Goal: Task Accomplishment & Management: Use online tool/utility

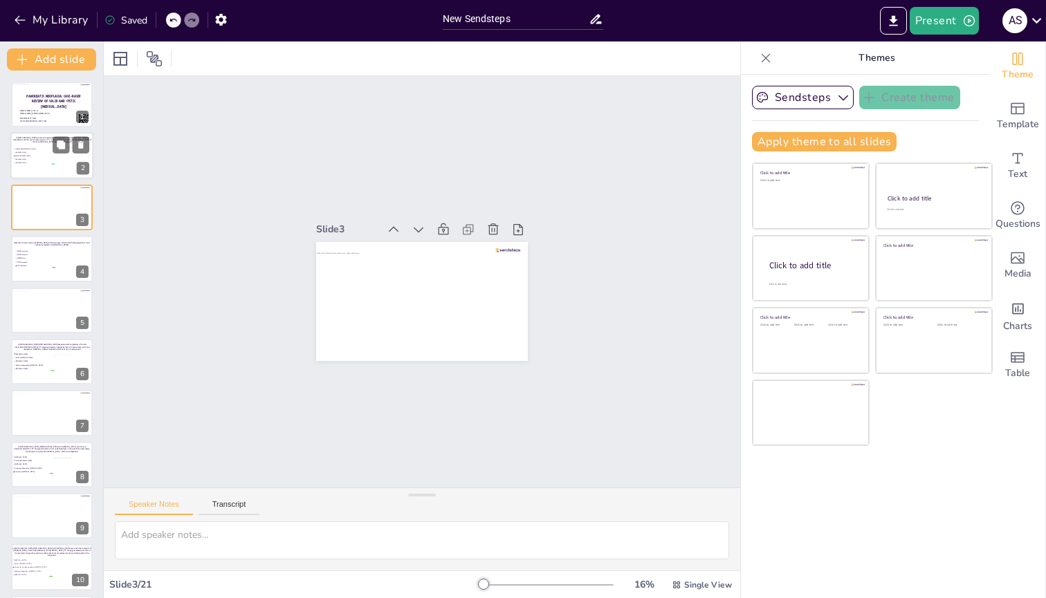
click at [34, 167] on div at bounding box center [51, 156] width 83 height 47
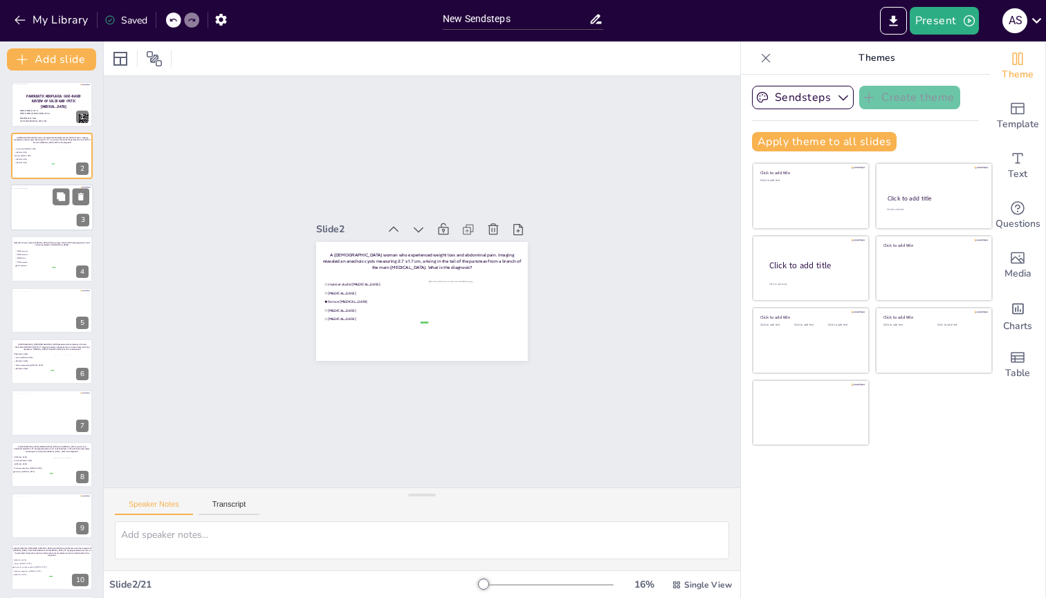
click at [41, 190] on div at bounding box center [52, 211] width 84 height 46
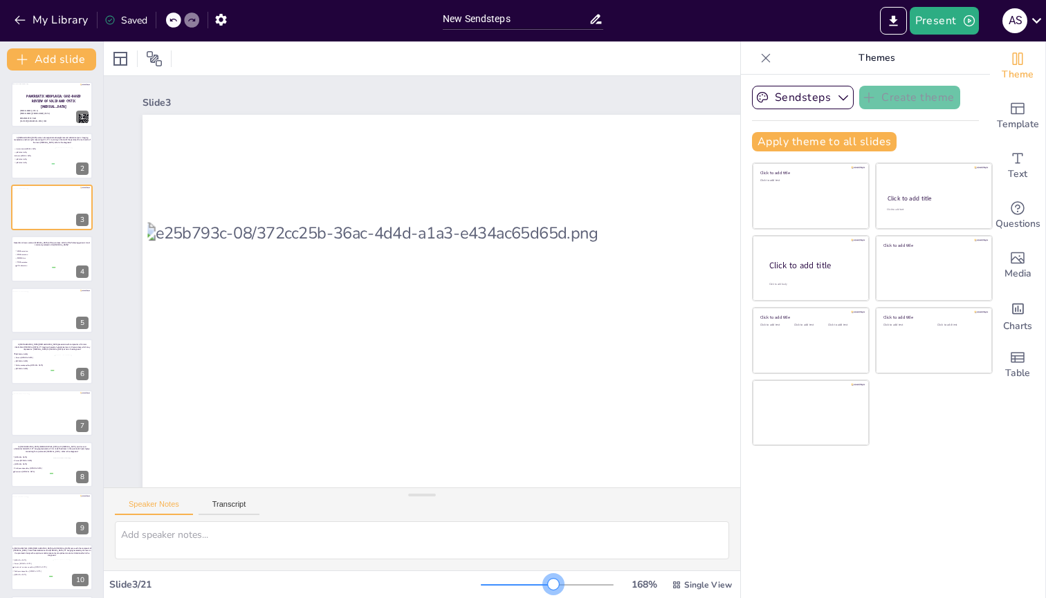
click at [544, 239] on div at bounding box center [547, 585] width 133 height 11
click at [524, 239] on div at bounding box center [547, 585] width 133 height 11
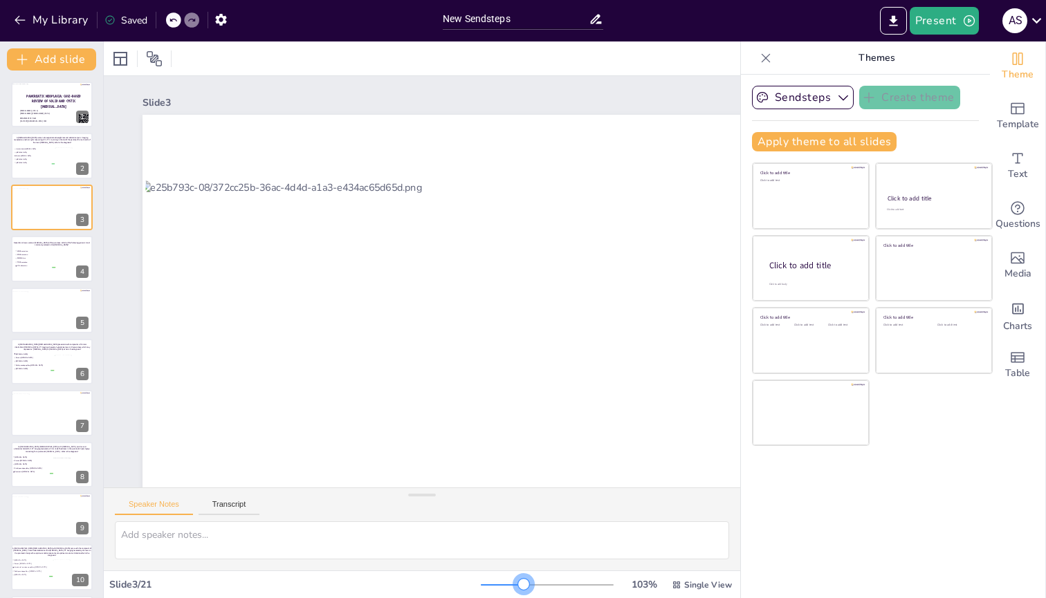
click at [514, 239] on div at bounding box center [547, 585] width 133 height 11
click at [502, 239] on div at bounding box center [502, 585] width 43 height 1
click at [495, 239] on div at bounding box center [547, 585] width 133 height 11
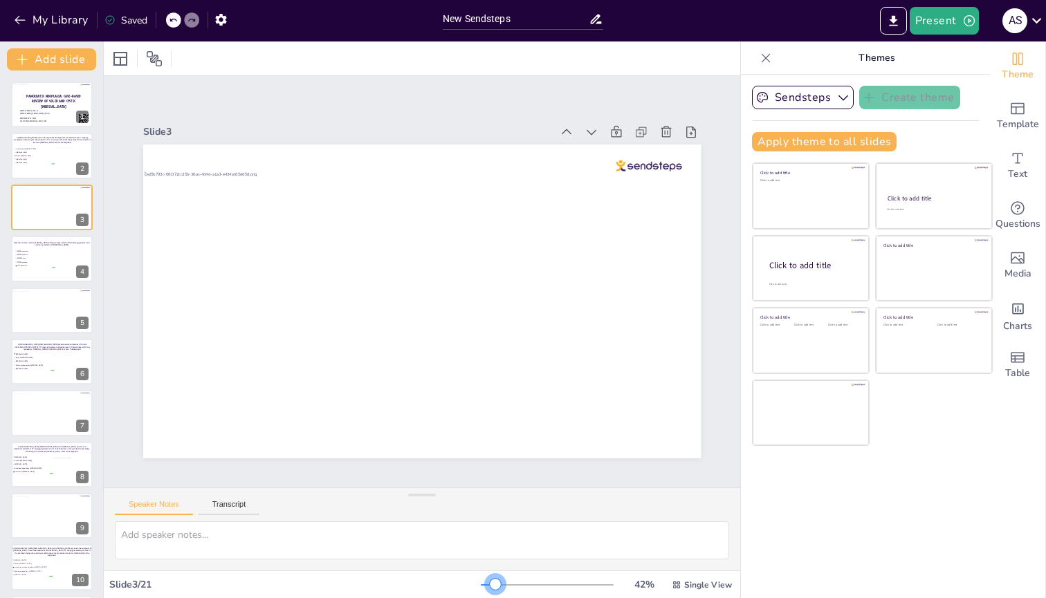
click at [486, 239] on div at bounding box center [547, 585] width 133 height 11
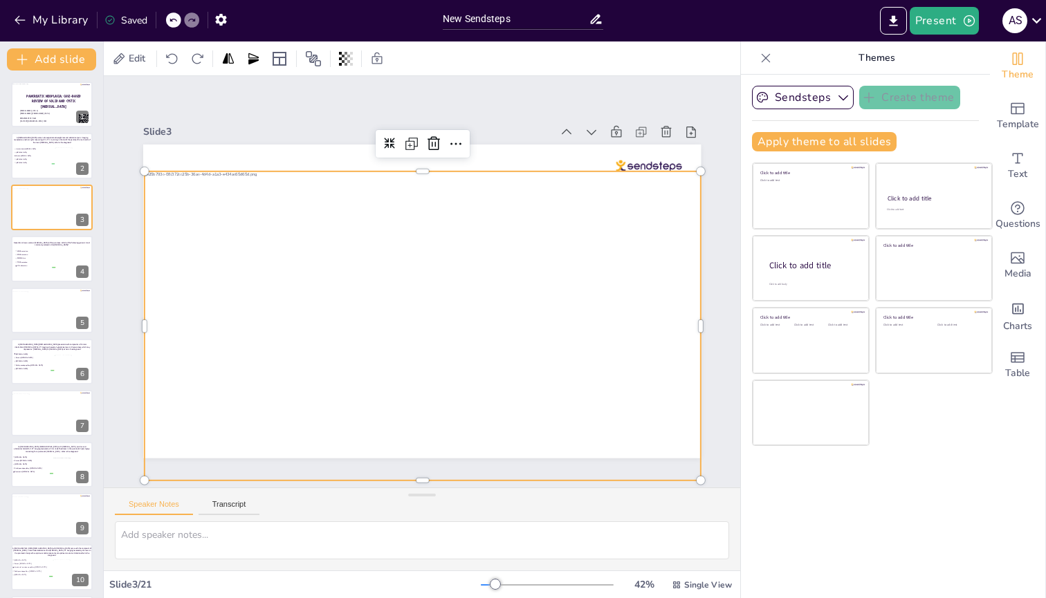
click at [350, 239] on div at bounding box center [421, 327] width 559 height 310
click at [429, 140] on icon at bounding box center [434, 143] width 12 height 14
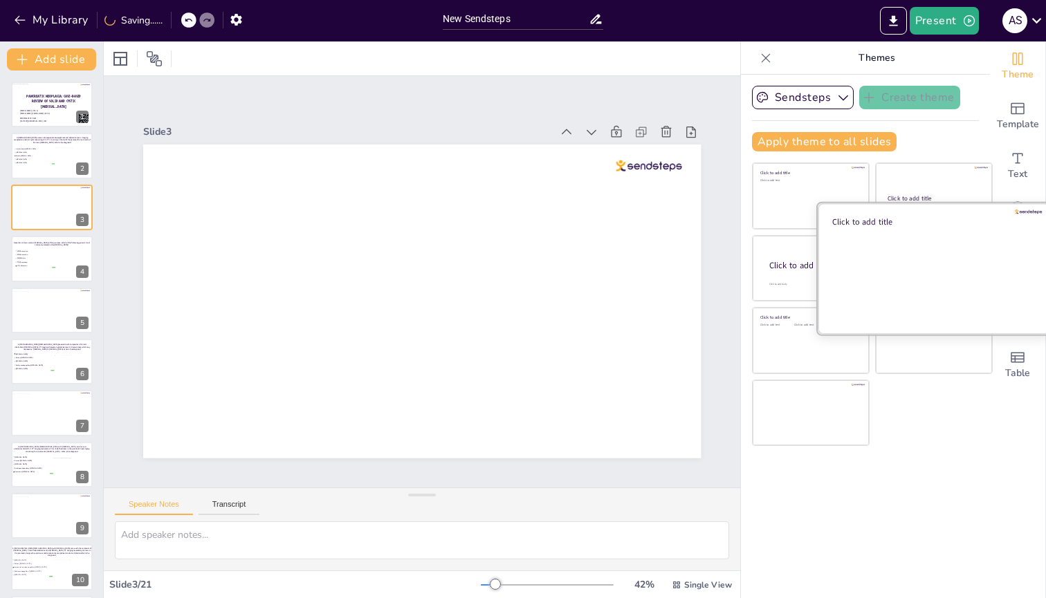
click at [919, 235] on div at bounding box center [934, 268] width 232 height 131
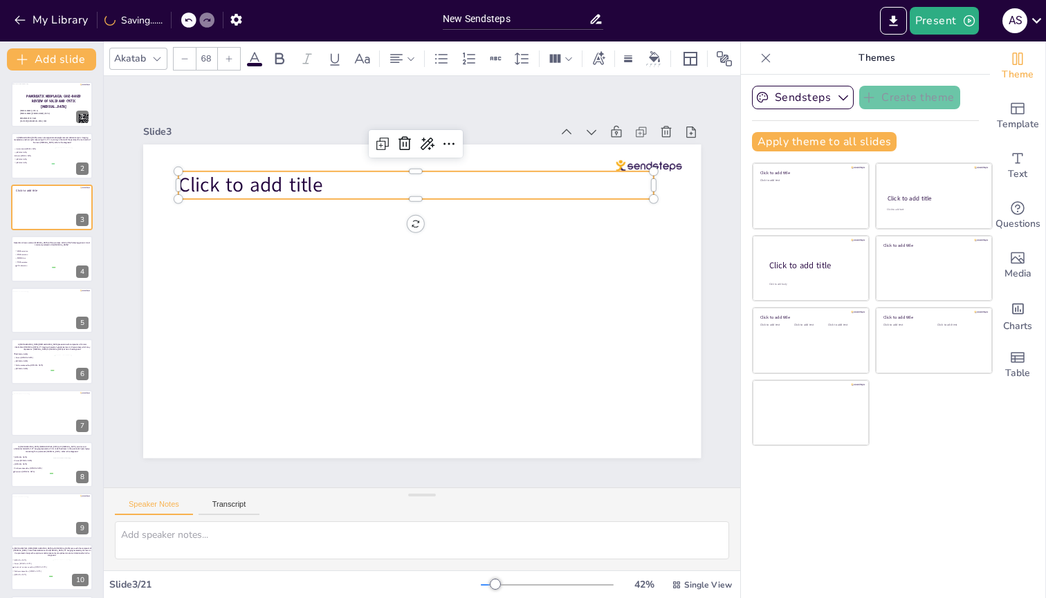
click at [208, 180] on span "Click to add title" at bounding box center [250, 185] width 145 height 27
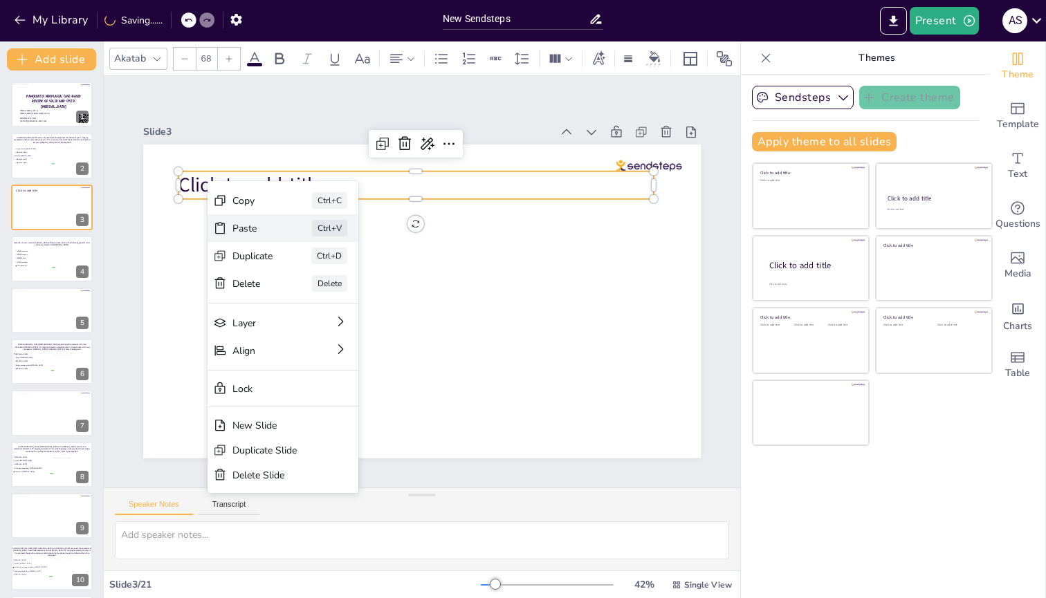
click at [250, 228] on div "Paste" at bounding box center [252, 228] width 41 height 13
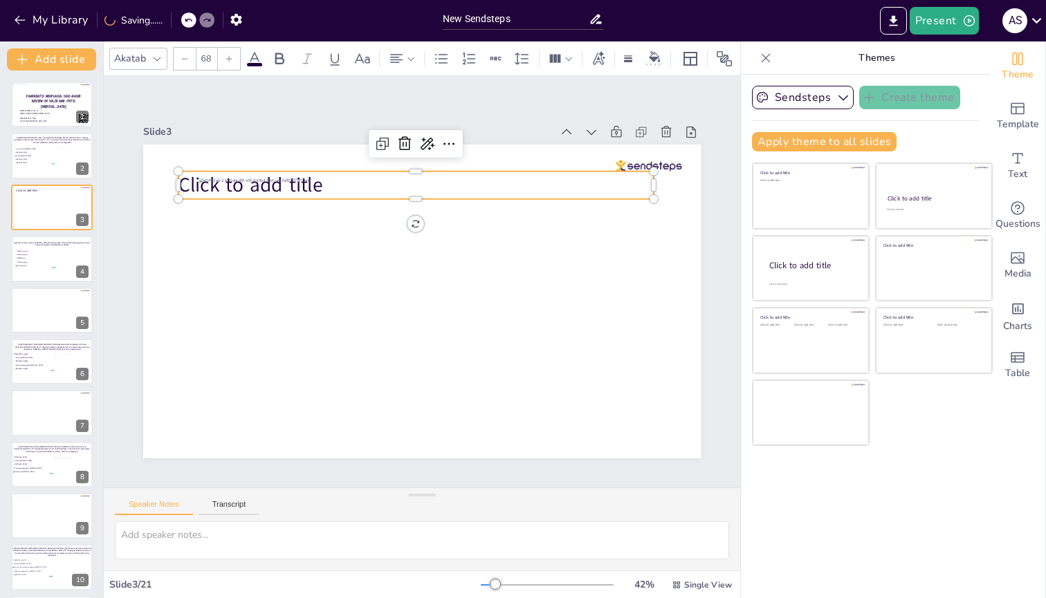
click at [183, 178] on span "Click to add title" at bounding box center [250, 185] width 145 height 27
click at [405, 141] on icon at bounding box center [404, 144] width 17 height 17
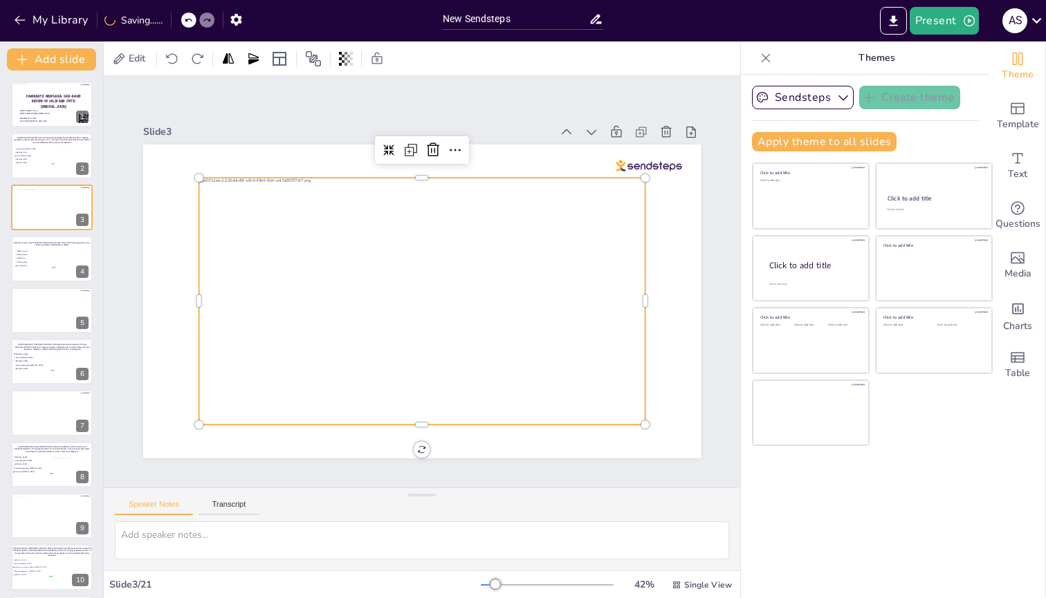
click at [362, 214] on div at bounding box center [422, 301] width 446 height 247
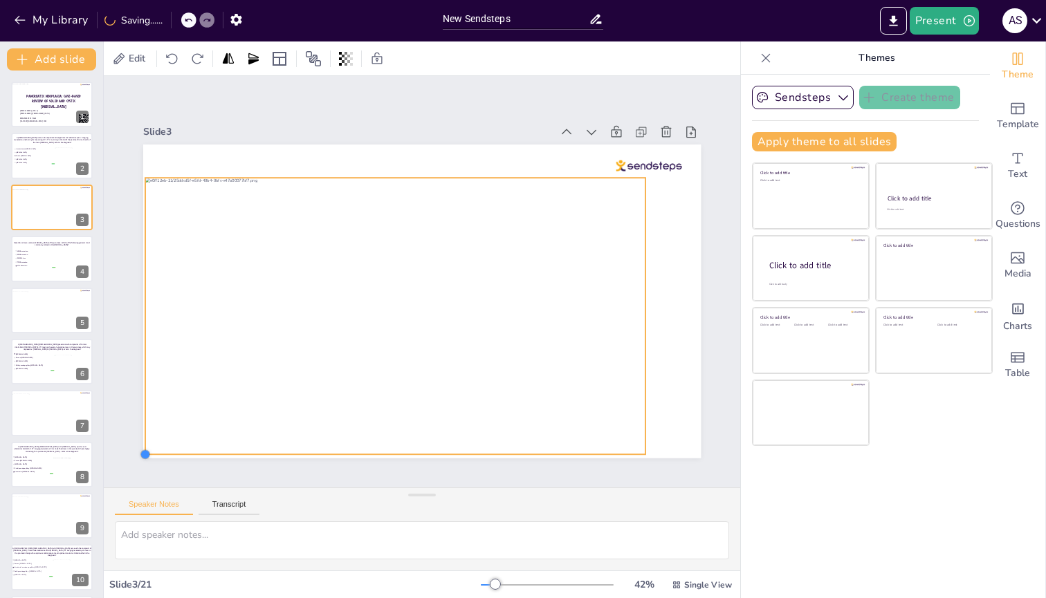
drag, startPoint x: 198, startPoint y: 420, endPoint x: 148, endPoint y: 450, distance: 58.0
click at [148, 239] on div at bounding box center [145, 454] width 11 height 11
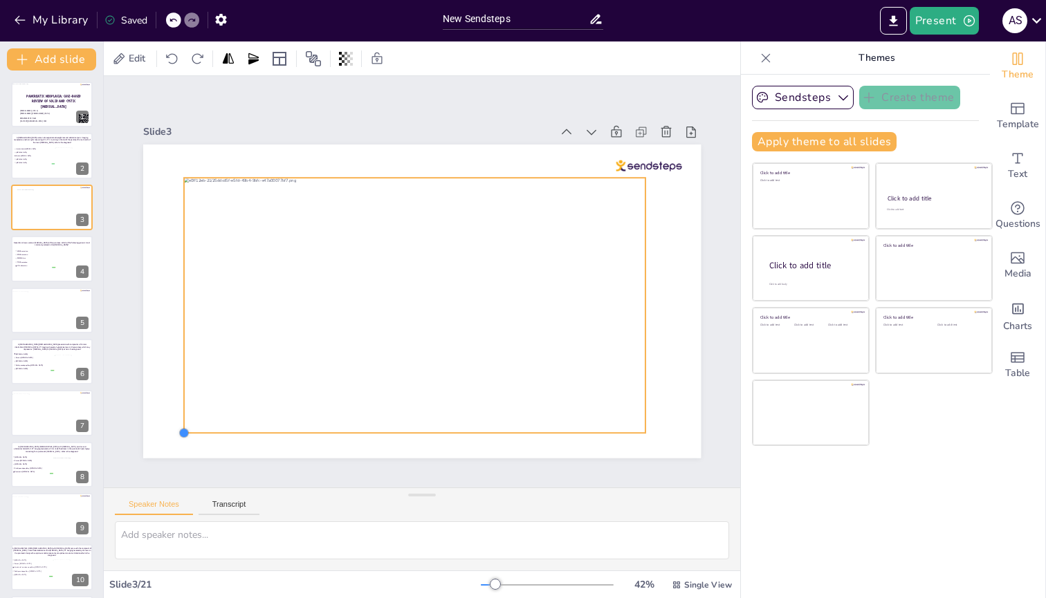
drag, startPoint x: 145, startPoint y: 450, endPoint x: 187, endPoint y: 428, distance: 47.3
click at [187, 239] on div at bounding box center [183, 433] width 11 height 11
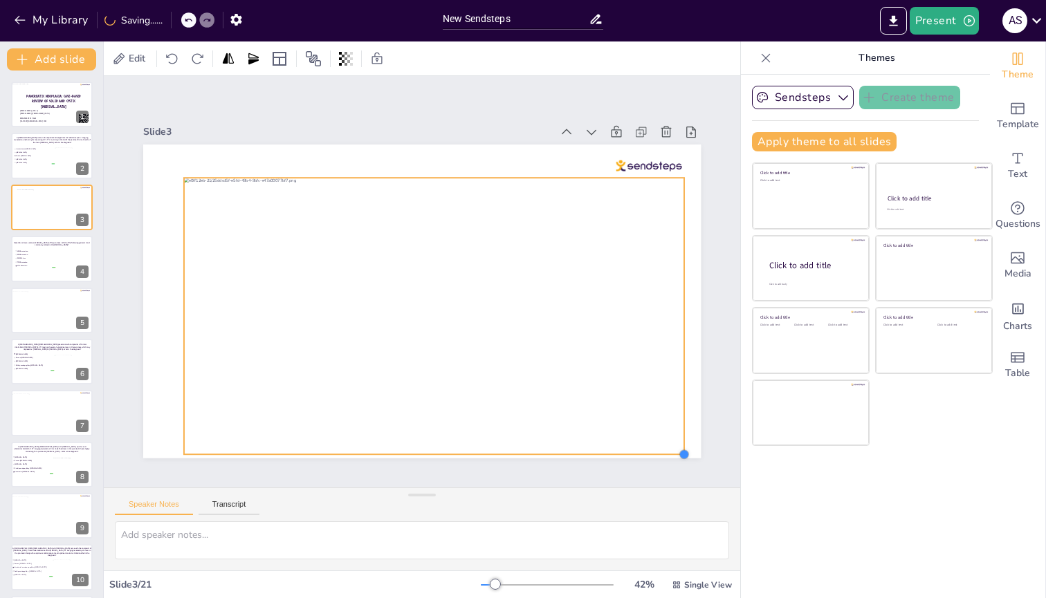
drag, startPoint x: 643, startPoint y: 424, endPoint x: 682, endPoint y: 441, distance: 42.4
click at [682, 239] on div at bounding box center [422, 302] width 558 height 314
drag, startPoint x: 181, startPoint y: 448, endPoint x: 174, endPoint y: 449, distance: 7.6
click at [174, 239] on div at bounding box center [176, 458] width 11 height 11
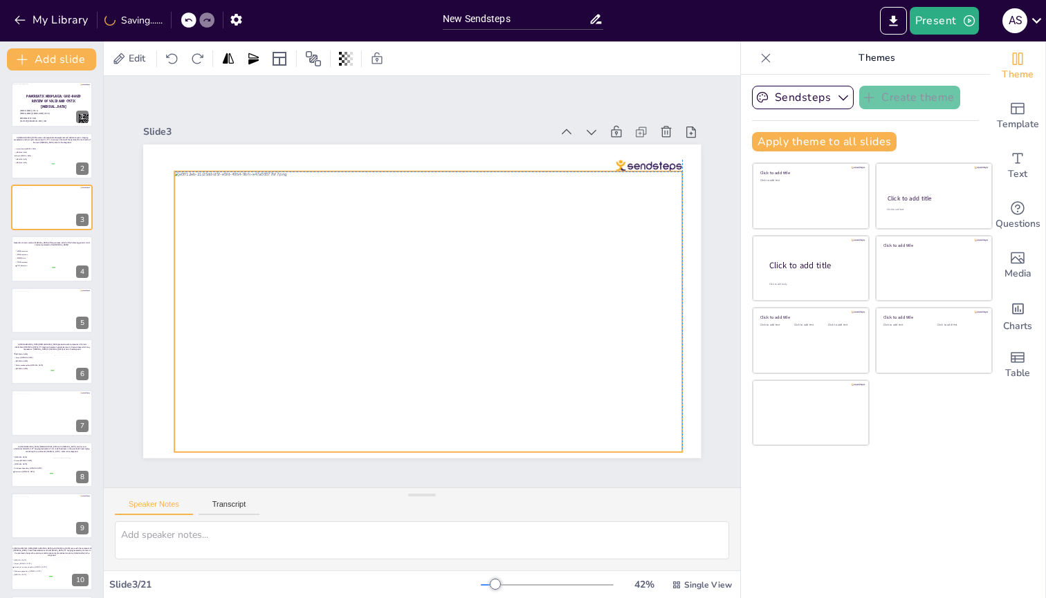
drag, startPoint x: 379, startPoint y: 265, endPoint x: 378, endPoint y: 256, distance: 9.1
click at [378, 239] on div at bounding box center [428, 312] width 508 height 281
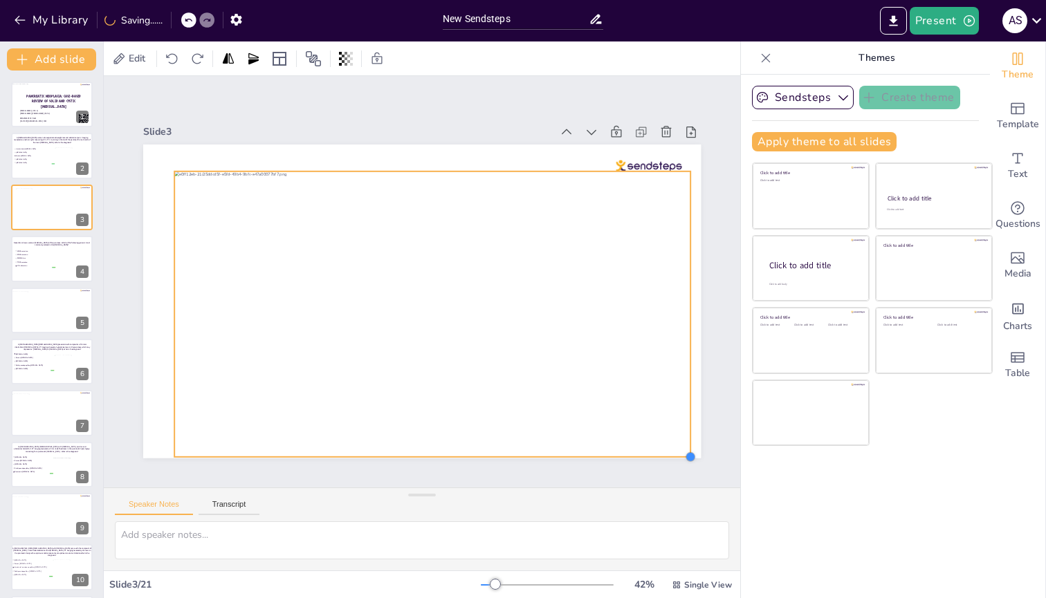
drag, startPoint x: 680, startPoint y: 448, endPoint x: 688, endPoint y: 451, distance: 9.0
click at [688, 239] on div at bounding box center [690, 456] width 11 height 11
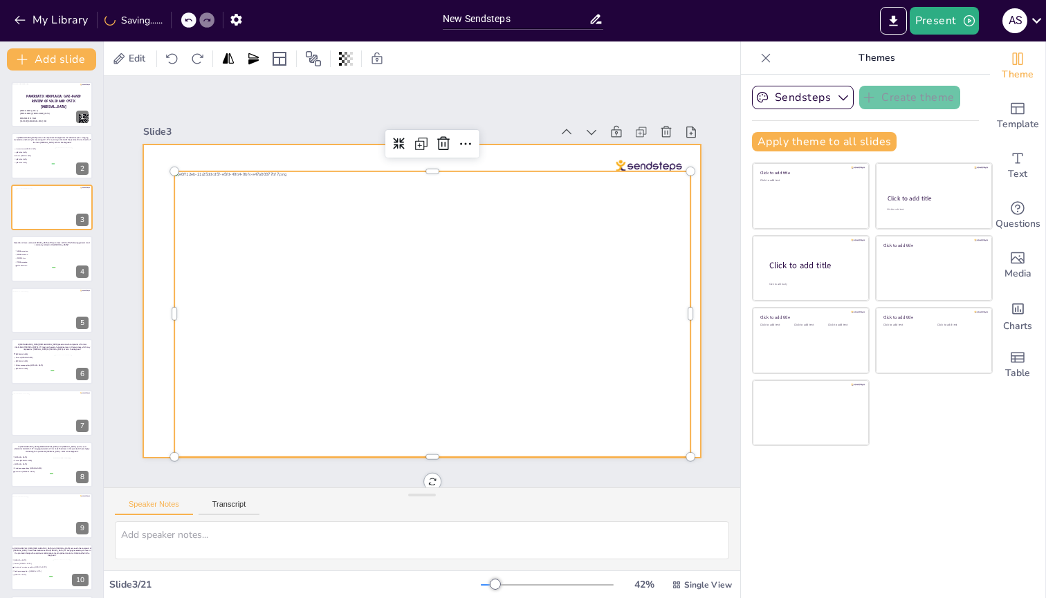
click at [156, 239] on div at bounding box center [422, 302] width 558 height 314
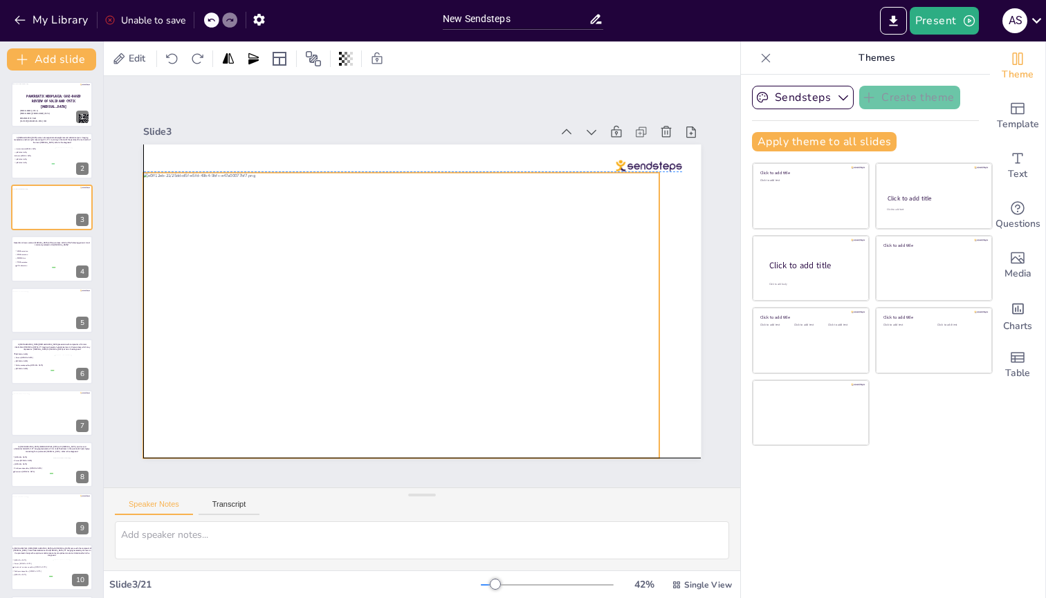
drag, startPoint x: 268, startPoint y: 329, endPoint x: 237, endPoint y: 331, distance: 30.5
click at [237, 239] on div at bounding box center [401, 315] width 516 height 286
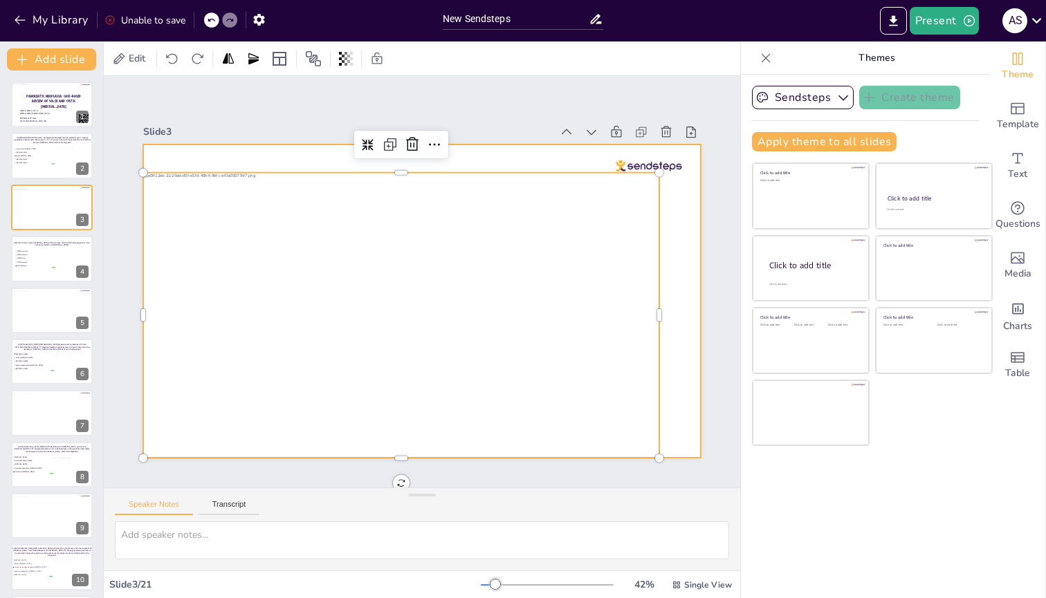
click at [684, 239] on div at bounding box center [422, 302] width 558 height 314
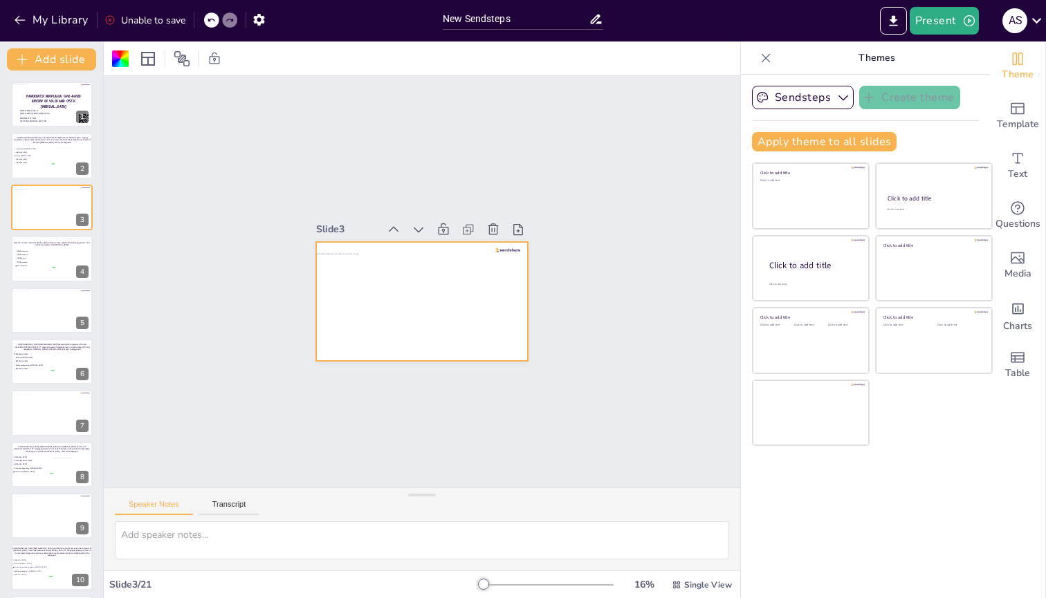
click at [497, 239] on div at bounding box center [547, 585] width 133 height 11
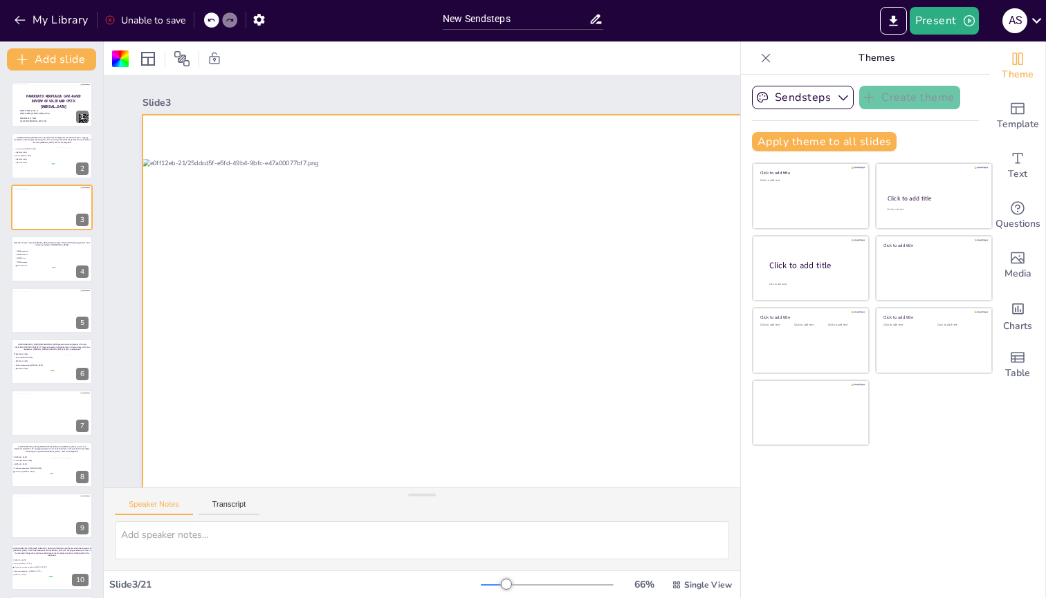
click at [482, 239] on div at bounding box center [547, 585] width 133 height 11
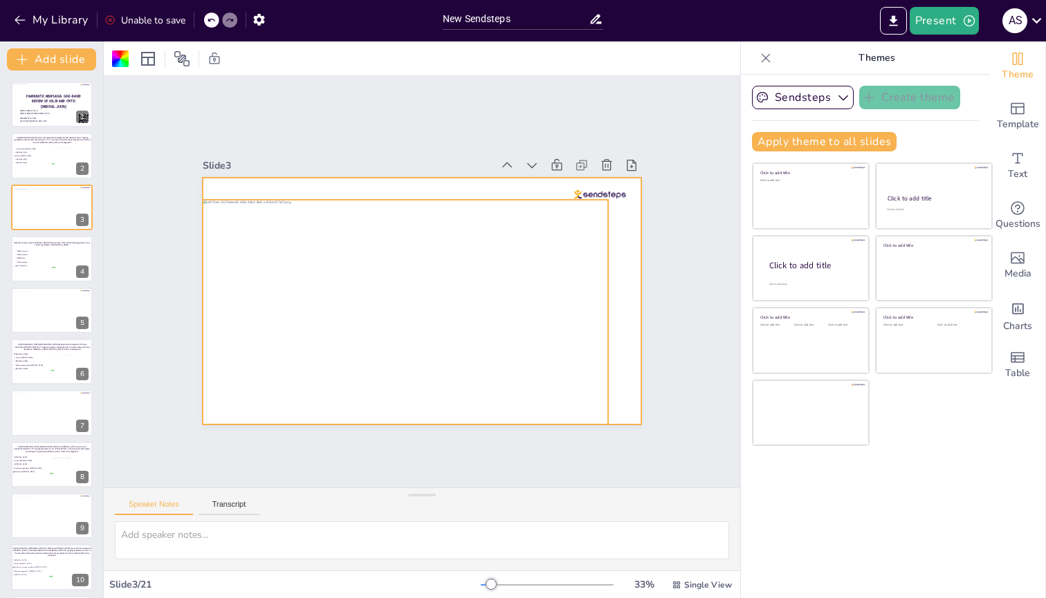
click at [542, 239] on div at bounding box center [405, 312] width 405 height 224
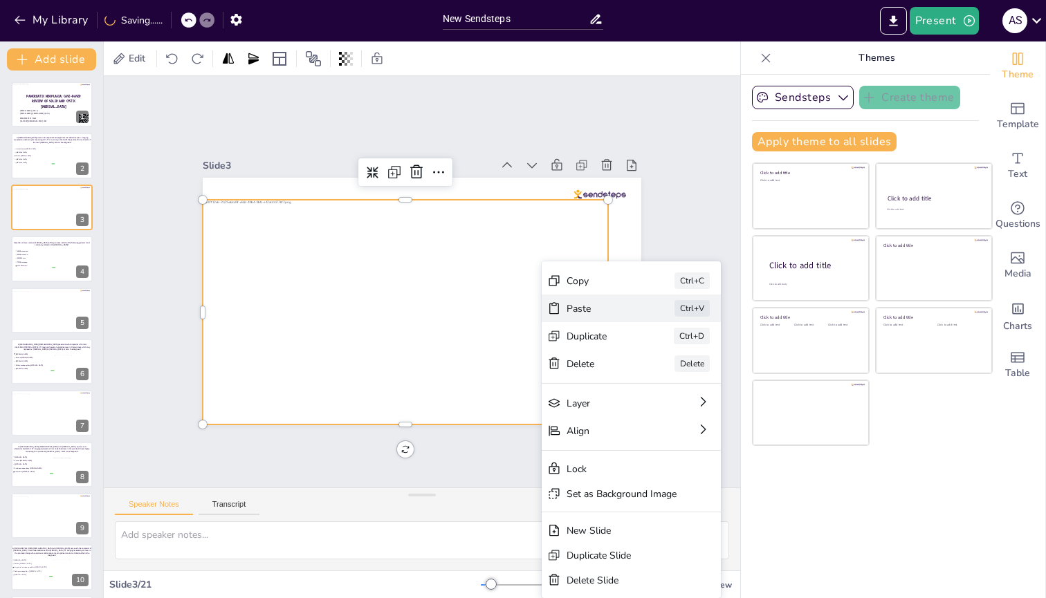
click at [561, 239] on div "Paste Ctrl+V" at bounding box center [631, 309] width 179 height 28
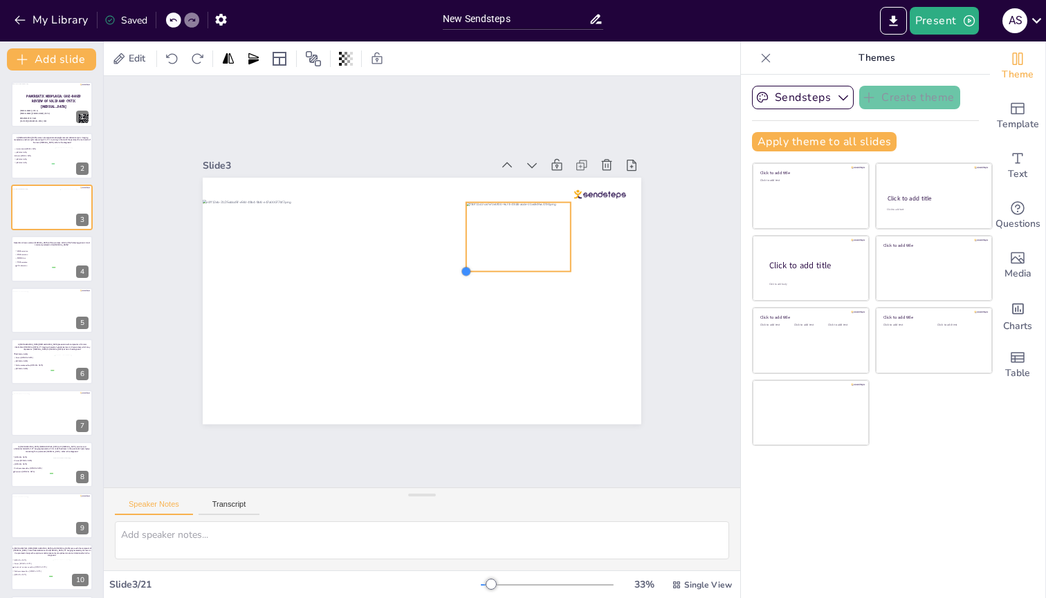
drag, startPoint x: 264, startPoint y: 392, endPoint x: 471, endPoint y: 264, distance: 243.8
click at [471, 239] on div at bounding box center [422, 301] width 439 height 246
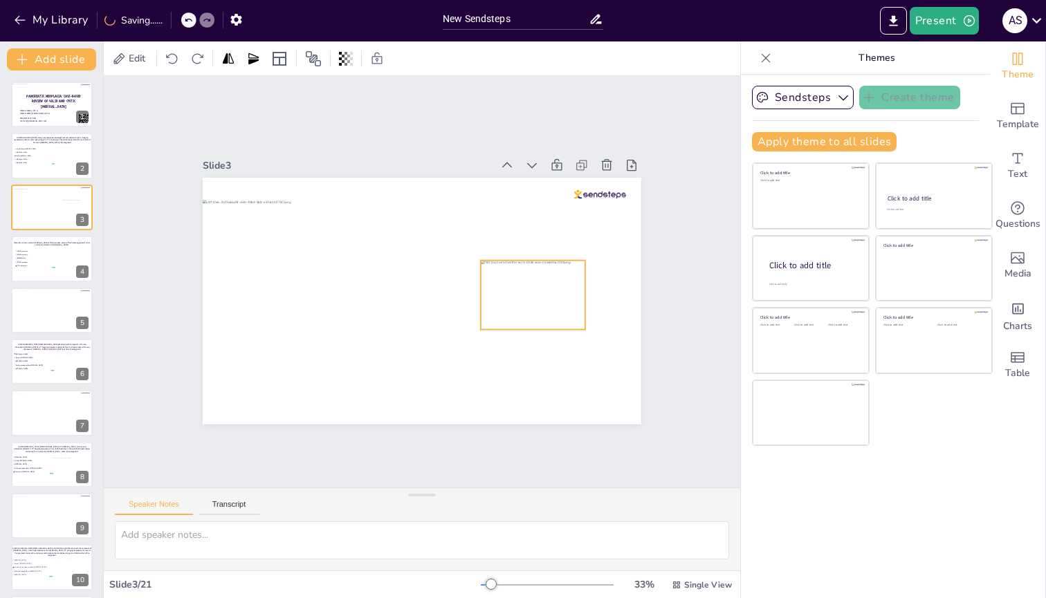
drag, startPoint x: 511, startPoint y: 240, endPoint x: 526, endPoint y: 298, distance: 59.9
click at [526, 239] on div at bounding box center [533, 295] width 104 height 69
click at [495, 228] on icon at bounding box center [500, 233] width 11 height 11
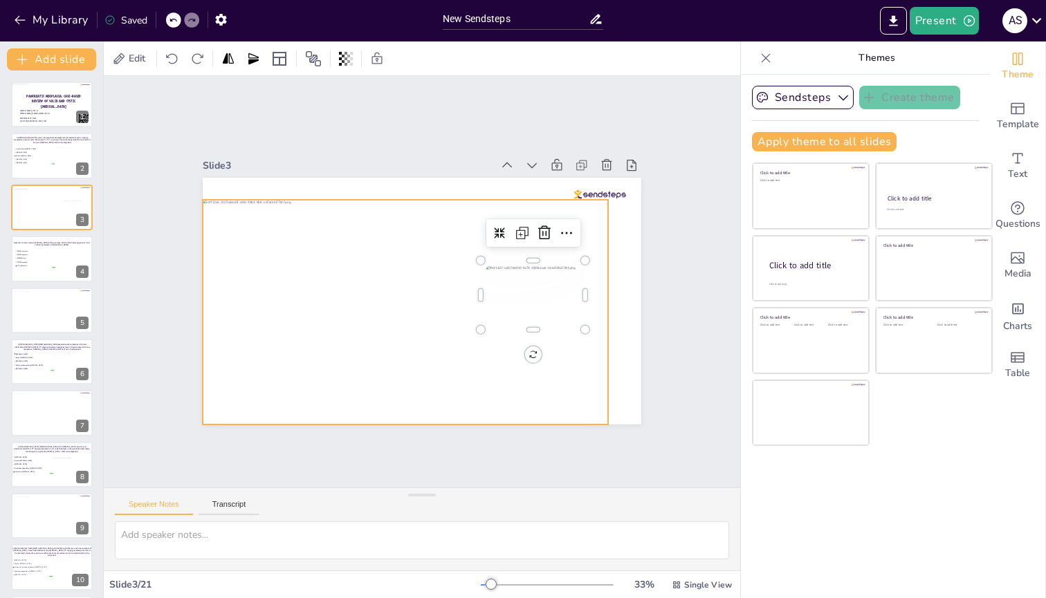
click at [559, 239] on div at bounding box center [405, 312] width 405 height 224
click at [506, 239] on div at bounding box center [533, 295] width 104 height 69
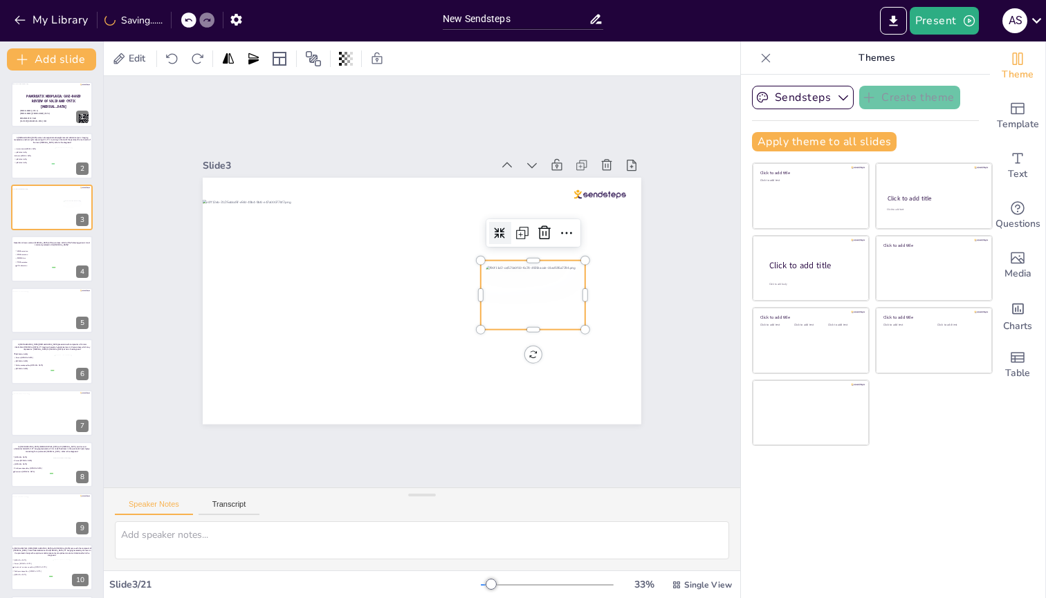
click at [495, 229] on icon at bounding box center [500, 233] width 11 height 11
drag, startPoint x: 471, startPoint y: 324, endPoint x: 484, endPoint y: 313, distance: 16.7
click at [488, 239] on div at bounding box center [493, 321] width 11 height 11
drag, startPoint x: 514, startPoint y: 296, endPoint x: 476, endPoint y: 300, distance: 38.2
click at [476, 239] on div at bounding box center [501, 294] width 92 height 61
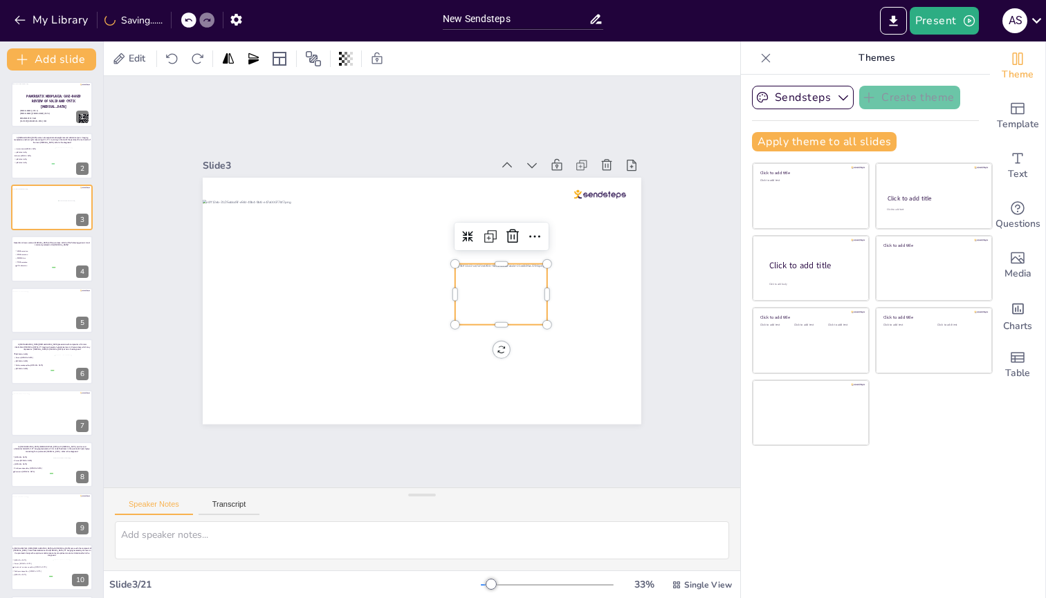
click at [676, 239] on div "Slide 1 PANCREATIC NEOPLASIA: CASE-BASED REVIEW OF SOLID AND CYSTIC [MEDICAL_DA…" at bounding box center [422, 282] width 636 height 412
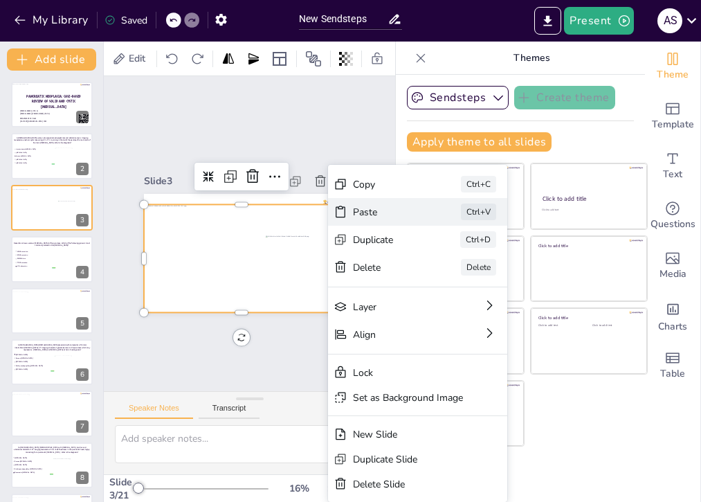
click at [358, 210] on div "Paste" at bounding box center [387, 211] width 69 height 13
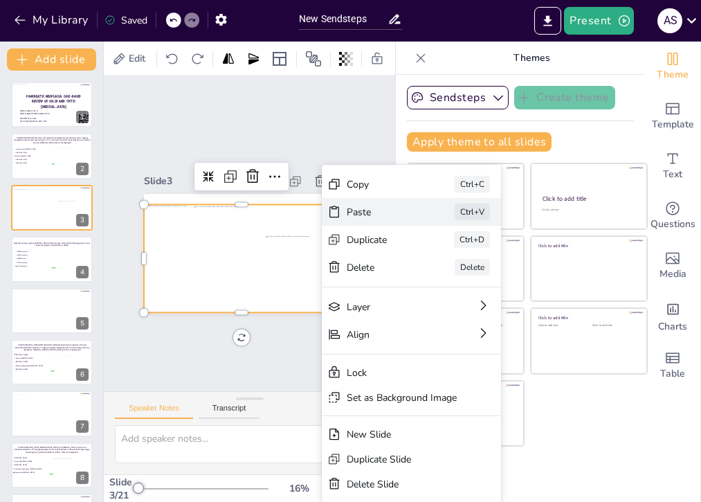
click at [347, 212] on div "Paste" at bounding box center [381, 211] width 69 height 13
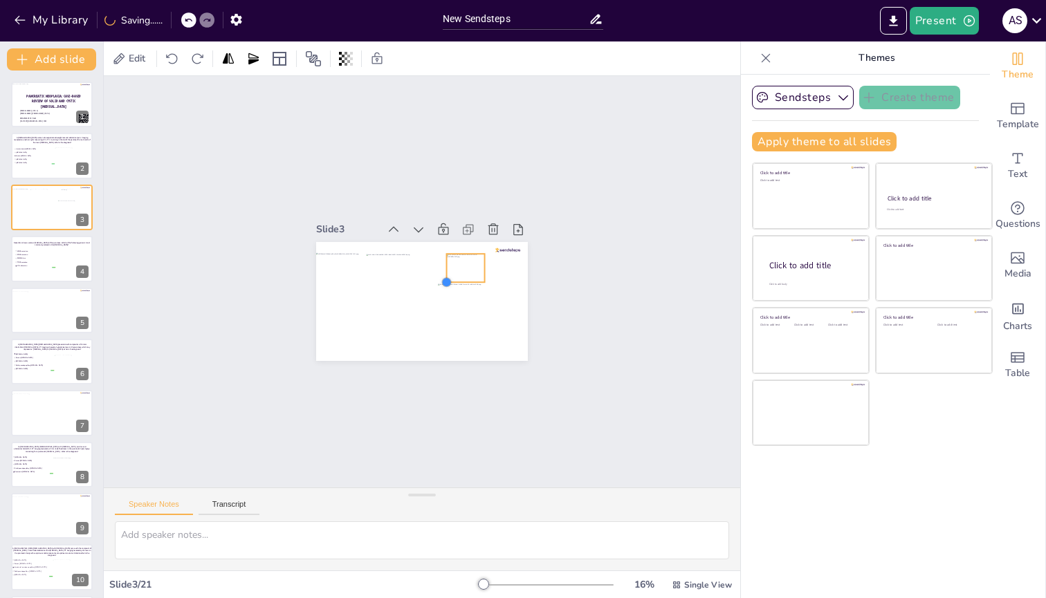
drag, startPoint x: 349, startPoint y: 342, endPoint x: 440, endPoint y: 275, distance: 112.4
click at [441, 239] on div at bounding box center [446, 282] width 11 height 11
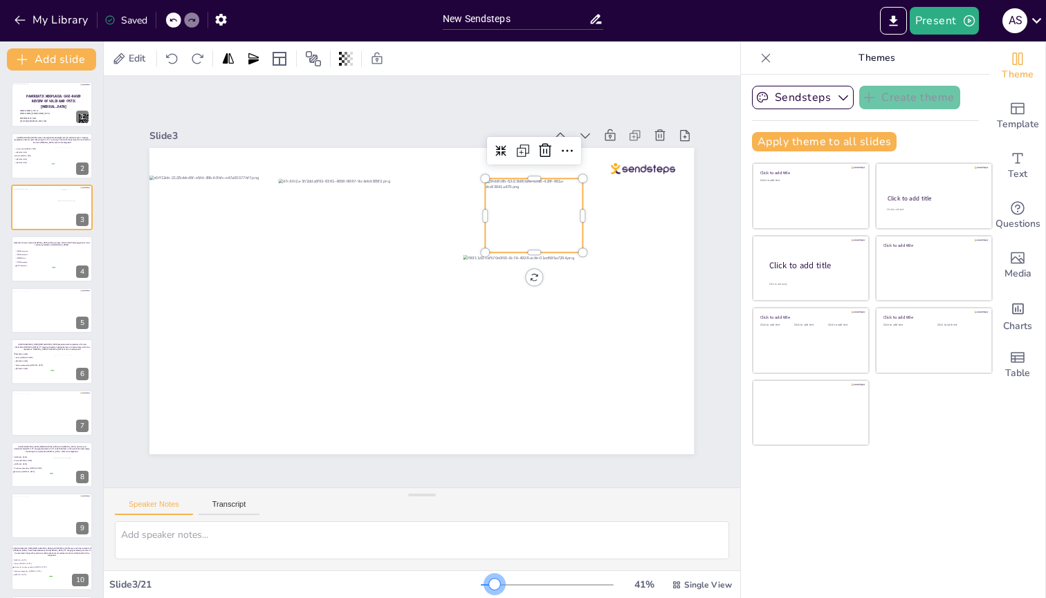
drag, startPoint x: 477, startPoint y: 582, endPoint x: 486, endPoint y: 583, distance: 8.3
click at [489, 239] on div at bounding box center [494, 584] width 11 height 11
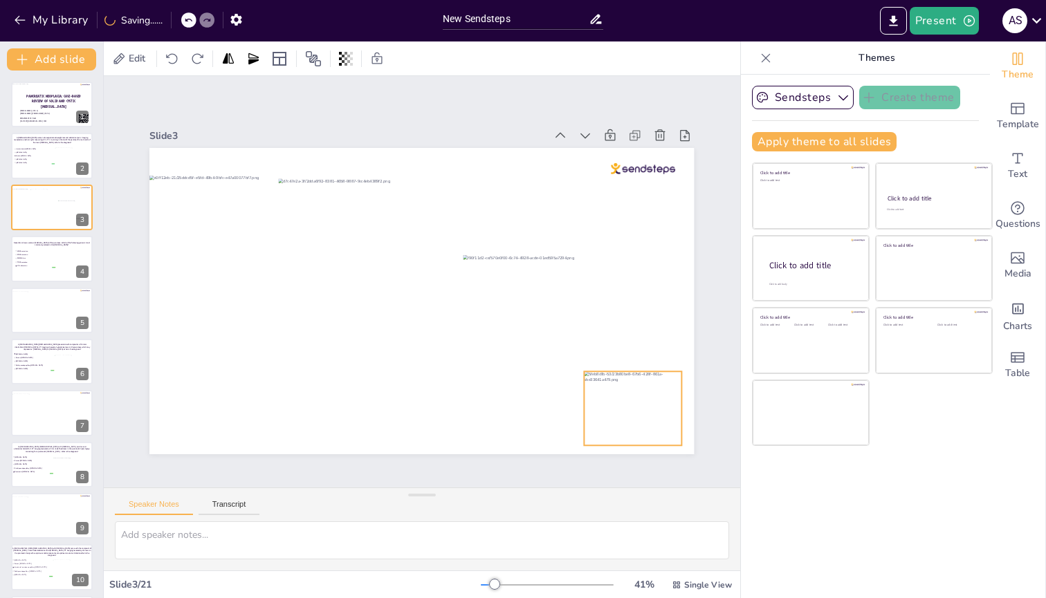
drag, startPoint x: 557, startPoint y: 226, endPoint x: 656, endPoint y: 419, distance: 216.9
click at [656, 239] on div at bounding box center [633, 408] width 97 height 74
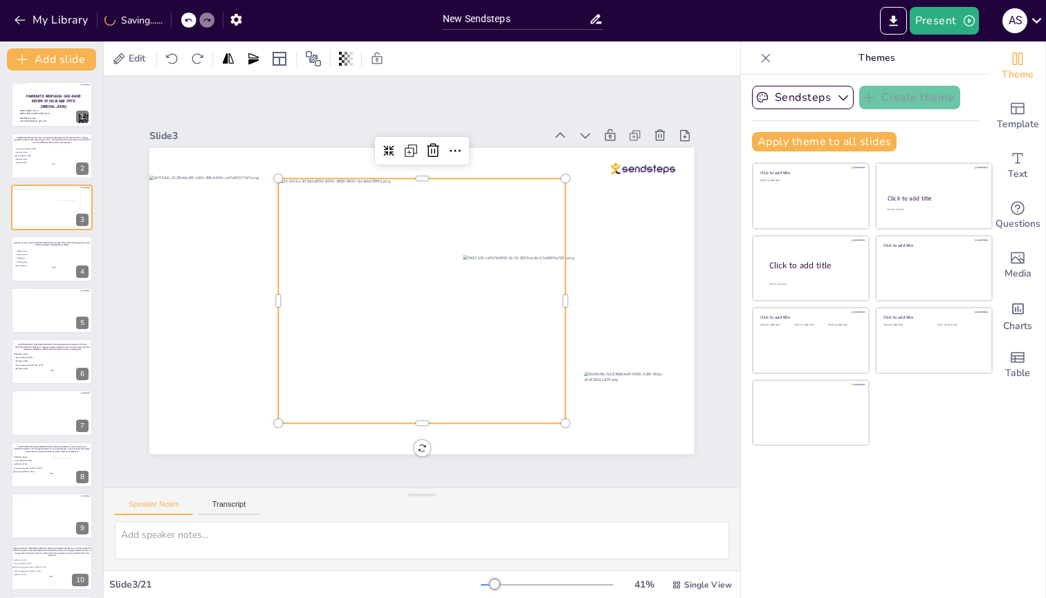
click at [401, 239] on div at bounding box center [422, 300] width 287 height 245
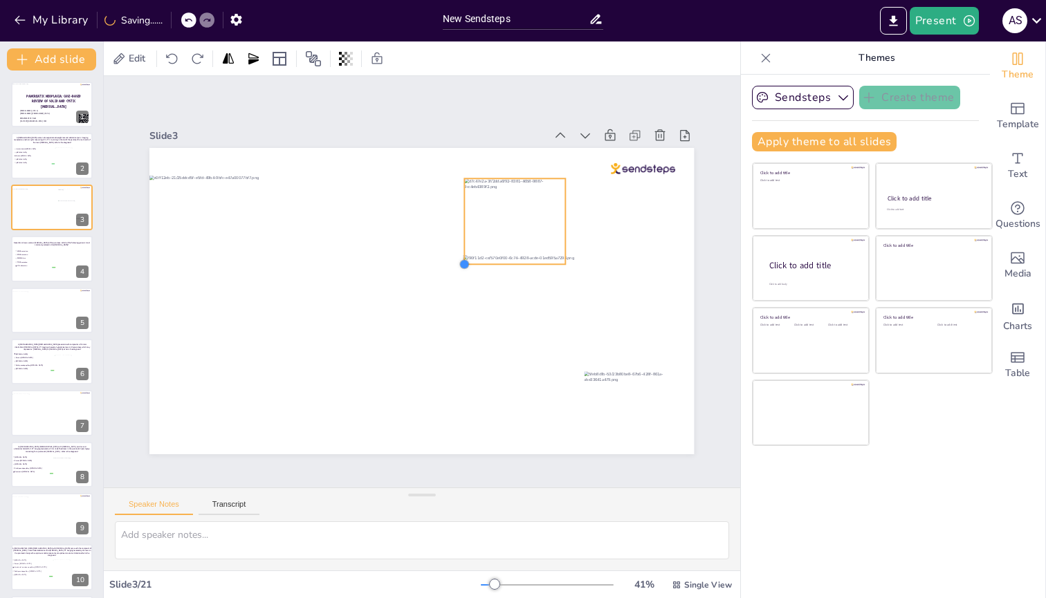
drag, startPoint x: 270, startPoint y: 419, endPoint x: 457, endPoint y: 220, distance: 272.1
click at [457, 220] on div at bounding box center [421, 301] width 544 height 306
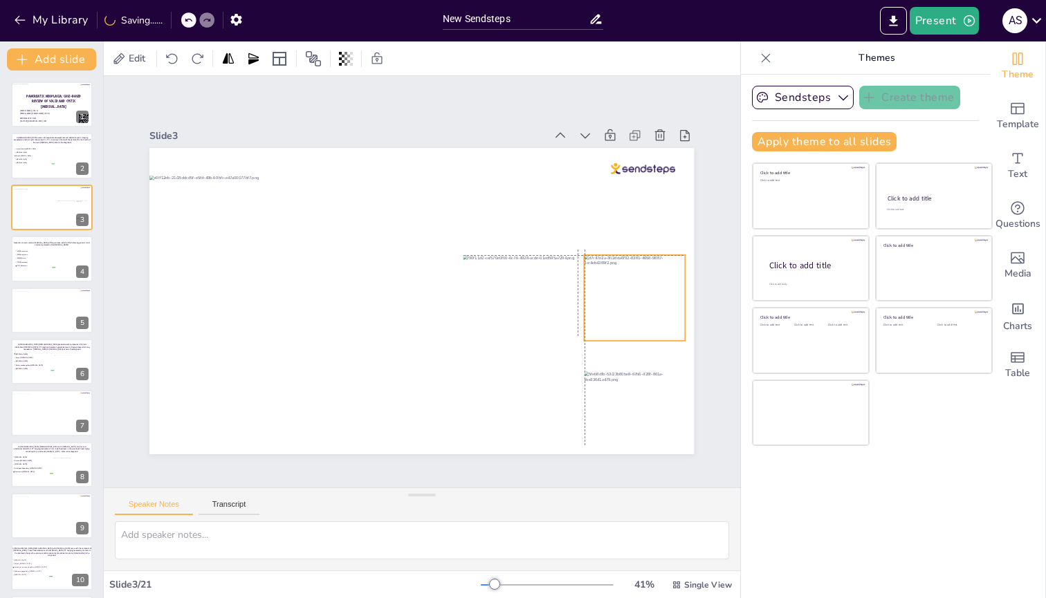
drag, startPoint x: 510, startPoint y: 223, endPoint x: 628, endPoint y: 295, distance: 138.1
click at [628, 239] on div at bounding box center [635, 298] width 101 height 86
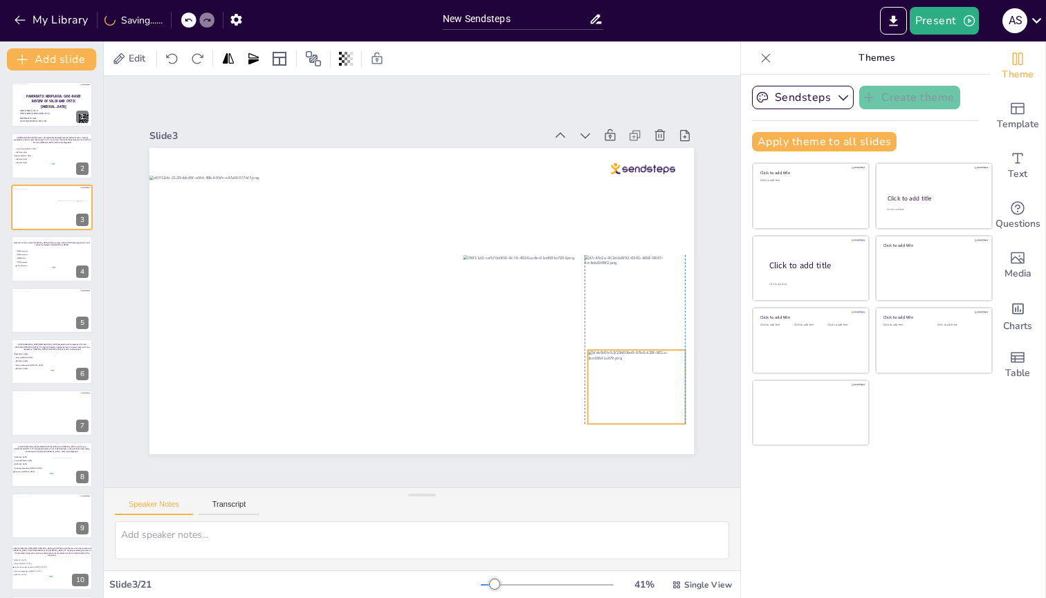
drag, startPoint x: 626, startPoint y: 392, endPoint x: 631, endPoint y: 371, distance: 22.0
click at [631, 239] on div at bounding box center [636, 387] width 97 height 74
click at [579, 239] on div at bounding box center [584, 426] width 11 height 11
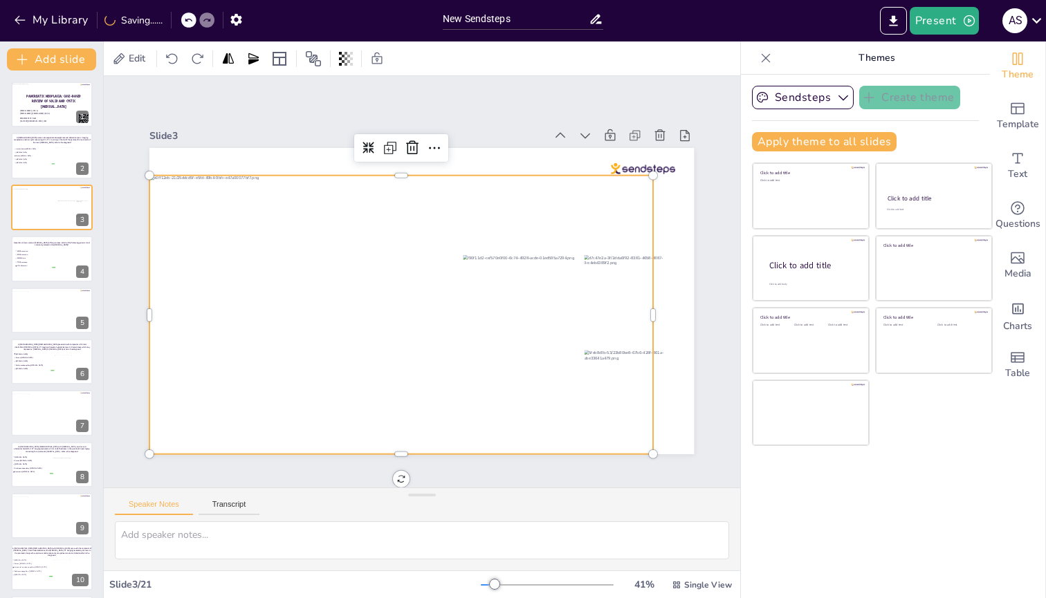
click at [490, 239] on div at bounding box center [401, 315] width 504 height 279
click at [34, 239] on span "KRAS mutation" at bounding box center [36, 255] width 39 height 2
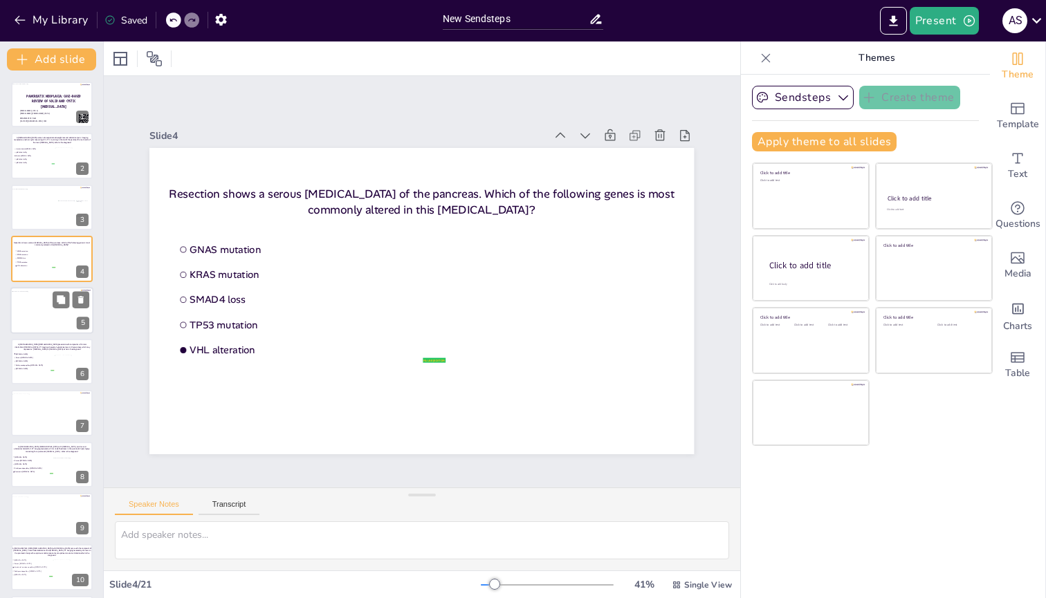
click at [33, 239] on div at bounding box center [52, 311] width 82 height 41
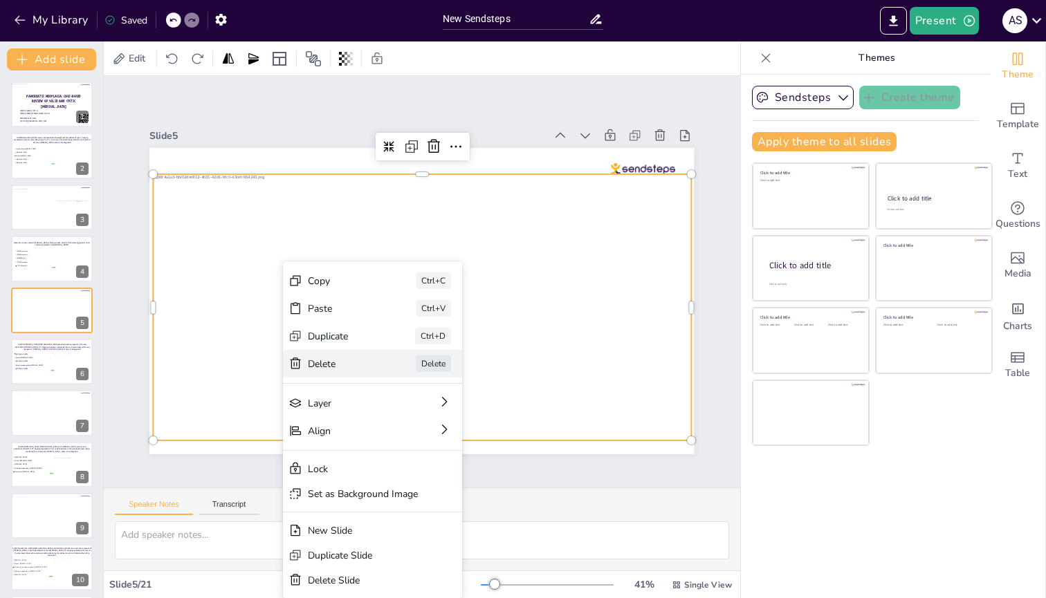
click at [326, 239] on div "[PERSON_NAME]" at bounding box center [372, 364] width 179 height 28
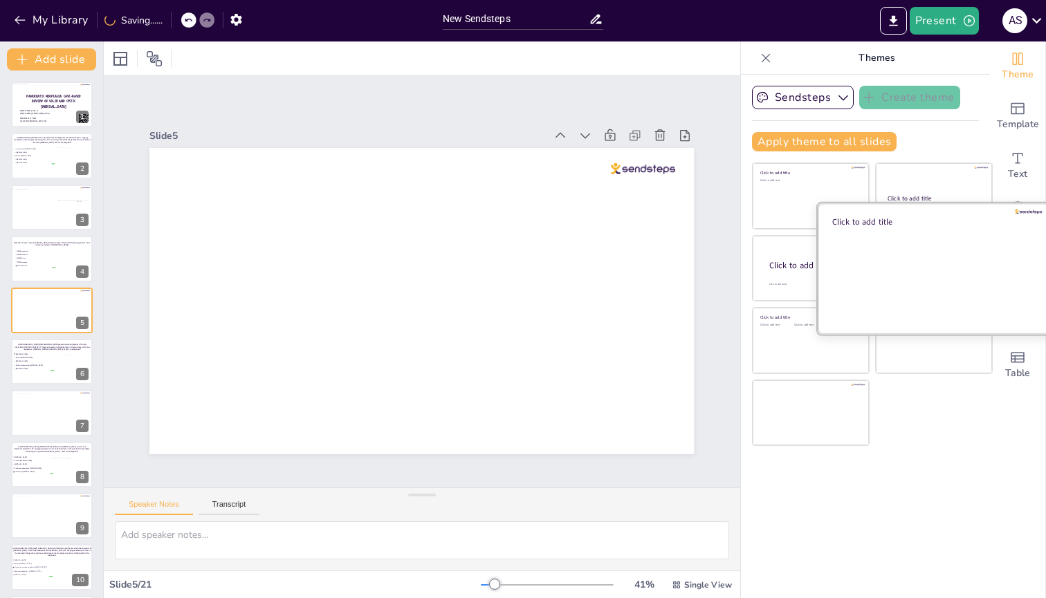
click at [899, 239] on div at bounding box center [934, 268] width 232 height 131
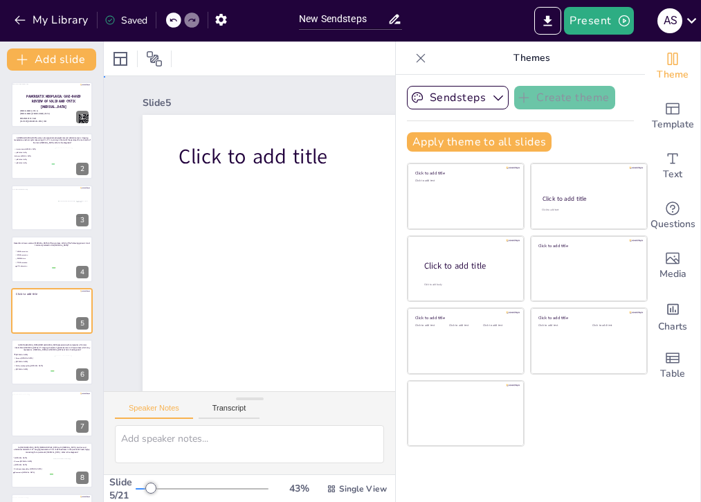
click at [116, 239] on div "Slide 1 PANCREATIC NEOPLASIA: CASE-BASED REVIEW OF SOLID AND CYSTIC [MEDICAL_DA…" at bounding box center [430, 257] width 652 height 362
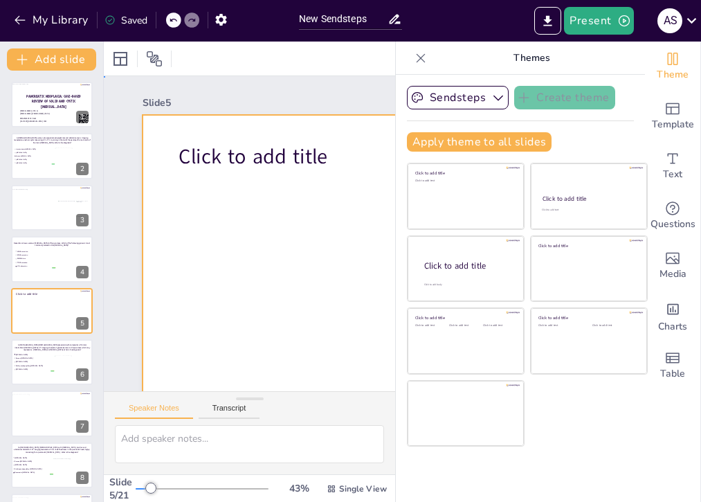
click at [248, 213] on div at bounding box center [430, 276] width 575 height 323
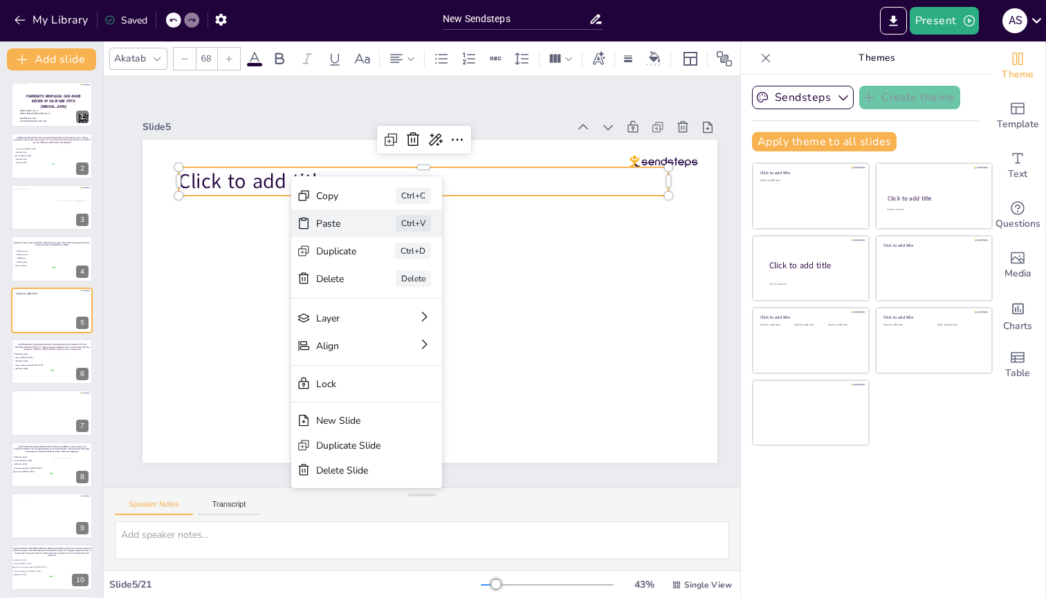
click at [318, 217] on div "Paste" at bounding box center [336, 223] width 41 height 13
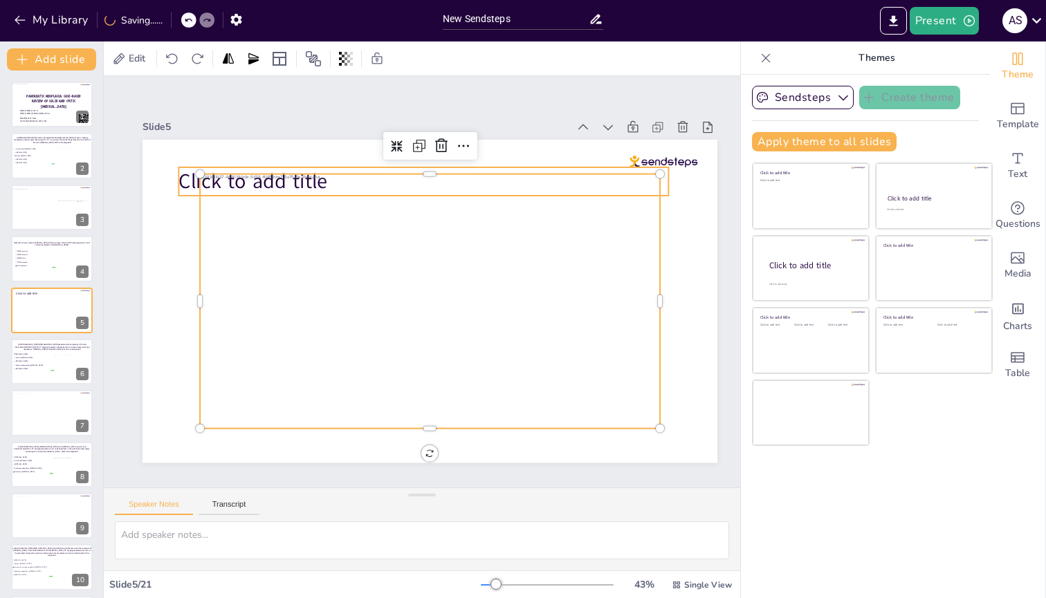
click at [185, 179] on span "Click to add title" at bounding box center [252, 181] width 149 height 28
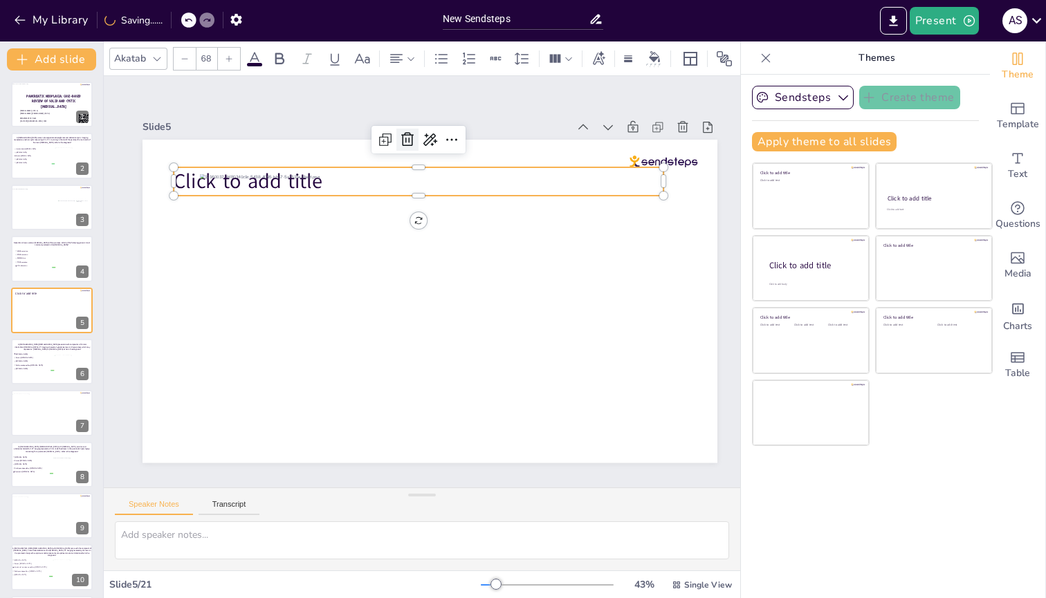
click at [414, 135] on icon at bounding box center [407, 139] width 17 height 17
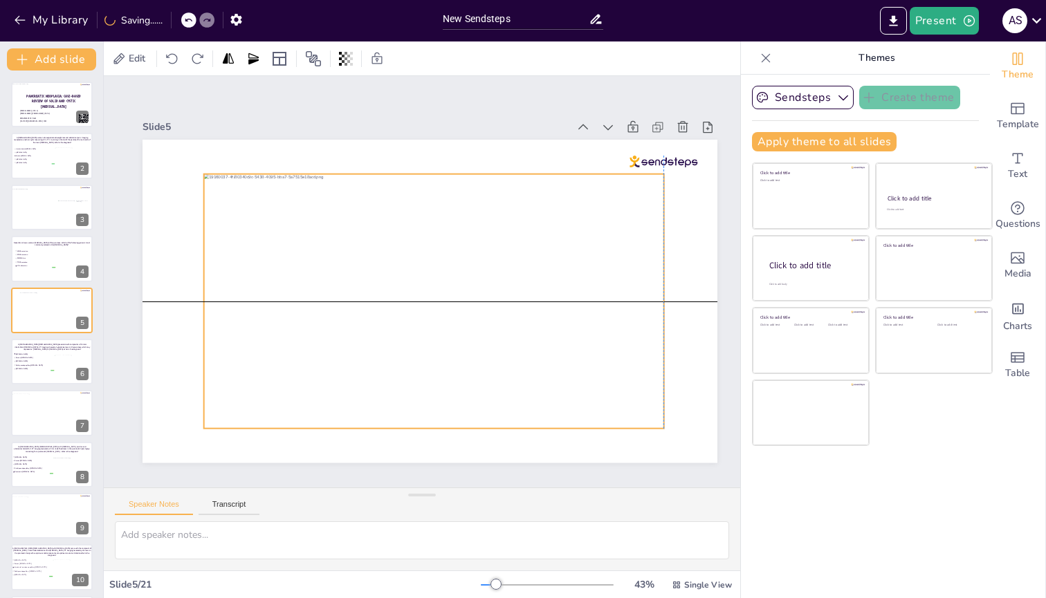
click at [277, 239] on div at bounding box center [434, 301] width 460 height 255
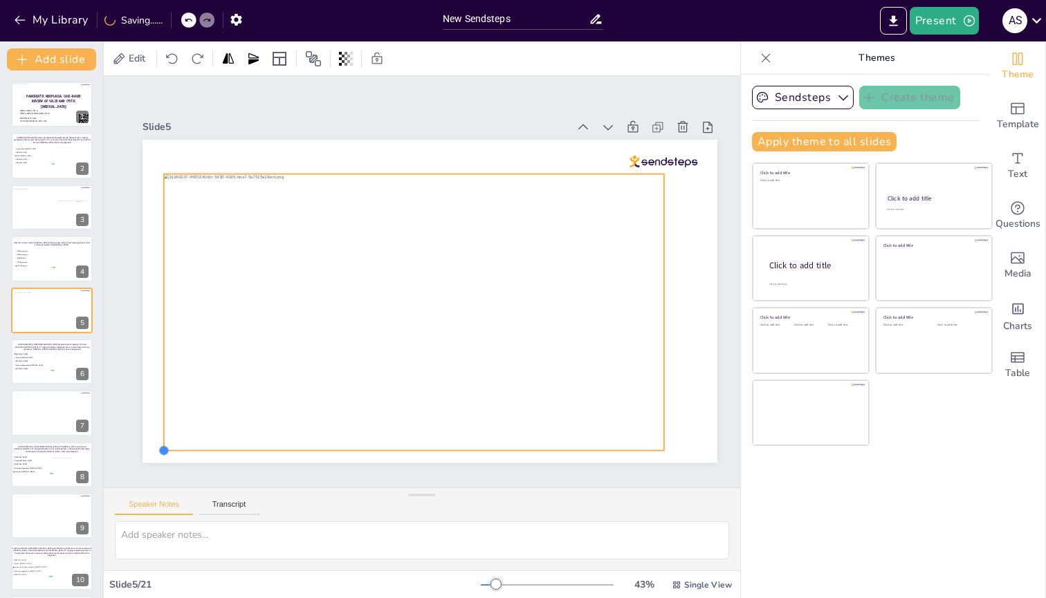
drag, startPoint x: 205, startPoint y: 423, endPoint x: 182, endPoint y: 445, distance: 31.8
click at [182, 239] on div at bounding box center [430, 301] width 575 height 323
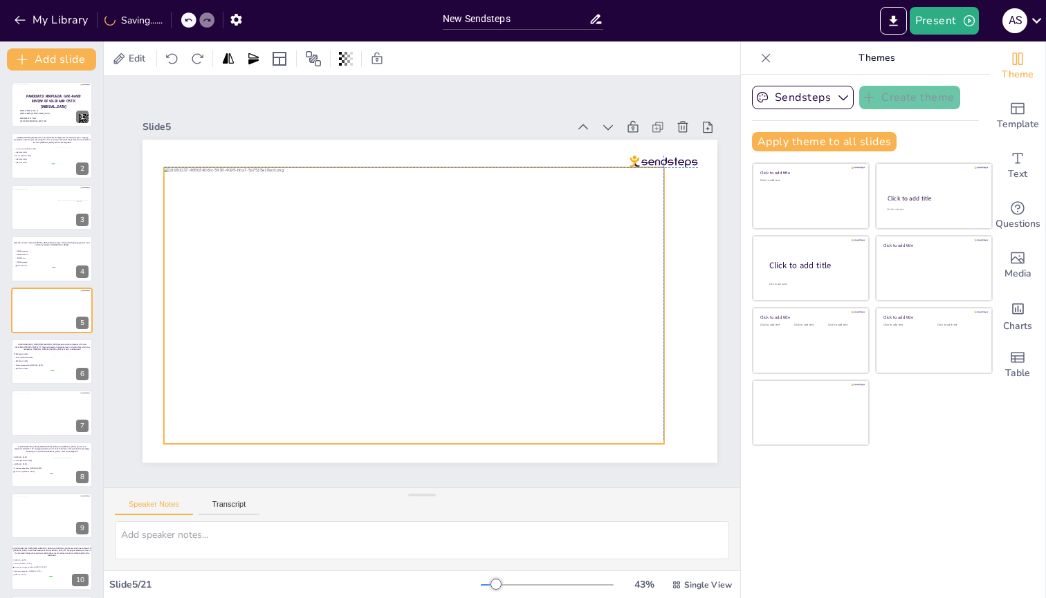
drag, startPoint x: 526, startPoint y: 324, endPoint x: 527, endPoint y: 313, distance: 11.1
click at [527, 239] on div at bounding box center [414, 305] width 500 height 277
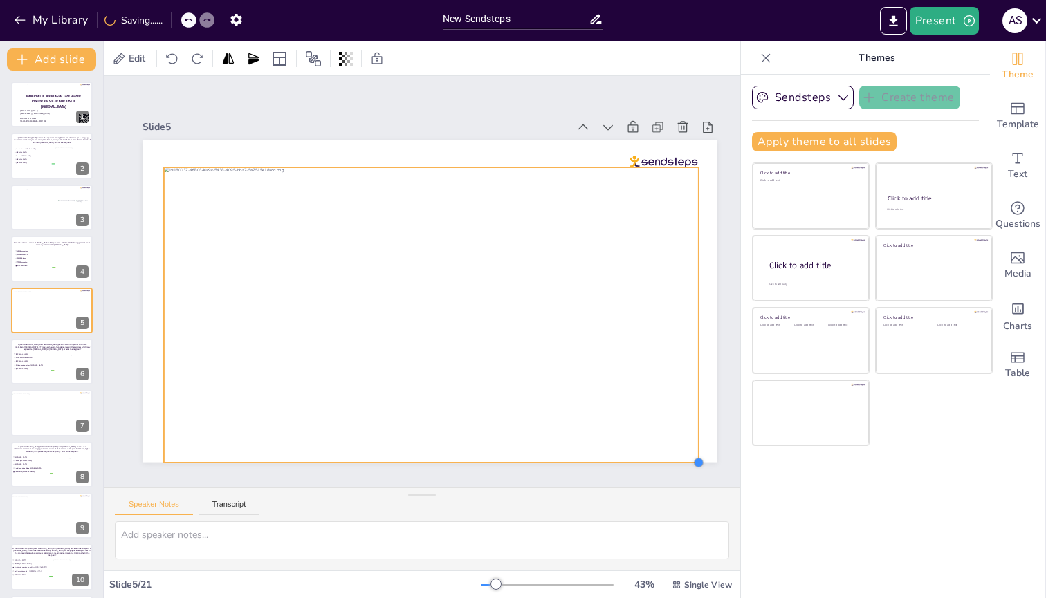
drag, startPoint x: 665, startPoint y: 439, endPoint x: 699, endPoint y: 456, distance: 38.7
click at [699, 239] on div at bounding box center [697, 462] width 11 height 11
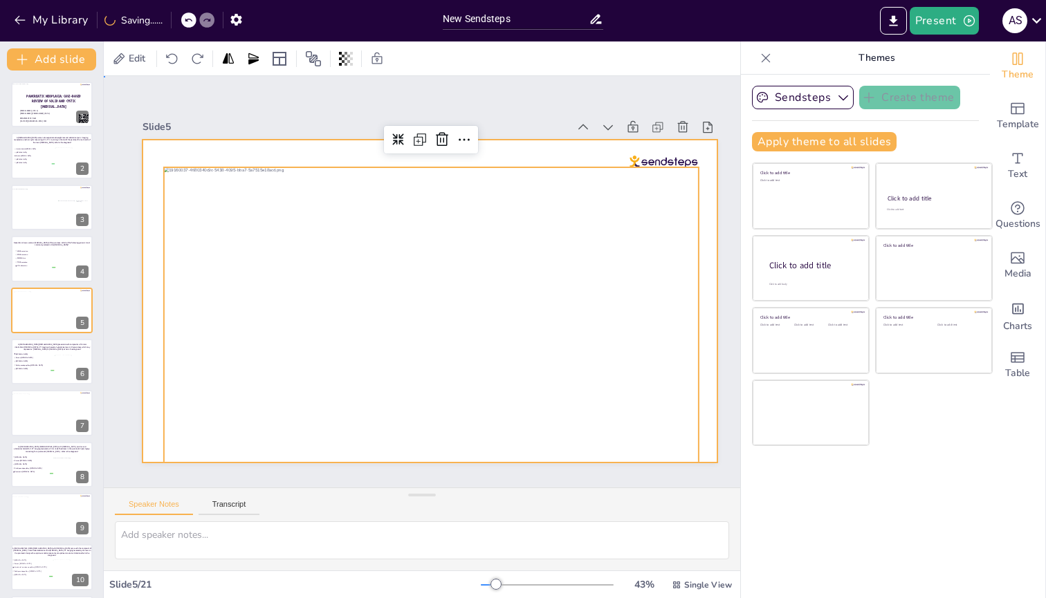
click at [712, 239] on div at bounding box center [430, 301] width 575 height 323
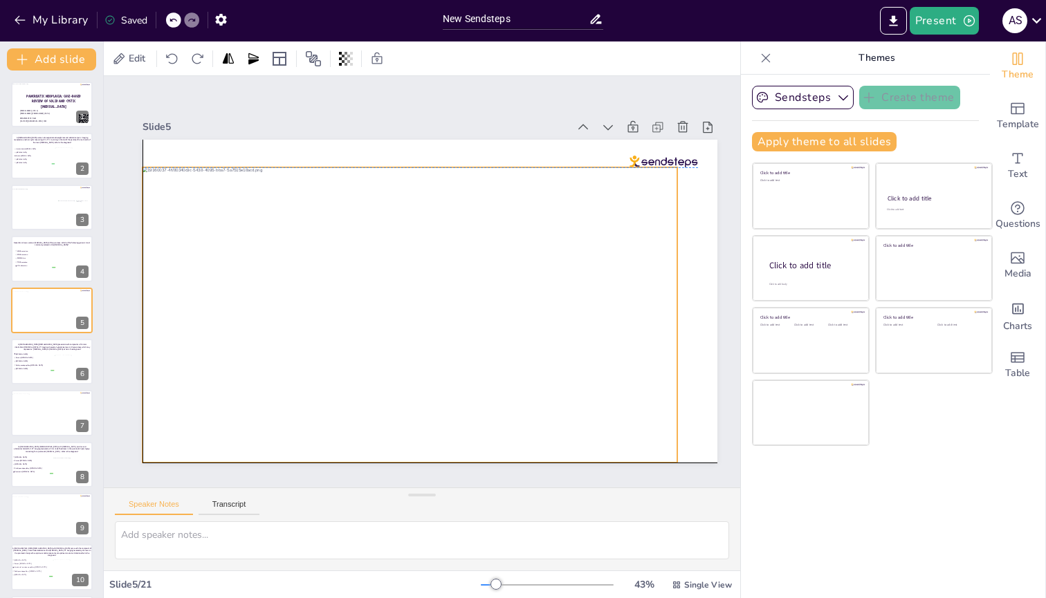
drag, startPoint x: 532, startPoint y: 353, endPoint x: 513, endPoint y: 353, distance: 19.4
click at [513, 239] on div at bounding box center [410, 315] width 535 height 296
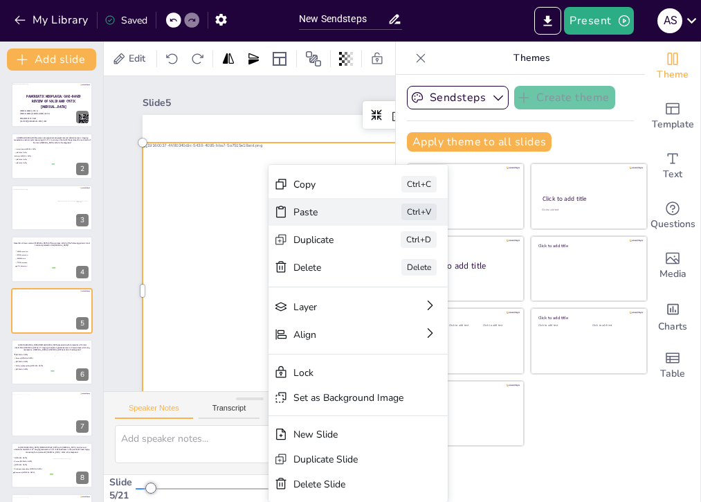
click at [293, 218] on div "Paste" at bounding box center [327, 211] width 69 height 13
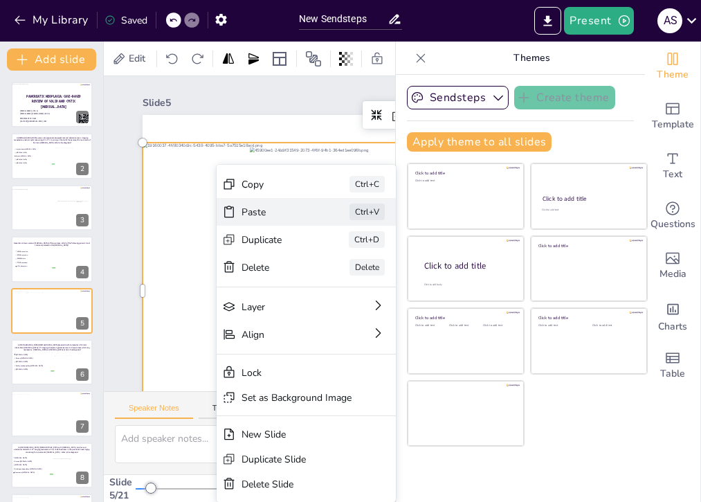
click at [241, 212] on div "Paste Ctrl+V" at bounding box center [306, 212] width 179 height 28
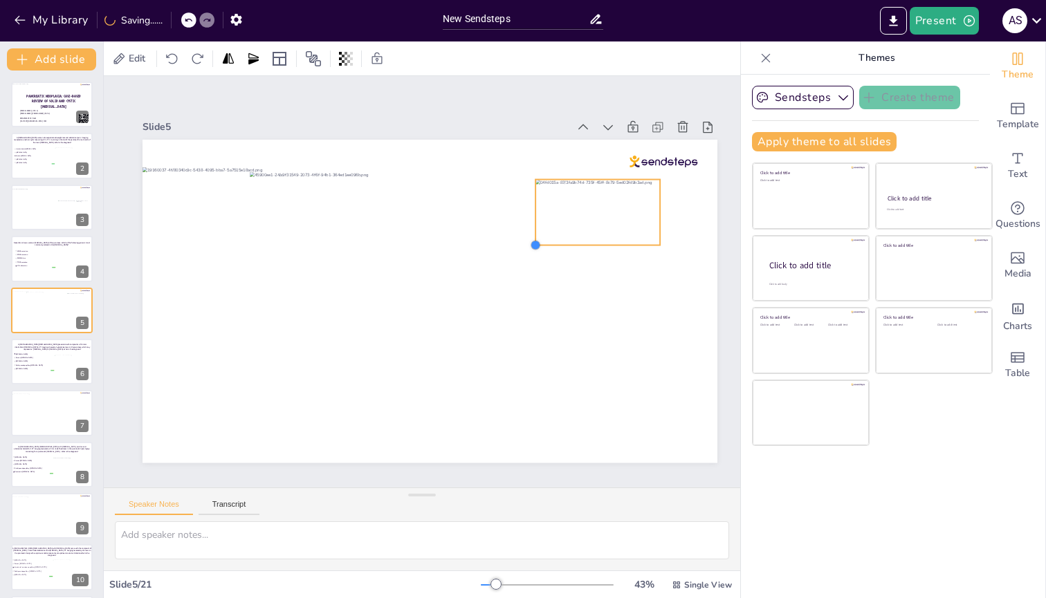
drag, startPoint x: 200, startPoint y: 418, endPoint x: 562, endPoint y: 240, distance: 403.1
click at [562, 239] on div at bounding box center [430, 301] width 575 height 323
drag, startPoint x: 598, startPoint y: 205, endPoint x: 348, endPoint y: 409, distance: 322.6
click at [348, 239] on div at bounding box center [347, 416] width 125 height 66
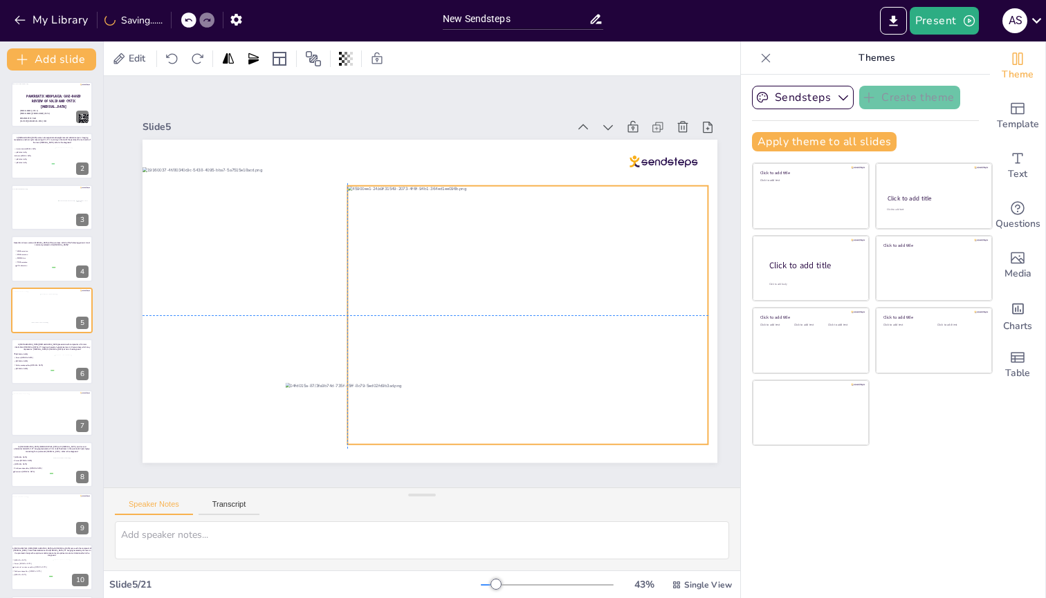
drag, startPoint x: 474, startPoint y: 341, endPoint x: 572, endPoint y: 352, distance: 98.9
click at [572, 239] on div at bounding box center [527, 315] width 360 height 259
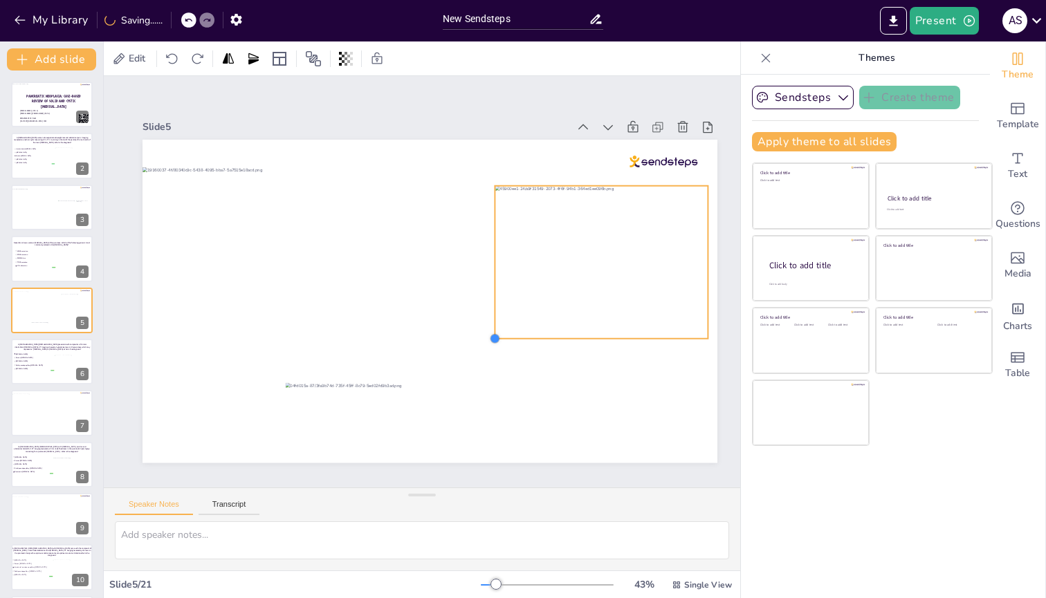
drag, startPoint x: 348, startPoint y: 439, endPoint x: 495, endPoint y: 326, distance: 186.0
click at [495, 239] on div at bounding box center [430, 301] width 575 height 323
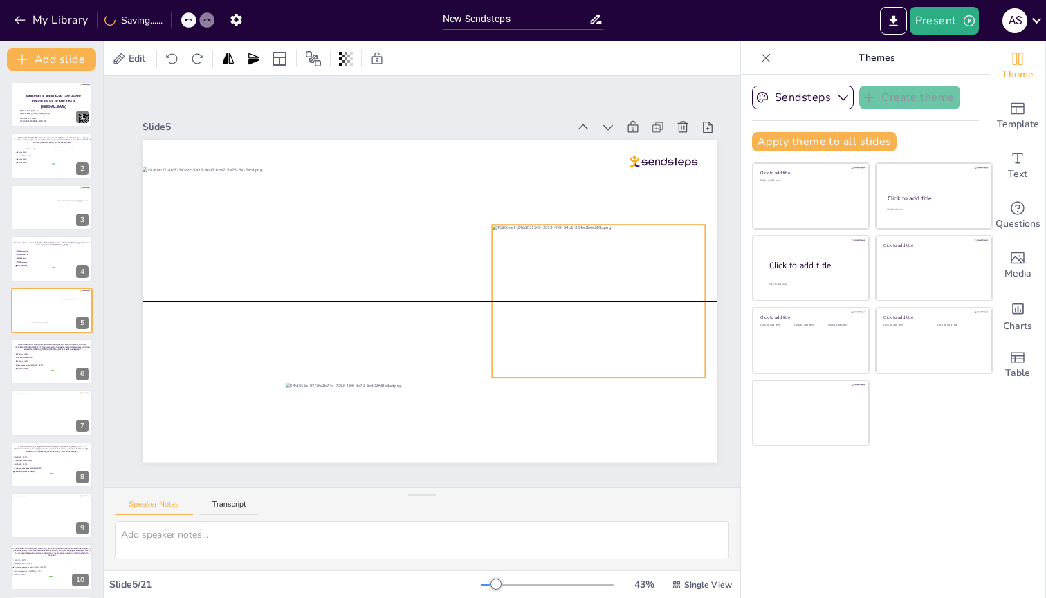
drag, startPoint x: 598, startPoint y: 275, endPoint x: 595, endPoint y: 313, distance: 38.1
click at [595, 239] on div at bounding box center [598, 301] width 213 height 153
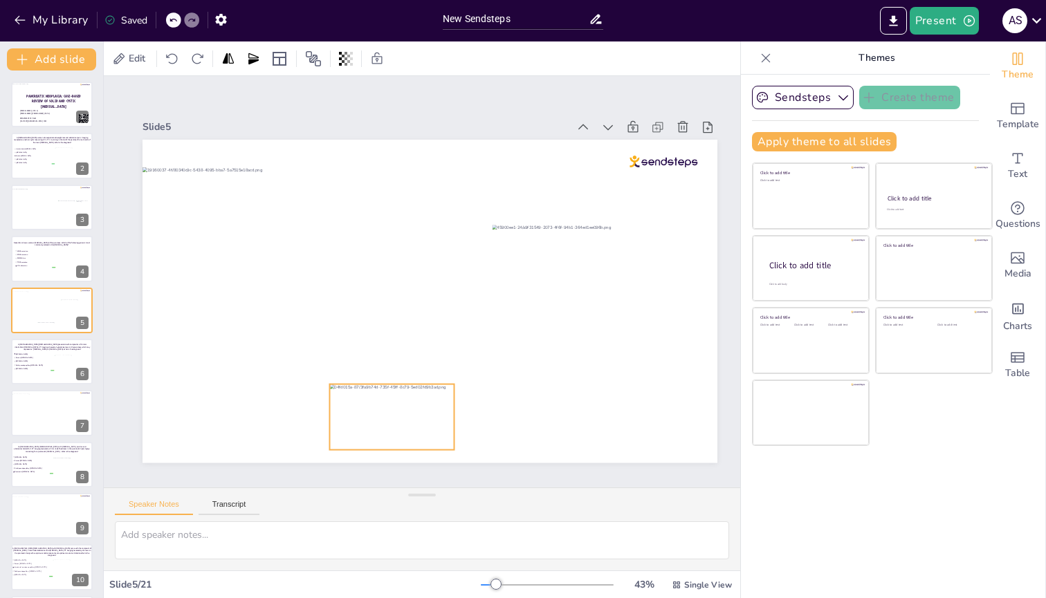
drag, startPoint x: 342, startPoint y: 403, endPoint x: 386, endPoint y: 404, distance: 44.3
click at [386, 239] on div at bounding box center [391, 417] width 125 height 66
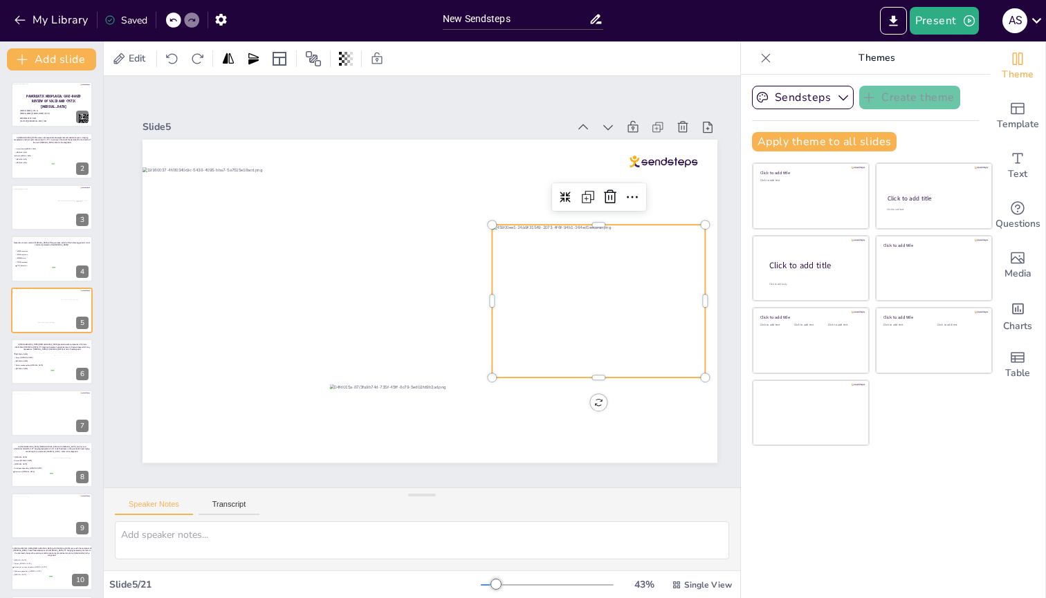
click at [539, 239] on div at bounding box center [598, 301] width 213 height 153
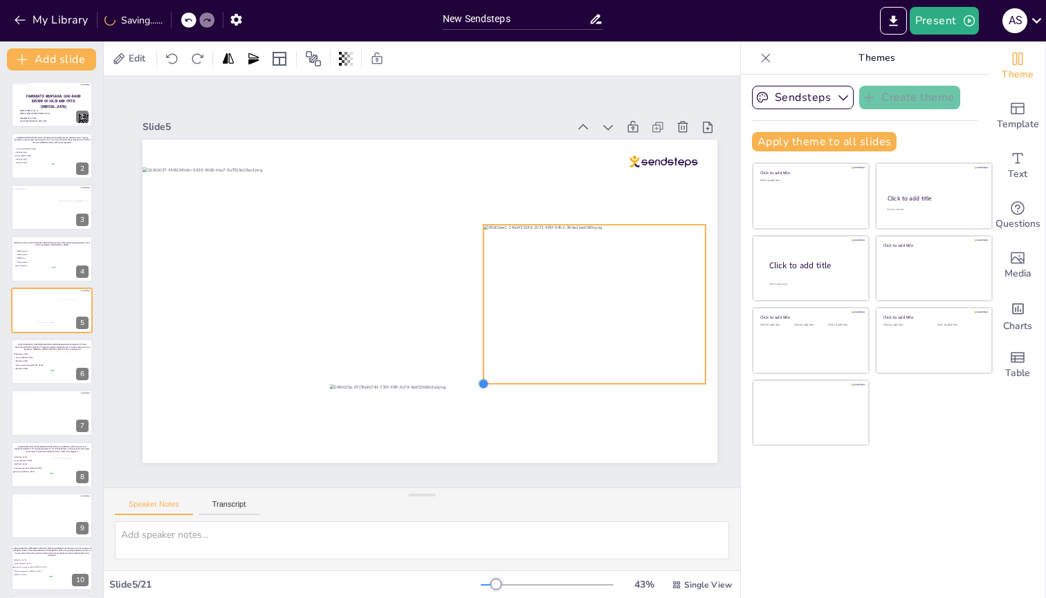
drag, startPoint x: 493, startPoint y: 373, endPoint x: 487, endPoint y: 379, distance: 8.3
click at [487, 239] on div at bounding box center [483, 383] width 11 height 11
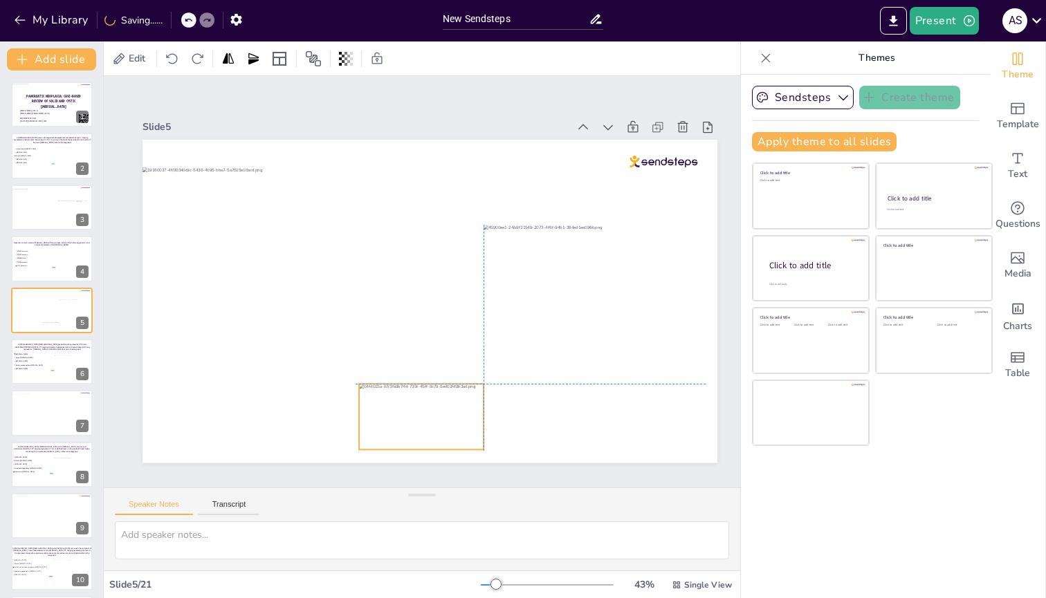
drag, startPoint x: 432, startPoint y: 399, endPoint x: 458, endPoint y: 400, distance: 26.3
click at [458, 239] on div at bounding box center [421, 417] width 125 height 66
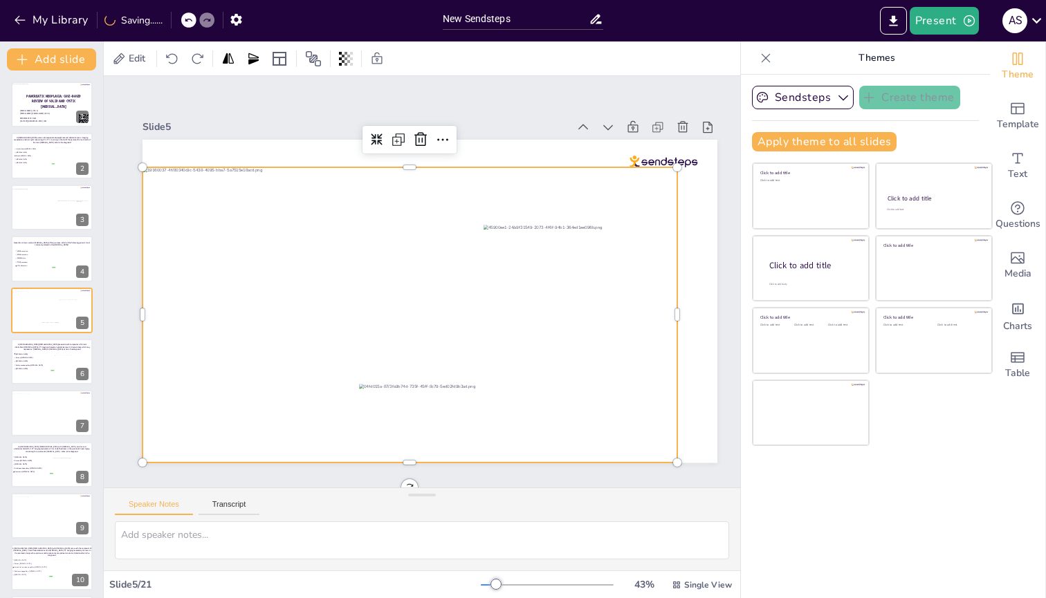
click at [533, 239] on div at bounding box center [410, 315] width 535 height 296
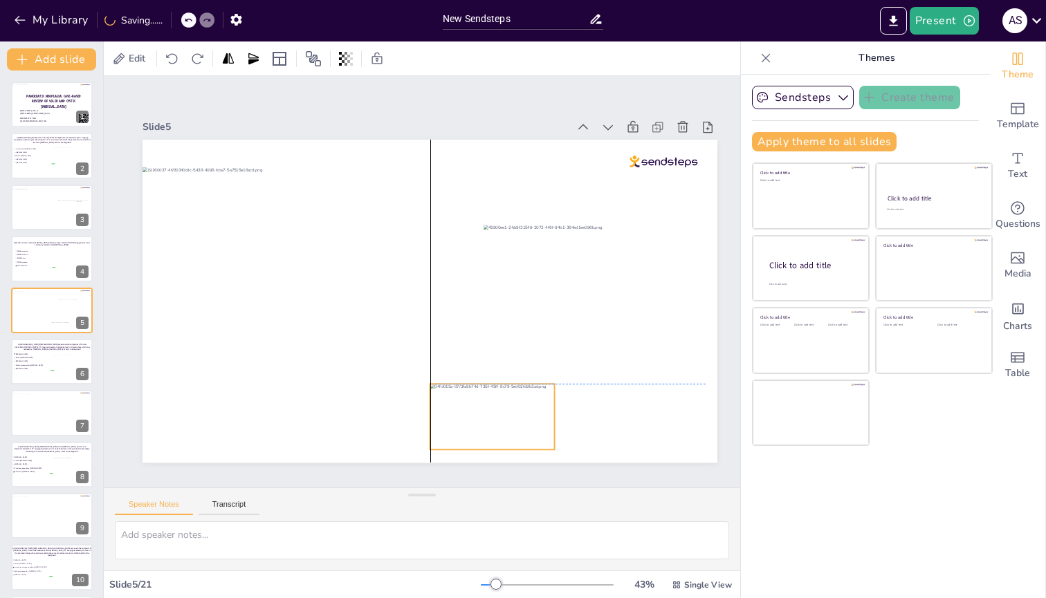
drag, startPoint x: 423, startPoint y: 421, endPoint x: 499, endPoint y: 418, distance: 76.2
click at [499, 239] on div at bounding box center [492, 417] width 125 height 66
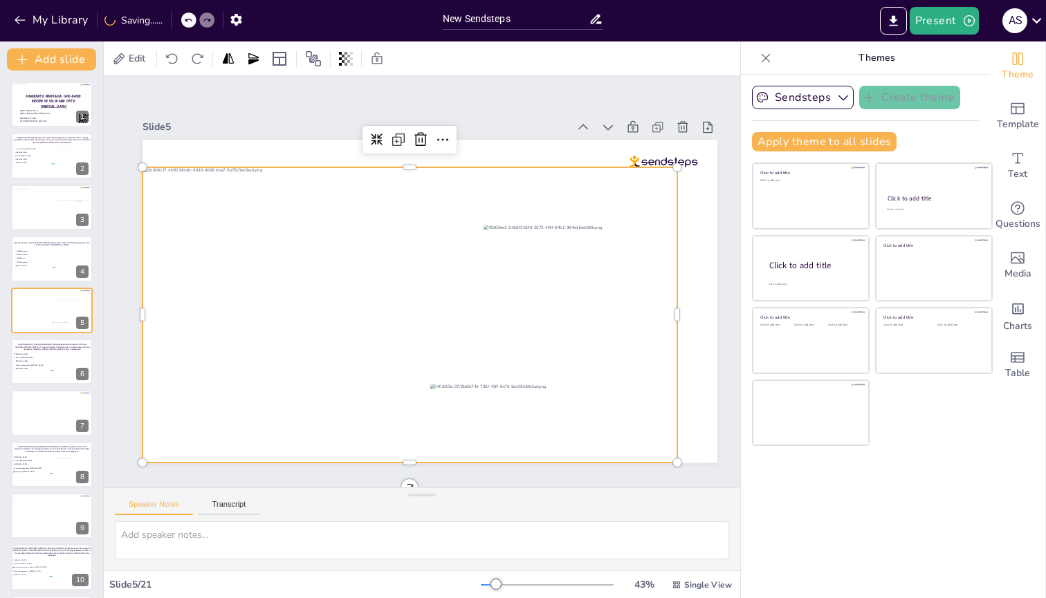
click at [302, 239] on div at bounding box center [410, 315] width 535 height 296
click at [34, 239] on span "[MEDICAL_DATA]" at bounding box center [34, 354] width 39 height 2
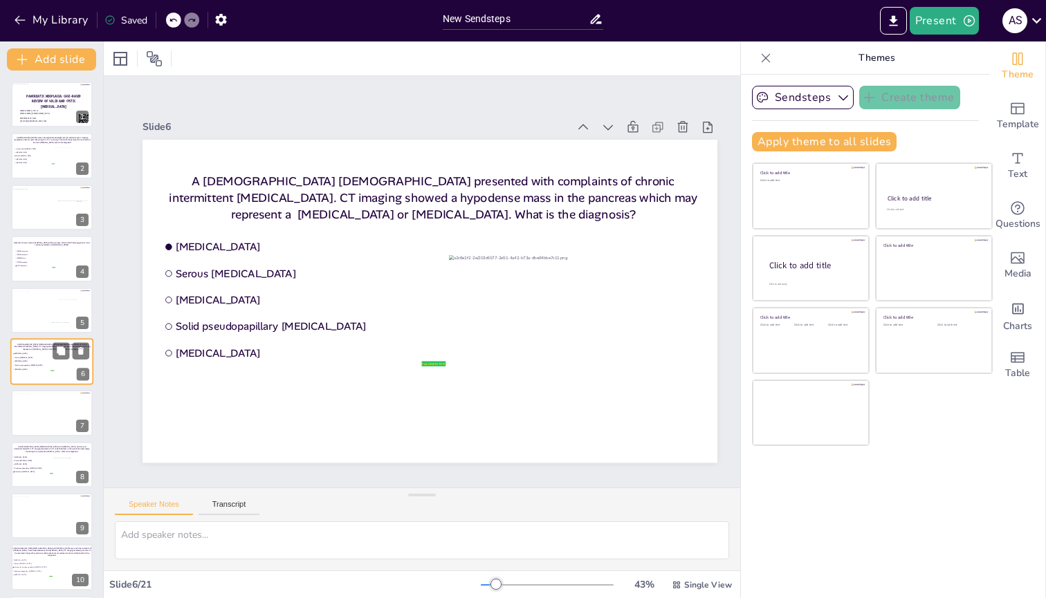
scroll to position [27, 0]
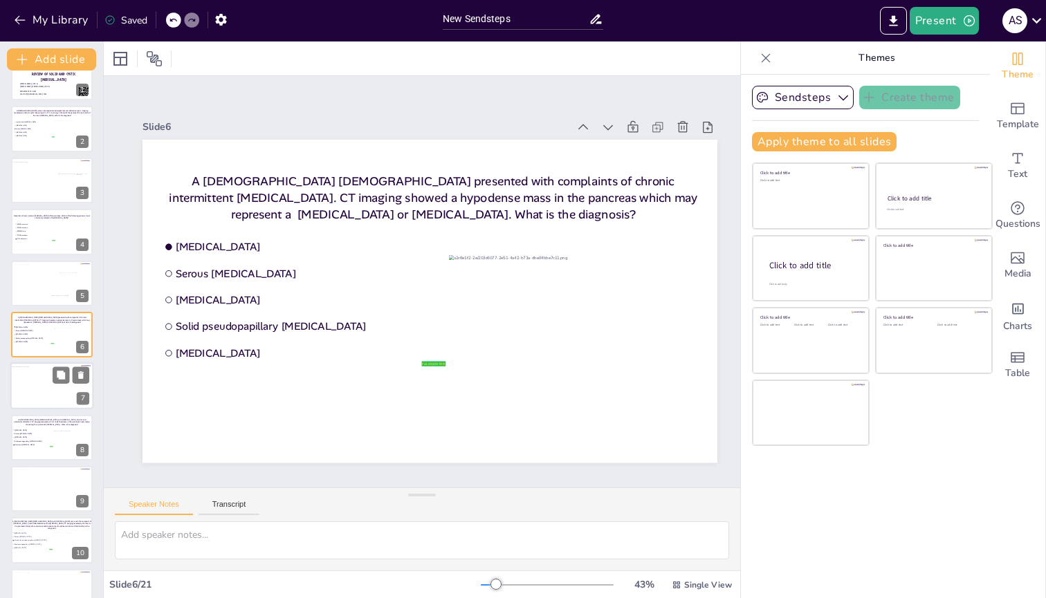
click at [34, 239] on div at bounding box center [51, 388] width 81 height 42
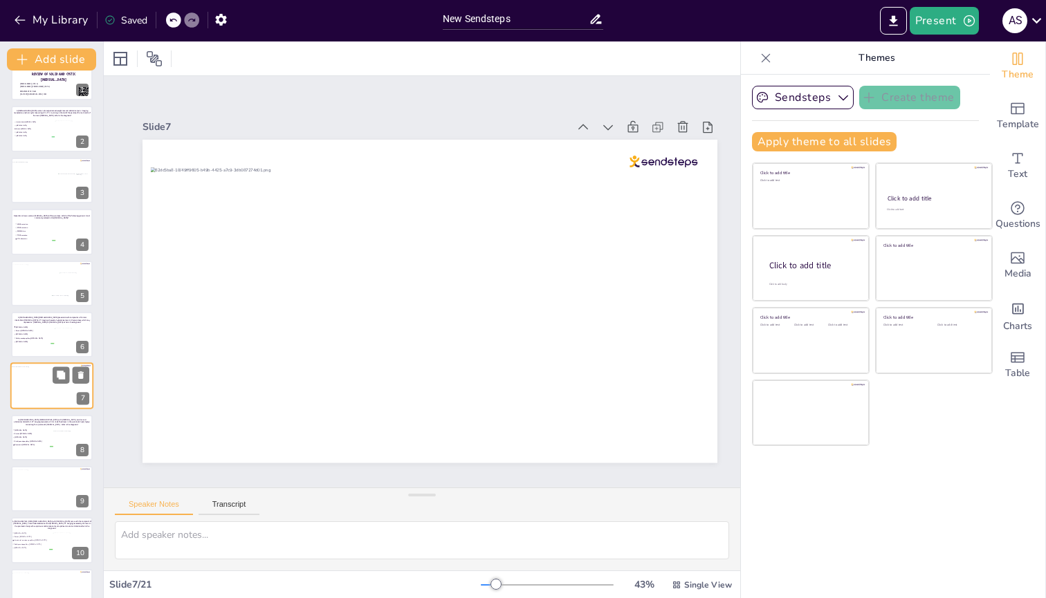
scroll to position [78, 0]
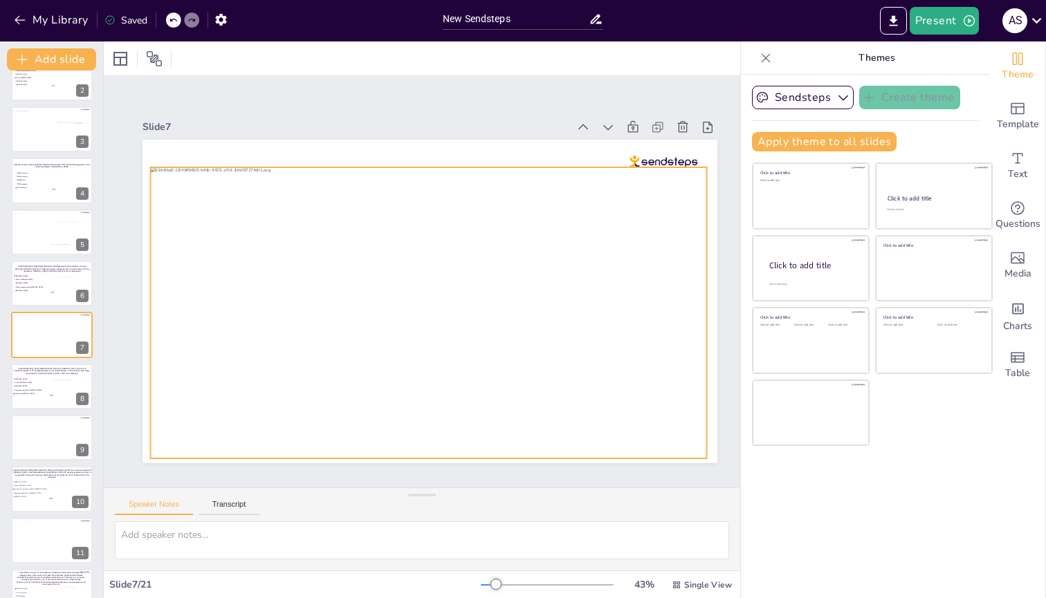
click at [515, 213] on div at bounding box center [429, 312] width 556 height 291
click at [437, 136] on icon at bounding box center [440, 139] width 17 height 17
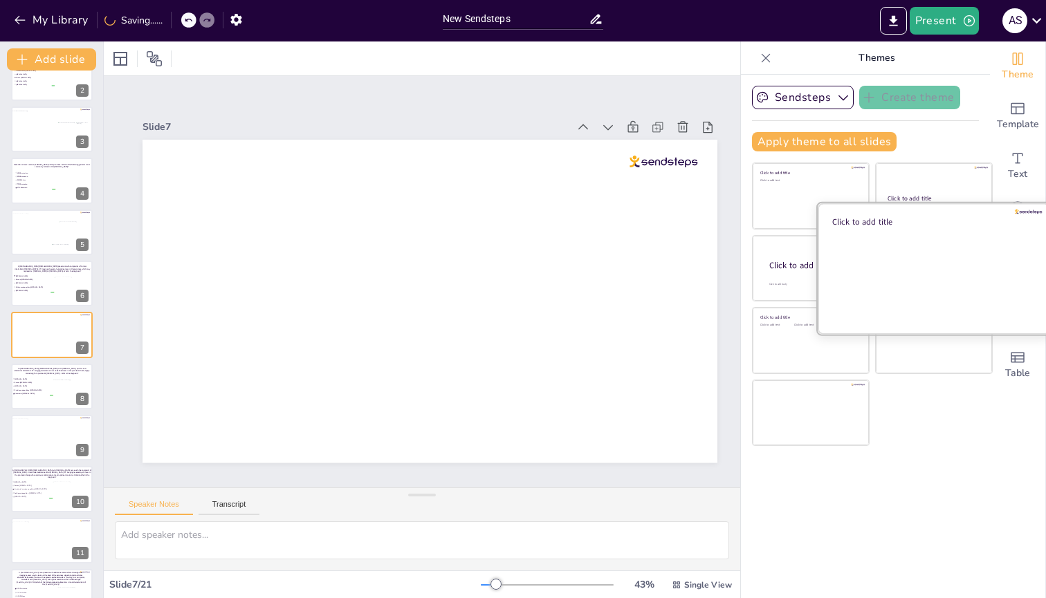
click at [937, 239] on div at bounding box center [934, 268] width 232 height 131
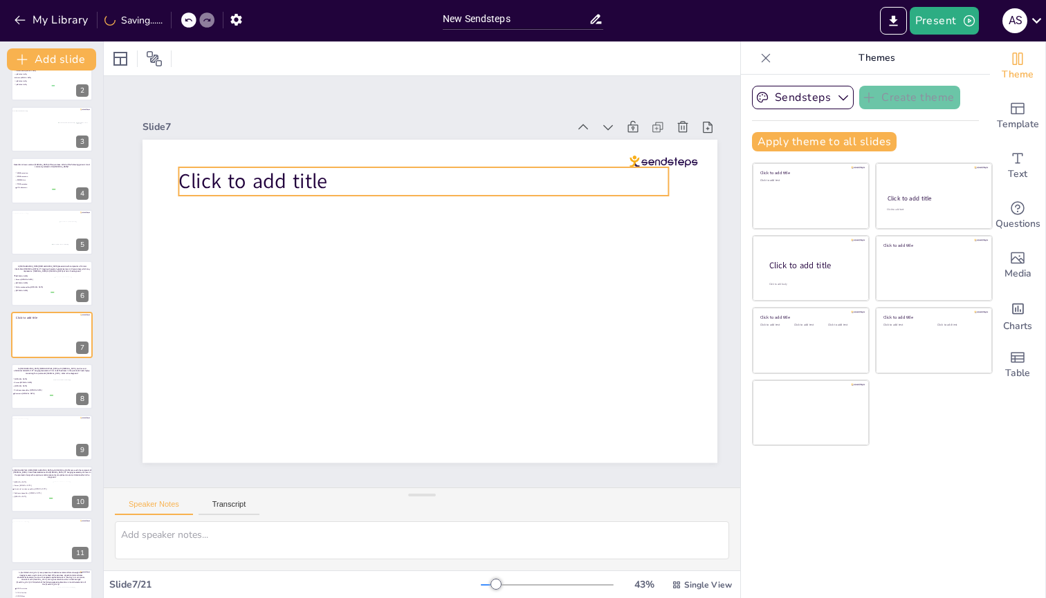
click at [314, 170] on span "Click to add title" at bounding box center [252, 181] width 149 height 28
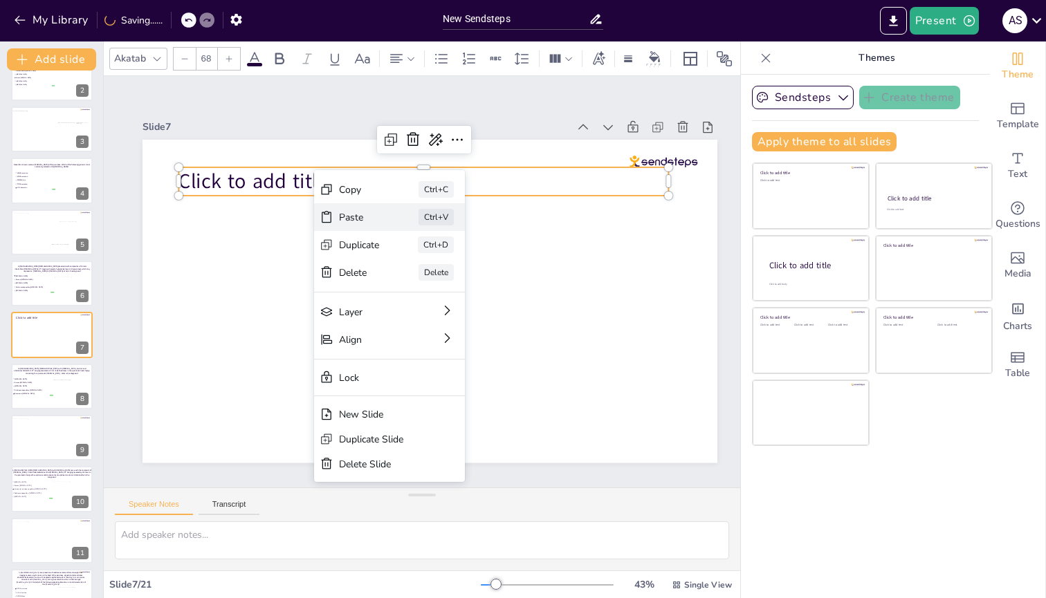
click at [338, 214] on div "Paste Ctrl+V" at bounding box center [389, 217] width 151 height 28
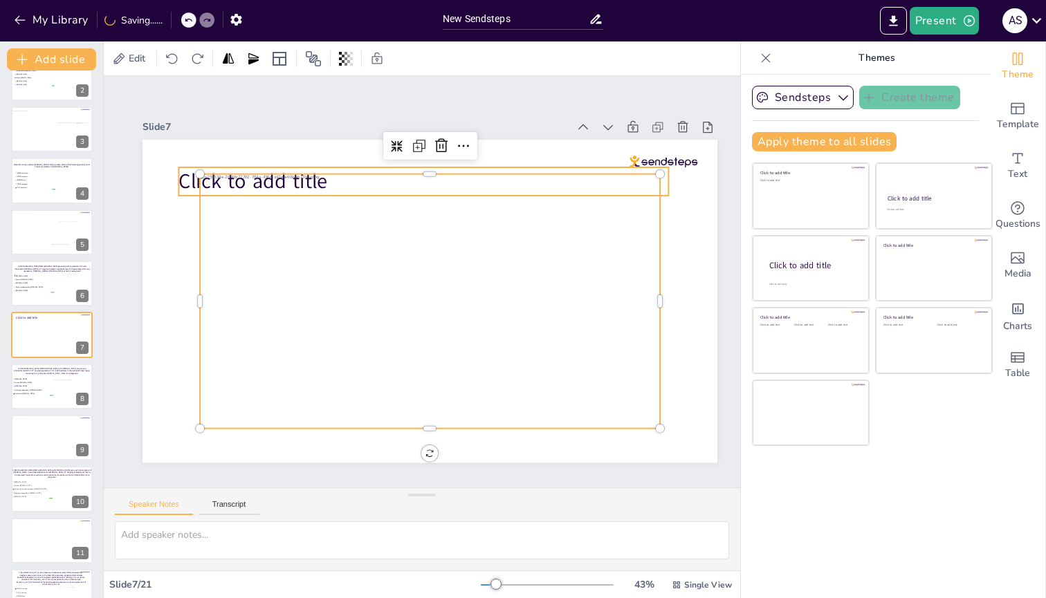
click at [190, 176] on span "Click to add title" at bounding box center [252, 181] width 149 height 28
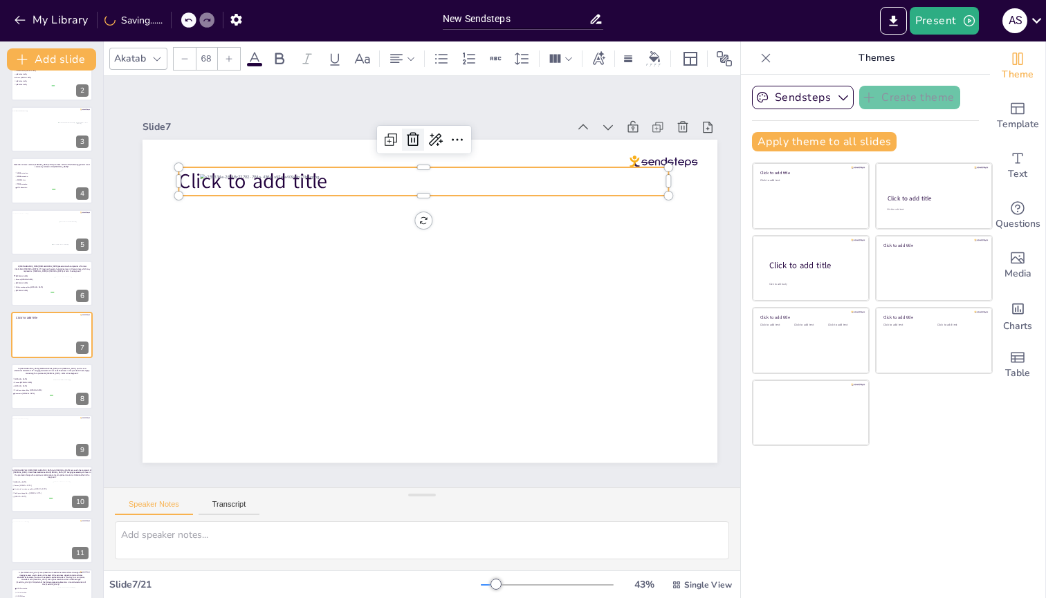
click at [416, 136] on icon at bounding box center [413, 139] width 17 height 17
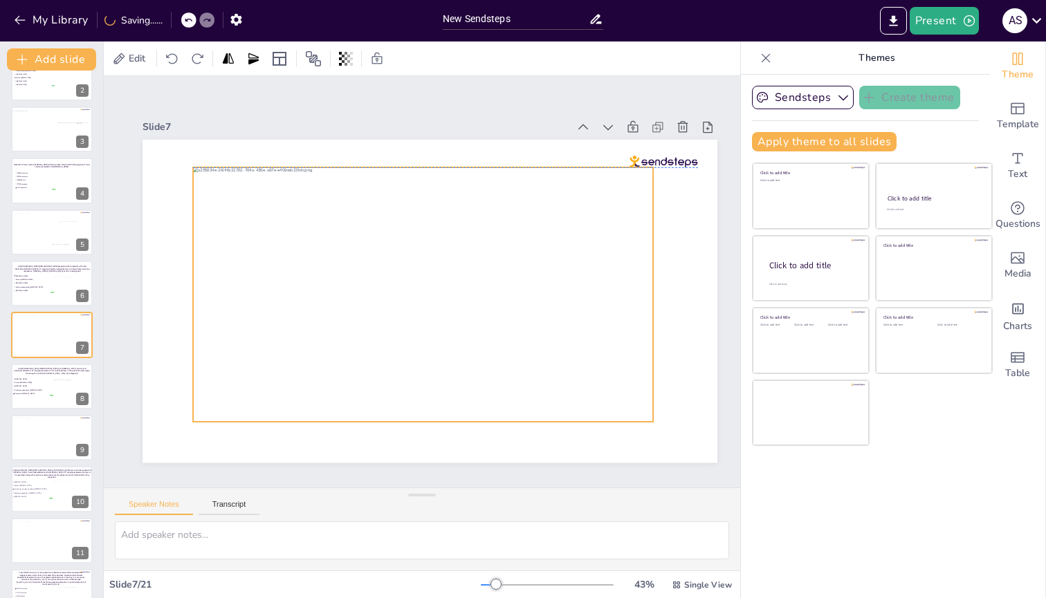
drag, startPoint x: 322, startPoint y: 268, endPoint x: 315, endPoint y: 259, distance: 10.8
click at [315, 239] on div at bounding box center [423, 294] width 460 height 255
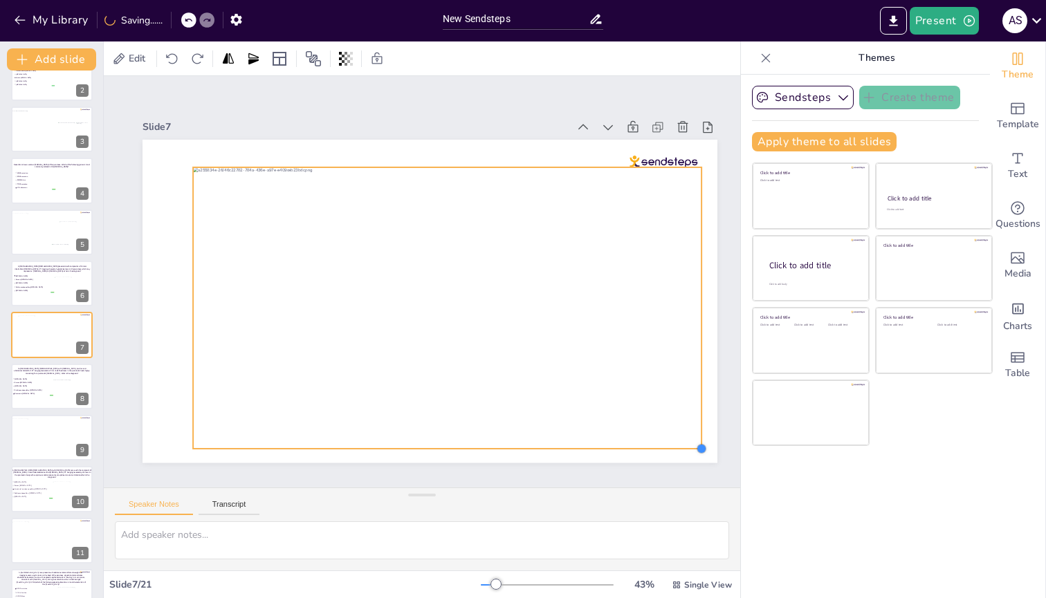
drag, startPoint x: 653, startPoint y: 416, endPoint x: 683, endPoint y: 443, distance: 40.7
click at [683, 239] on div at bounding box center [430, 301] width 575 height 323
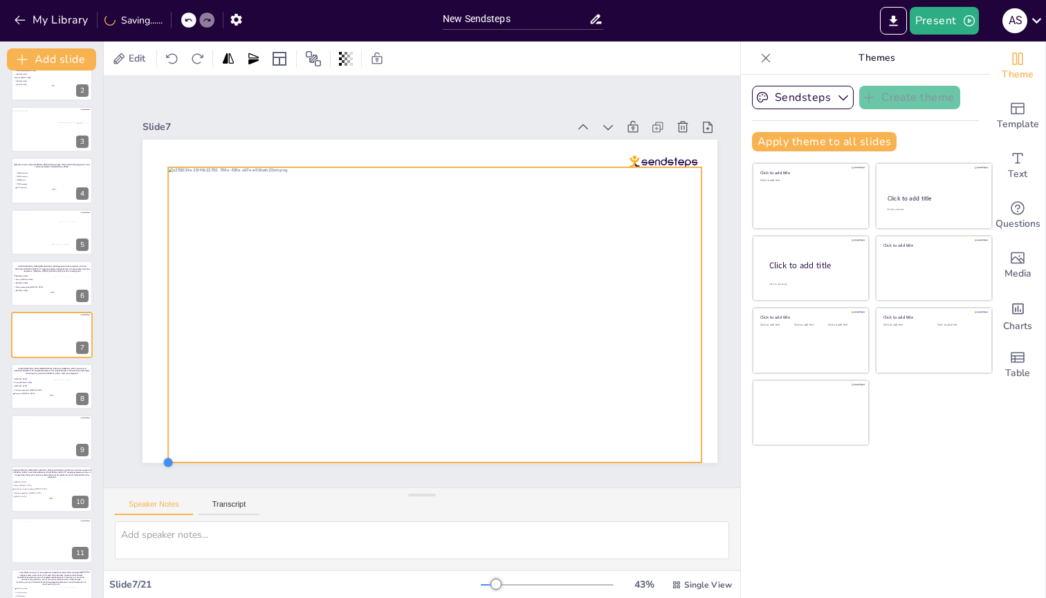
drag, startPoint x: 193, startPoint y: 442, endPoint x: 168, endPoint y: 445, distance: 25.1
click at [168, 239] on div at bounding box center [430, 301] width 575 height 323
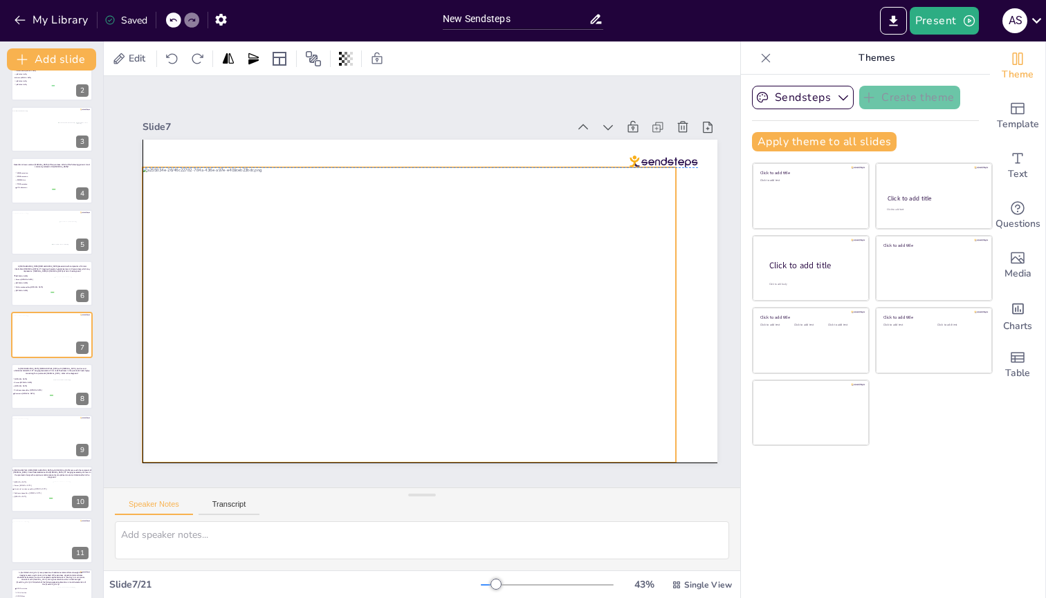
drag, startPoint x: 367, startPoint y: 254, endPoint x: 345, endPoint y: 250, distance: 23.2
click at [345, 239] on div at bounding box center [409, 314] width 533 height 295
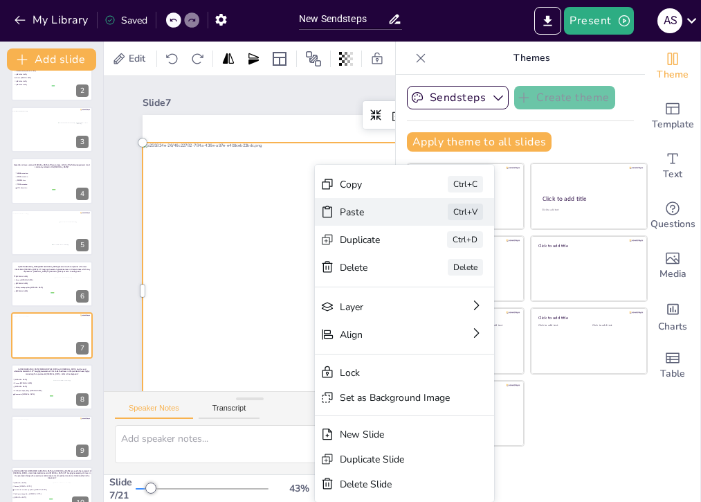
click at [334, 217] on div "Paste Ctrl+V" at bounding box center [404, 212] width 179 height 28
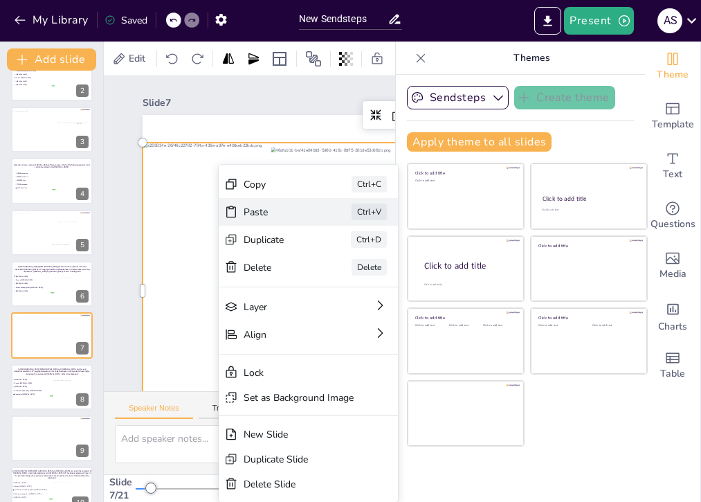
click at [262, 212] on div "Paste" at bounding box center [278, 211] width 69 height 13
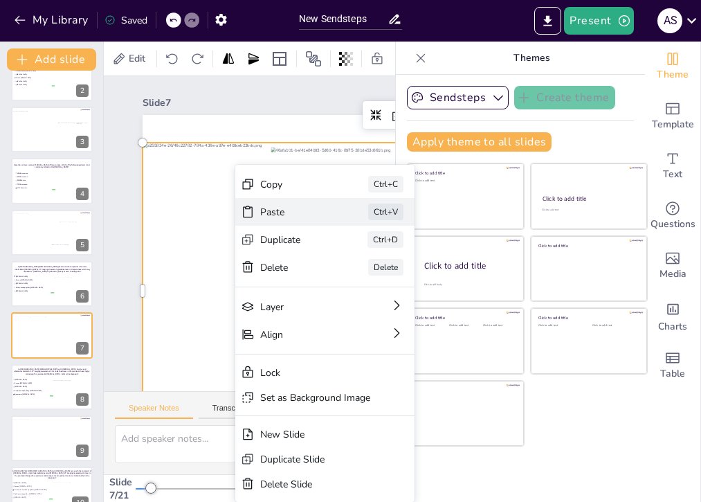
click at [268, 219] on div "Paste Ctrl+V" at bounding box center [324, 212] width 179 height 28
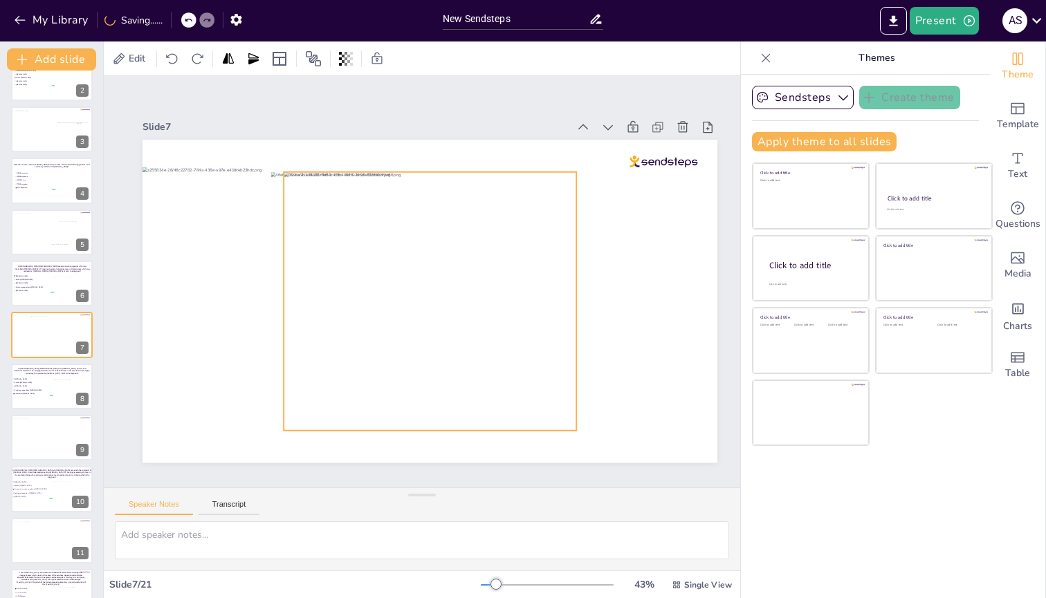
click at [385, 239] on div at bounding box center [430, 301] width 293 height 259
click at [446, 239] on div at bounding box center [430, 301] width 293 height 259
click at [437, 138] on icon at bounding box center [441, 144] width 17 height 17
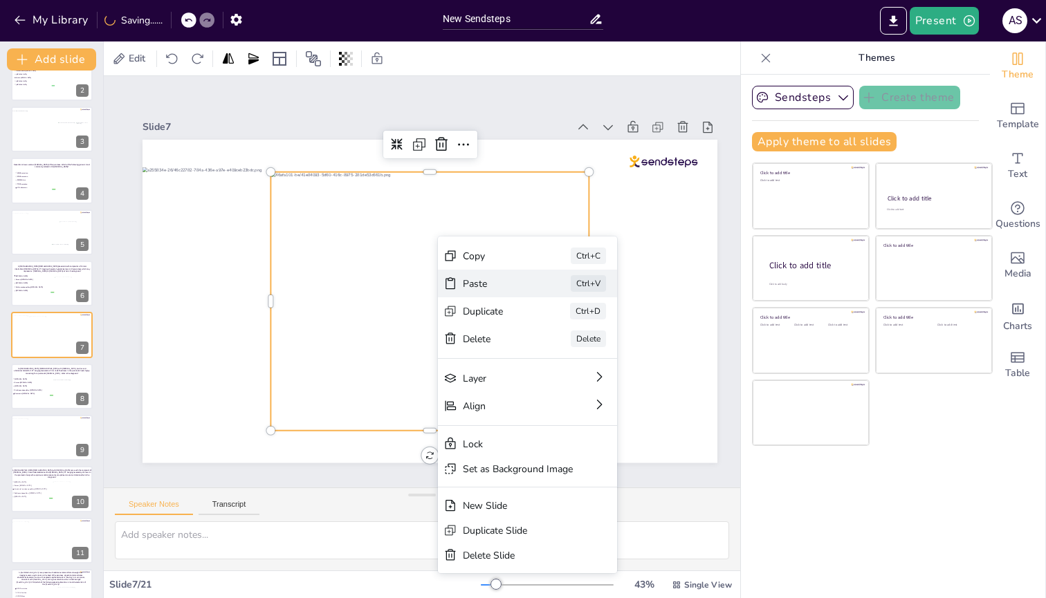
click at [469, 239] on div "Paste" at bounding box center [497, 283] width 69 height 13
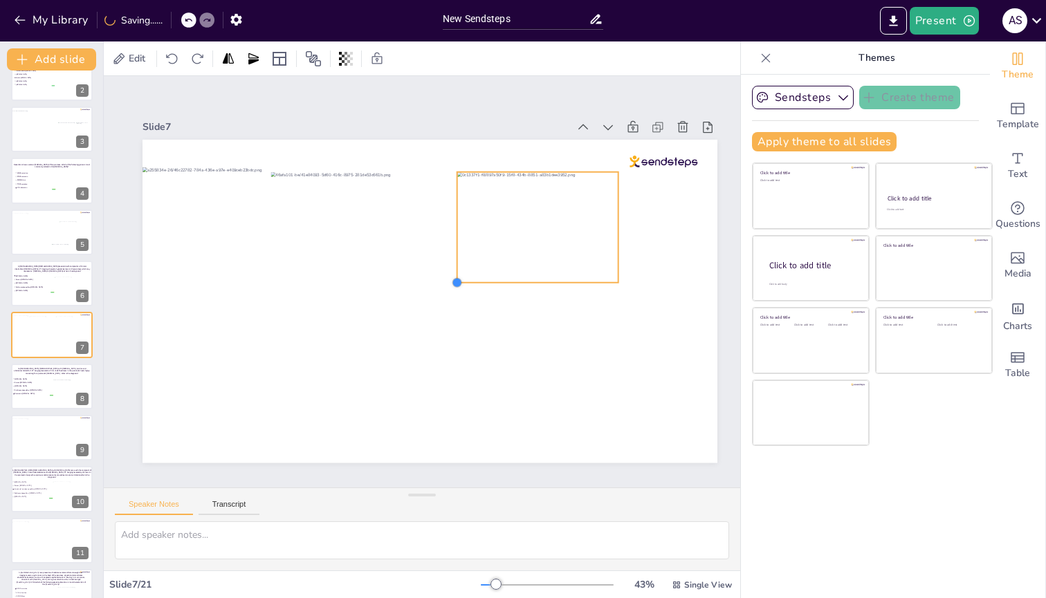
drag, startPoint x: 240, startPoint y: 422, endPoint x: 455, endPoint y: 259, distance: 269.7
click at [455, 239] on div at bounding box center [430, 301] width 575 height 323
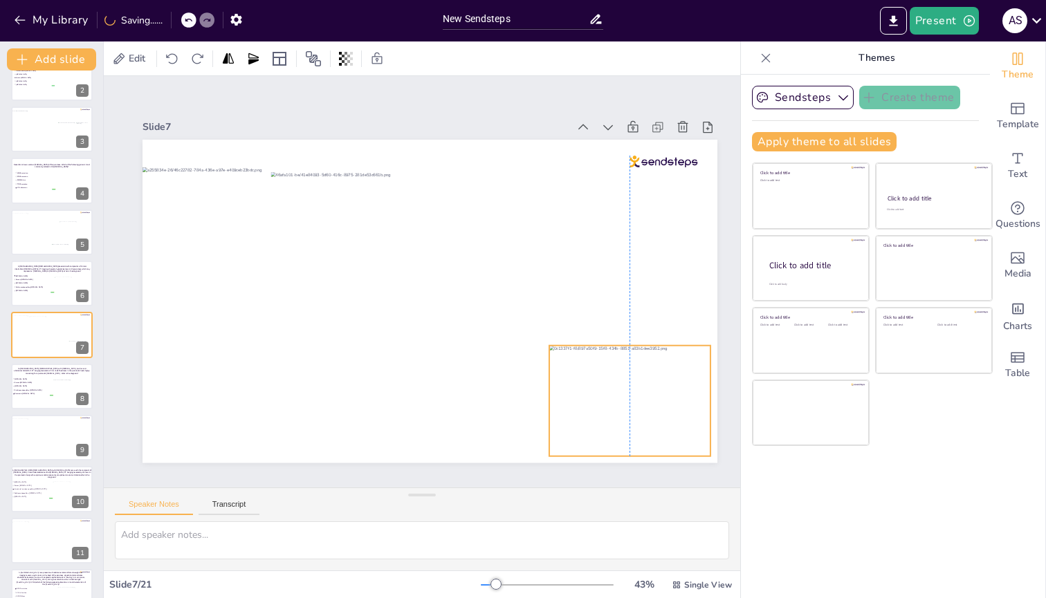
drag, startPoint x: 538, startPoint y: 228, endPoint x: 629, endPoint y: 401, distance: 195.9
click at [629, 239] on div at bounding box center [629, 401] width 161 height 111
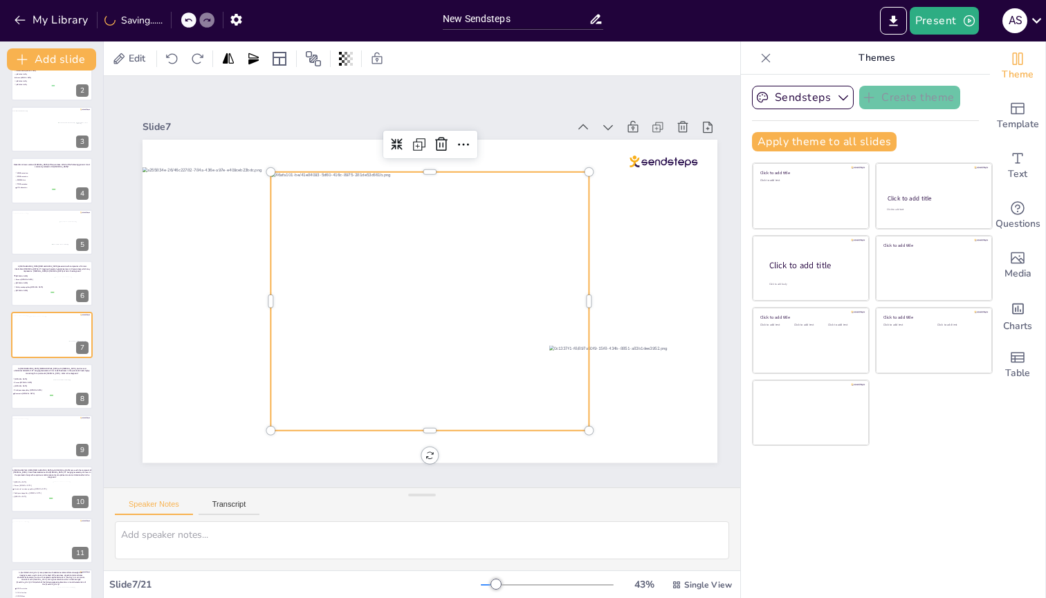
click at [501, 239] on div at bounding box center [429, 301] width 318 height 259
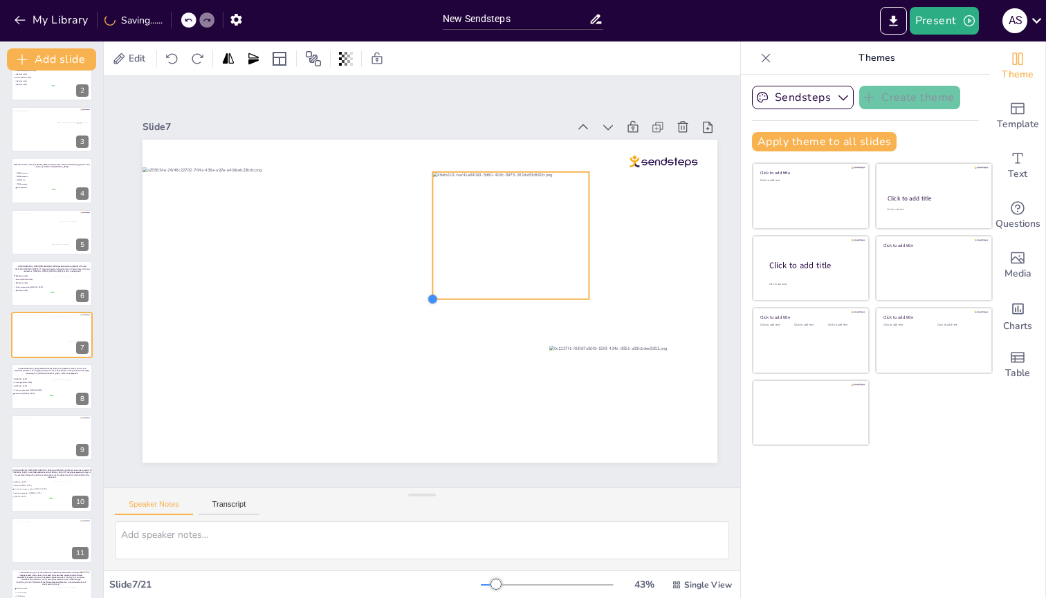
drag, startPoint x: 268, startPoint y: 423, endPoint x: 430, endPoint y: 281, distance: 215.7
click at [430, 239] on div at bounding box center [430, 301] width 575 height 323
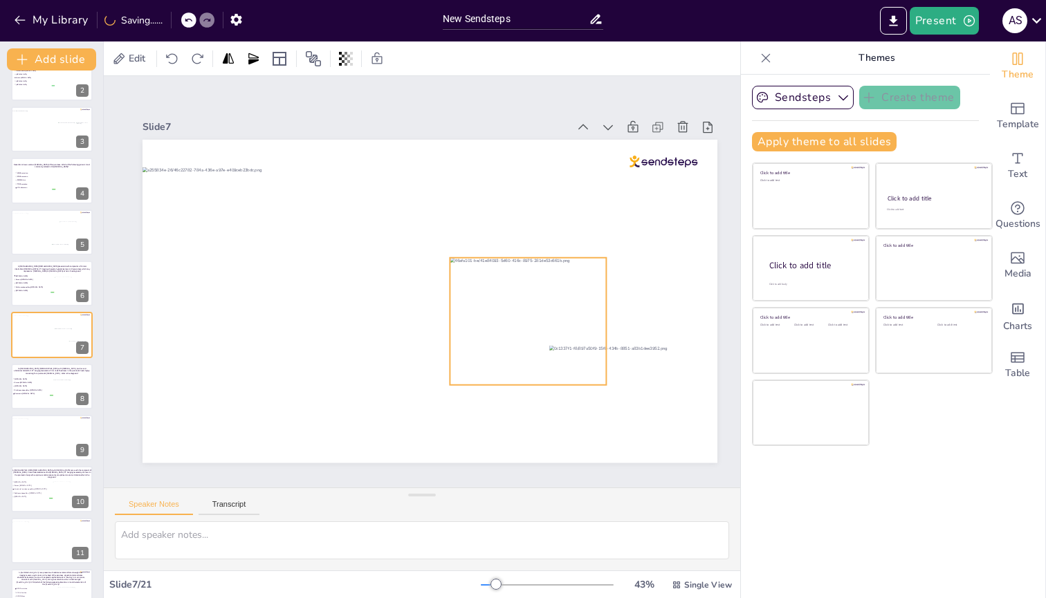
drag, startPoint x: 505, startPoint y: 248, endPoint x: 522, endPoint y: 333, distance: 87.5
click at [522, 239] on div at bounding box center [528, 321] width 156 height 127
drag, startPoint x: 451, startPoint y: 382, endPoint x: 486, endPoint y: 353, distance: 44.7
click at [486, 239] on div at bounding box center [482, 358] width 11 height 11
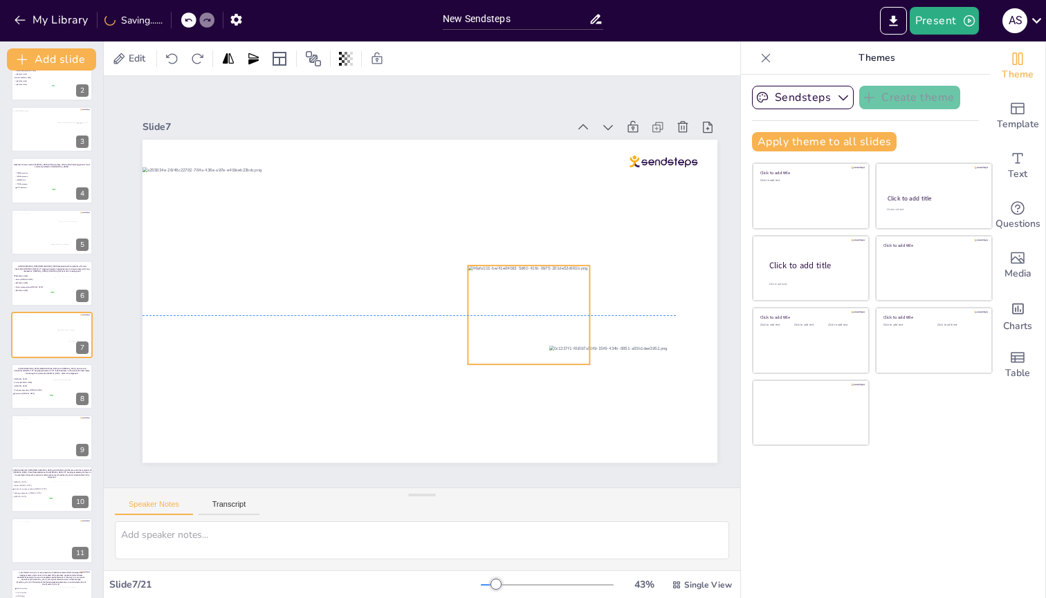
drag, startPoint x: 524, startPoint y: 329, endPoint x: 507, endPoint y: 335, distance: 17.5
click at [507, 239] on div at bounding box center [529, 315] width 122 height 99
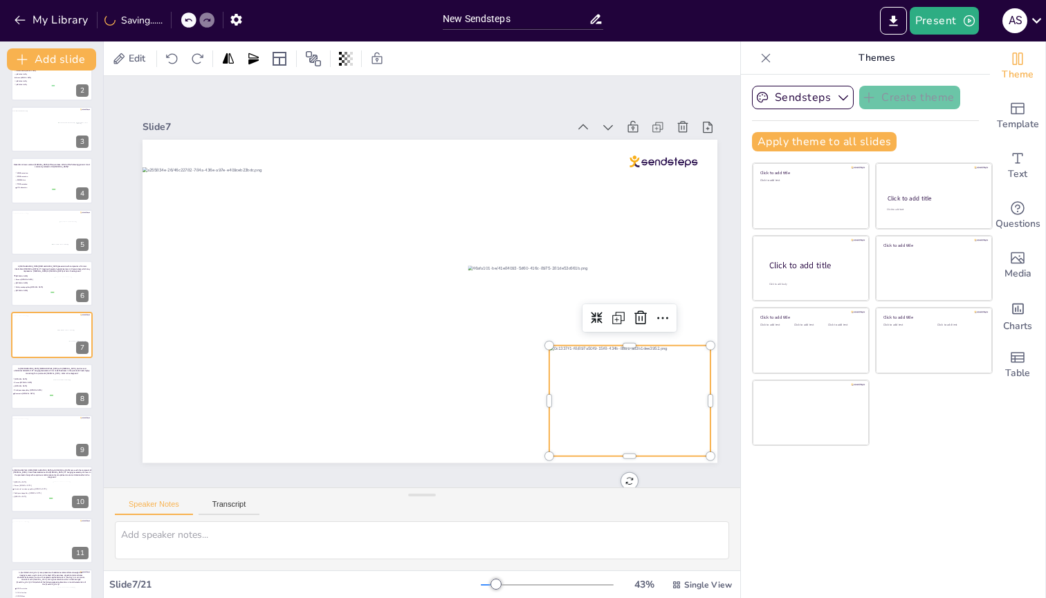
click at [634, 239] on div at bounding box center [629, 401] width 161 height 111
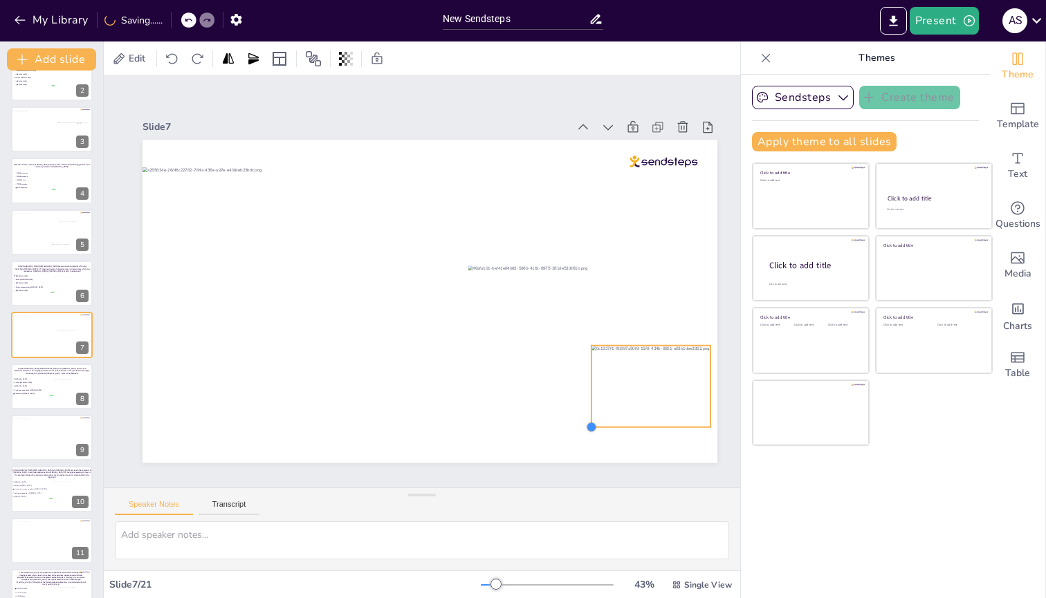
drag, startPoint x: 549, startPoint y: 451, endPoint x: 591, endPoint y: 421, distance: 52.0
click at [591, 239] on div at bounding box center [591, 427] width 11 height 11
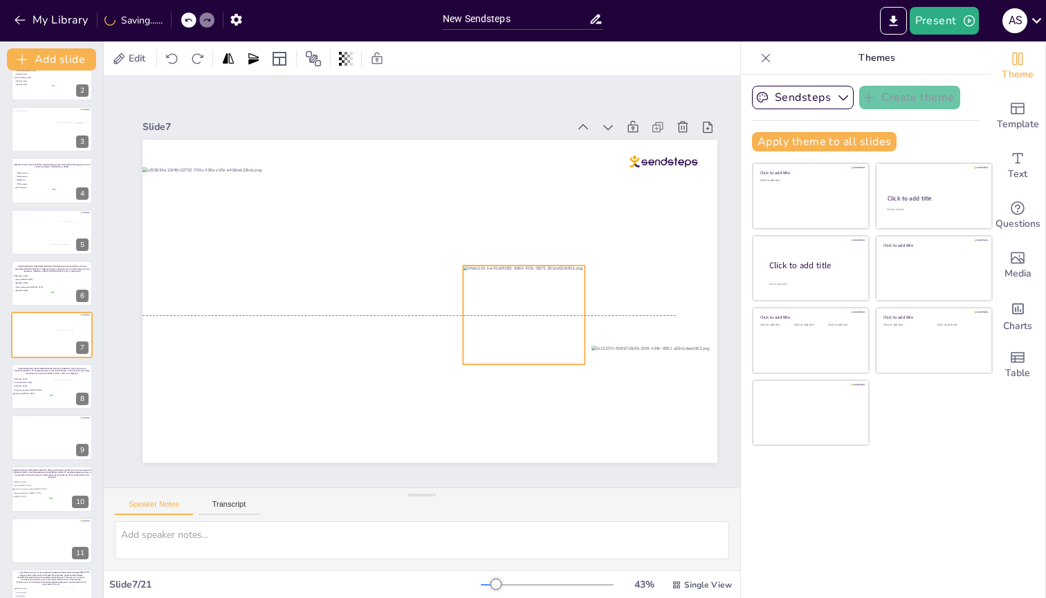
click at [506, 239] on div at bounding box center [524, 315] width 122 height 99
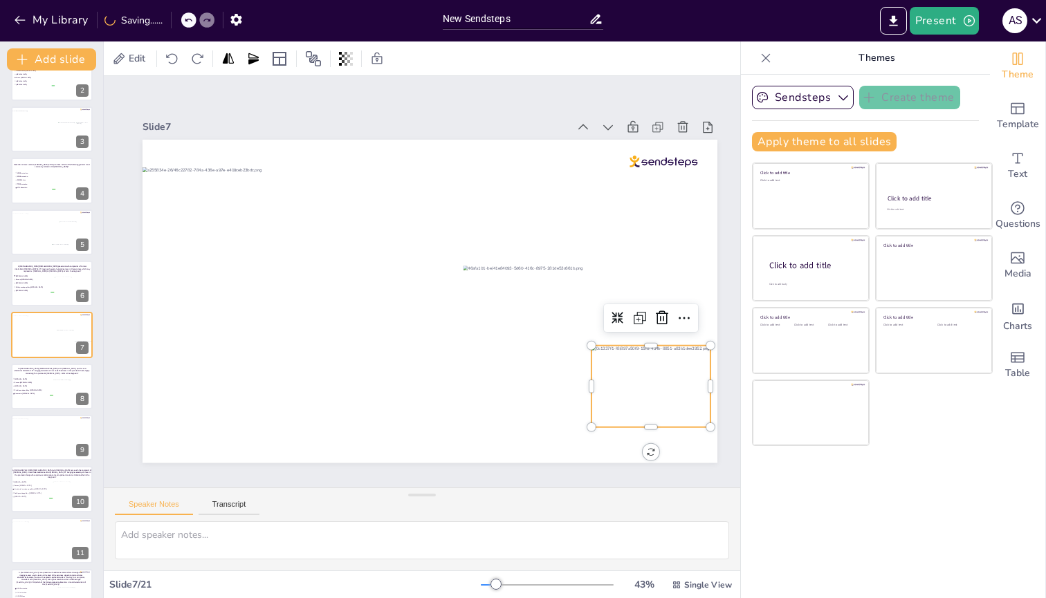
click at [607, 239] on div at bounding box center [650, 387] width 119 height 82
click at [587, 239] on div at bounding box center [586, 430] width 11 height 11
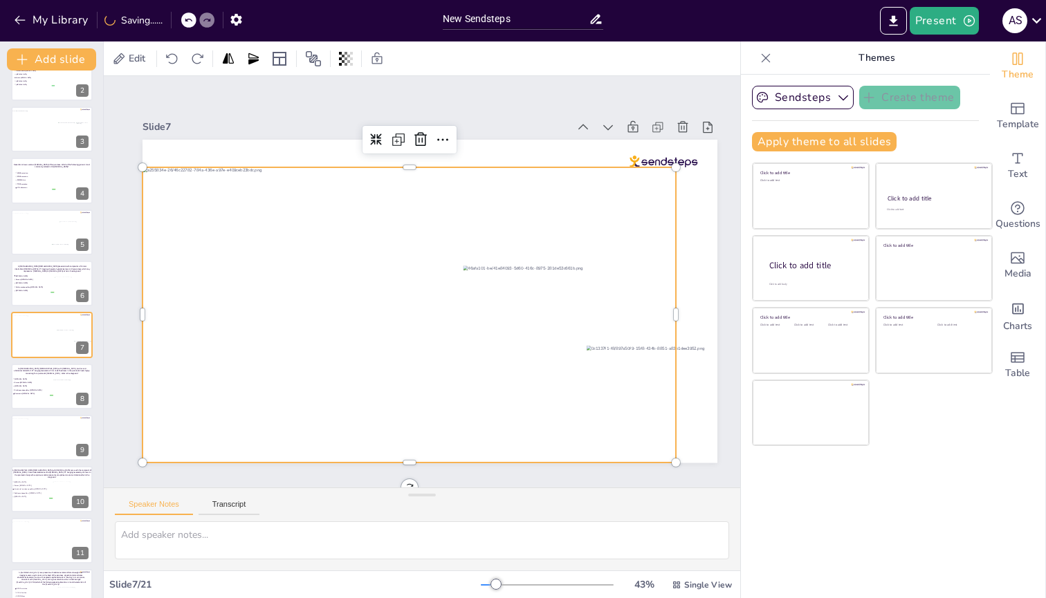
click at [603, 239] on div at bounding box center [409, 314] width 533 height 295
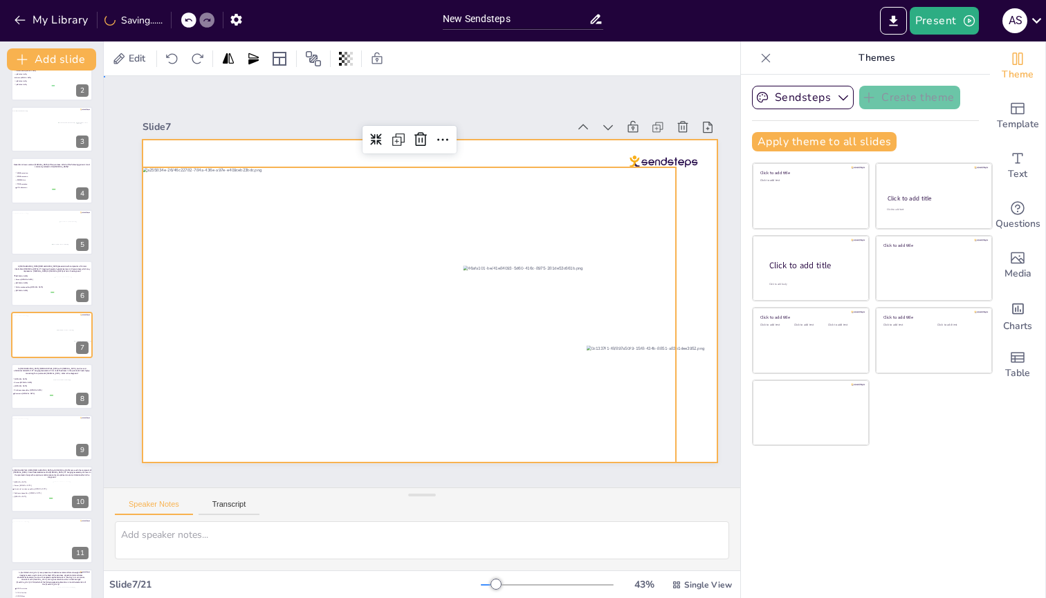
click at [696, 239] on div at bounding box center [430, 301] width 575 height 323
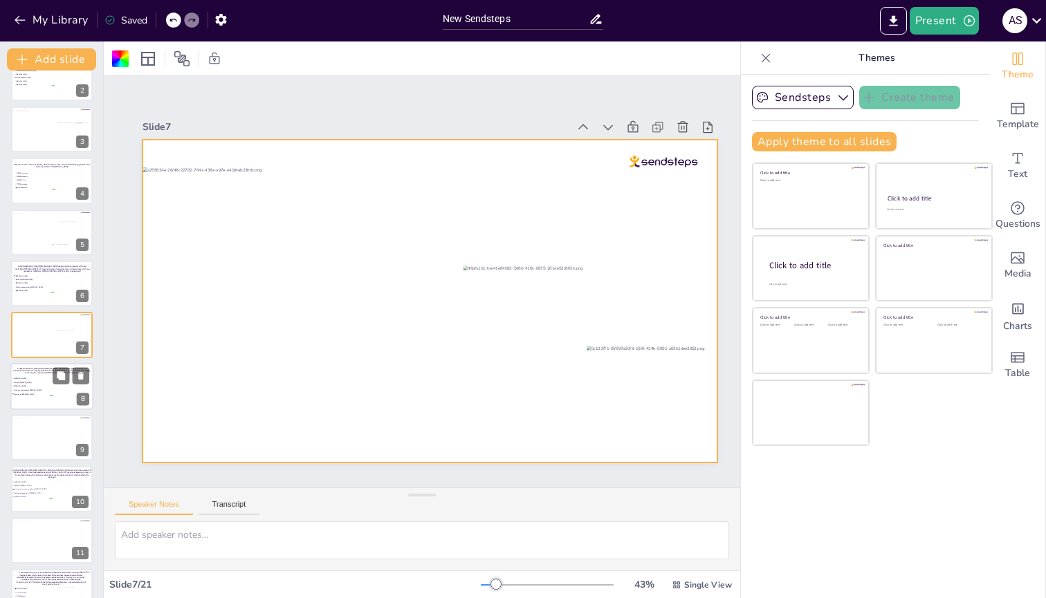
click at [30, 239] on span "Solid pseudopapillary [MEDICAL_DATA]" at bounding box center [33, 390] width 39 height 2
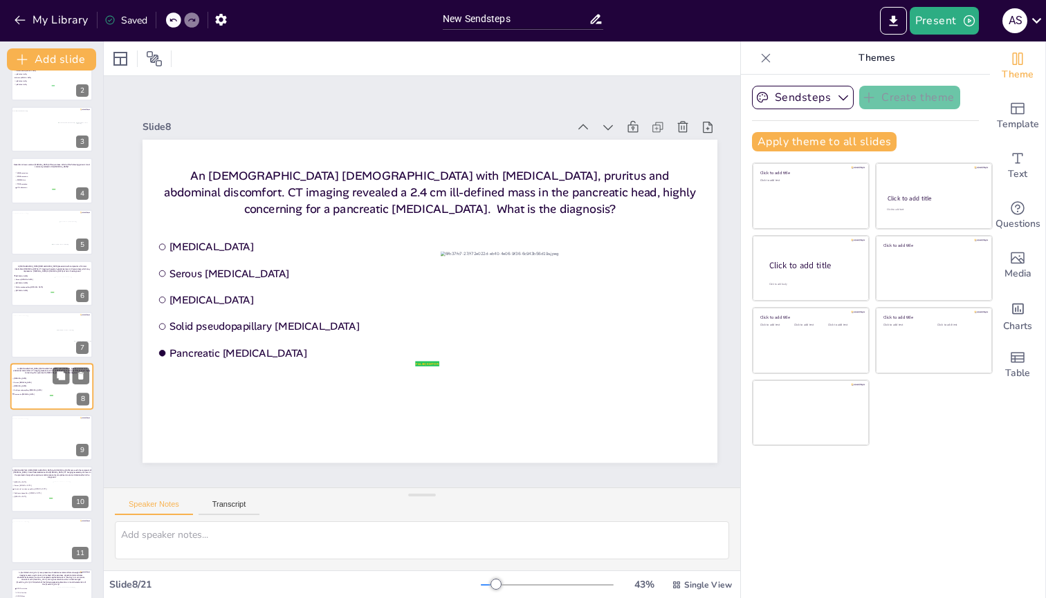
scroll to position [130, 0]
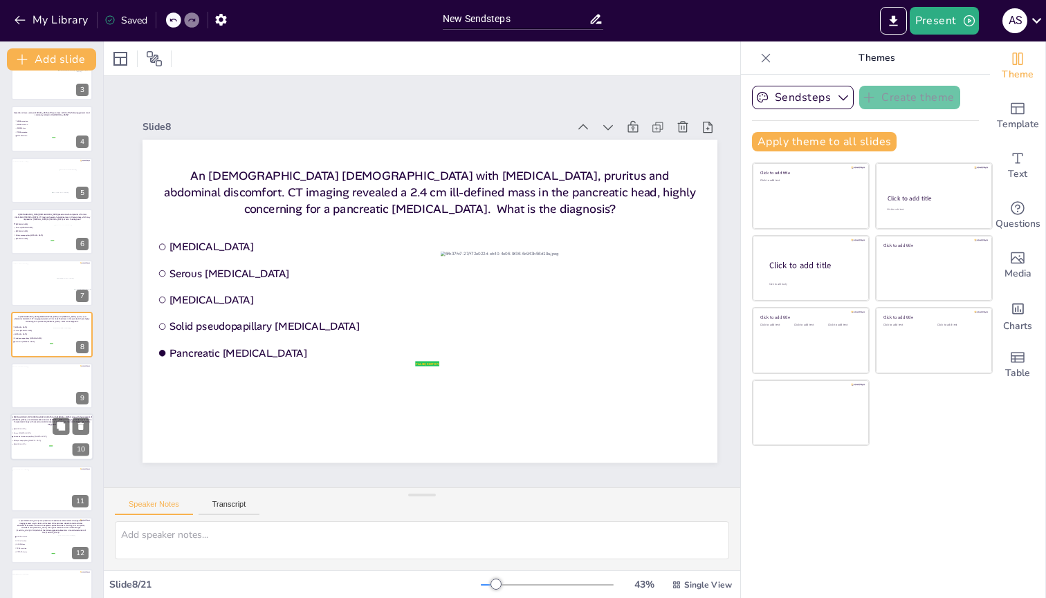
click at [28, 239] on span "Serous [MEDICAL_DATA]" at bounding box center [33, 433] width 39 height 2
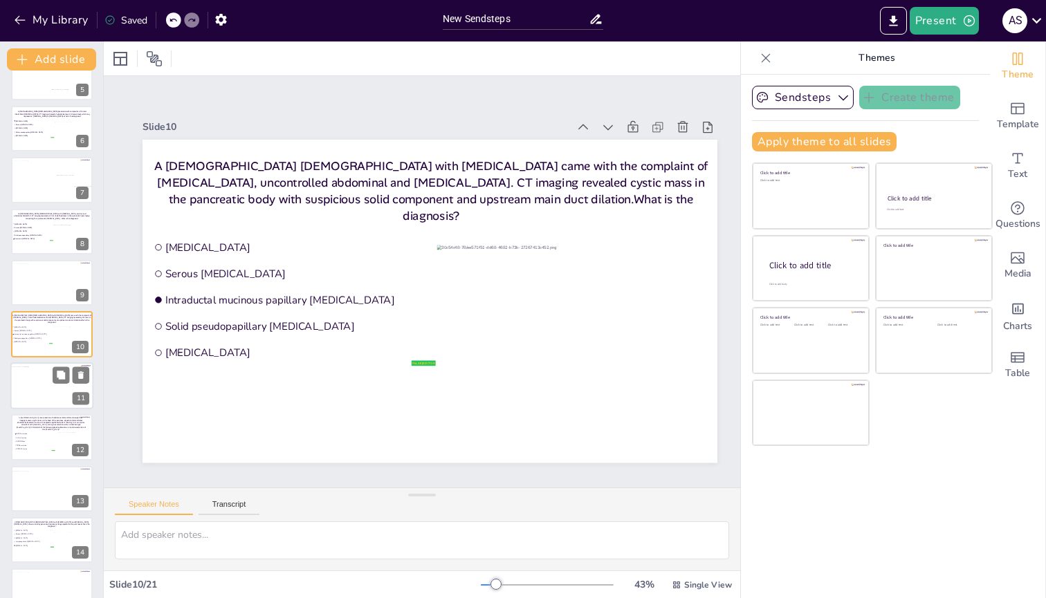
click at [35, 239] on div at bounding box center [52, 388] width 82 height 42
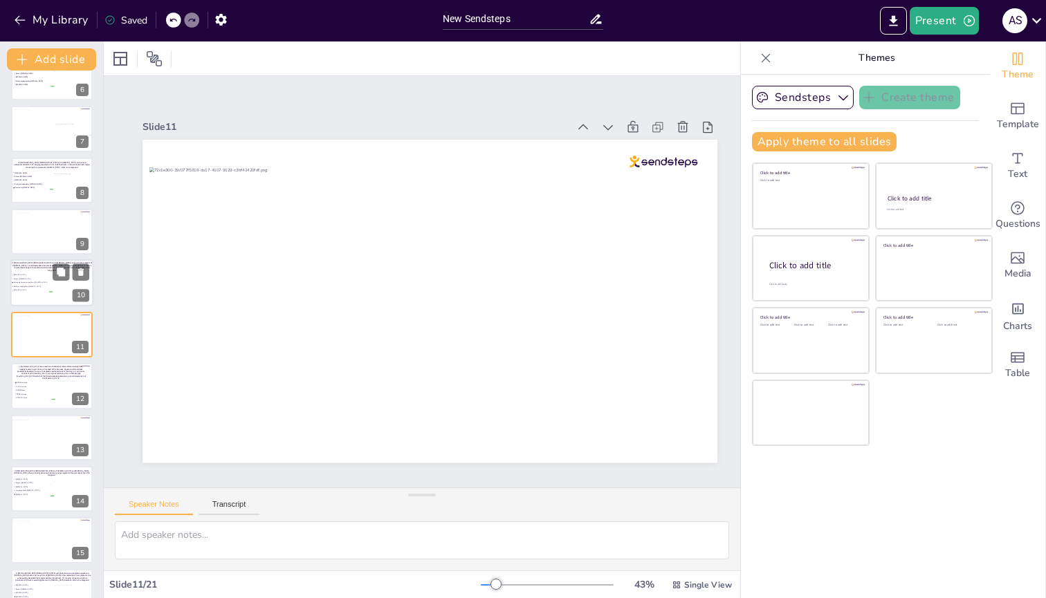
click at [33, 239] on span "Intraductal mucinous papillary [MEDICAL_DATA]" at bounding box center [33, 283] width 39 height 2
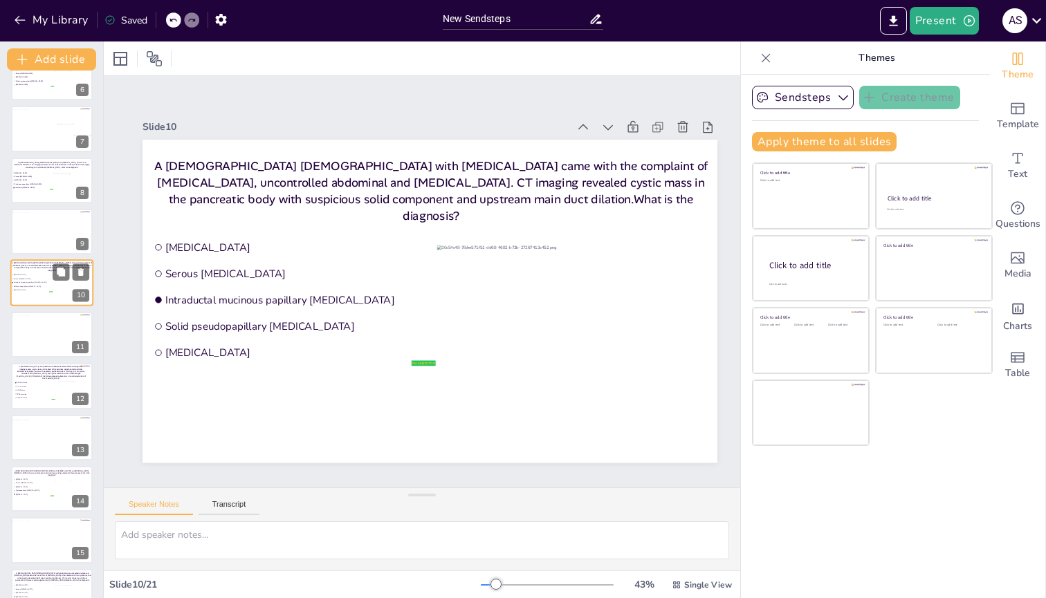
scroll to position [233, 0]
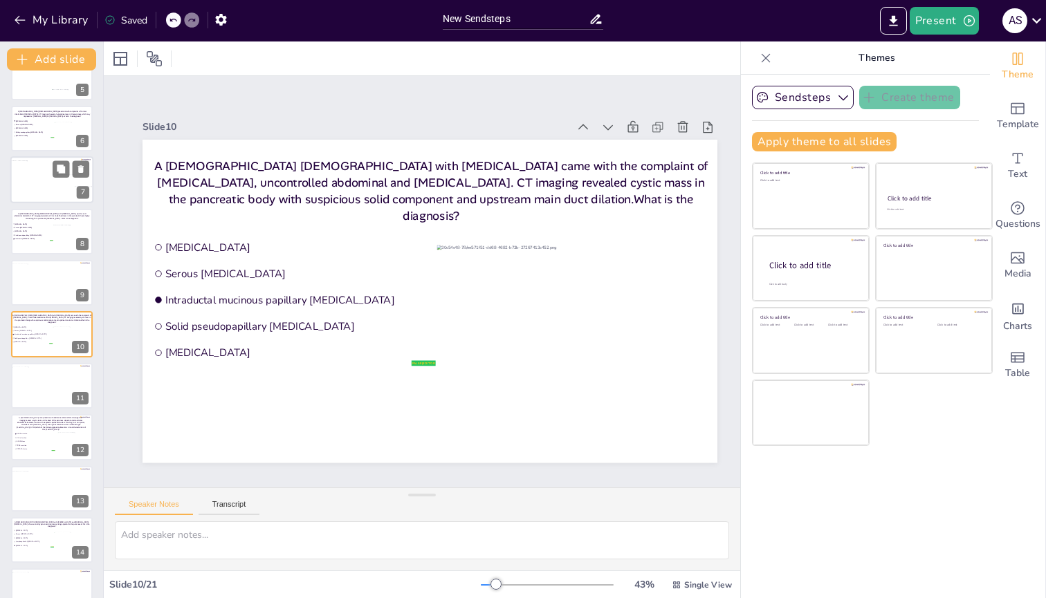
click at [29, 176] on div at bounding box center [48, 181] width 77 height 43
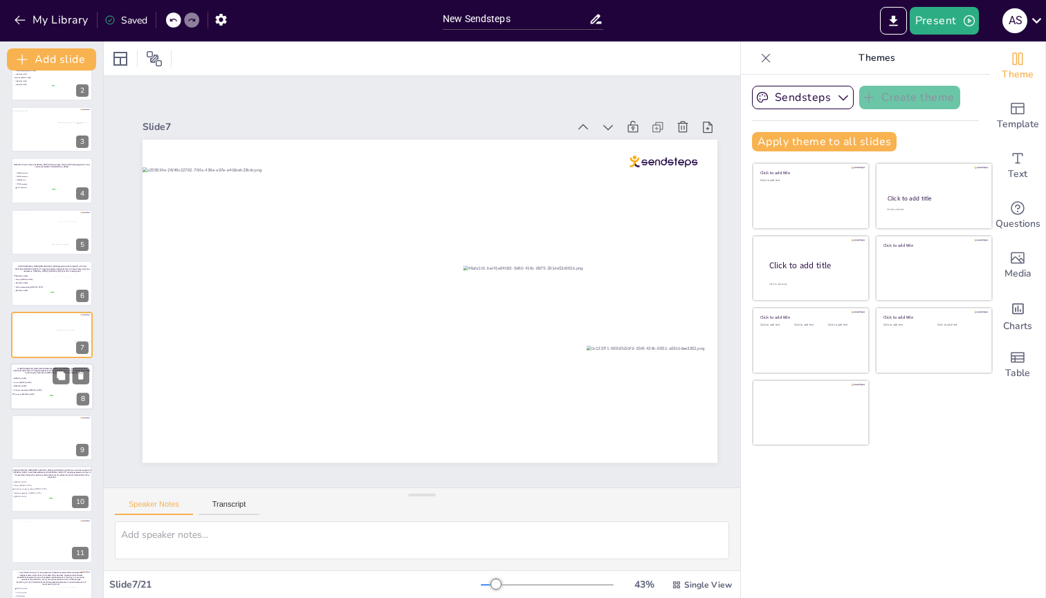
click at [33, 239] on span "Solid pseudopapillary [MEDICAL_DATA]" at bounding box center [33, 390] width 39 height 2
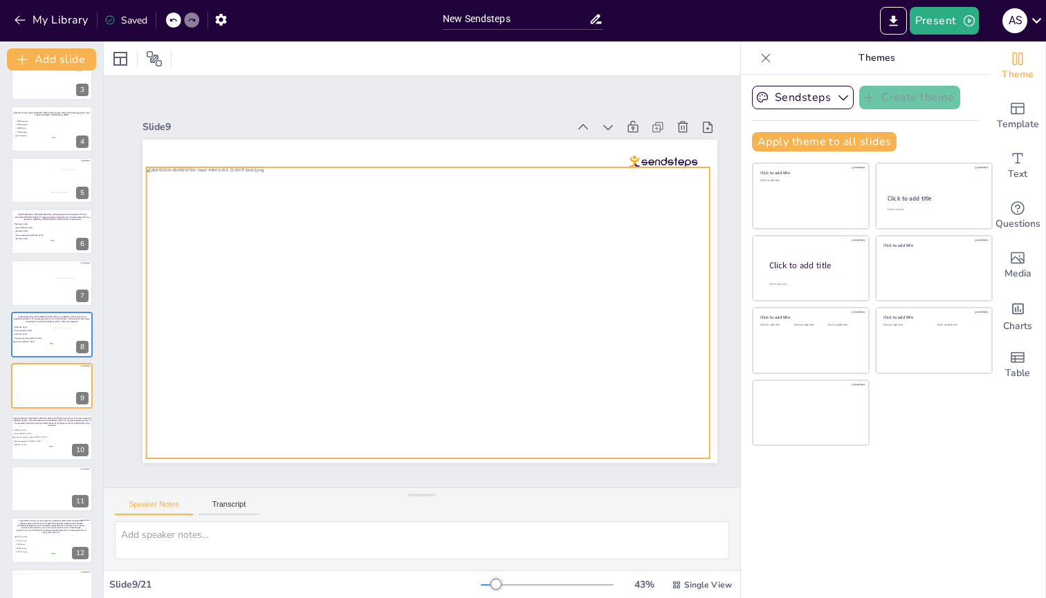
click at [302, 239] on div at bounding box center [428, 312] width 563 height 291
click at [443, 135] on icon at bounding box center [439, 139] width 17 height 17
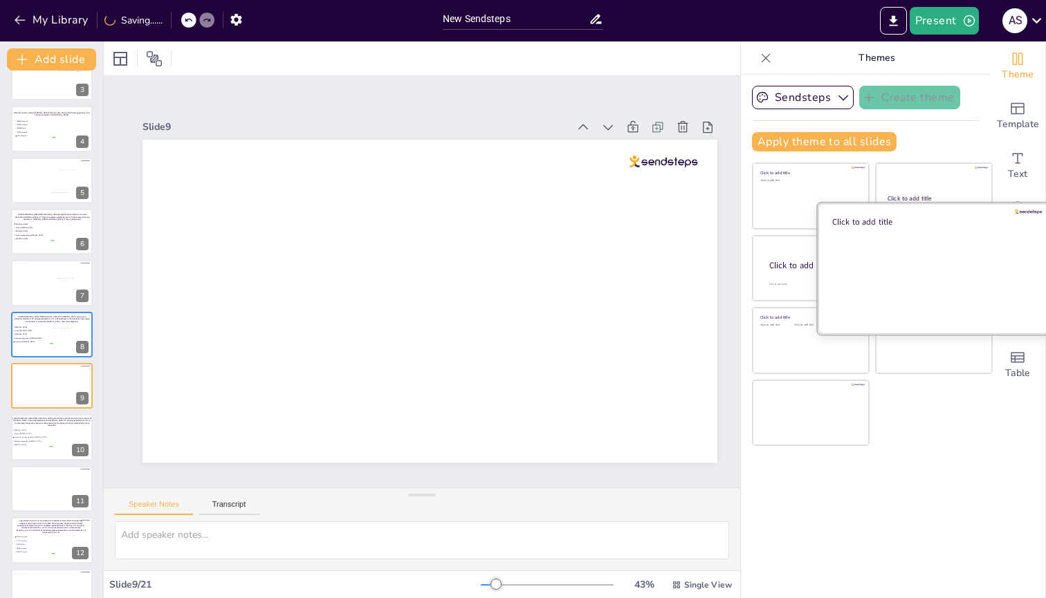
click at [918, 239] on div at bounding box center [934, 268] width 232 height 131
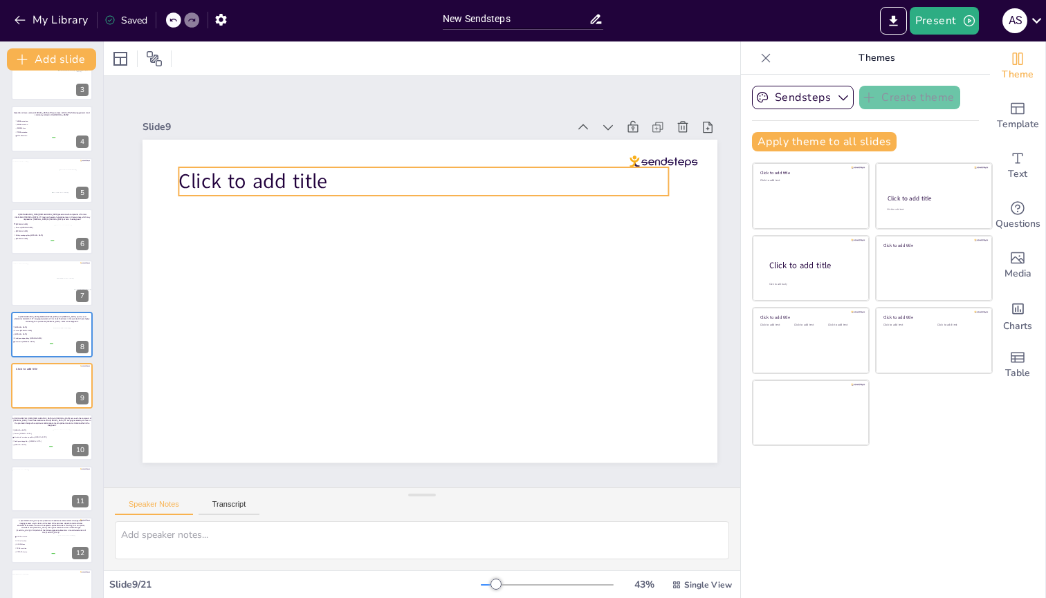
click at [288, 181] on span "Click to add title" at bounding box center [252, 181] width 149 height 28
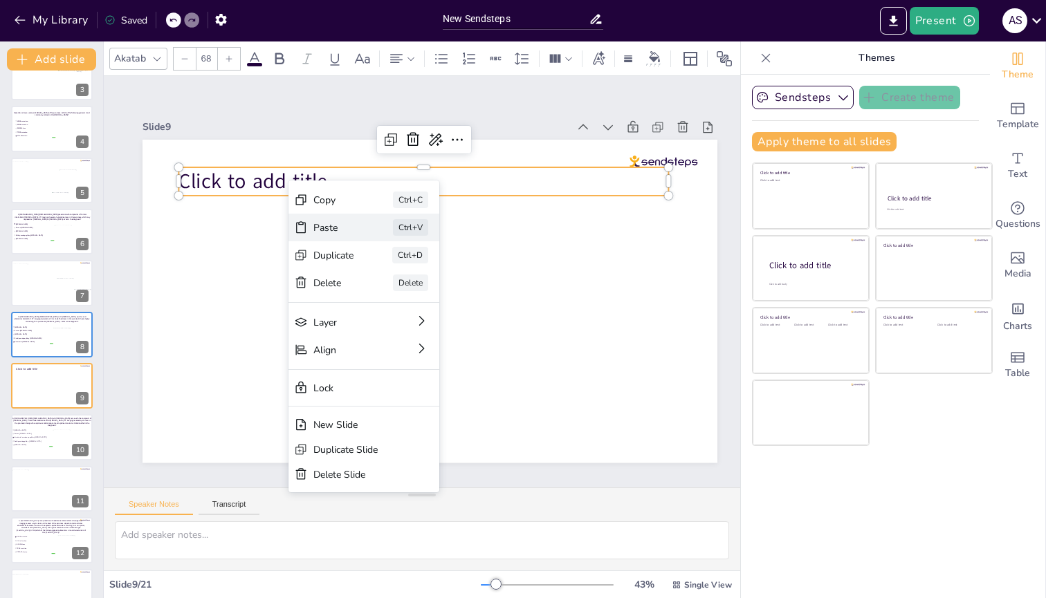
click at [309, 225] on div "Paste Ctrl+V" at bounding box center [363, 228] width 151 height 28
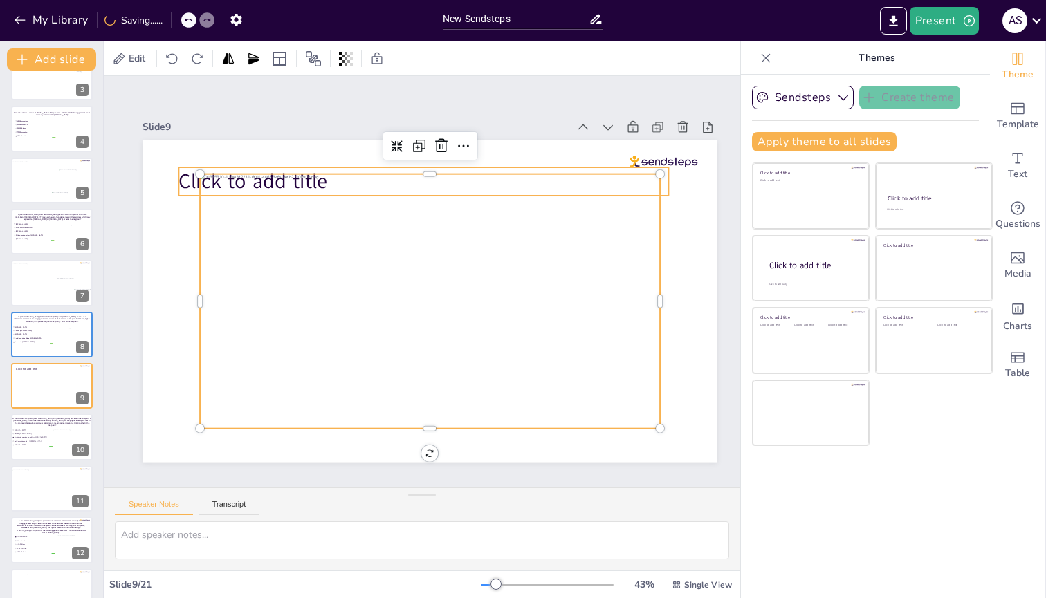
click at [186, 177] on span "Click to add title" at bounding box center [252, 181] width 149 height 28
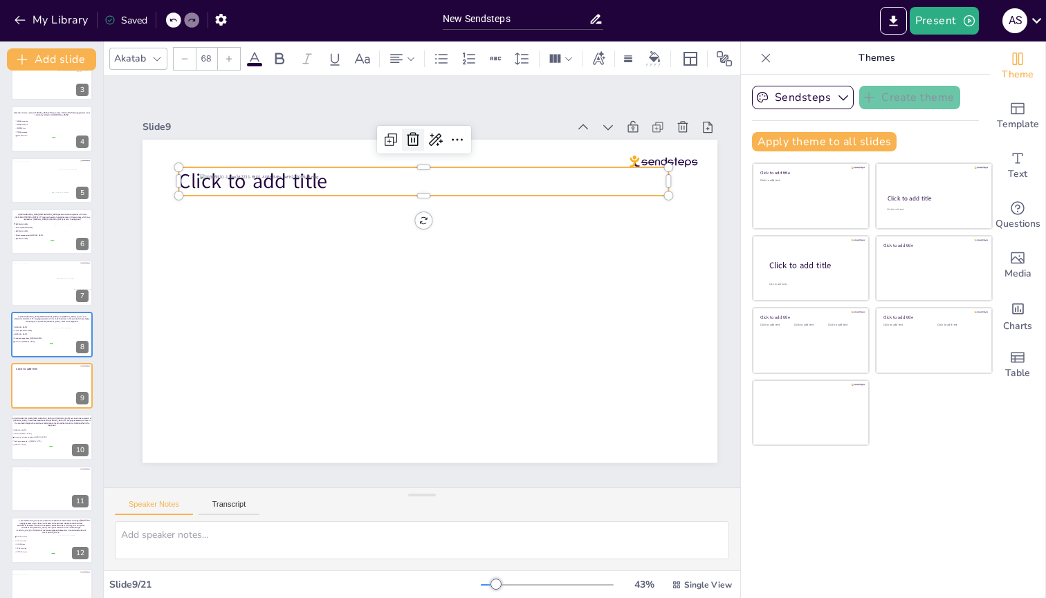
click at [412, 134] on icon at bounding box center [413, 139] width 12 height 14
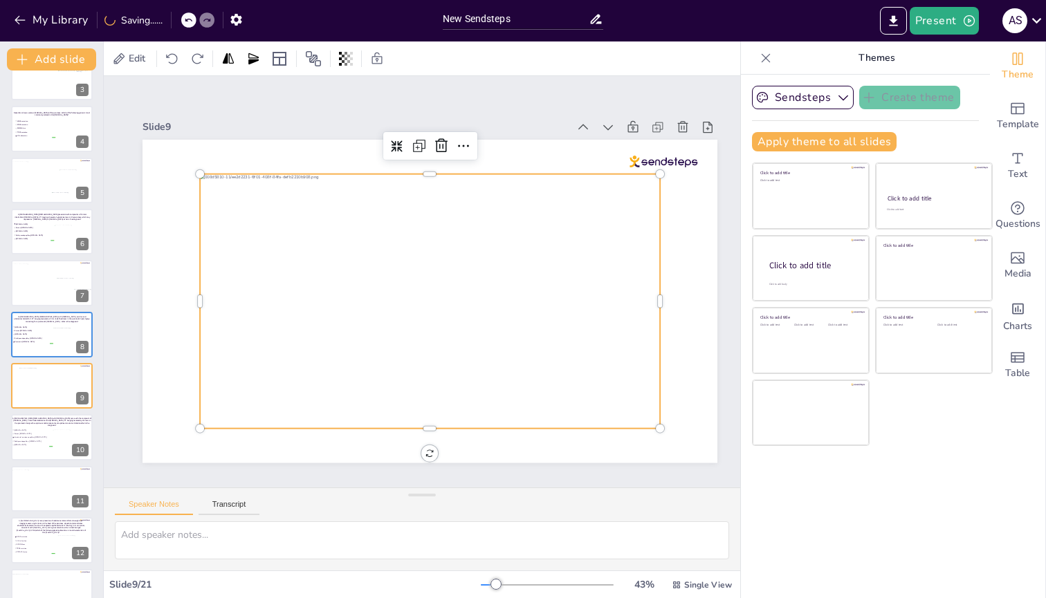
click at [320, 239] on div at bounding box center [430, 301] width 460 height 255
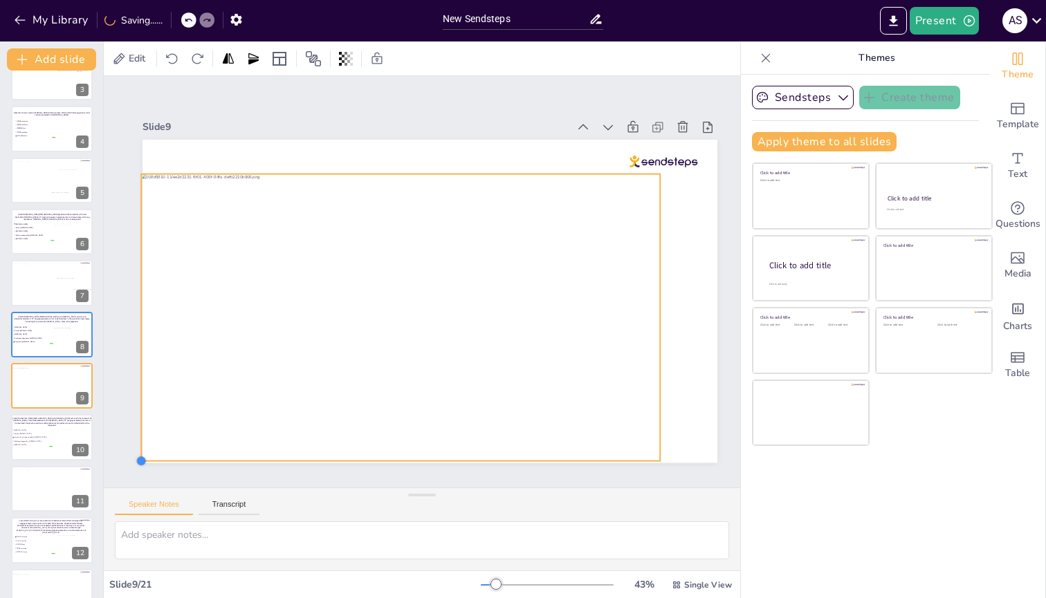
drag, startPoint x: 201, startPoint y: 423, endPoint x: 175, endPoint y: 455, distance: 41.4
click at [175, 239] on div at bounding box center [430, 301] width 575 height 323
click at [663, 239] on div at bounding box center [664, 462] width 11 height 11
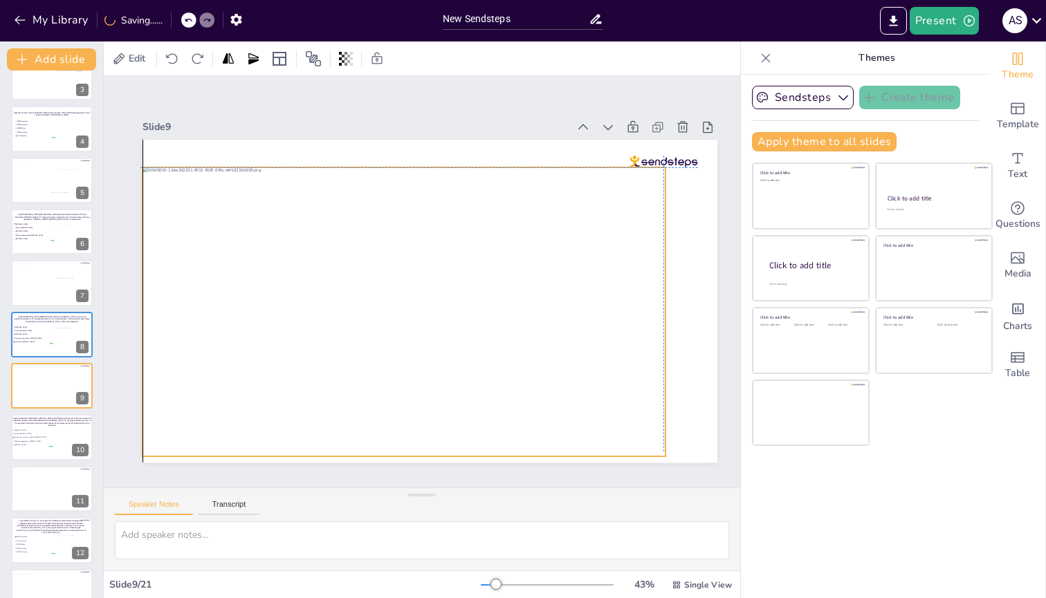
drag, startPoint x: 617, startPoint y: 434, endPoint x: 617, endPoint y: 423, distance: 11.1
click at [617, 239] on div at bounding box center [404, 311] width 523 height 289
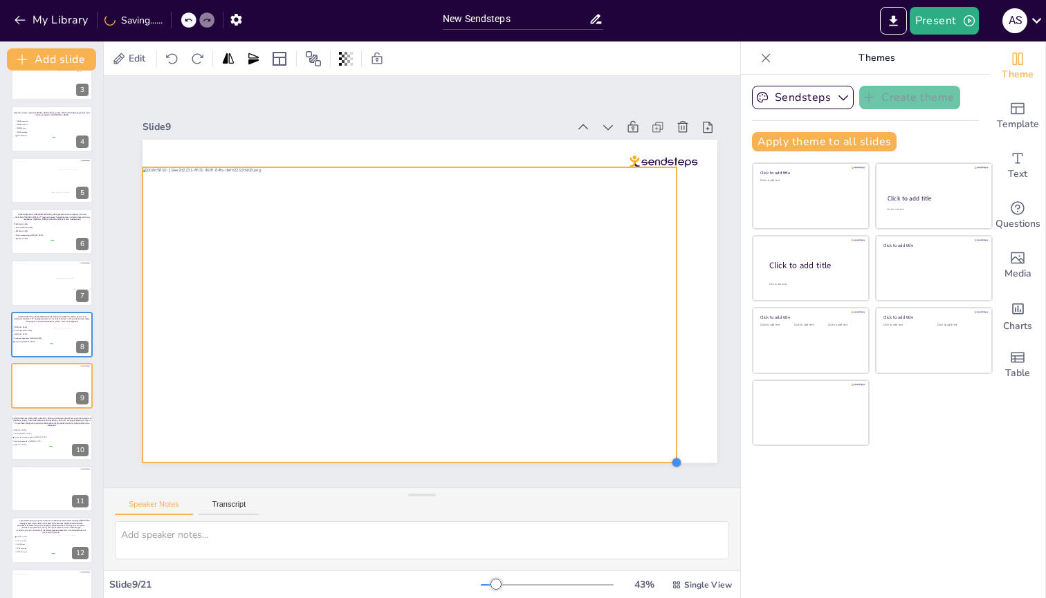
drag, startPoint x: 666, startPoint y: 452, endPoint x: 677, endPoint y: 457, distance: 12.1
click at [677, 239] on div at bounding box center [676, 462] width 11 height 11
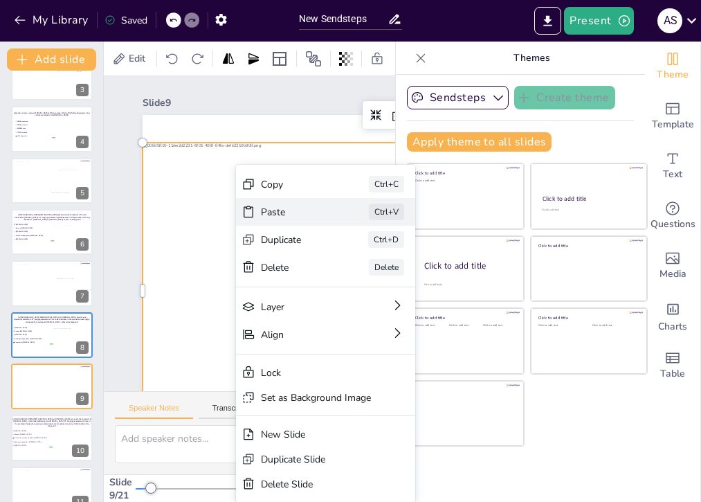
click at [261, 210] on div "Paste" at bounding box center [295, 211] width 69 height 13
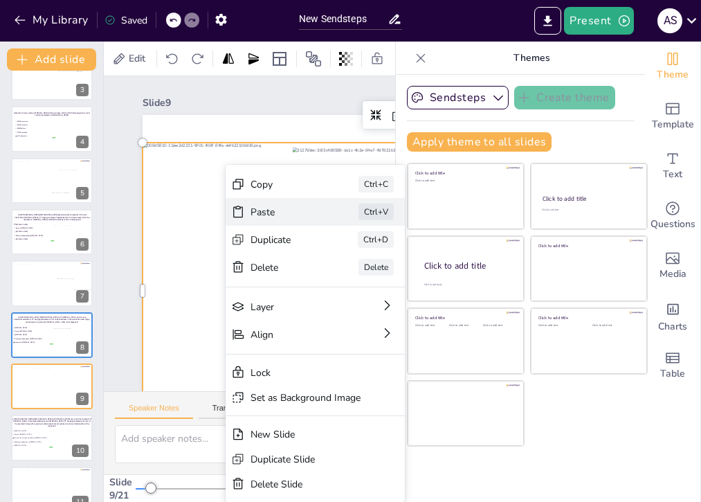
click at [254, 210] on div "Paste" at bounding box center [284, 211] width 69 height 13
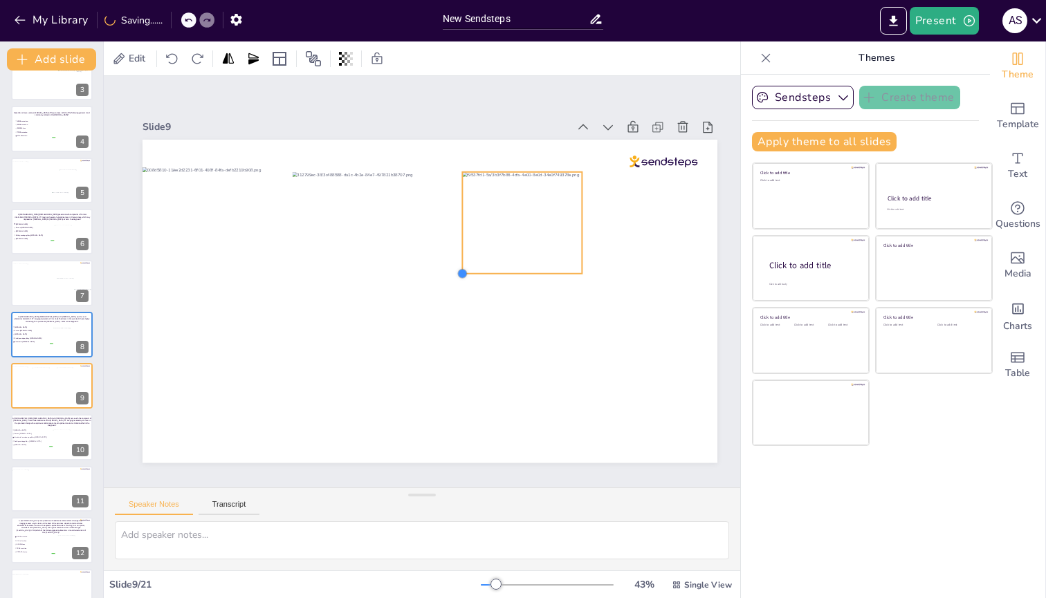
drag, startPoint x: 278, startPoint y: 426, endPoint x: 463, endPoint y: 259, distance: 248.8
click at [463, 239] on div at bounding box center [430, 301] width 575 height 323
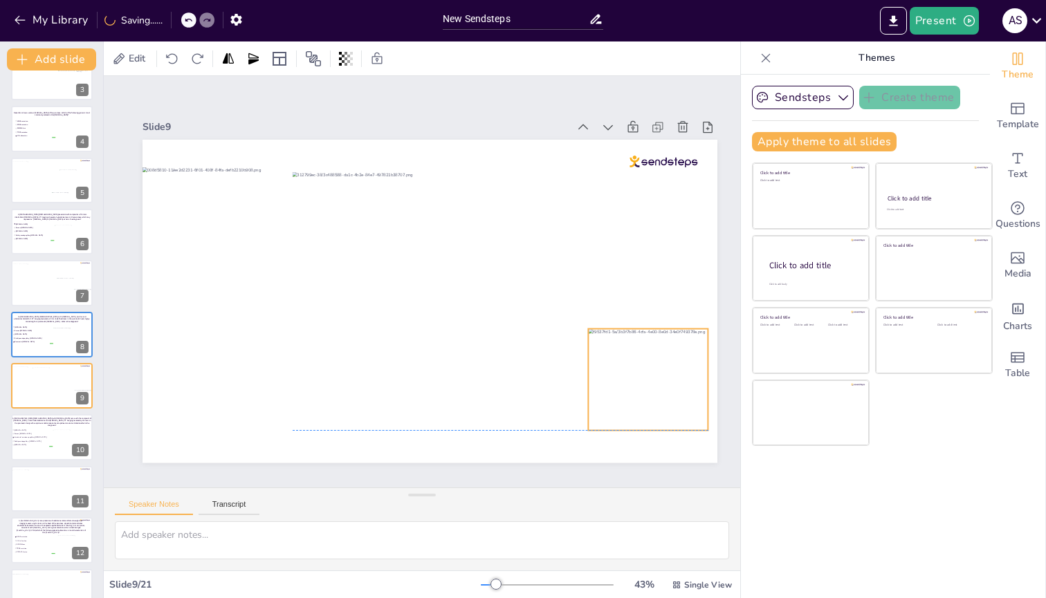
drag, startPoint x: 508, startPoint y: 234, endPoint x: 634, endPoint y: 387, distance: 198.6
click at [634, 239] on div at bounding box center [648, 380] width 120 height 102
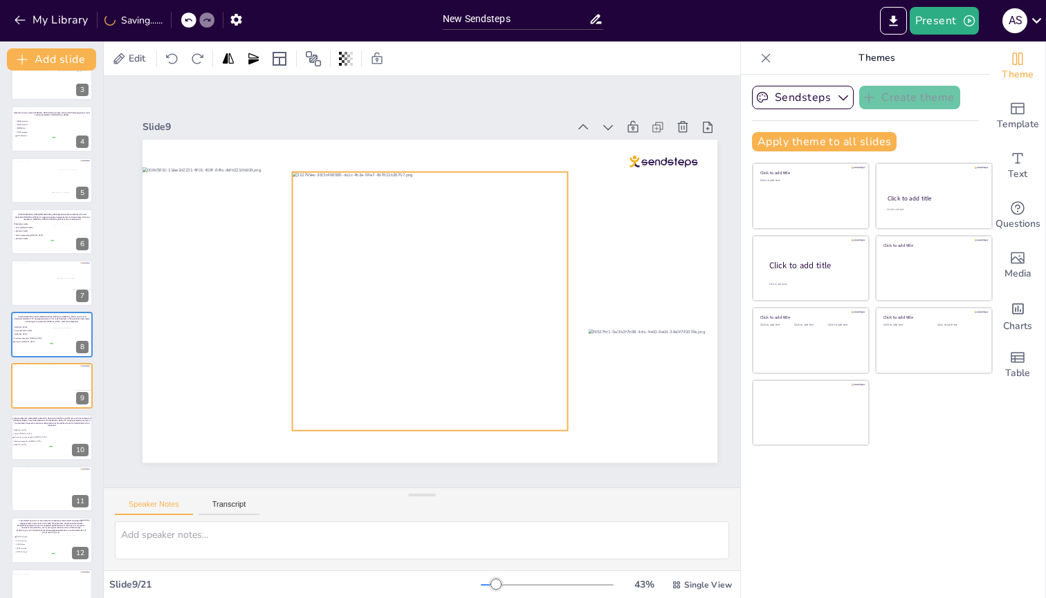
click at [484, 239] on div at bounding box center [430, 301] width 275 height 259
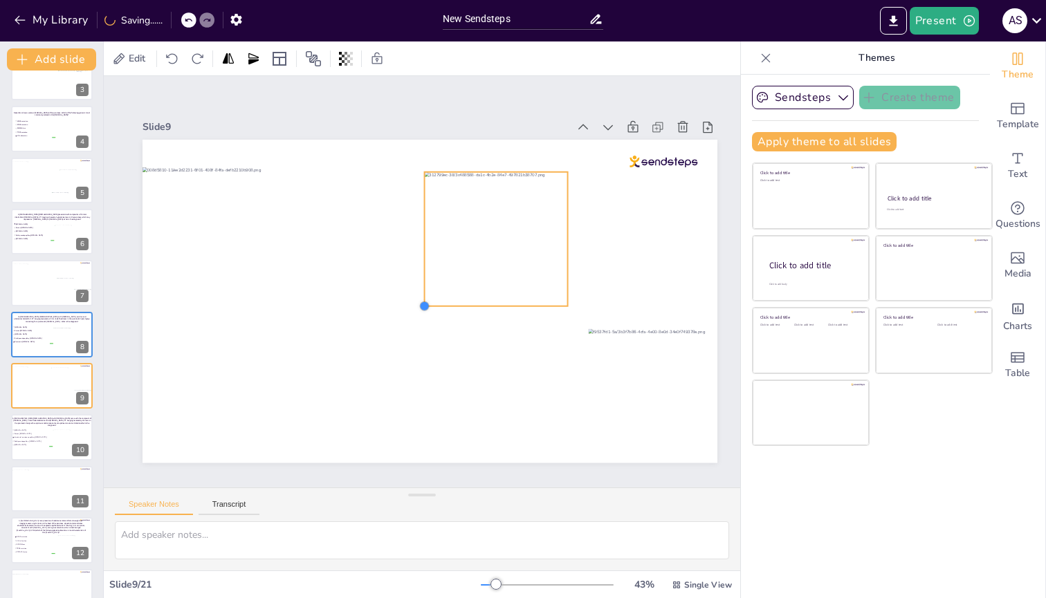
drag, startPoint x: 291, startPoint y: 427, endPoint x: 423, endPoint y: 257, distance: 214.9
click at [423, 239] on div at bounding box center [430, 301] width 575 height 323
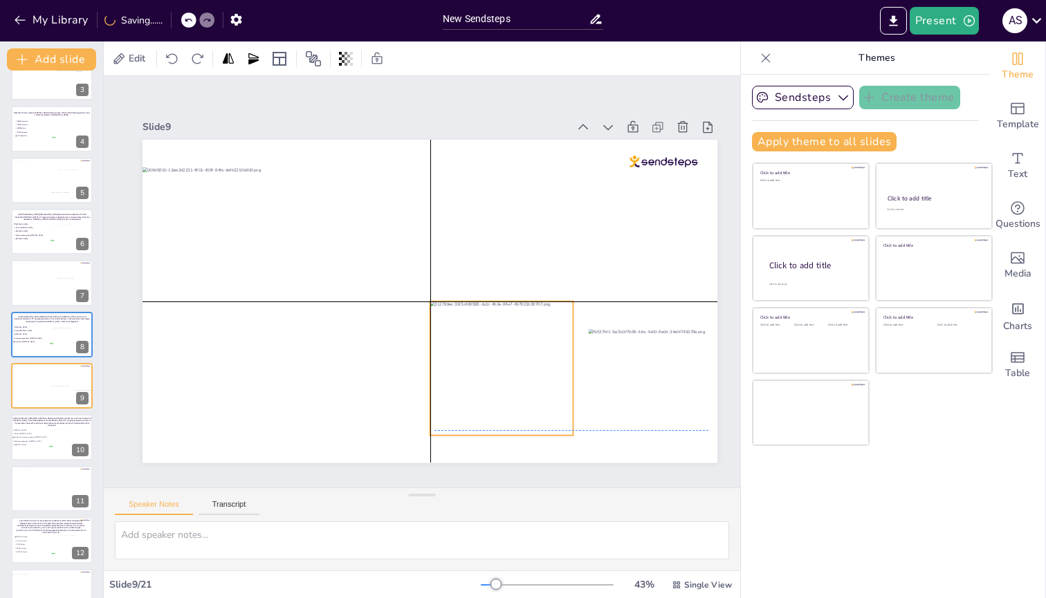
drag, startPoint x: 524, startPoint y: 214, endPoint x: 534, endPoint y: 340, distance: 127.0
click at [534, 239] on div at bounding box center [501, 368] width 143 height 134
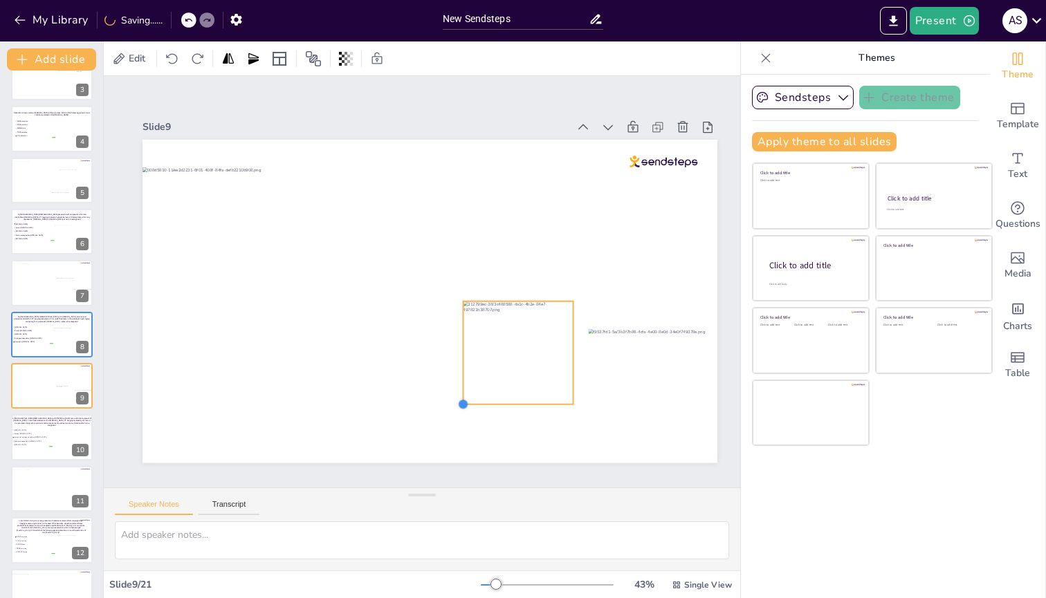
drag, startPoint x: 429, startPoint y: 433, endPoint x: 462, endPoint y: 395, distance: 50.5
click at [462, 239] on div at bounding box center [463, 404] width 11 height 11
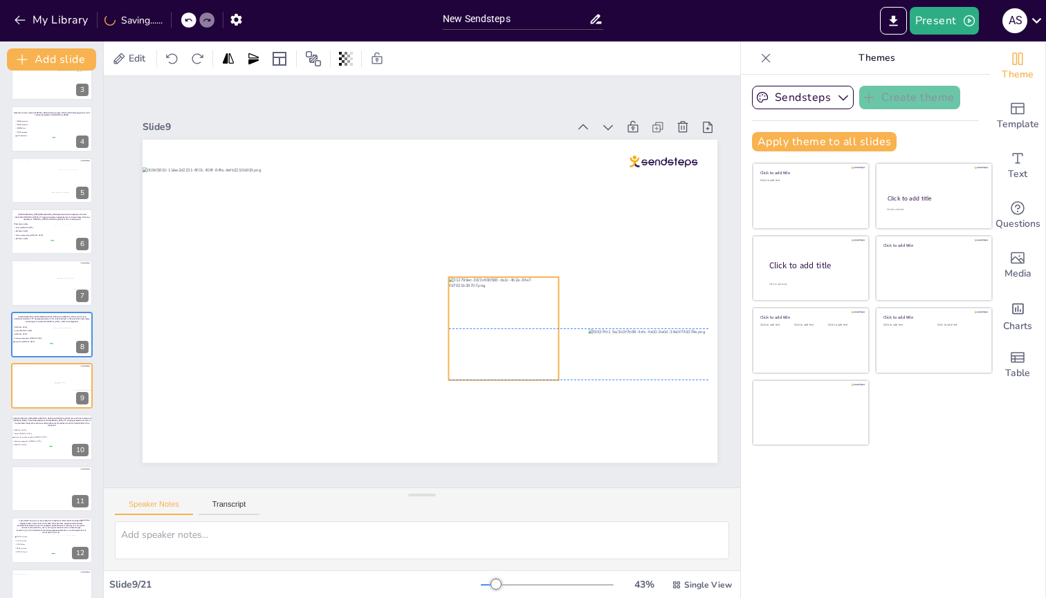
drag, startPoint x: 488, startPoint y: 368, endPoint x: 473, endPoint y: 340, distance: 31.3
click at [473, 239] on div at bounding box center [503, 328] width 110 height 103
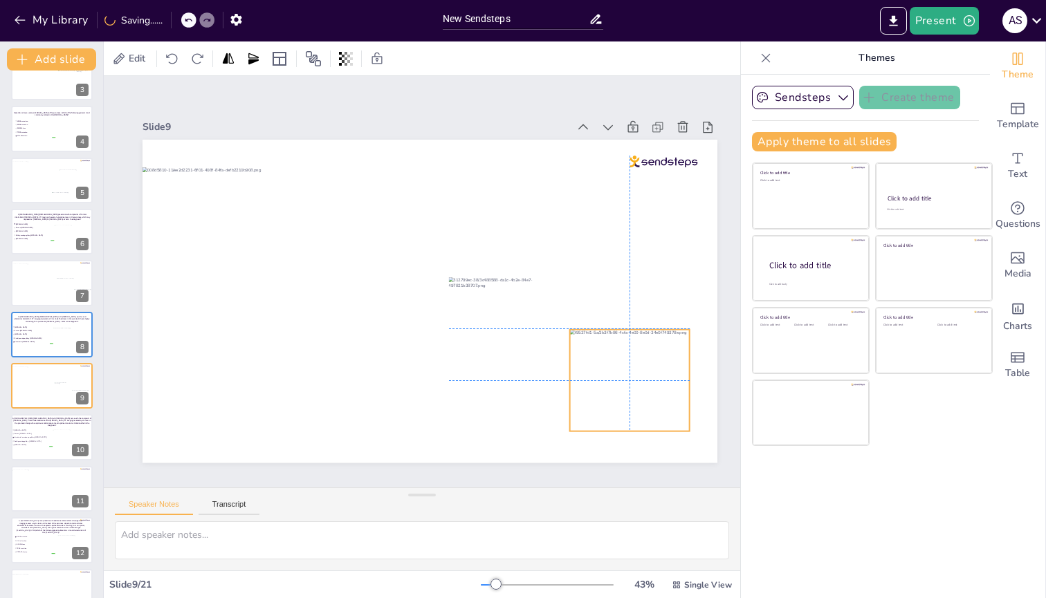
drag, startPoint x: 634, startPoint y: 392, endPoint x: 615, endPoint y: 392, distance: 18.7
click at [615, 239] on div at bounding box center [630, 380] width 120 height 102
click at [480, 107] on div "Slide 1 PANCREATIC NEOPLASIA: CASE-BASED REVIEW OF SOLID AND CYSTIC [MEDICAL_DA…" at bounding box center [430, 282] width 575 height 362
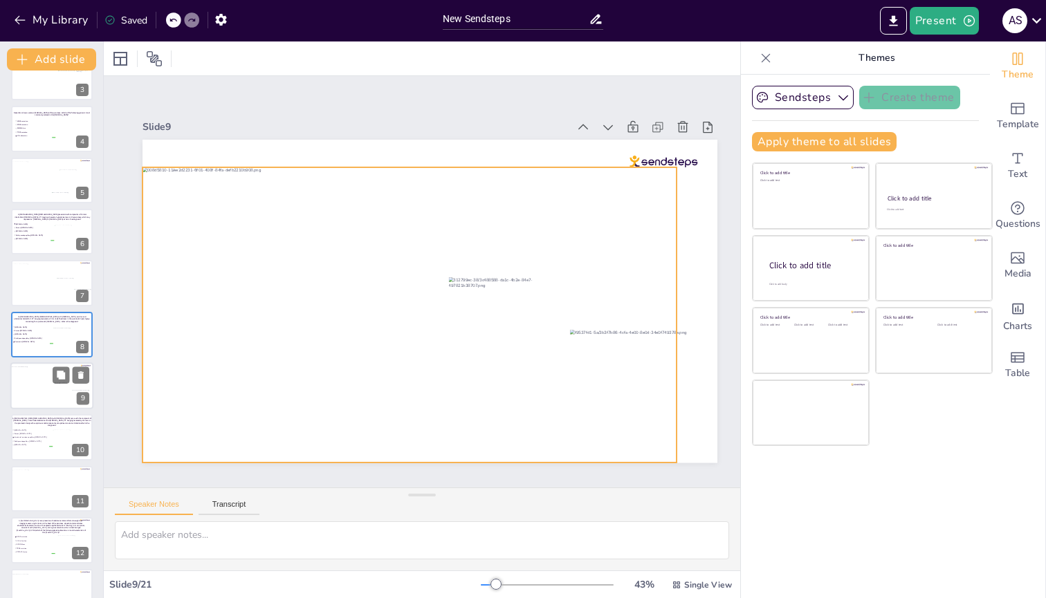
click at [35, 239] on div at bounding box center [48, 388] width 77 height 43
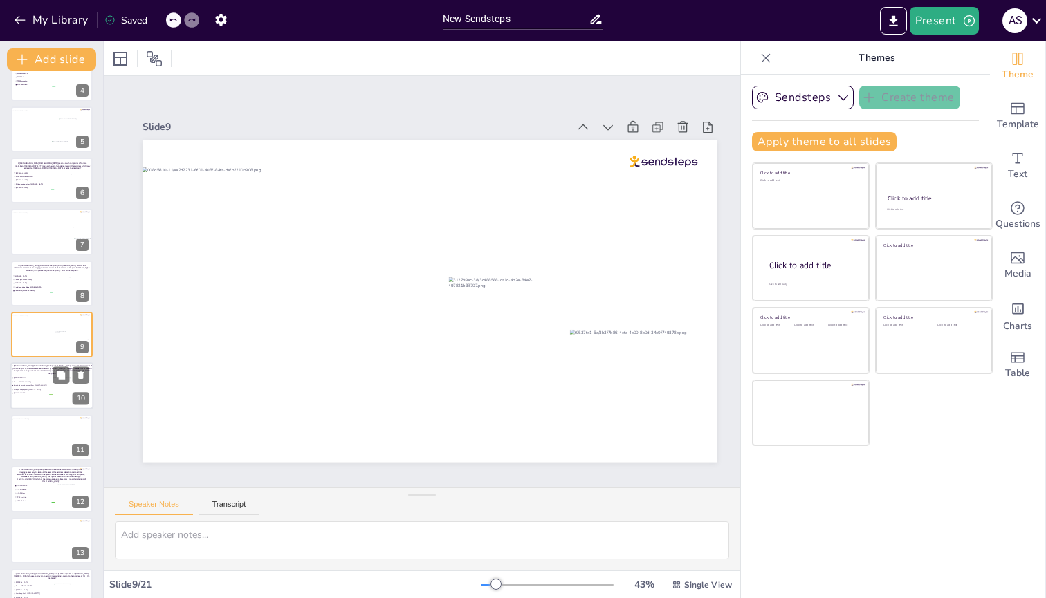
click at [35, 239] on span "Solid pseudopapillary [MEDICAL_DATA]" at bounding box center [33, 390] width 39 height 2
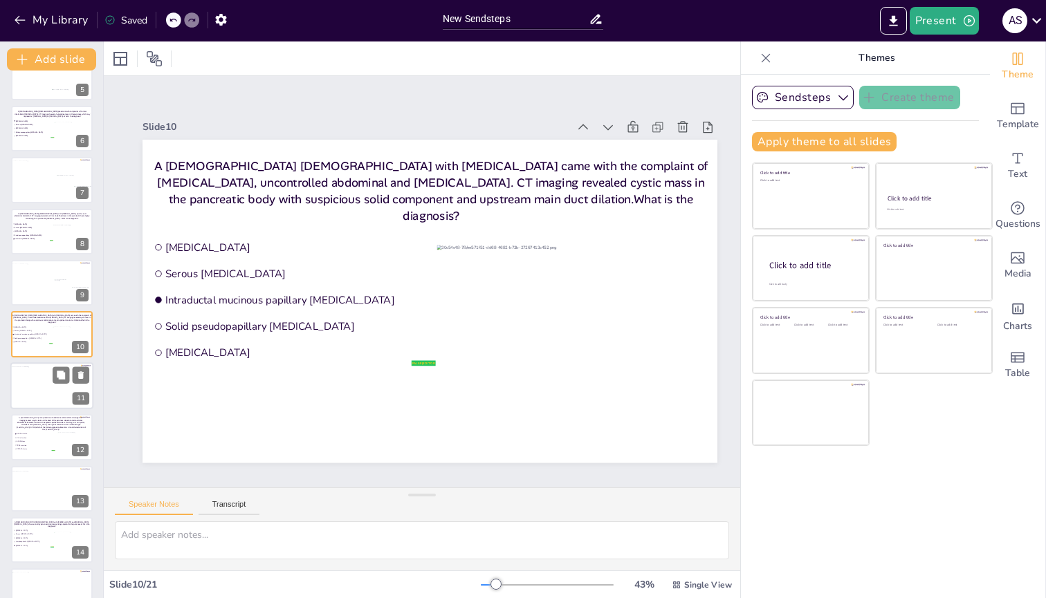
click at [35, 239] on div at bounding box center [52, 388] width 82 height 42
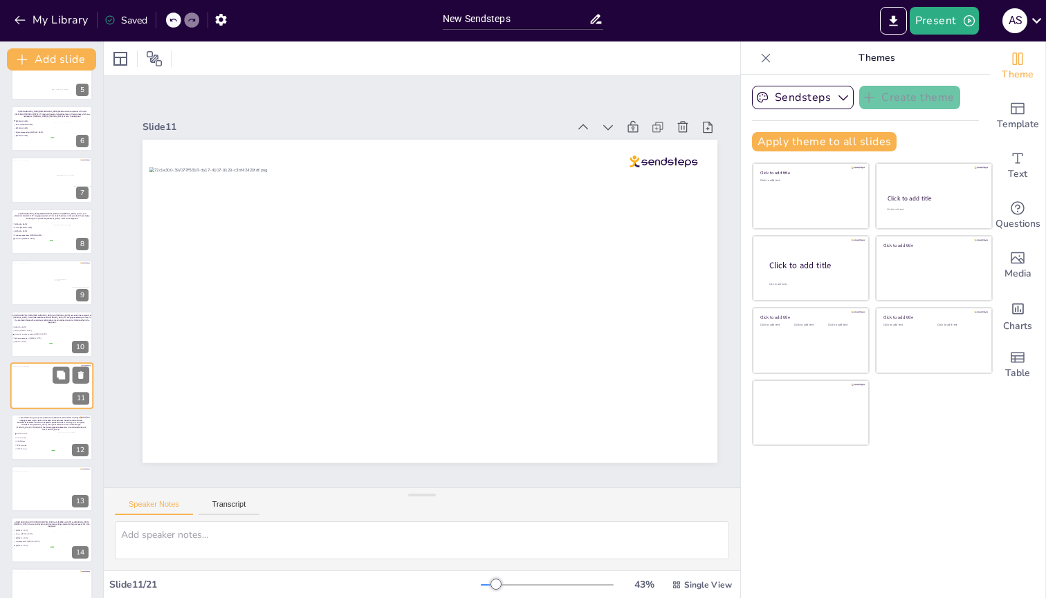
scroll to position [284, 0]
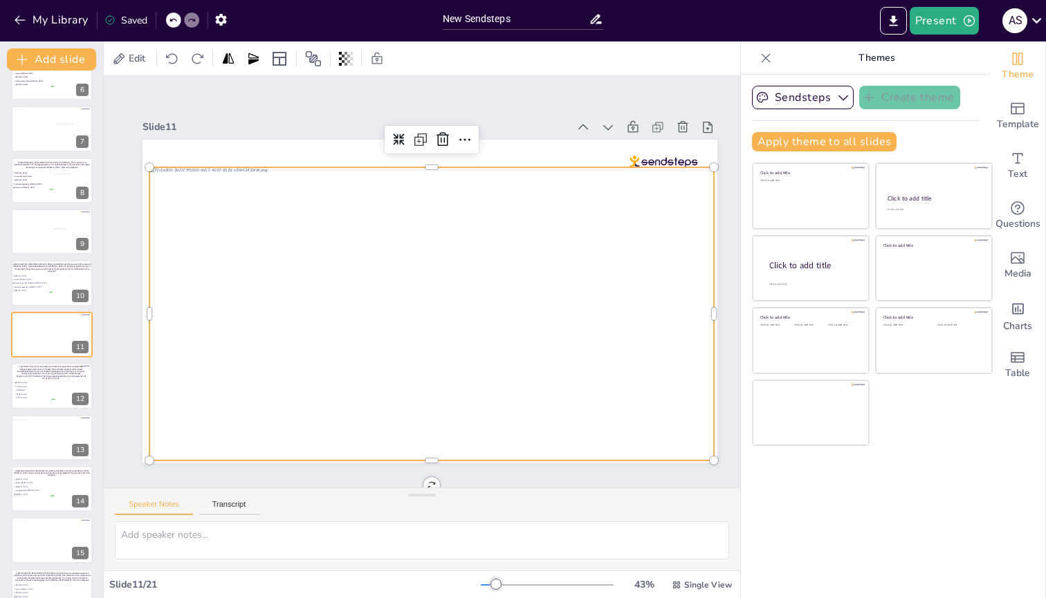
click at [376, 214] on div at bounding box center [431, 313] width 564 height 293
click at [443, 137] on icon at bounding box center [442, 139] width 17 height 17
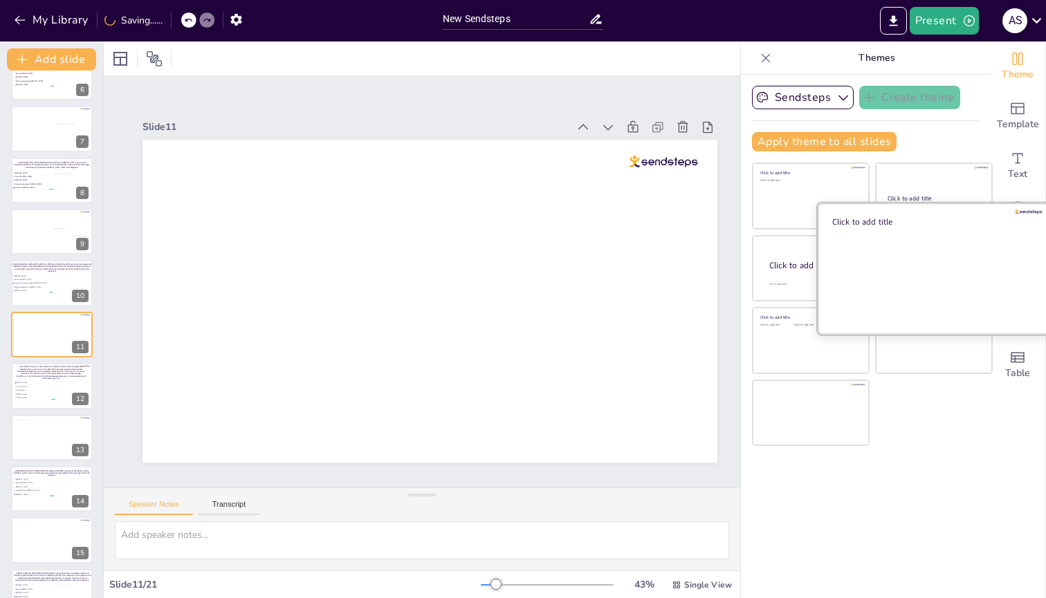
click at [897, 239] on div at bounding box center [934, 268] width 232 height 131
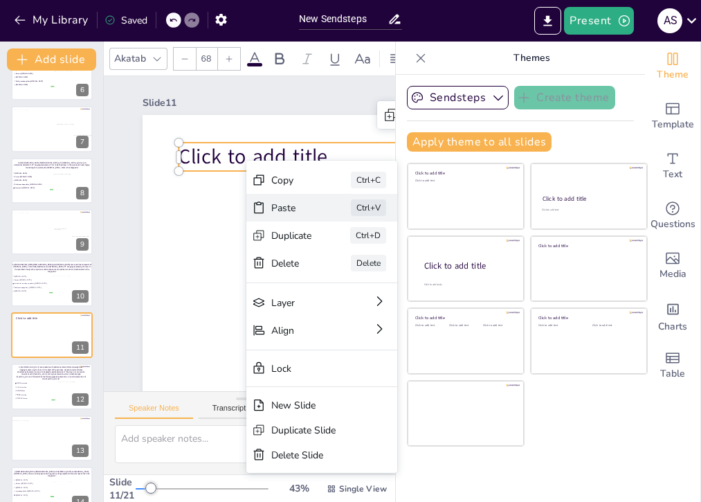
click at [266, 206] on div "Paste Ctrl+V" at bounding box center [321, 208] width 151 height 28
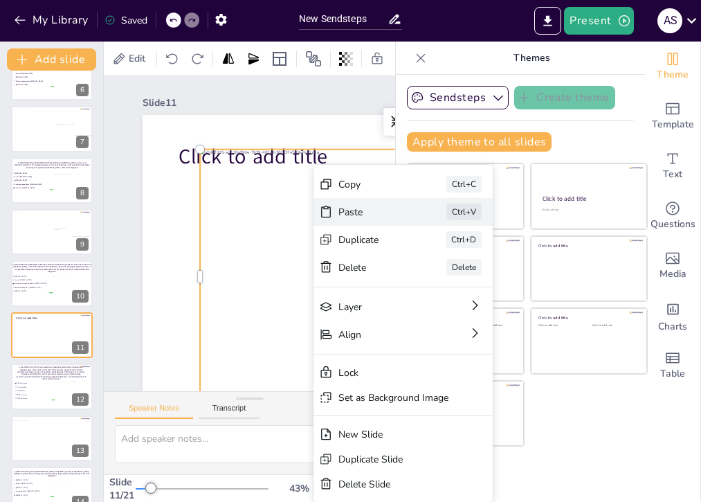
click at [333, 211] on div "Paste Ctrl+V" at bounding box center [402, 212] width 179 height 28
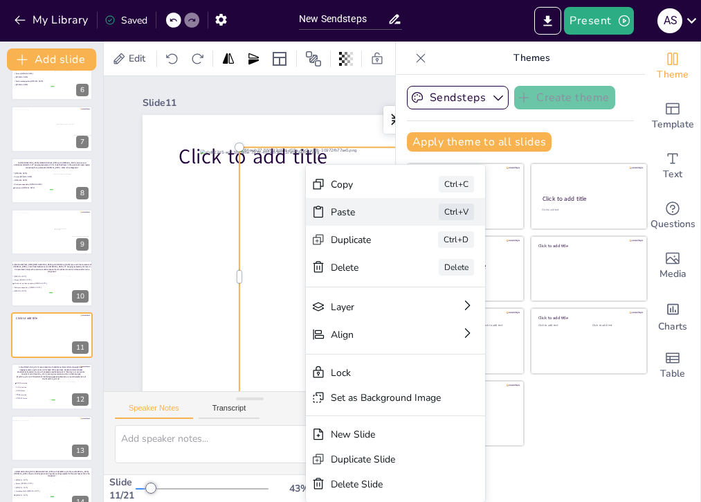
click at [331, 212] on div "Paste" at bounding box center [365, 211] width 69 height 13
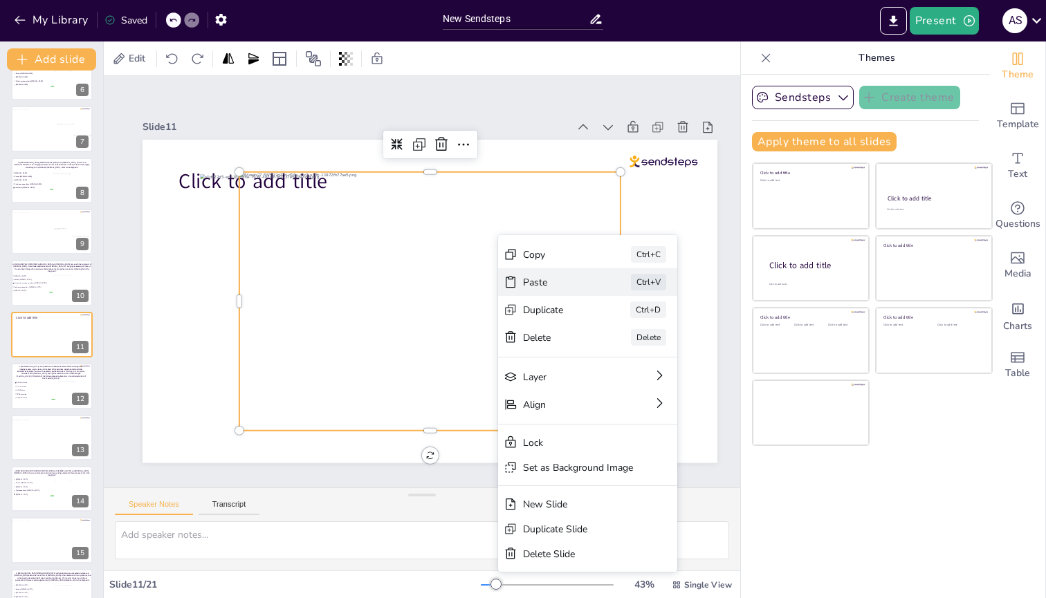
click at [530, 239] on div "Paste" at bounding box center [557, 282] width 69 height 13
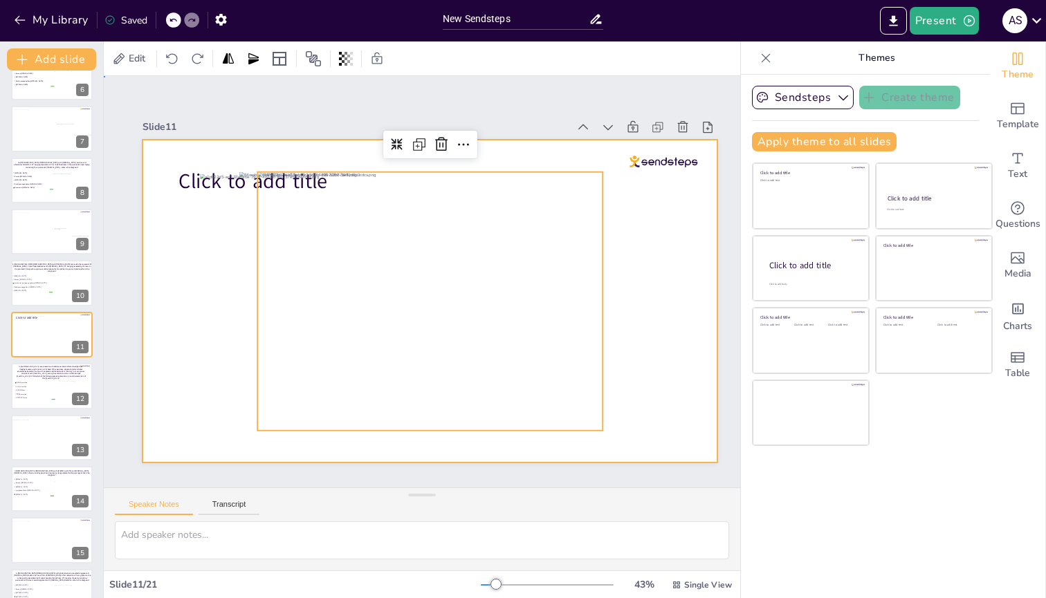
click at [690, 226] on div at bounding box center [430, 301] width 575 height 323
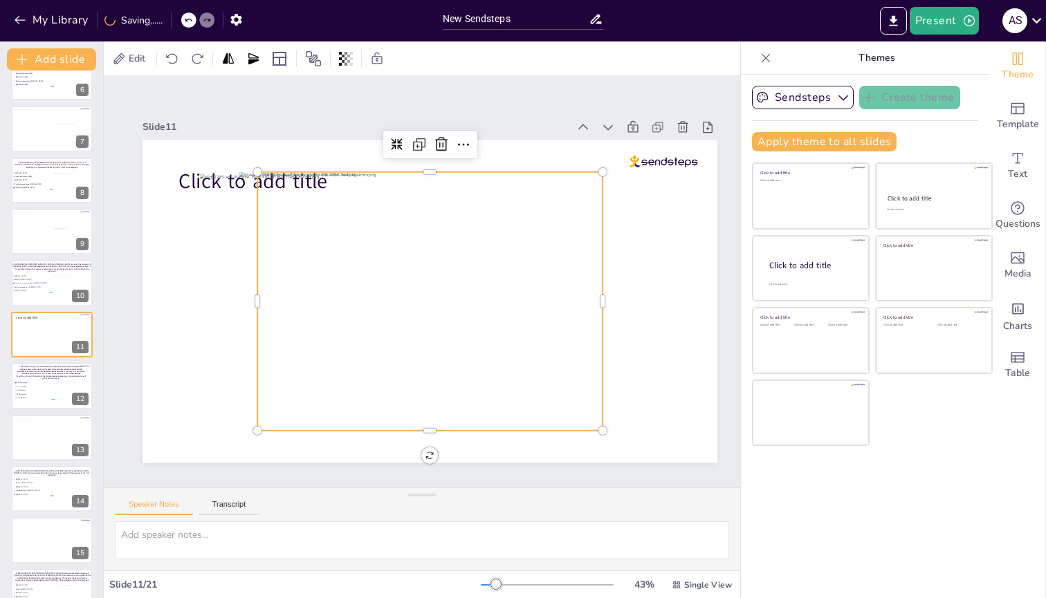
click at [290, 239] on div at bounding box center [429, 301] width 345 height 259
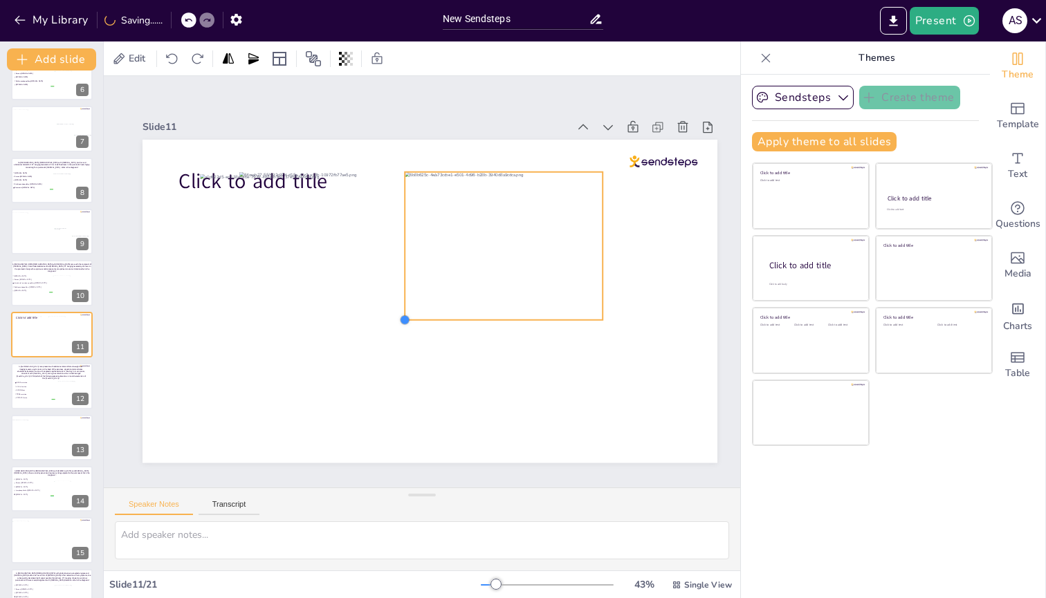
drag, startPoint x: 258, startPoint y: 423, endPoint x: 405, endPoint y: 293, distance: 196.5
click at [405, 239] on div "Click to add title" at bounding box center [430, 301] width 575 height 323
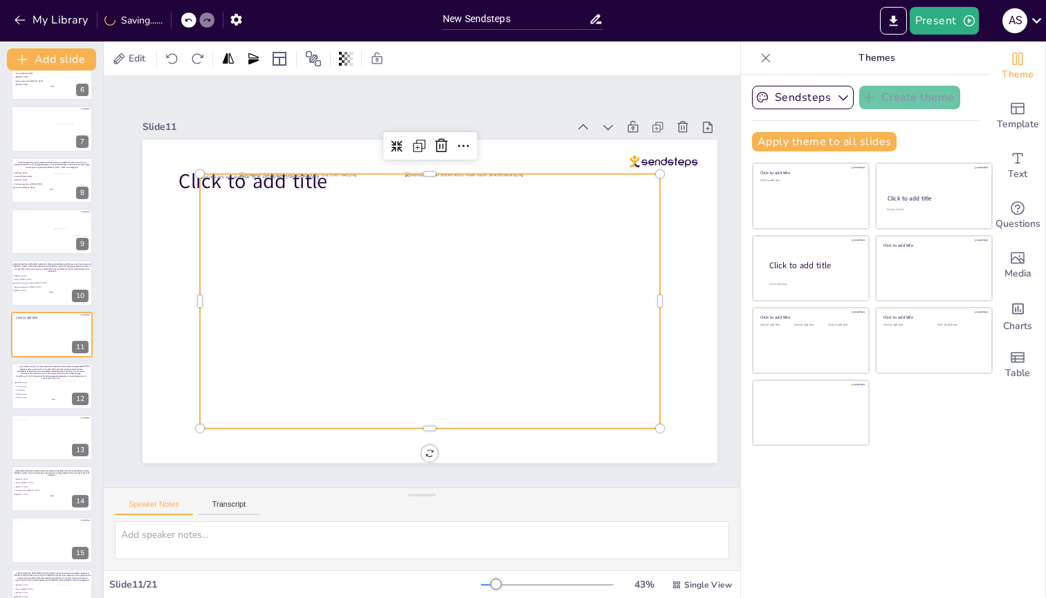
click at [231, 239] on div at bounding box center [430, 301] width 460 height 255
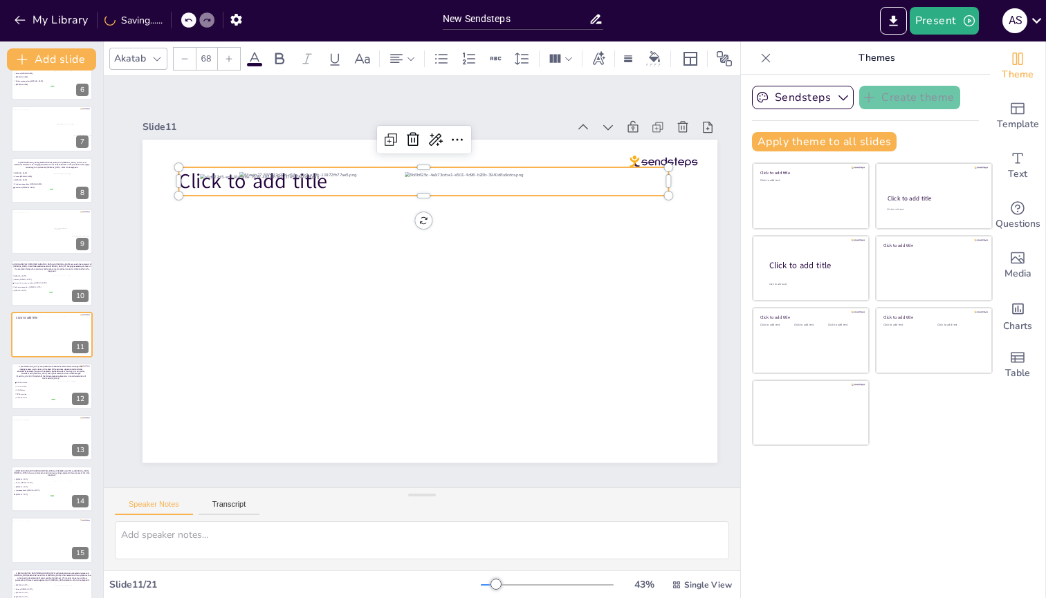
click at [184, 178] on span "Click to add title" at bounding box center [252, 181] width 149 height 28
click at [412, 138] on icon at bounding box center [413, 139] width 17 height 17
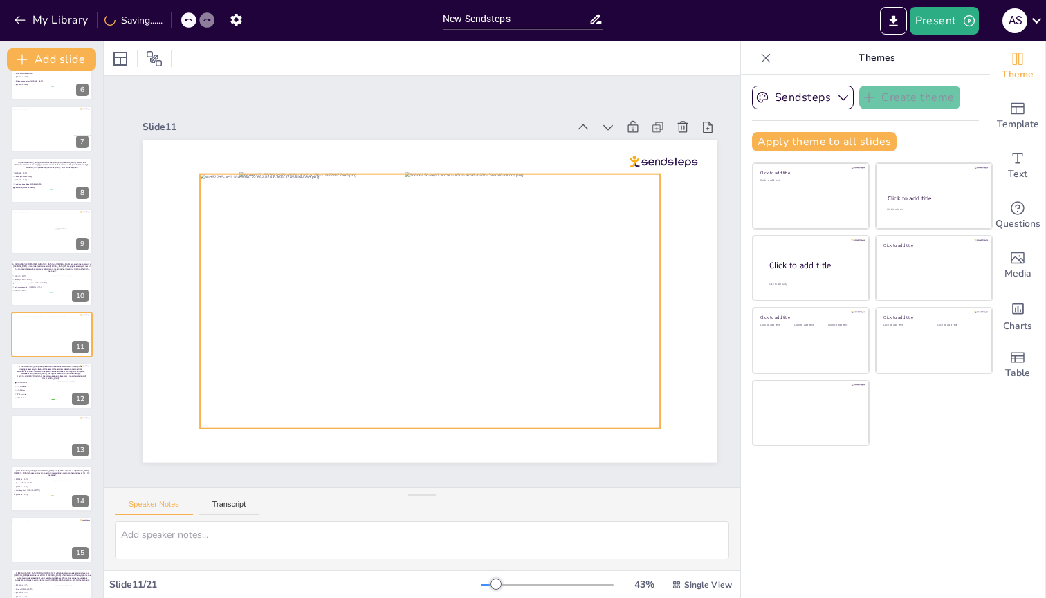
click at [223, 217] on div at bounding box center [430, 301] width 460 height 255
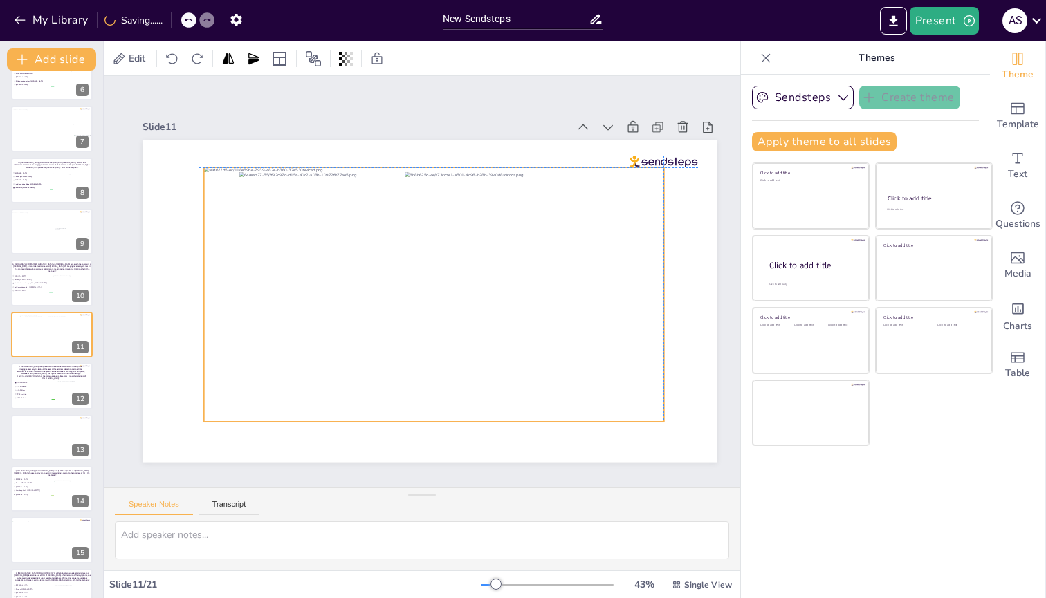
drag, startPoint x: 228, startPoint y: 217, endPoint x: 228, endPoint y: 208, distance: 9.0
click at [228, 208] on div at bounding box center [434, 294] width 460 height 255
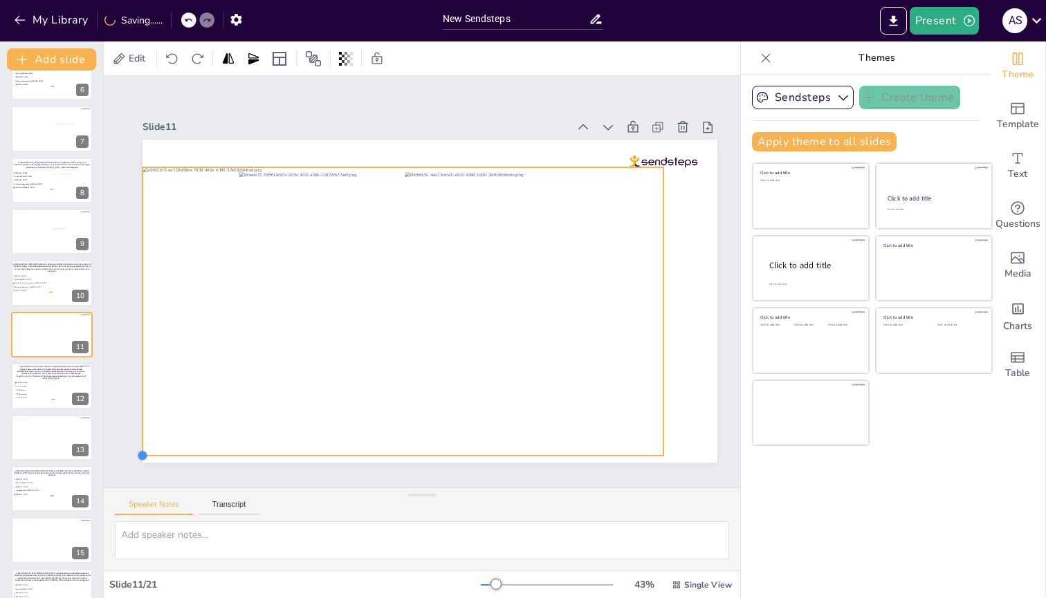
drag, startPoint x: 203, startPoint y: 416, endPoint x: 154, endPoint y: 450, distance: 59.7
click at [154, 239] on div at bounding box center [430, 301] width 575 height 323
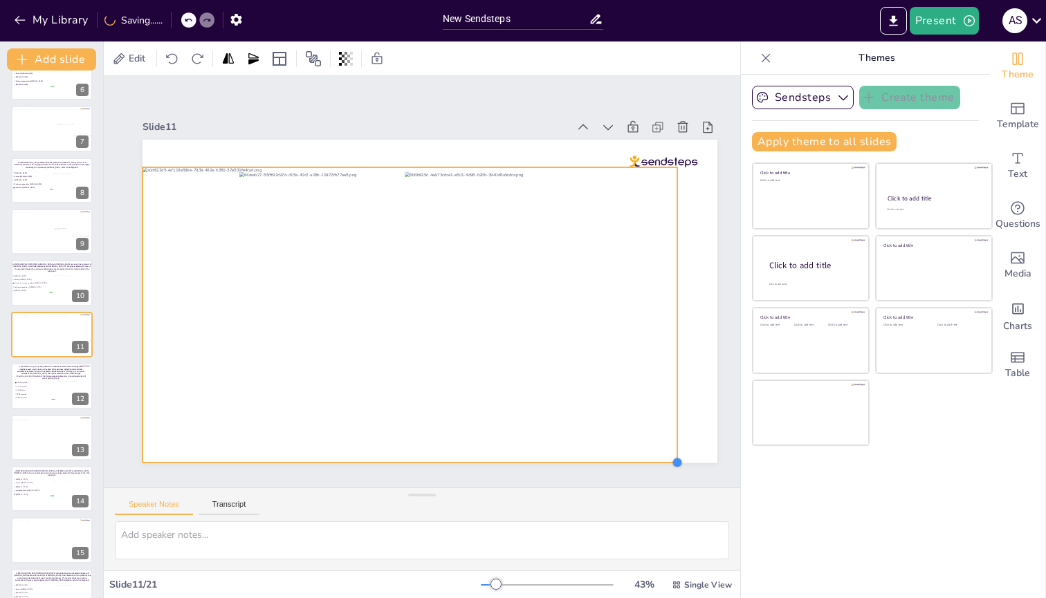
drag, startPoint x: 664, startPoint y: 449, endPoint x: 673, endPoint y: 457, distance: 11.8
click at [673, 239] on div at bounding box center [677, 462] width 11 height 11
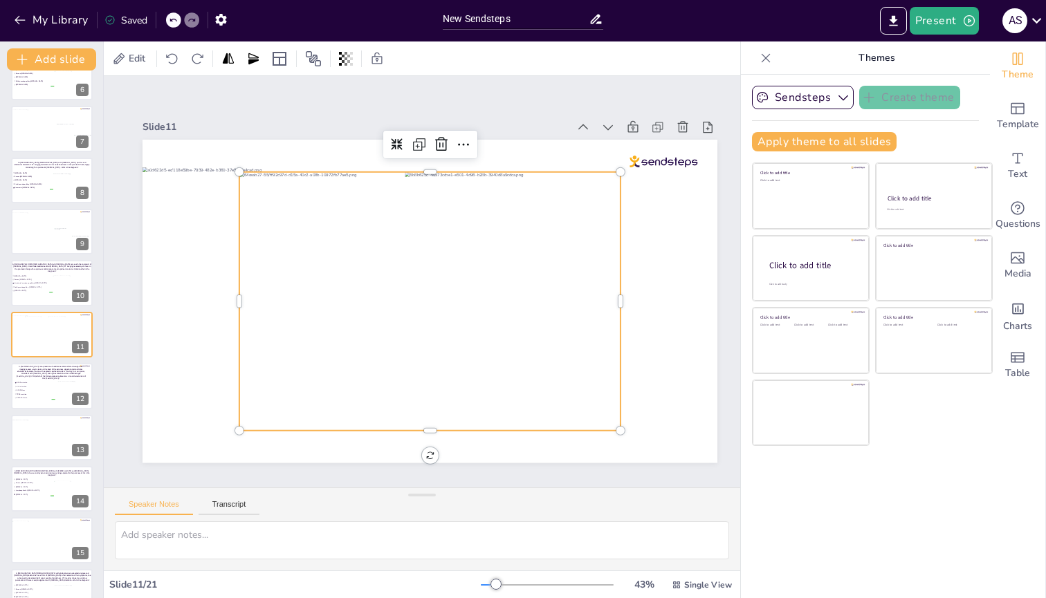
click at [378, 239] on div at bounding box center [429, 301] width 381 height 259
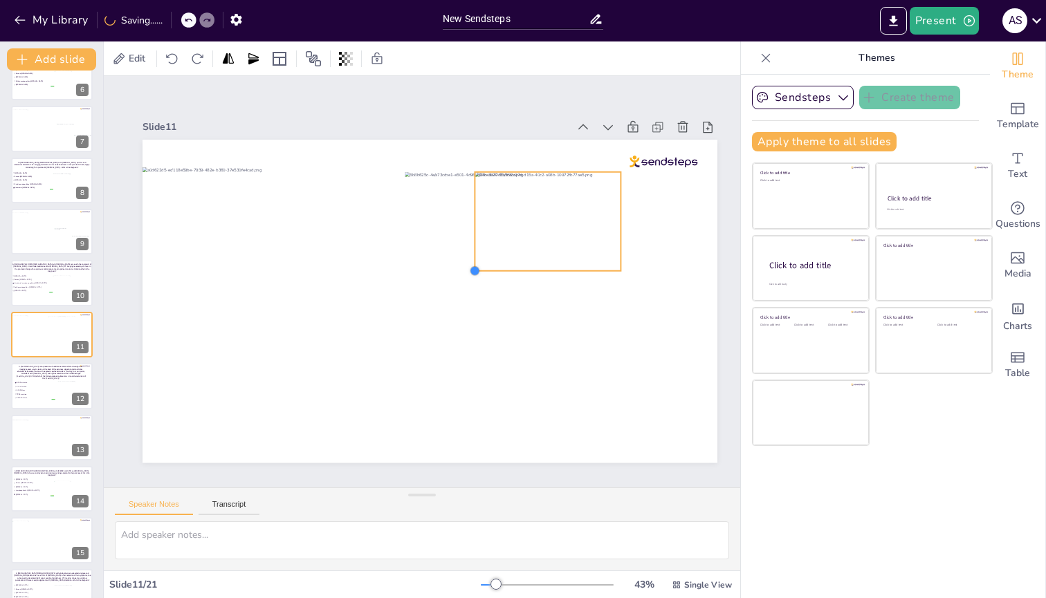
drag, startPoint x: 241, startPoint y: 423, endPoint x: 488, endPoint y: 263, distance: 294.2
click at [488, 239] on div at bounding box center [430, 301] width 575 height 323
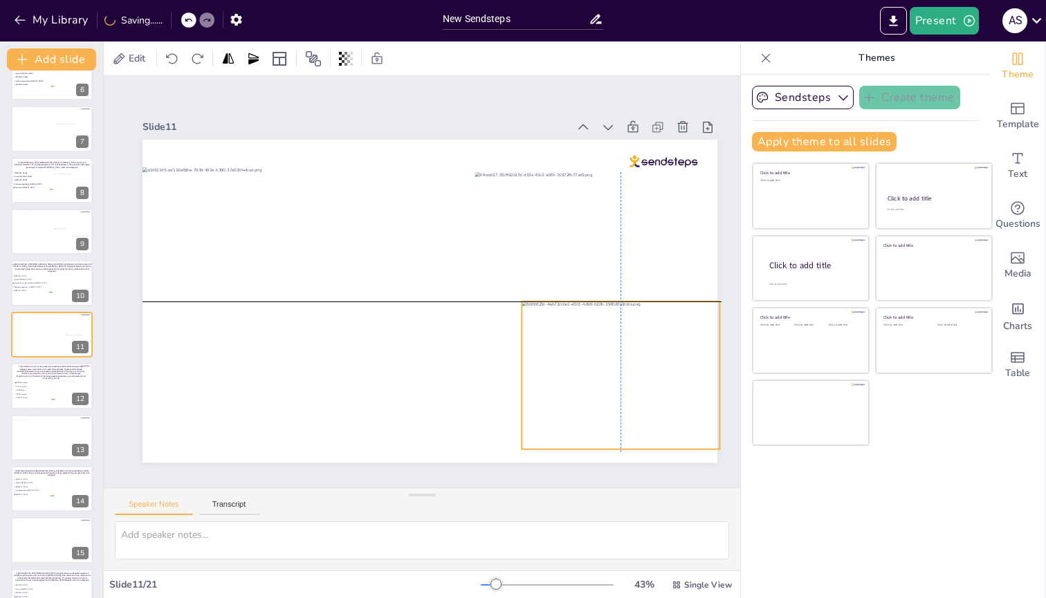
drag, startPoint x: 437, startPoint y: 275, endPoint x: 556, endPoint y: 407, distance: 177.8
click at [556, 239] on div at bounding box center [621, 375] width 198 height 148
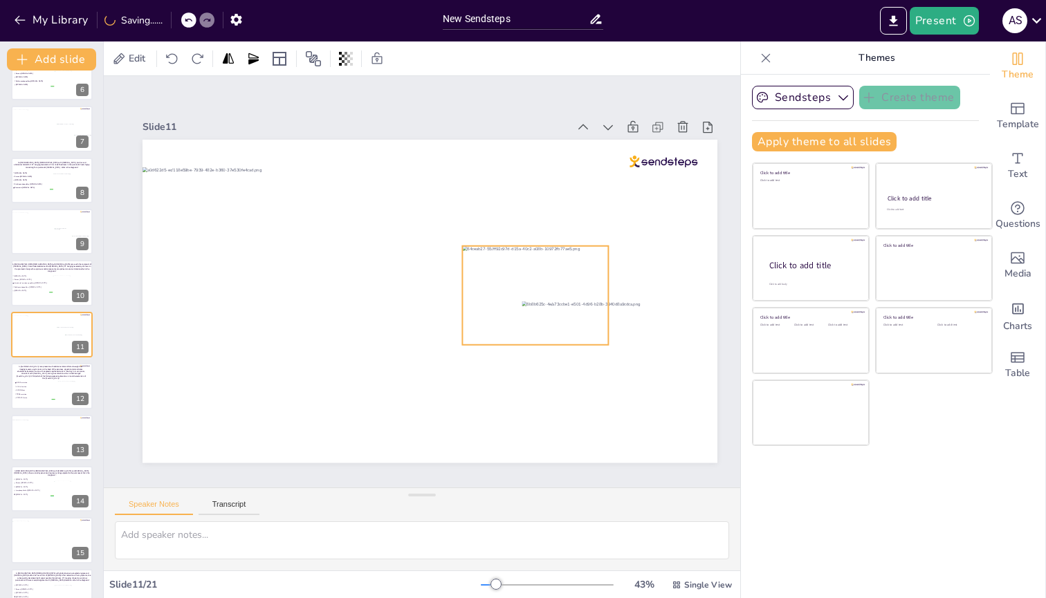
drag, startPoint x: 542, startPoint y: 224, endPoint x: 530, endPoint y: 298, distance: 75.1
click at [530, 140] on div at bounding box center [430, 140] width 575 height 0
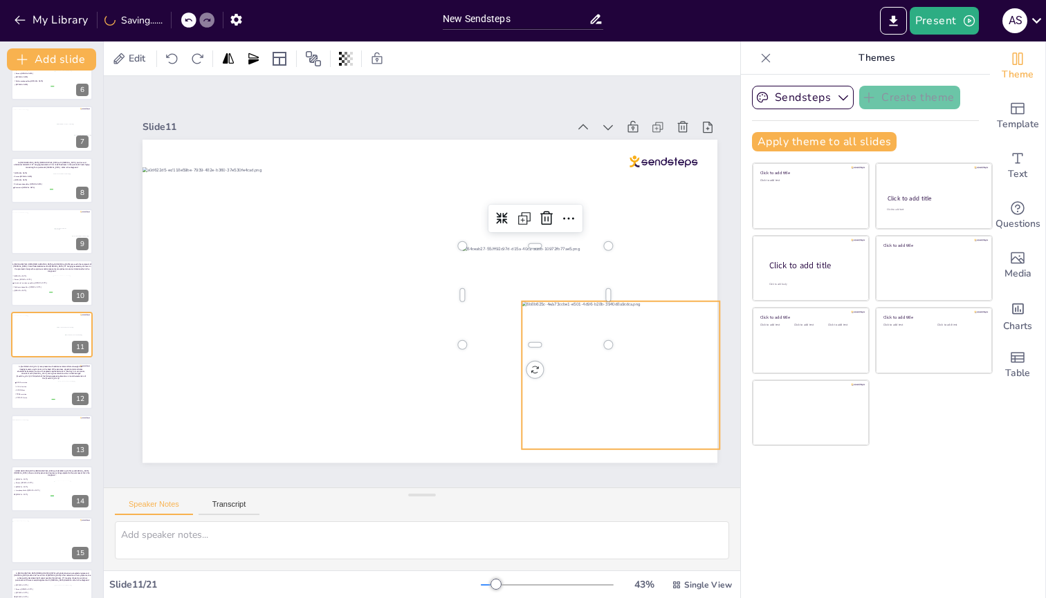
click at [567, 239] on div at bounding box center [621, 375] width 198 height 148
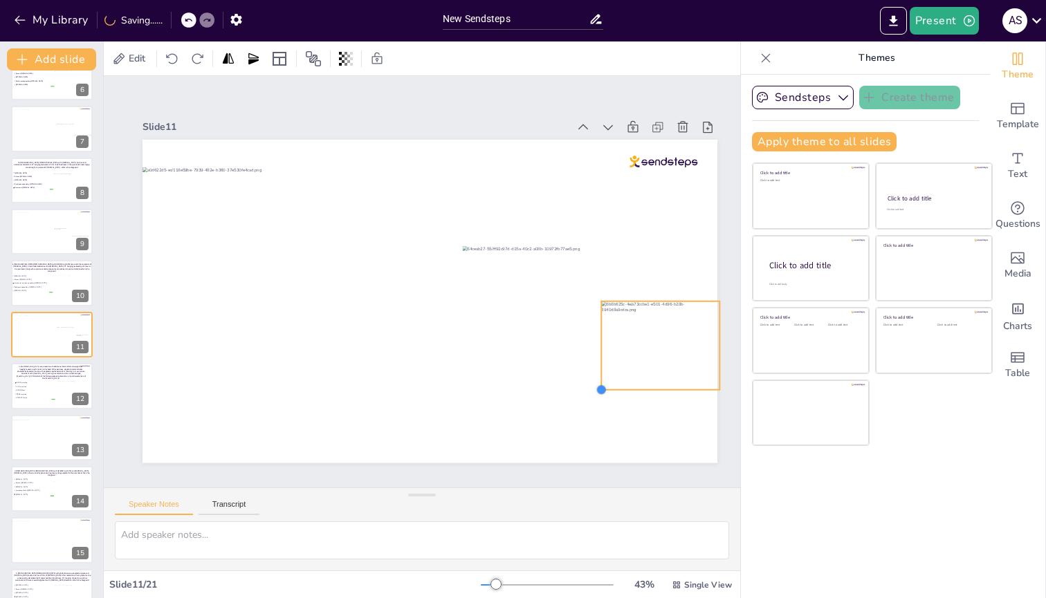
drag, startPoint x: 522, startPoint y: 446, endPoint x: 601, endPoint y: 383, distance: 101.4
click at [601, 239] on div at bounding box center [601, 389] width 11 height 11
drag, startPoint x: 632, startPoint y: 367, endPoint x: 627, endPoint y: 356, distance: 12.1
click at [627, 239] on div at bounding box center [658, 339] width 118 height 89
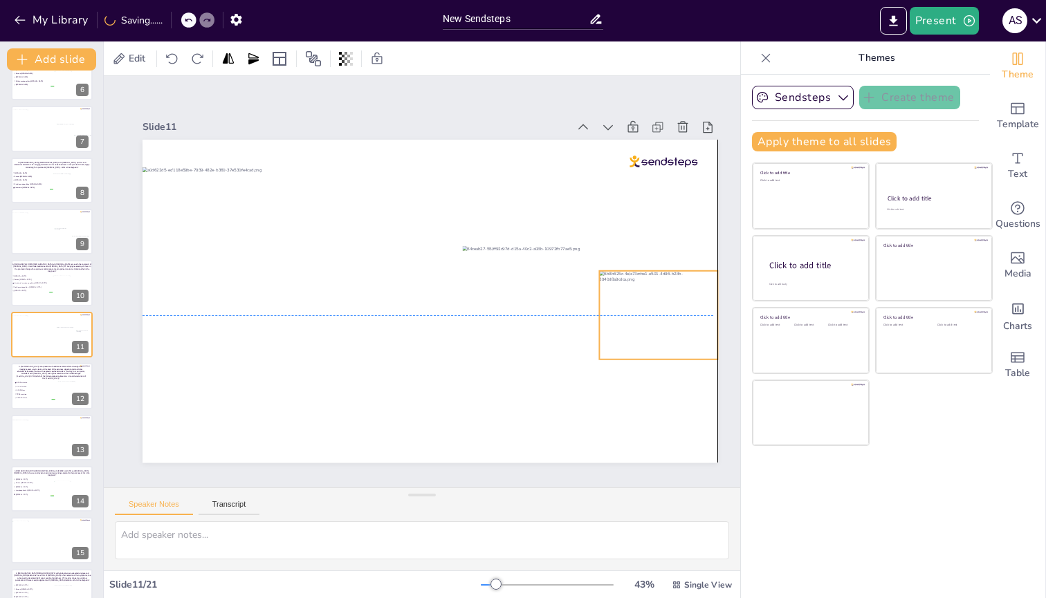
drag, startPoint x: 627, startPoint y: 356, endPoint x: 623, endPoint y: 336, distance: 21.2
click at [623, 239] on div at bounding box center [658, 315] width 118 height 89
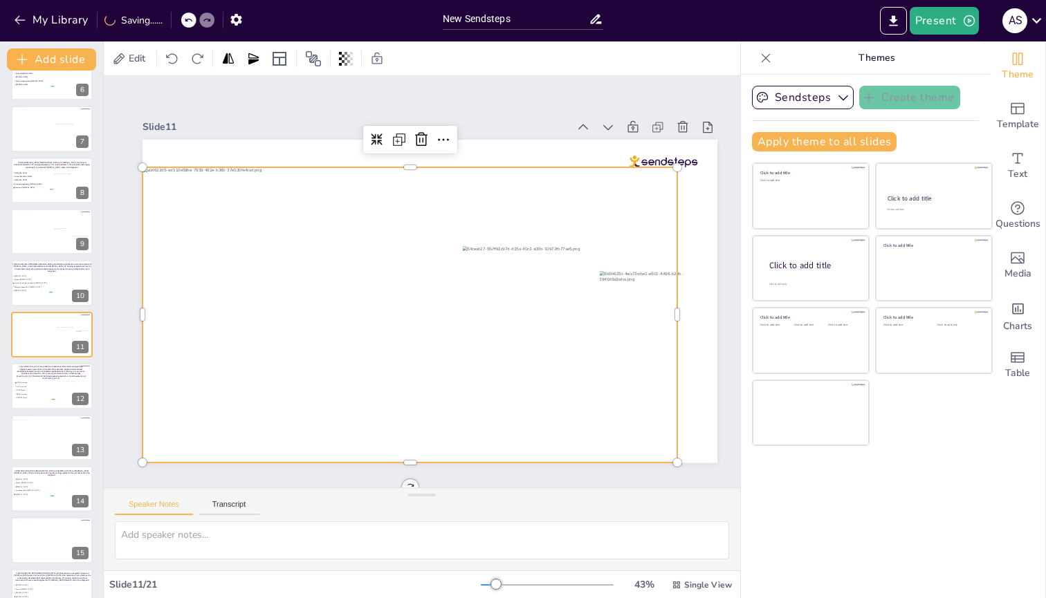
click at [612, 239] on div at bounding box center [410, 315] width 535 height 296
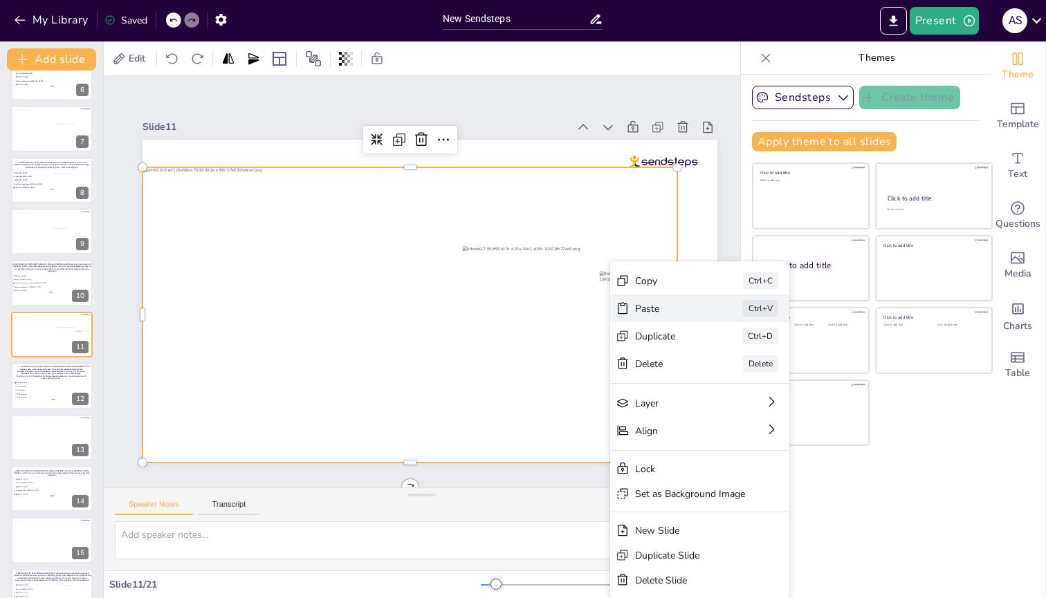
click at [628, 239] on div "Paste Ctrl+V" at bounding box center [699, 309] width 179 height 28
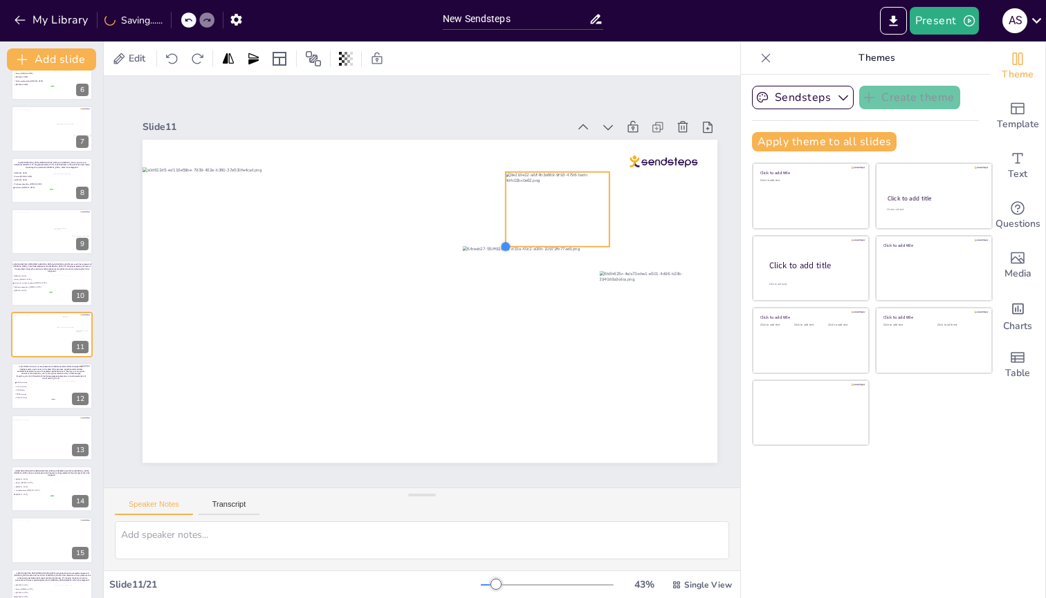
drag, startPoint x: 248, startPoint y: 425, endPoint x: 504, endPoint y: 233, distance: 319.6
click at [504, 233] on div at bounding box center [430, 301] width 575 height 323
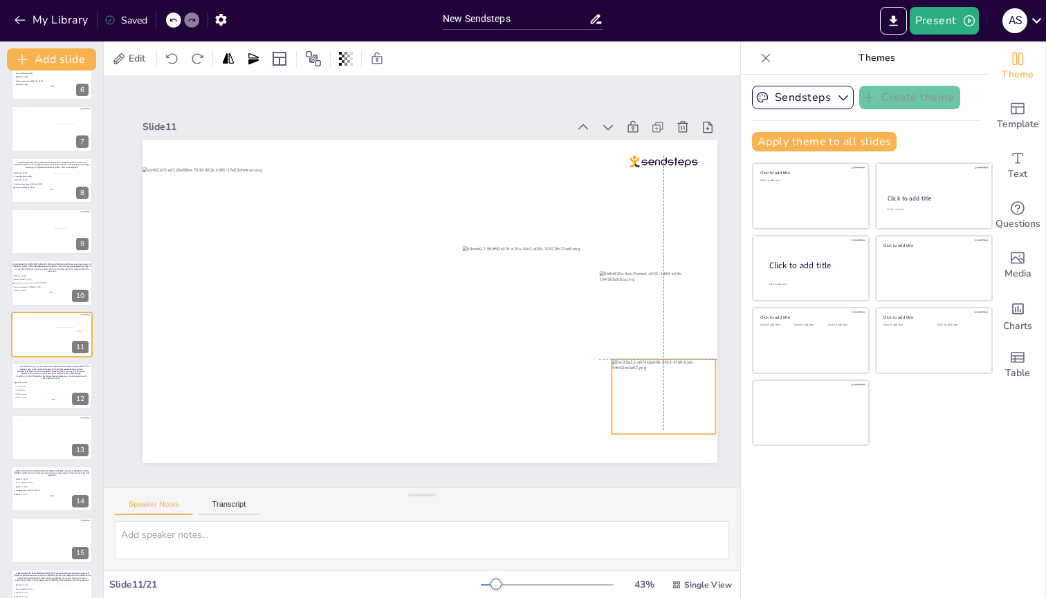
drag, startPoint x: 573, startPoint y: 208, endPoint x: 674, endPoint y: 391, distance: 209.6
click at [674, 239] on div at bounding box center [664, 396] width 104 height 75
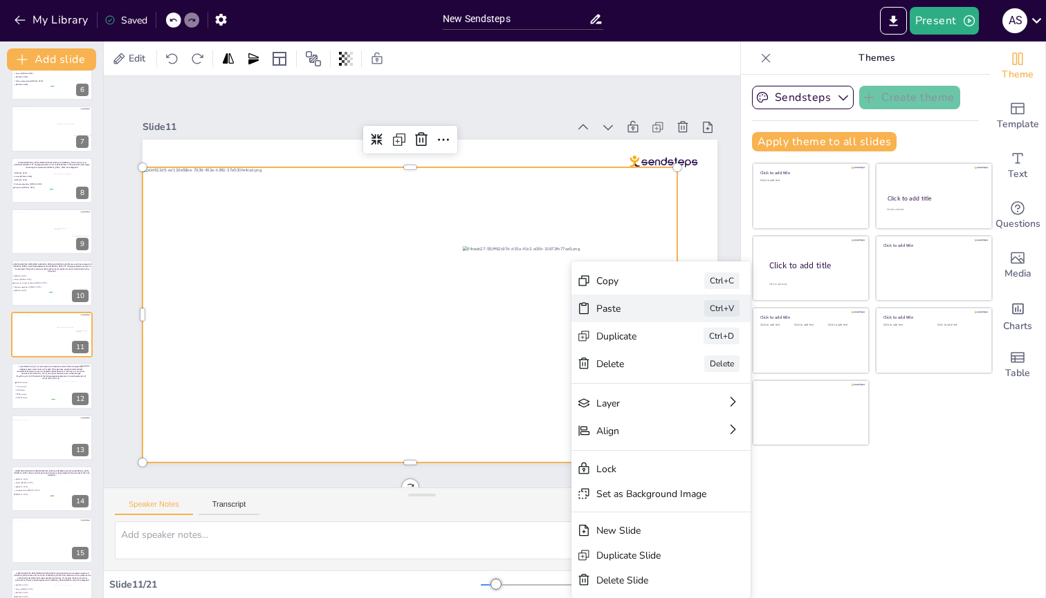
click at [607, 239] on div "Paste" at bounding box center [630, 308] width 69 height 13
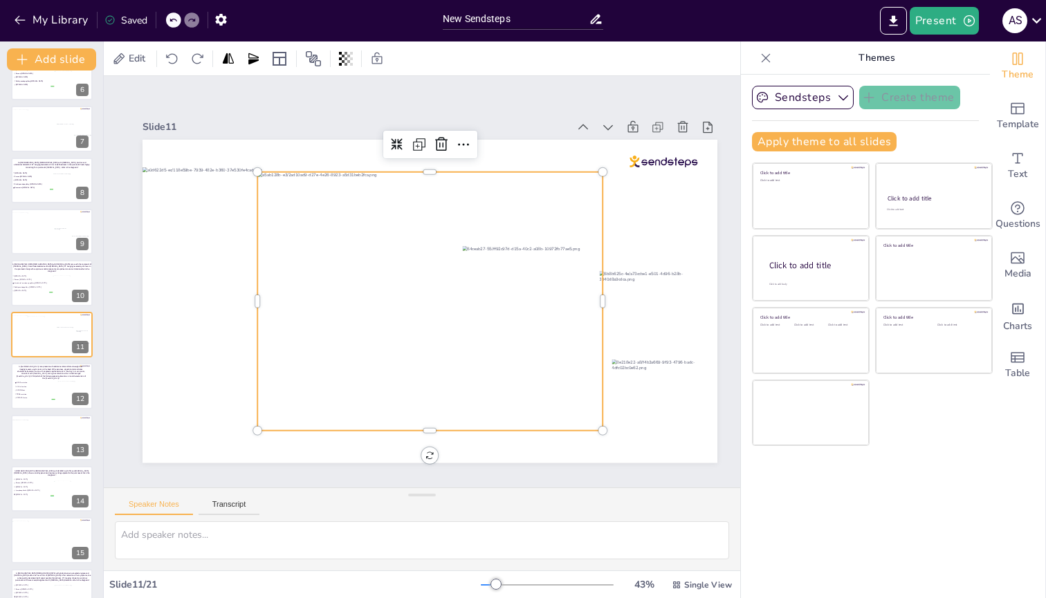
click at [888, 239] on div "Sendsteps Create theme Apply theme to all slides Click to add title Click to ad…" at bounding box center [865, 337] width 249 height 524
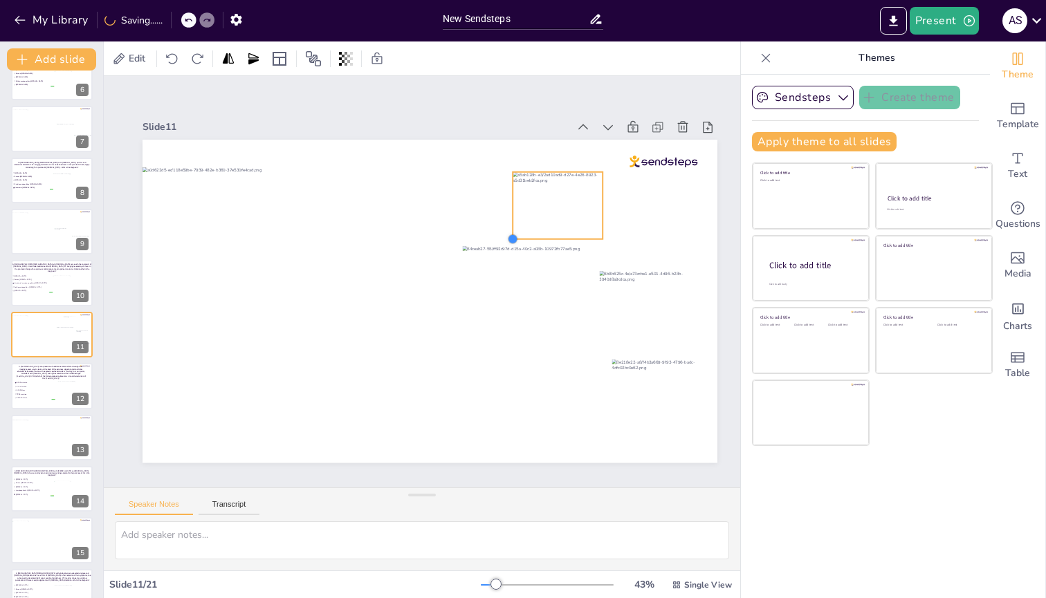
drag, startPoint x: 259, startPoint y: 423, endPoint x: 514, endPoint y: 228, distance: 321.3
click at [514, 228] on div at bounding box center [430, 301] width 575 height 323
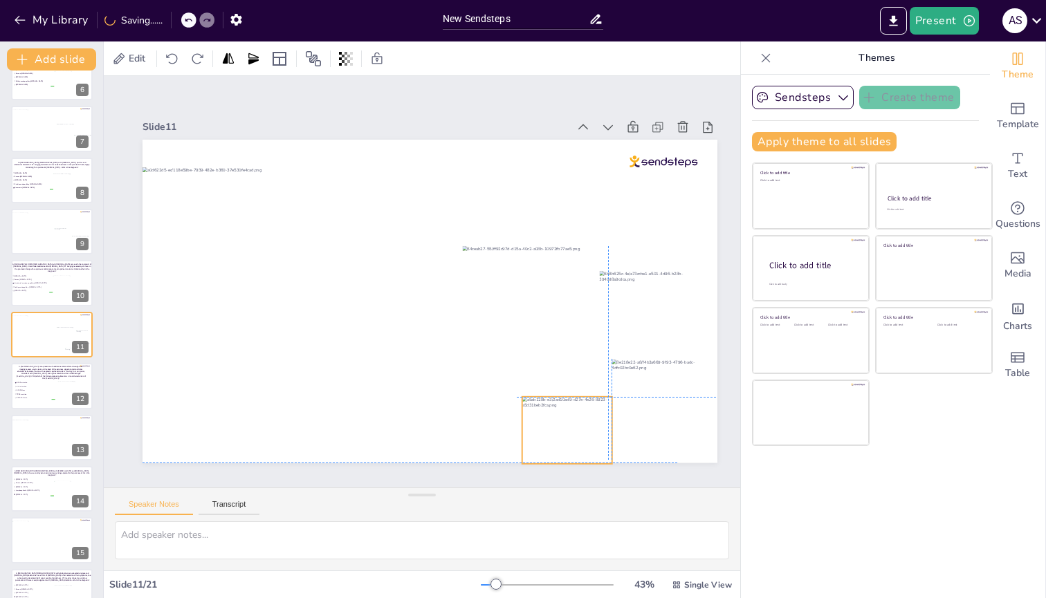
drag, startPoint x: 563, startPoint y: 203, endPoint x: 567, endPoint y: 424, distance: 220.7
click at [567, 239] on div at bounding box center [567, 430] width 90 height 67
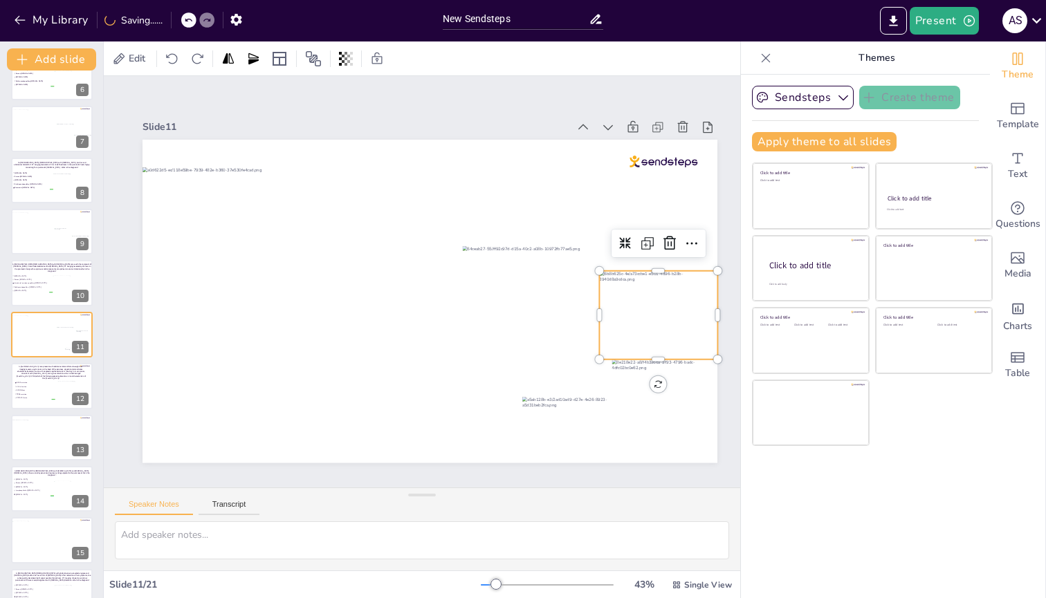
click at [653, 239] on div at bounding box center [658, 315] width 118 height 89
click at [19, 239] on li "SMAD4 loss" at bounding box center [35, 390] width 42 height 3
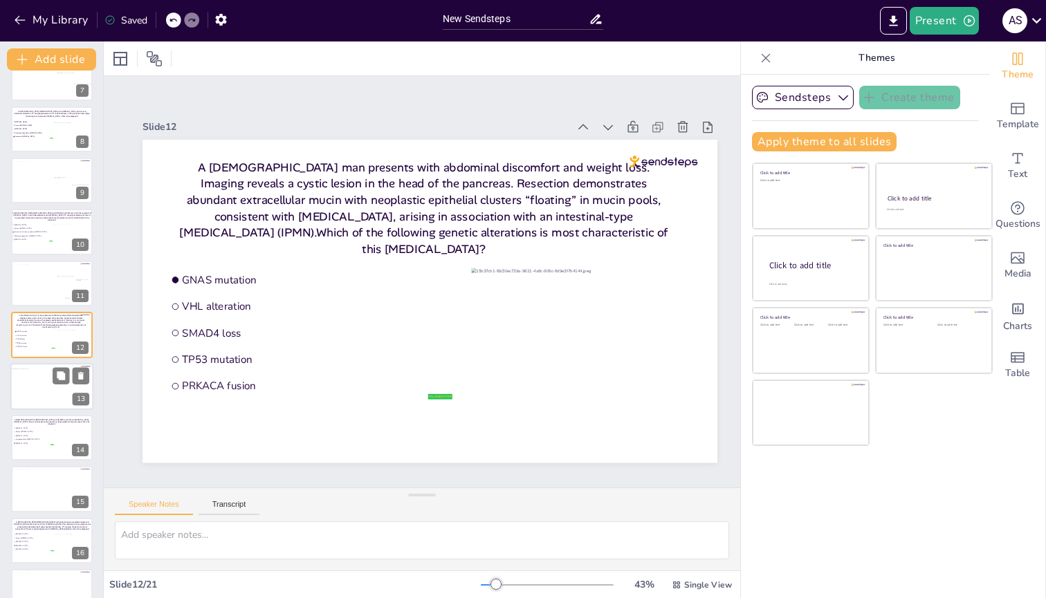
click at [19, 239] on div at bounding box center [52, 386] width 82 height 37
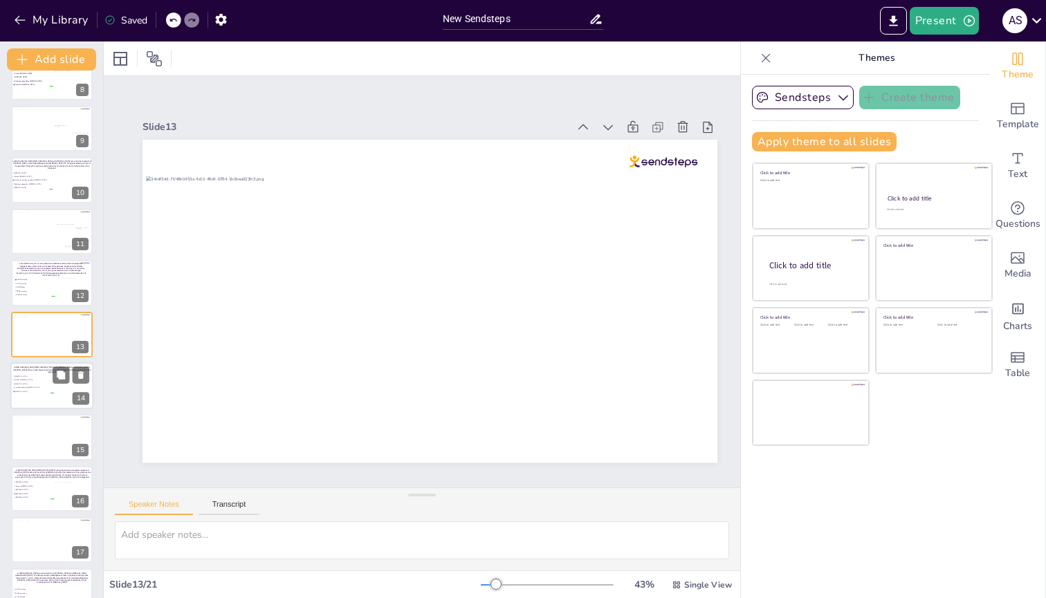
click at [33, 239] on li "[MEDICAL_DATA]" at bounding box center [33, 391] width 42 height 3
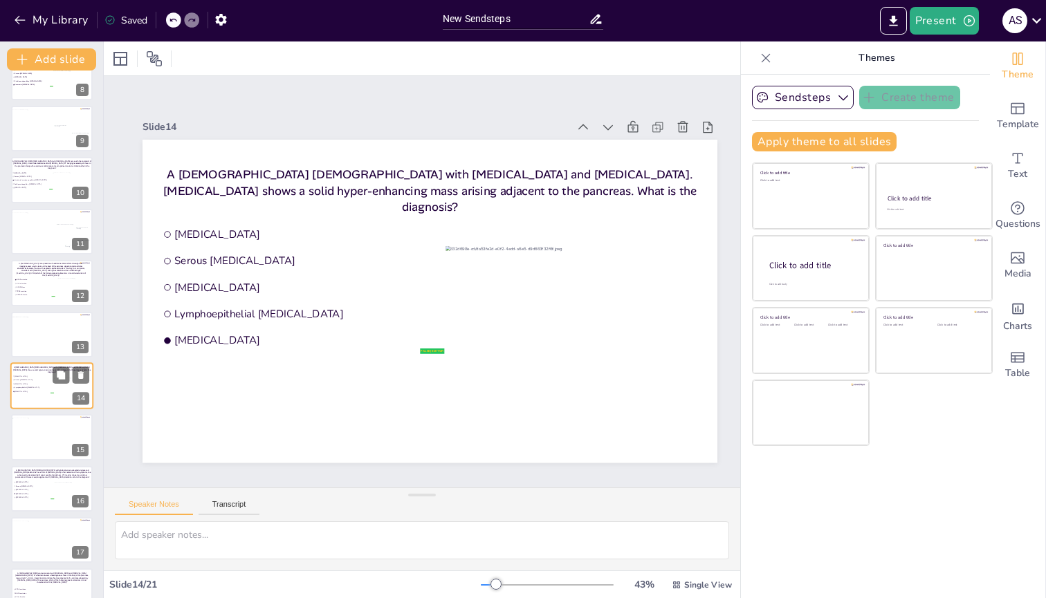
scroll to position [439, 0]
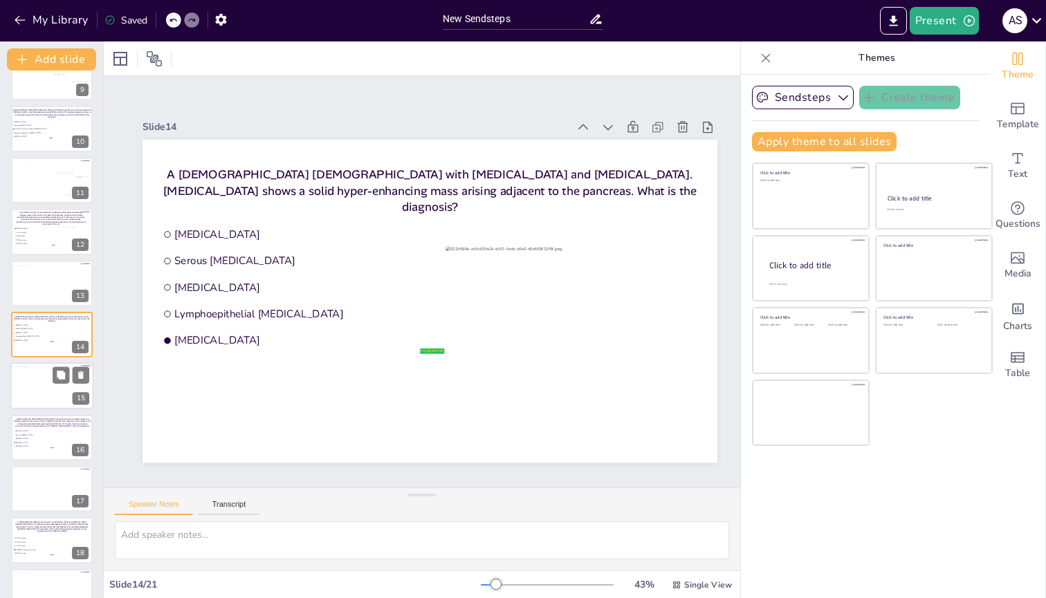
click at [33, 239] on div at bounding box center [52, 388] width 80 height 42
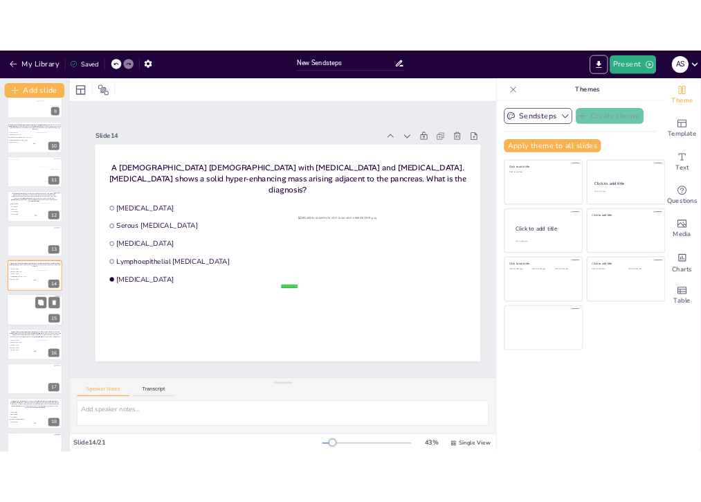
scroll to position [490, 0]
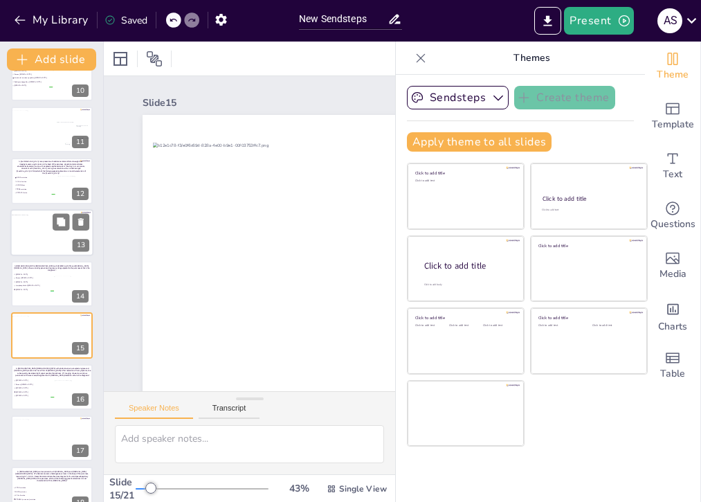
click at [37, 232] on div at bounding box center [52, 232] width 82 height 37
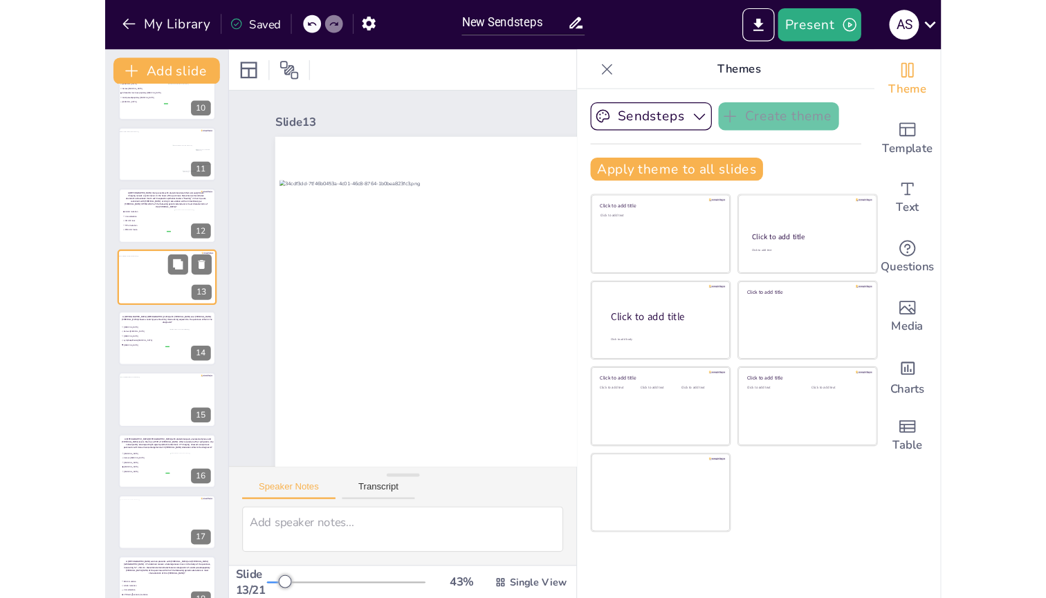
scroll to position [436, 0]
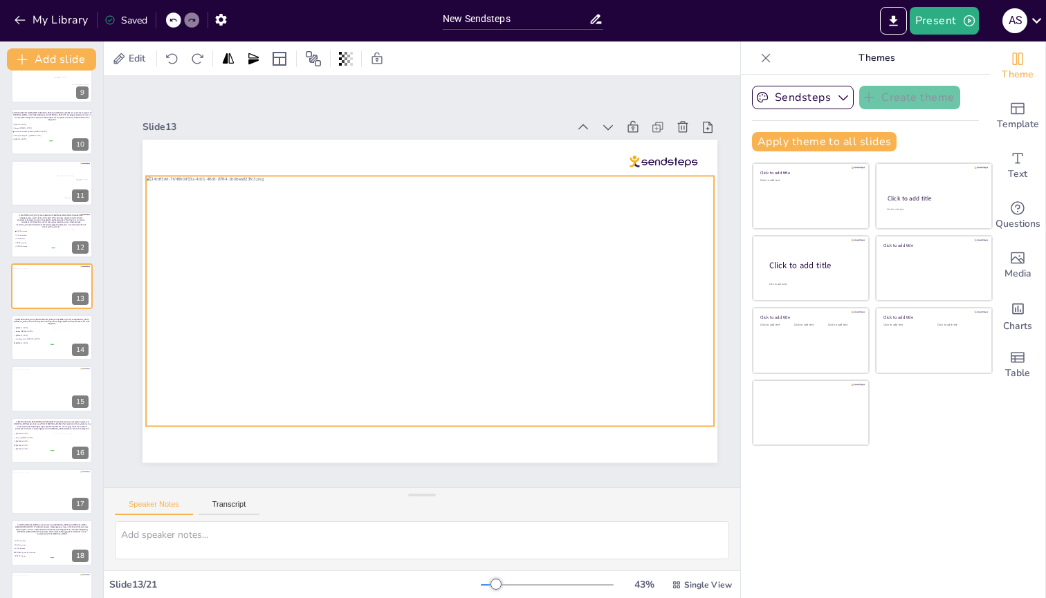
click at [474, 212] on div at bounding box center [430, 301] width 568 height 250
click at [442, 145] on icon at bounding box center [441, 148] width 12 height 14
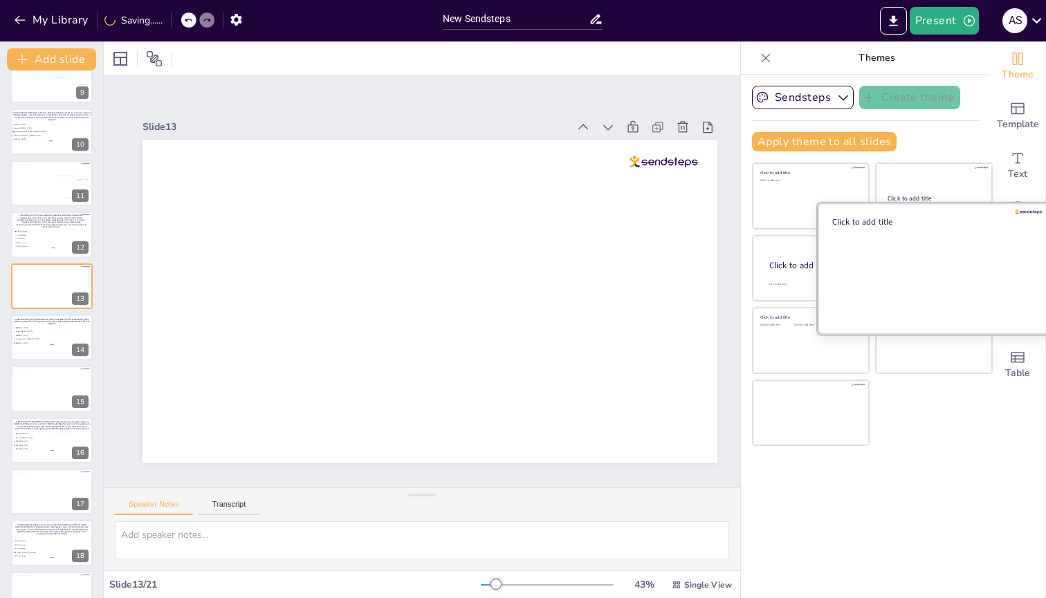
click at [908, 239] on div at bounding box center [934, 268] width 232 height 131
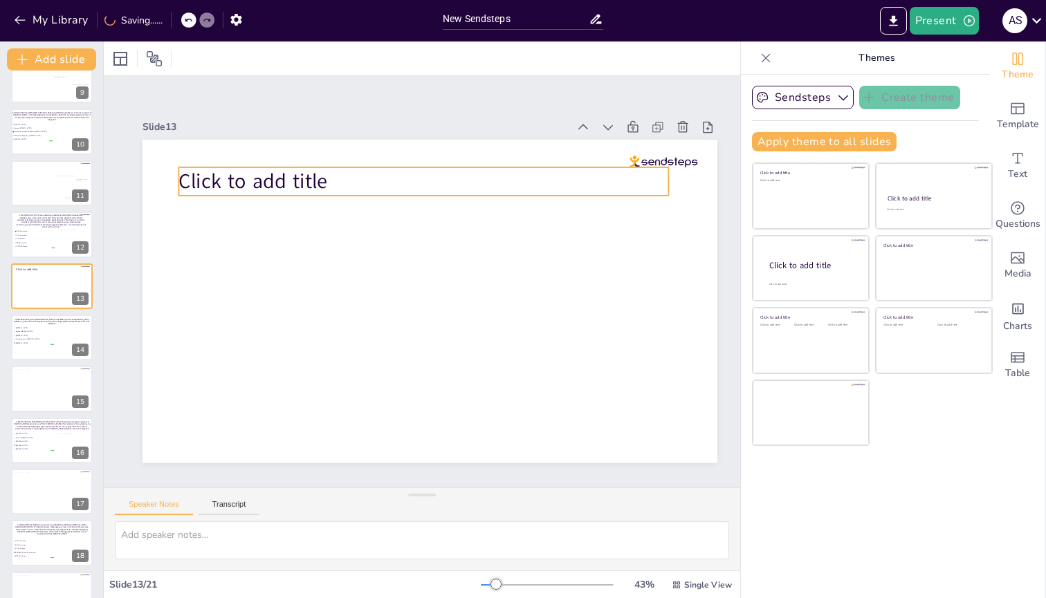
click at [291, 181] on span "Click to add title" at bounding box center [252, 181] width 149 height 28
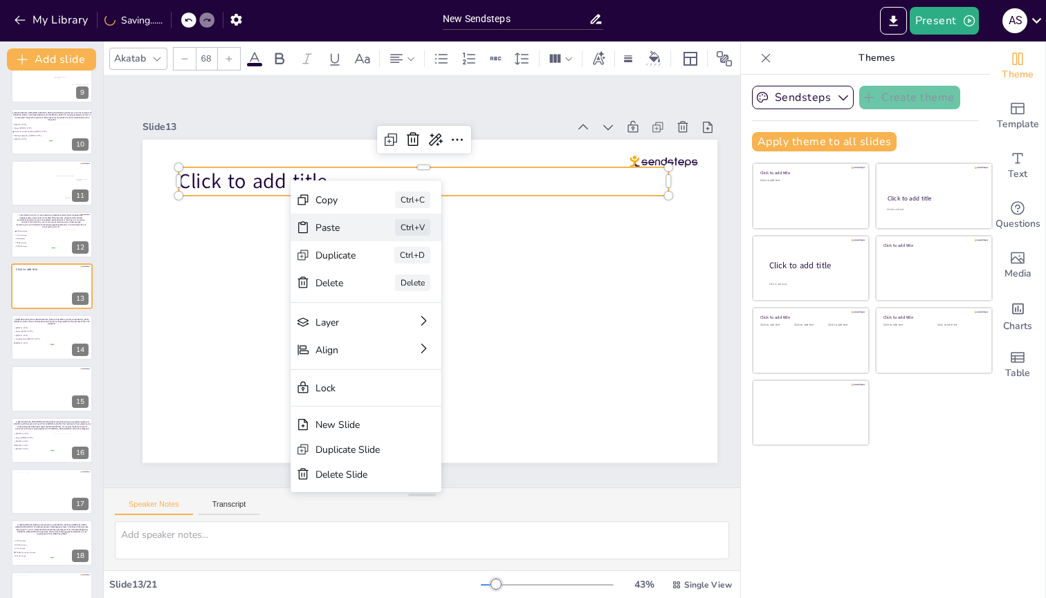
click at [329, 237] on div "Paste Ctrl+V" at bounding box center [366, 228] width 151 height 28
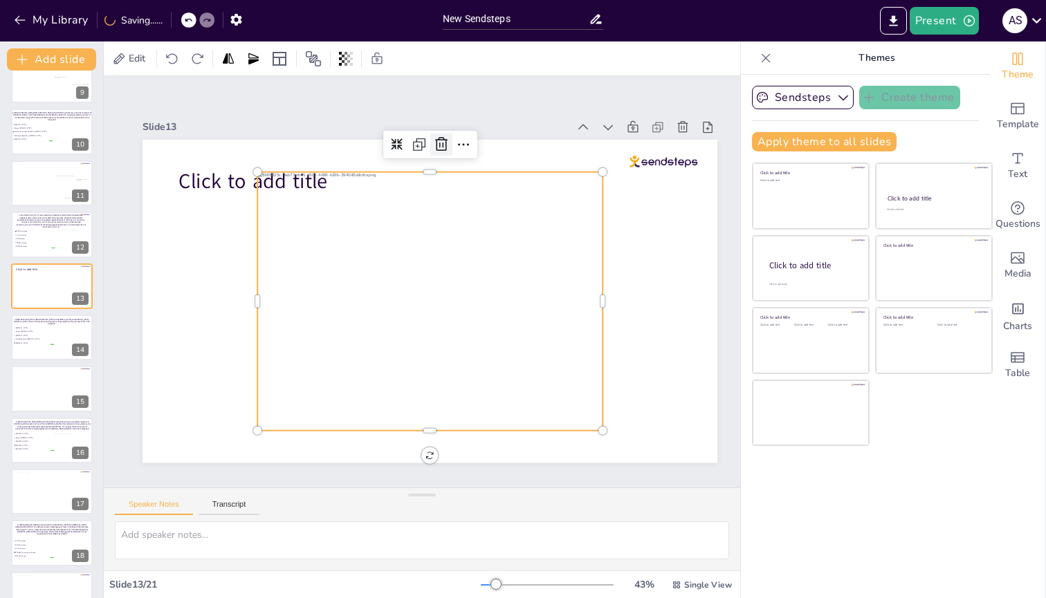
click at [437, 142] on icon at bounding box center [441, 144] width 12 height 14
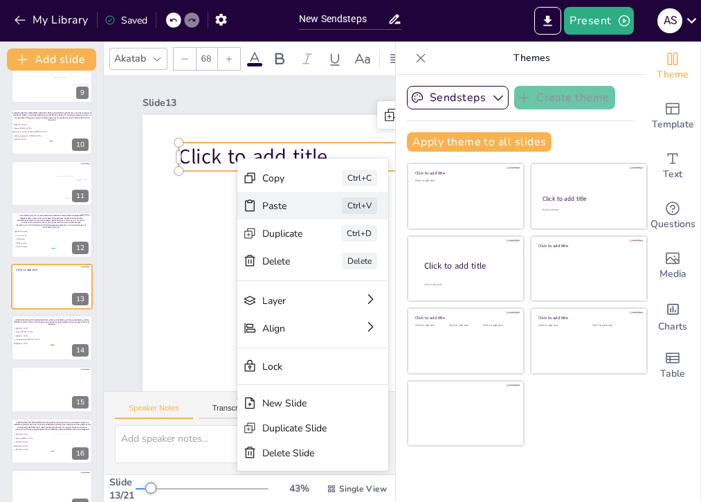
click at [255, 203] on icon at bounding box center [250, 206] width 14 height 14
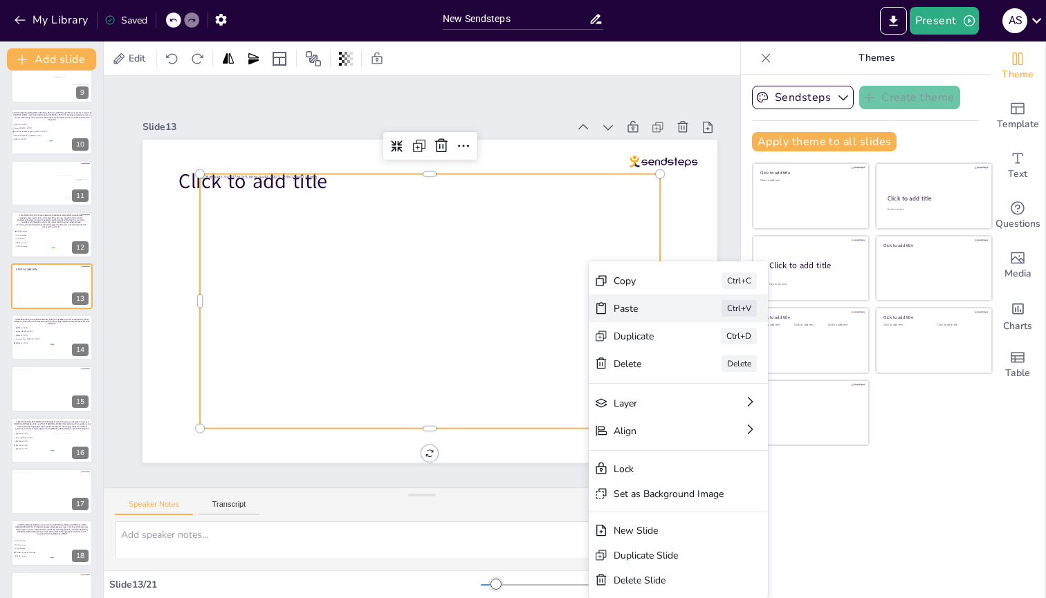
click at [616, 239] on div "Paste" at bounding box center [648, 308] width 69 height 13
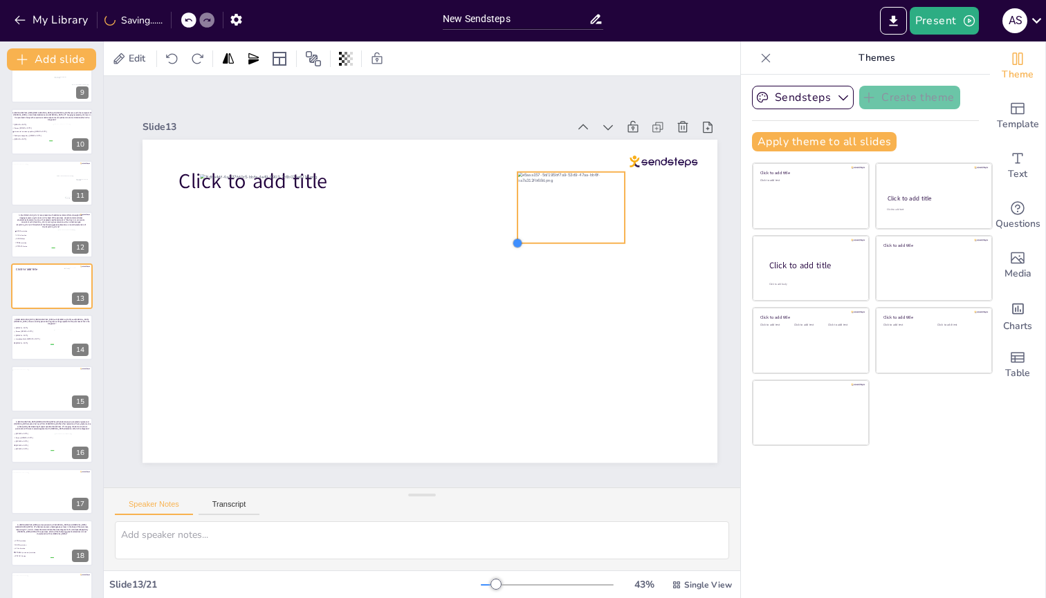
drag, startPoint x: 234, startPoint y: 421, endPoint x: 561, endPoint y: 234, distance: 377.1
click at [561, 234] on div "Click to add title" at bounding box center [430, 301] width 575 height 323
drag, startPoint x: 590, startPoint y: 208, endPoint x: 666, endPoint y: 322, distance: 136.6
click at [666, 239] on div at bounding box center [644, 321] width 107 height 71
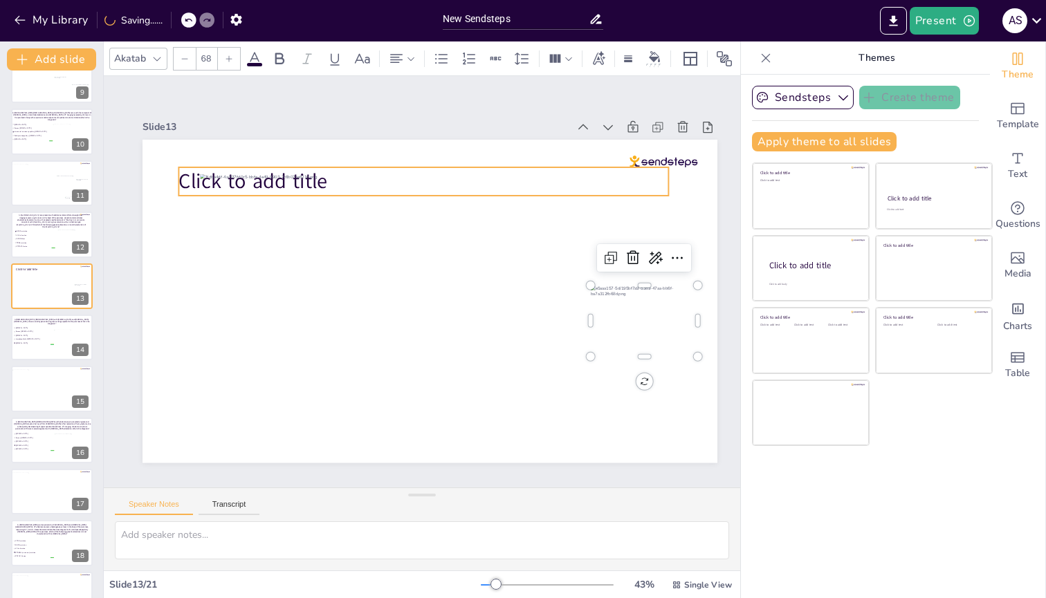
click at [186, 176] on span "Click to add title" at bounding box center [252, 181] width 149 height 28
click at [416, 136] on icon at bounding box center [413, 139] width 17 height 17
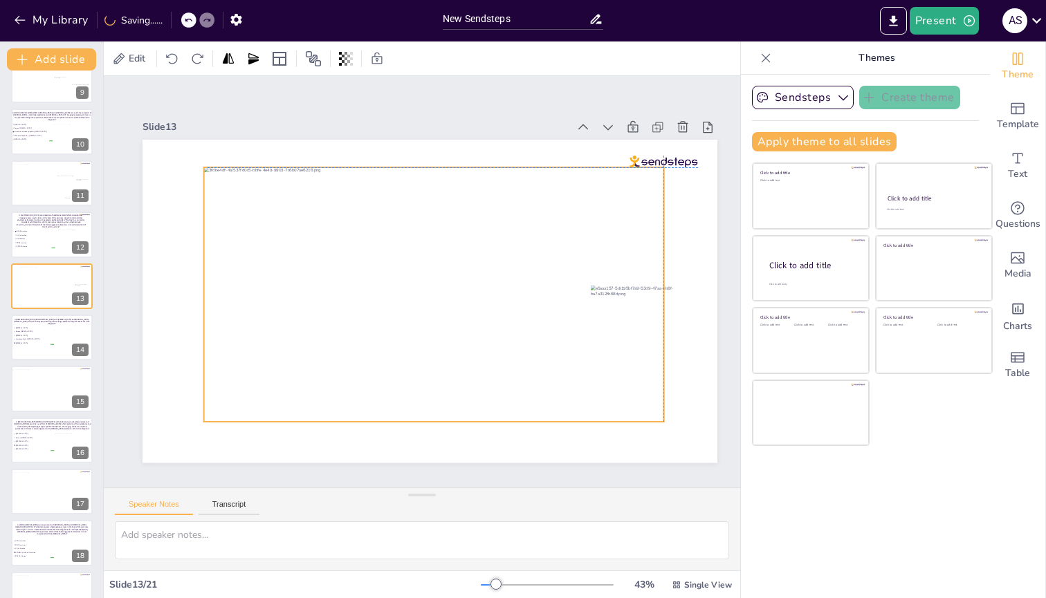
drag, startPoint x: 340, startPoint y: 234, endPoint x: 347, endPoint y: 227, distance: 10.3
click at [347, 227] on div at bounding box center [434, 294] width 460 height 255
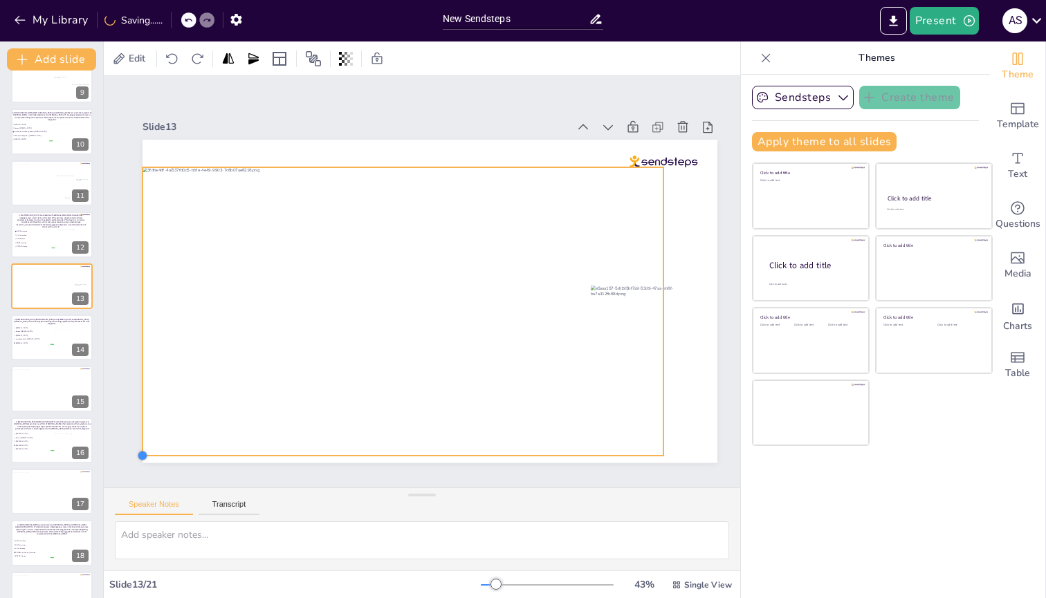
drag, startPoint x: 207, startPoint y: 416, endPoint x: 156, endPoint y: 450, distance: 61.4
click at [156, 239] on div at bounding box center [430, 301] width 575 height 323
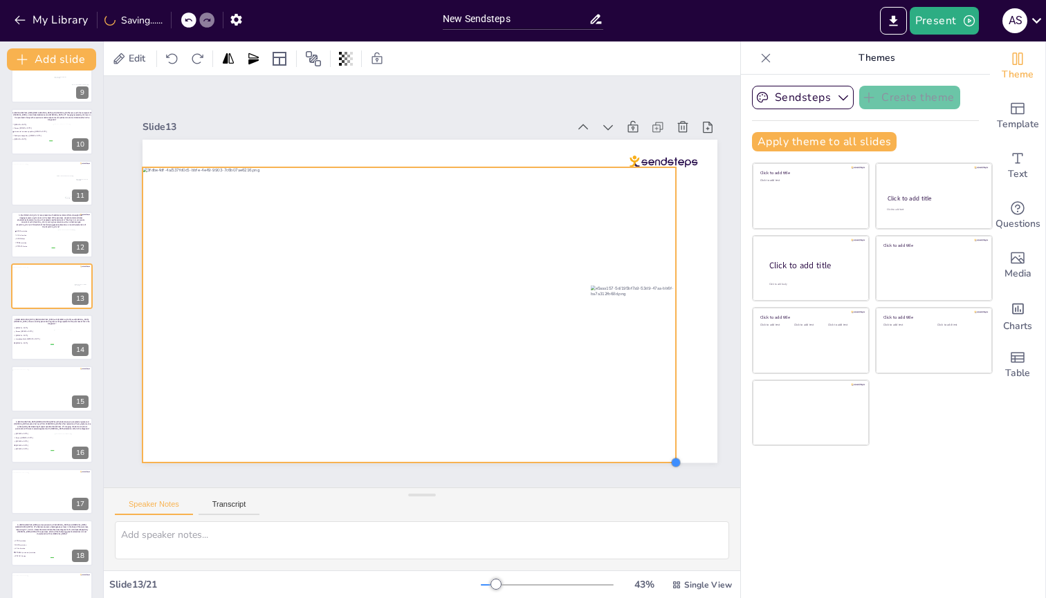
drag, startPoint x: 663, startPoint y: 450, endPoint x: 675, endPoint y: 454, distance: 13.4
click at [675, 239] on div at bounding box center [675, 462] width 11 height 11
click at [643, 239] on div at bounding box center [644, 321] width 107 height 71
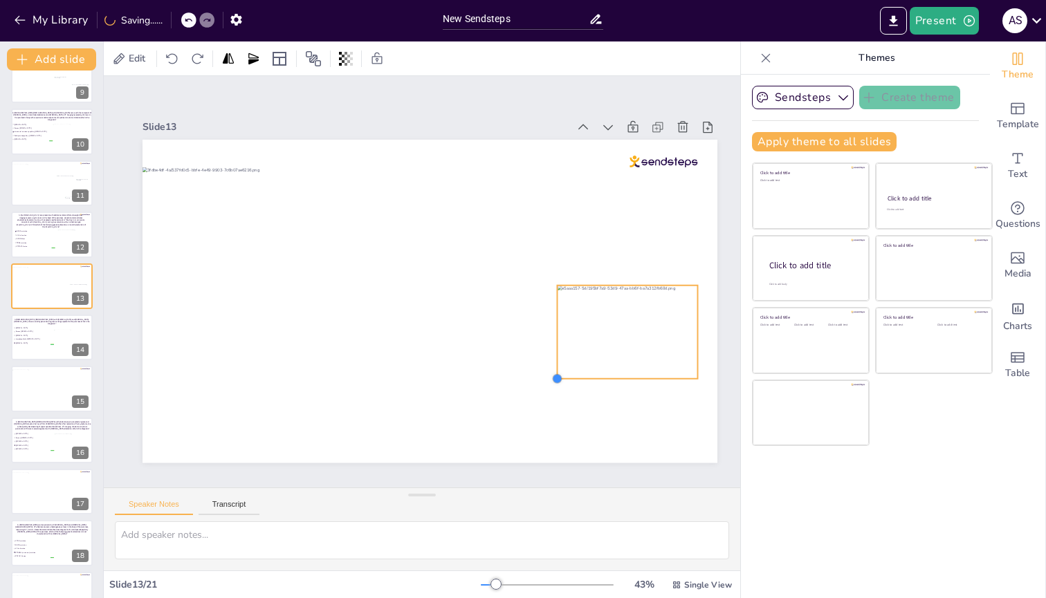
drag, startPoint x: 590, startPoint y: 353, endPoint x: 563, endPoint y: 375, distance: 34.9
click at [563, 239] on div at bounding box center [430, 301] width 575 height 323
click at [29, 239] on div at bounding box center [51, 337] width 83 height 47
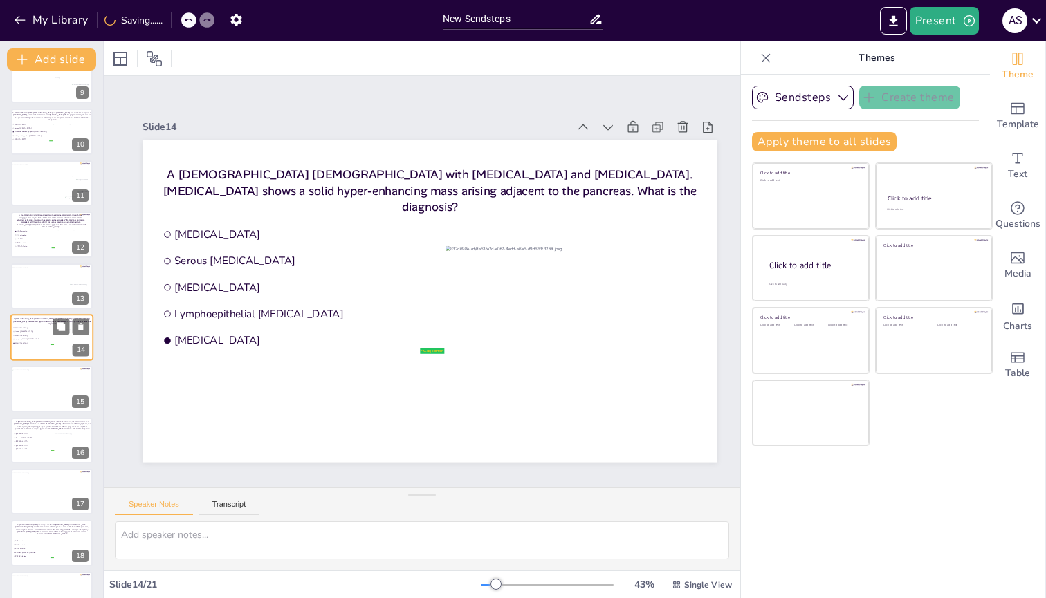
scroll to position [439, 0]
click at [35, 239] on div at bounding box center [52, 388] width 80 height 42
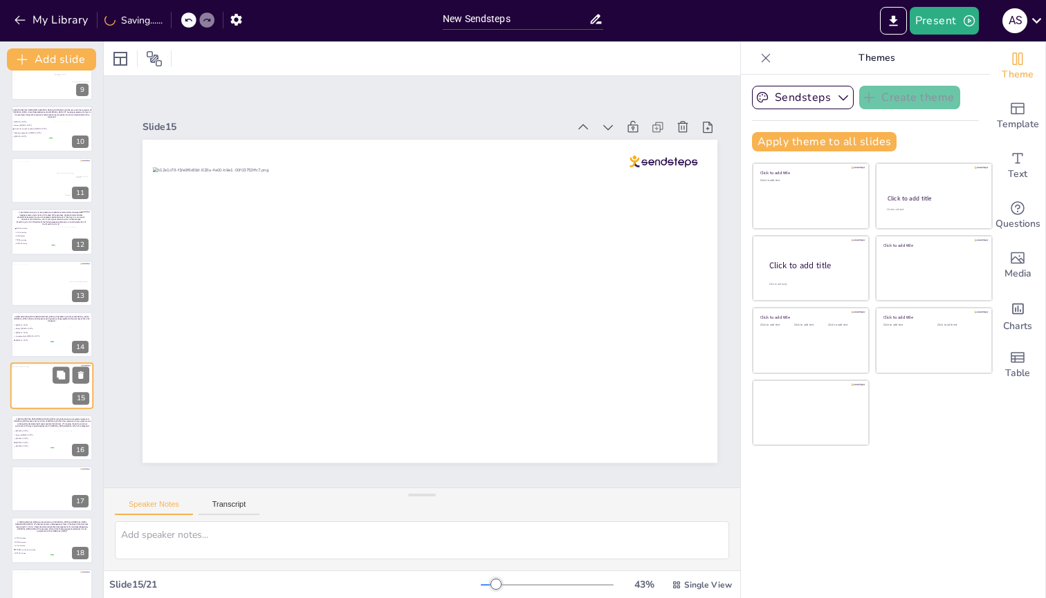
scroll to position [490, 0]
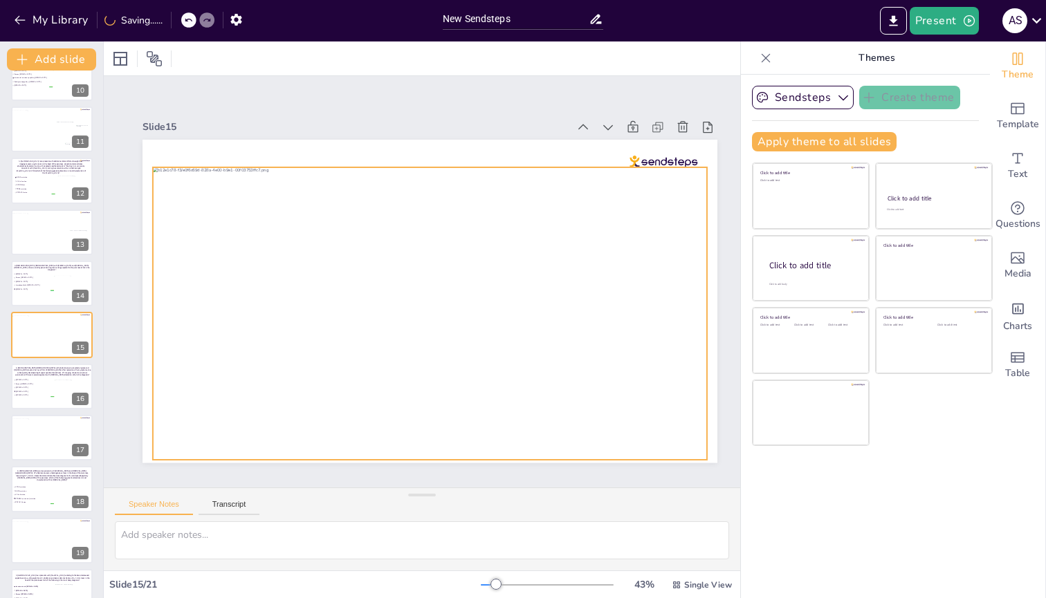
click at [451, 239] on div at bounding box center [430, 313] width 554 height 293
click at [446, 136] on icon at bounding box center [441, 139] width 12 height 14
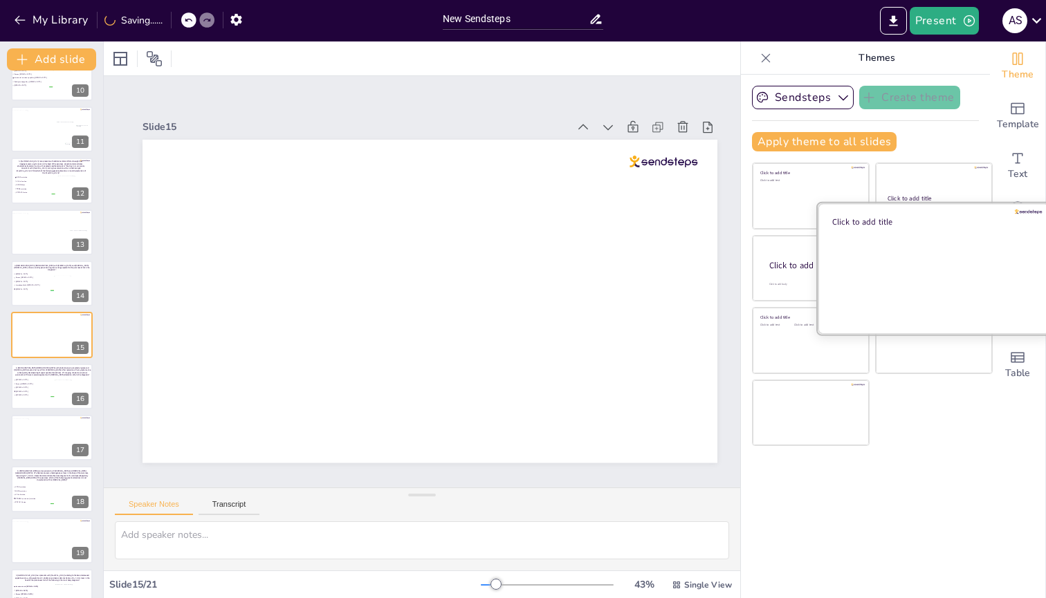
click at [936, 239] on div at bounding box center [934, 268] width 232 height 131
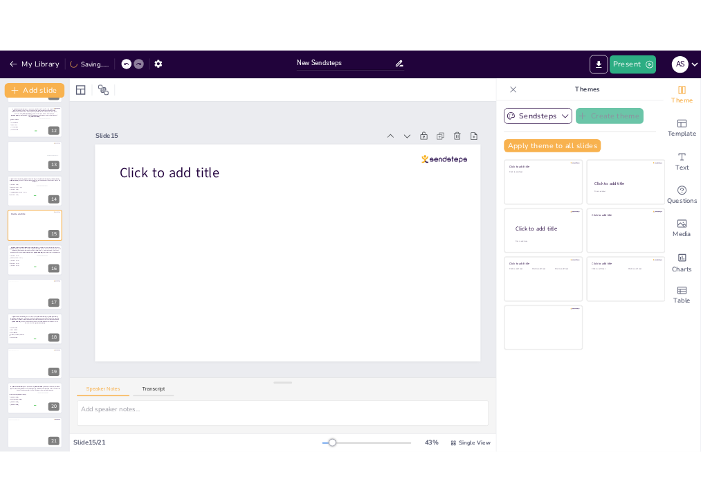
scroll to position [569, 0]
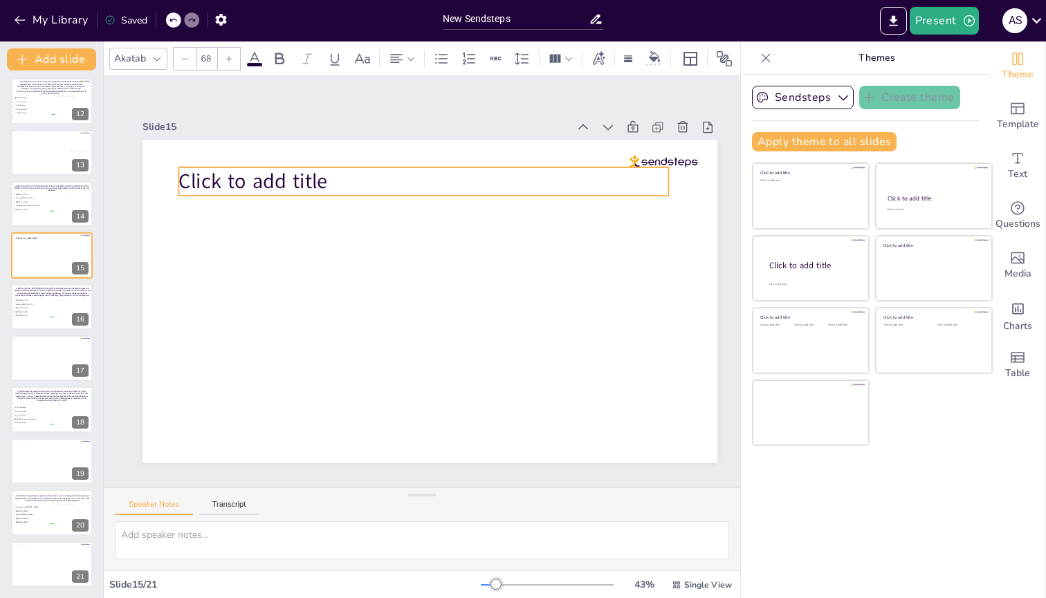
click at [334, 172] on p "Click to add title" at bounding box center [423, 181] width 490 height 28
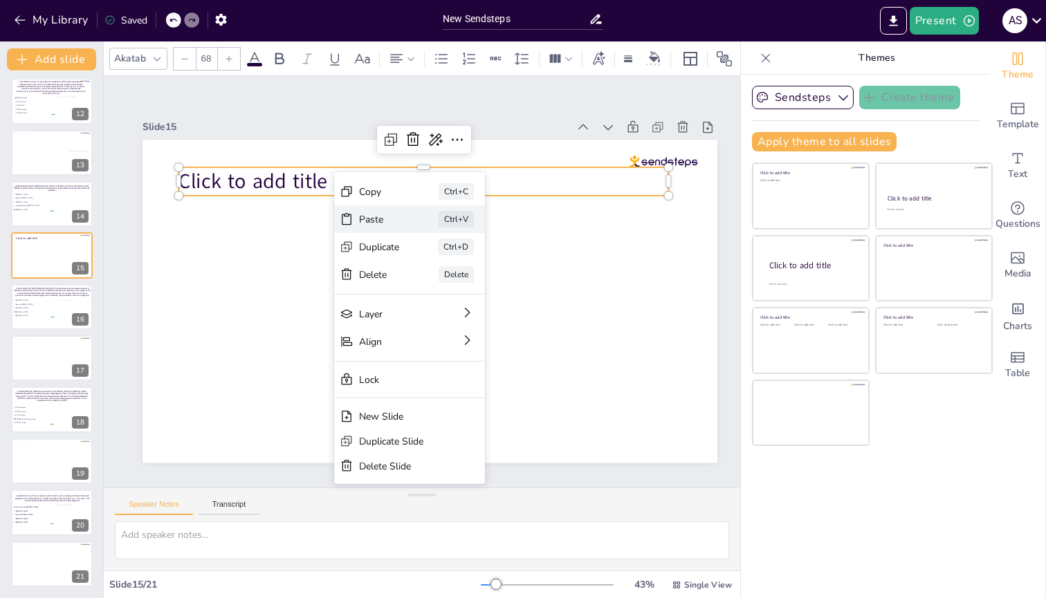
click at [386, 215] on div "Paste" at bounding box center [379, 219] width 41 height 13
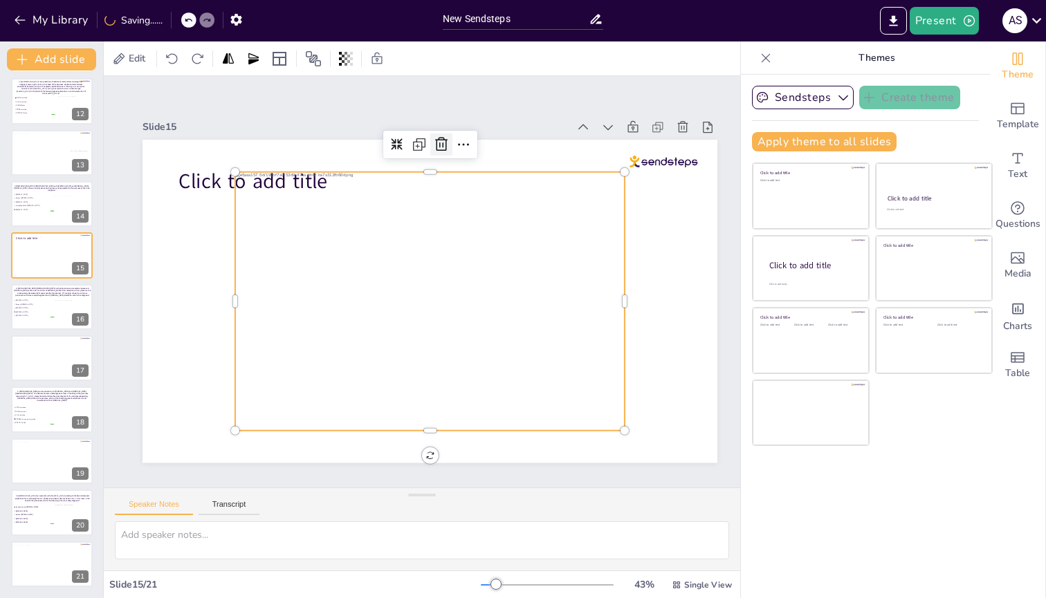
click at [446, 142] on icon at bounding box center [441, 144] width 12 height 14
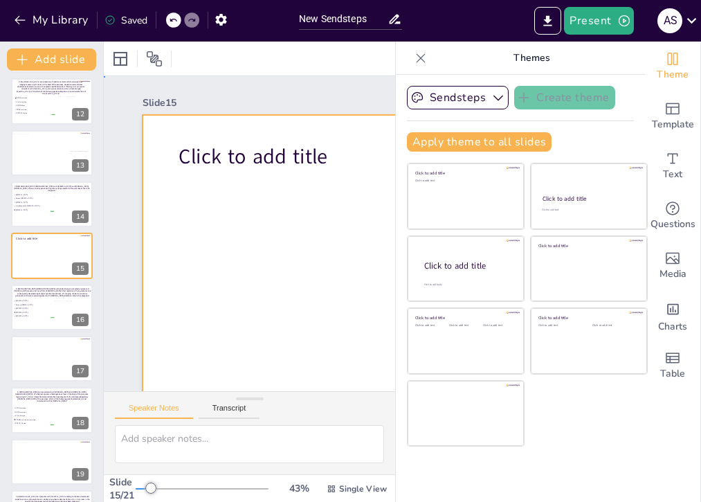
click at [281, 239] on div at bounding box center [430, 276] width 575 height 323
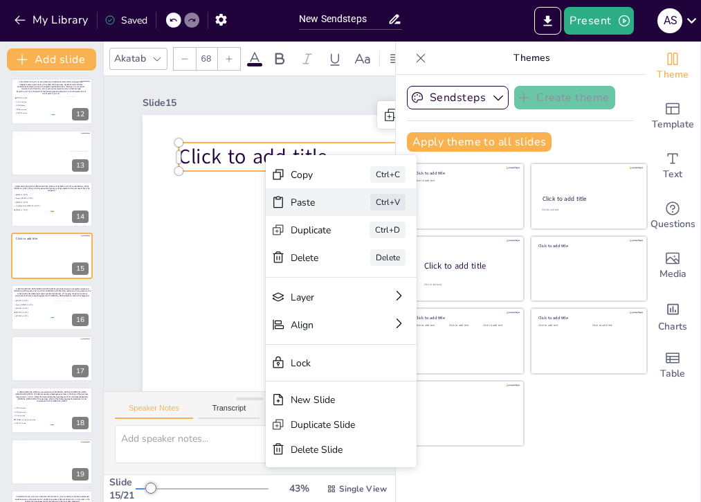
click at [297, 204] on div "Paste" at bounding box center [311, 202] width 41 height 13
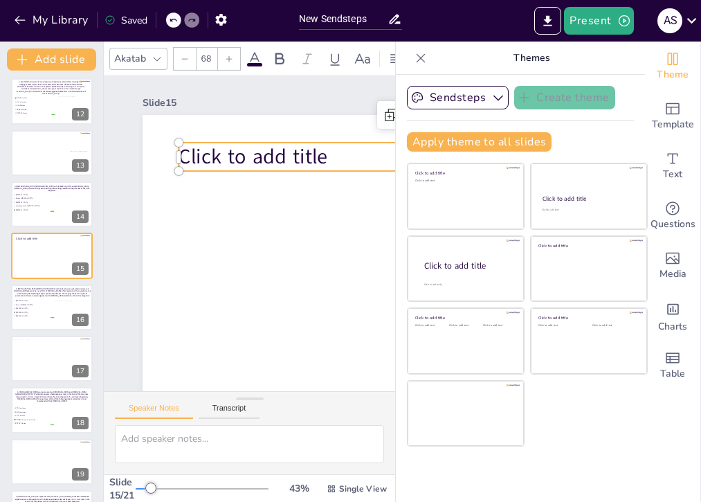
click at [224, 160] on span "Click to add title" at bounding box center [252, 157] width 149 height 28
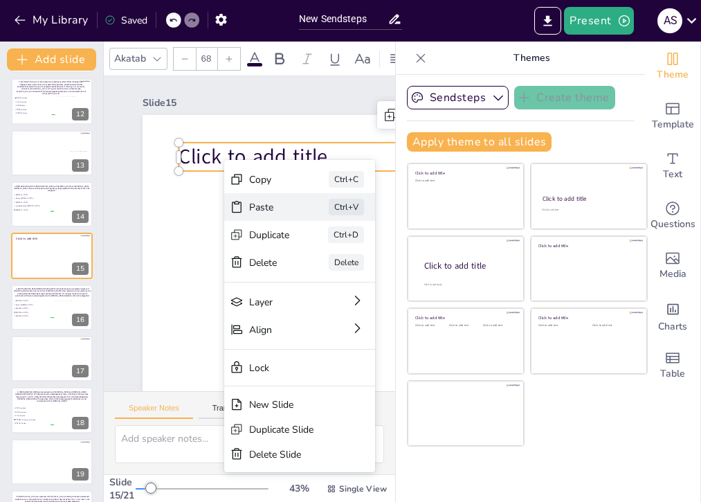
click at [280, 214] on div "Paste Ctrl+V" at bounding box center [299, 207] width 151 height 28
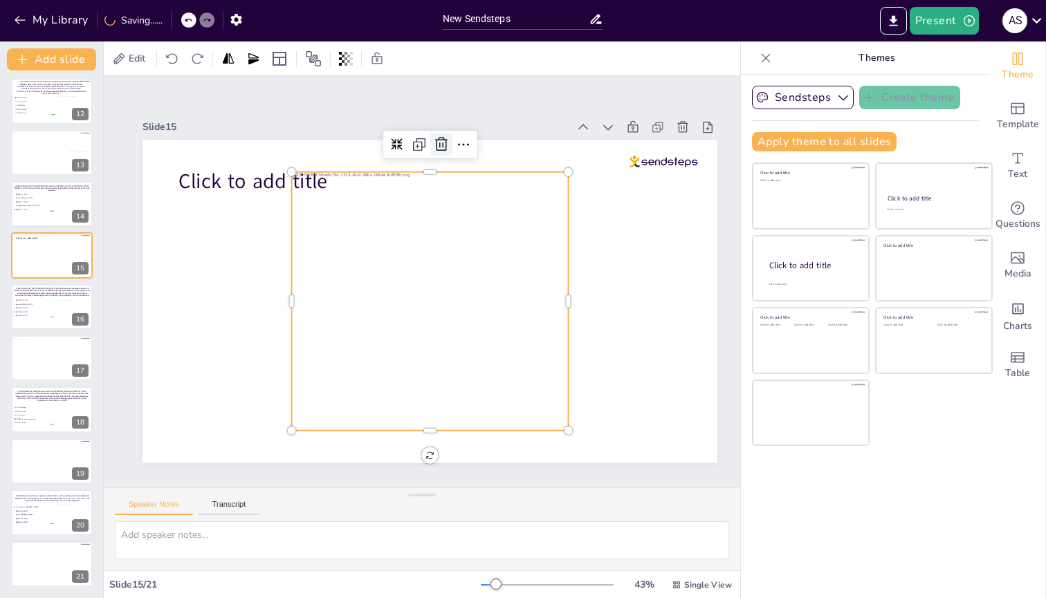
click at [447, 140] on icon at bounding box center [441, 144] width 17 height 17
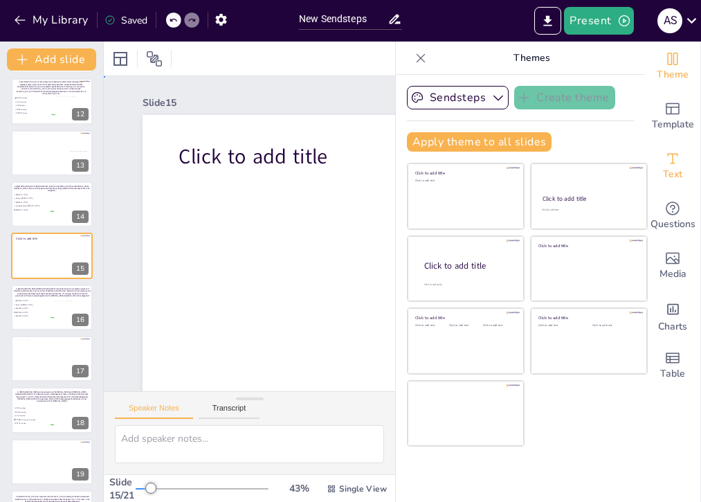
click at [246, 153] on span "Click to add title" at bounding box center [252, 157] width 149 height 28
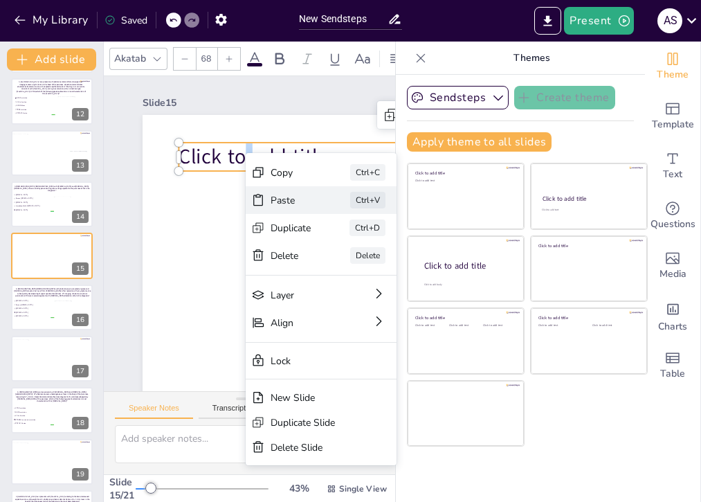
click at [275, 202] on div "Paste" at bounding box center [290, 200] width 41 height 13
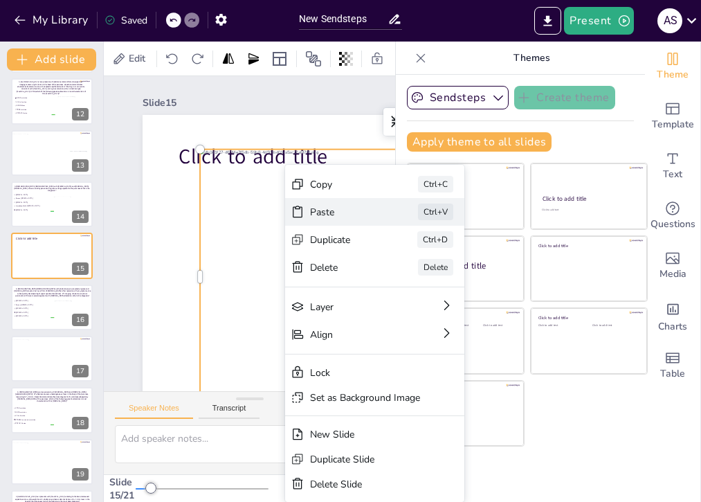
click at [323, 210] on div "Paste" at bounding box center [344, 211] width 69 height 13
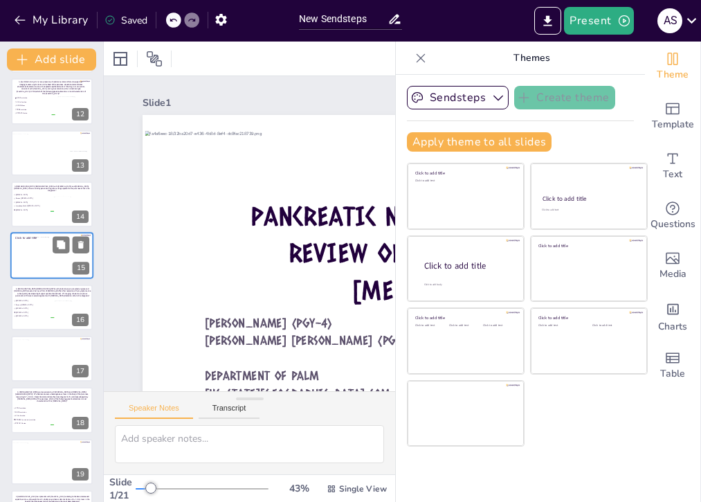
click at [49, 239] on div at bounding box center [52, 255] width 40 height 37
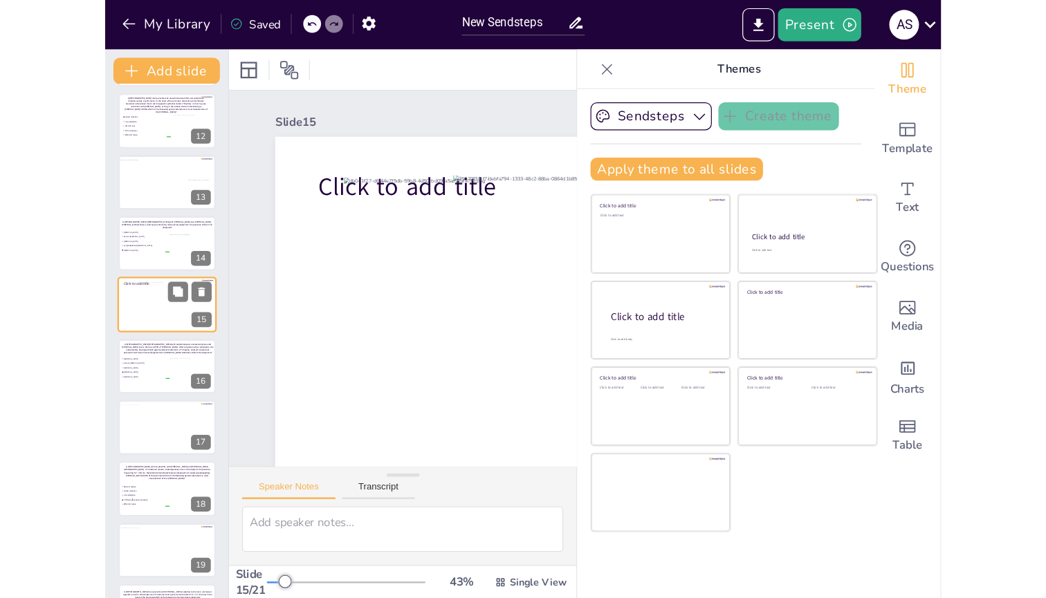
scroll to position [538, 0]
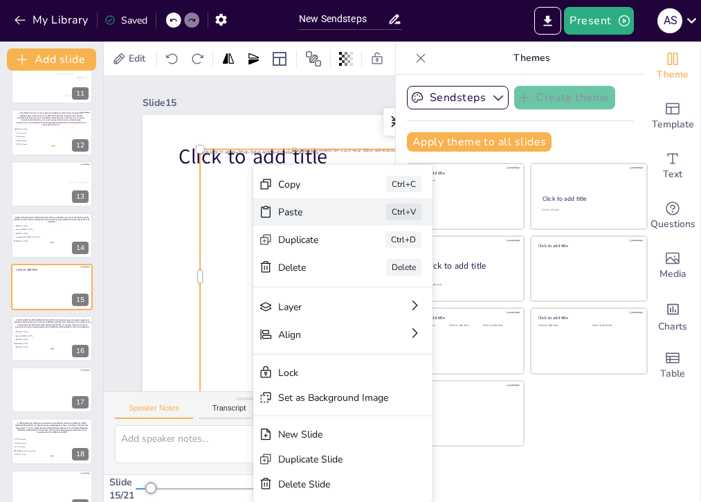
click at [296, 212] on div "Paste" at bounding box center [312, 211] width 69 height 13
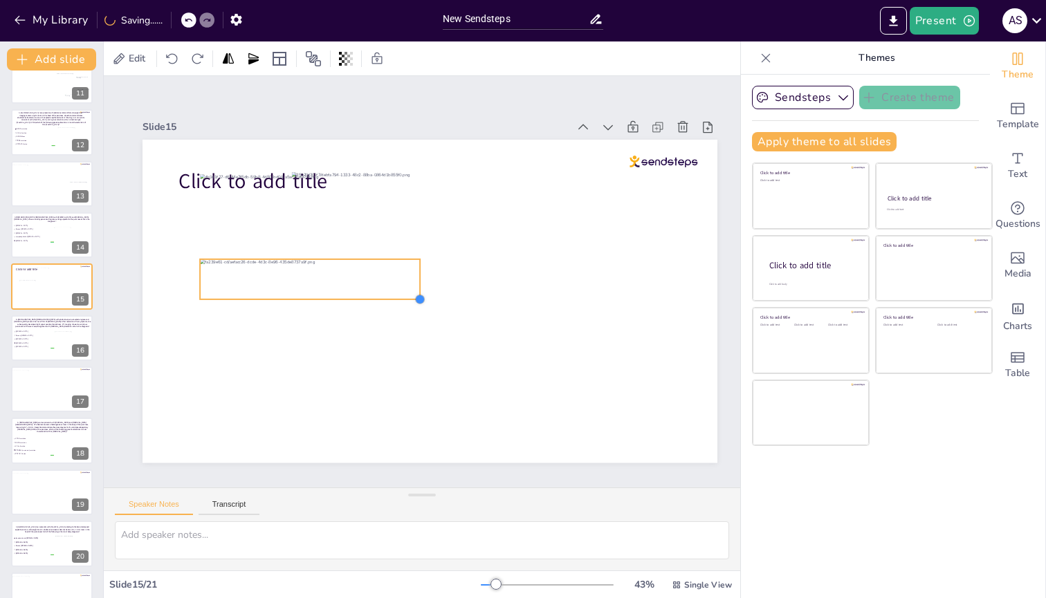
drag, startPoint x: 660, startPoint y: 338, endPoint x: 420, endPoint y: 284, distance: 246.2
click at [420, 239] on div "Click to add title" at bounding box center [430, 301] width 575 height 323
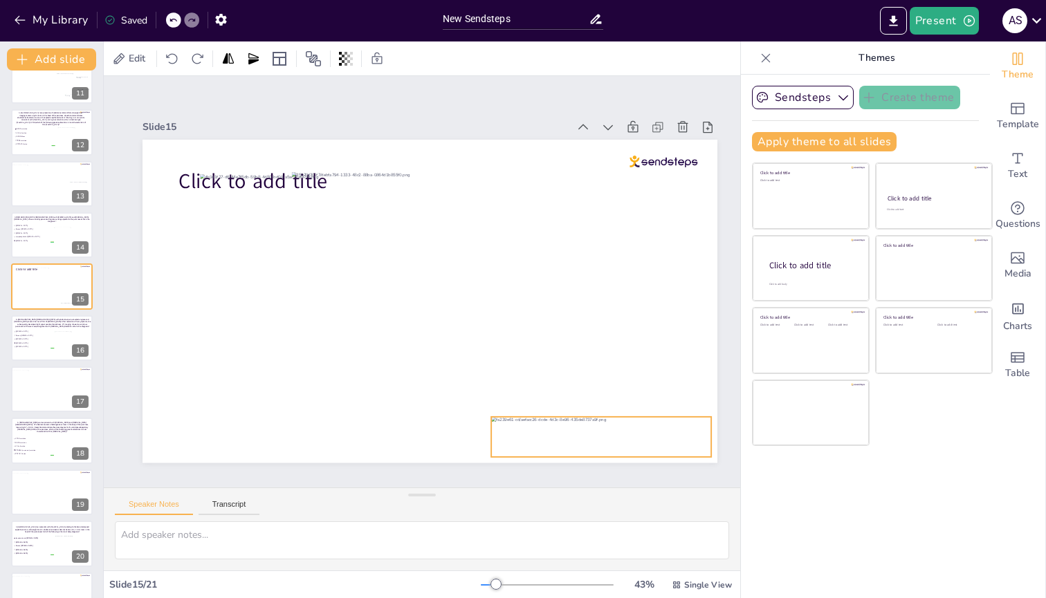
drag, startPoint x: 389, startPoint y: 268, endPoint x: 681, endPoint y: 426, distance: 331.2
click at [681, 239] on div at bounding box center [601, 437] width 220 height 40
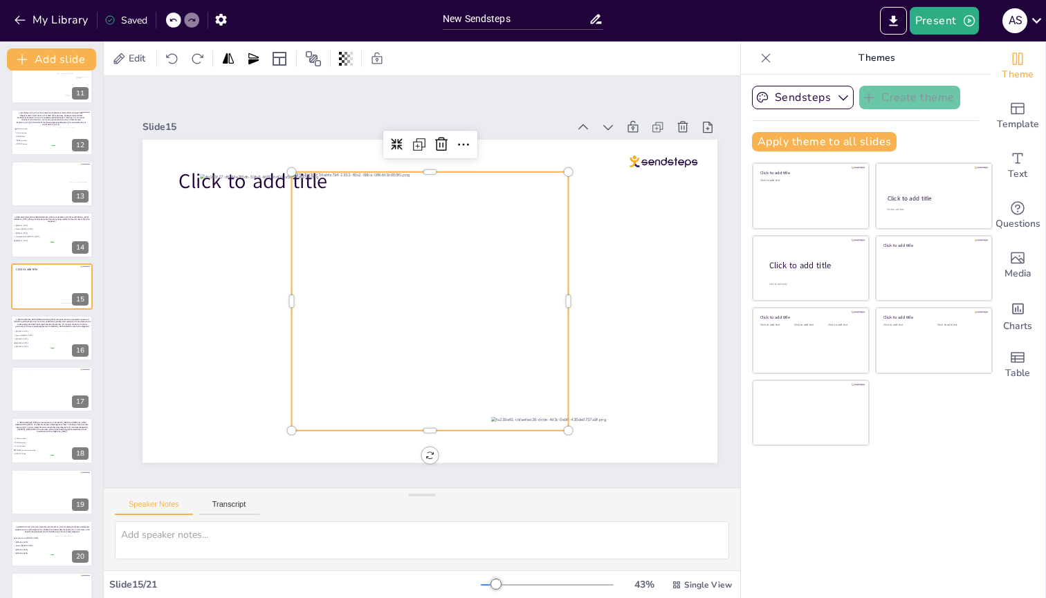
click at [393, 239] on div at bounding box center [430, 301] width 277 height 259
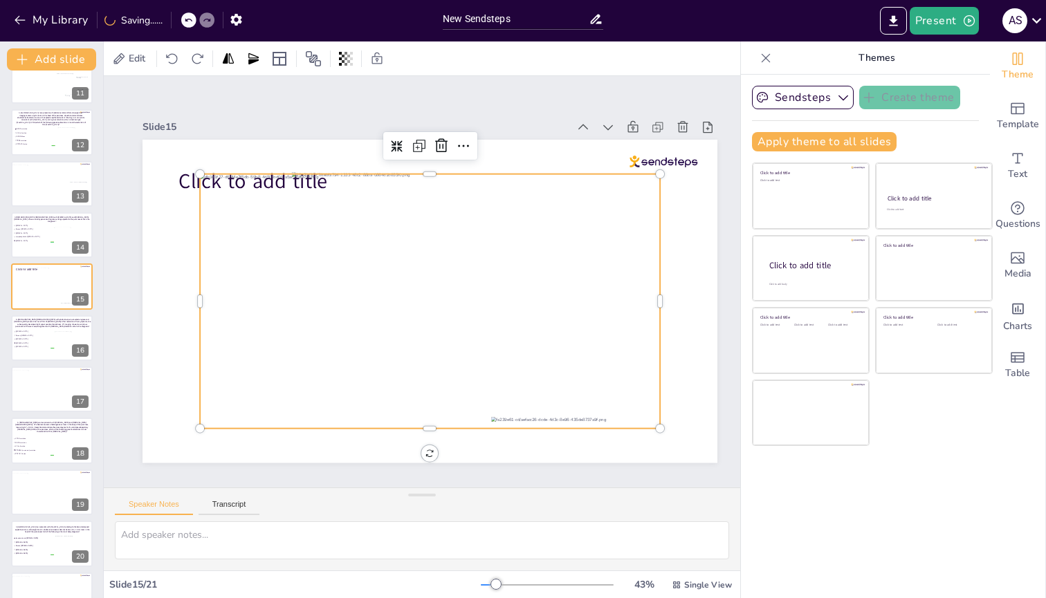
click at [237, 239] on div at bounding box center [430, 301] width 460 height 255
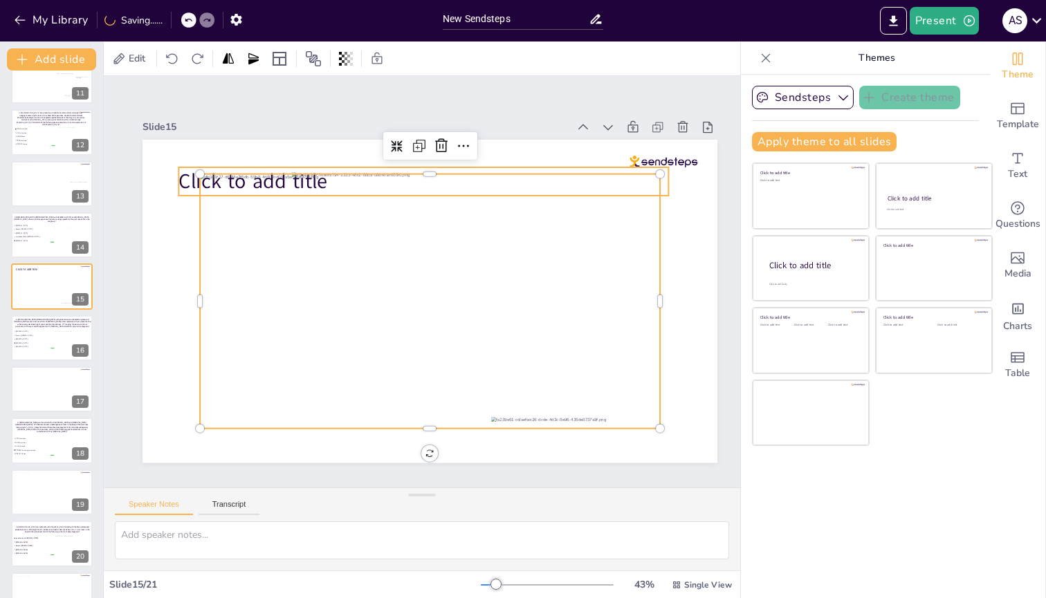
click at [187, 177] on span "Click to add title" at bounding box center [252, 181] width 149 height 28
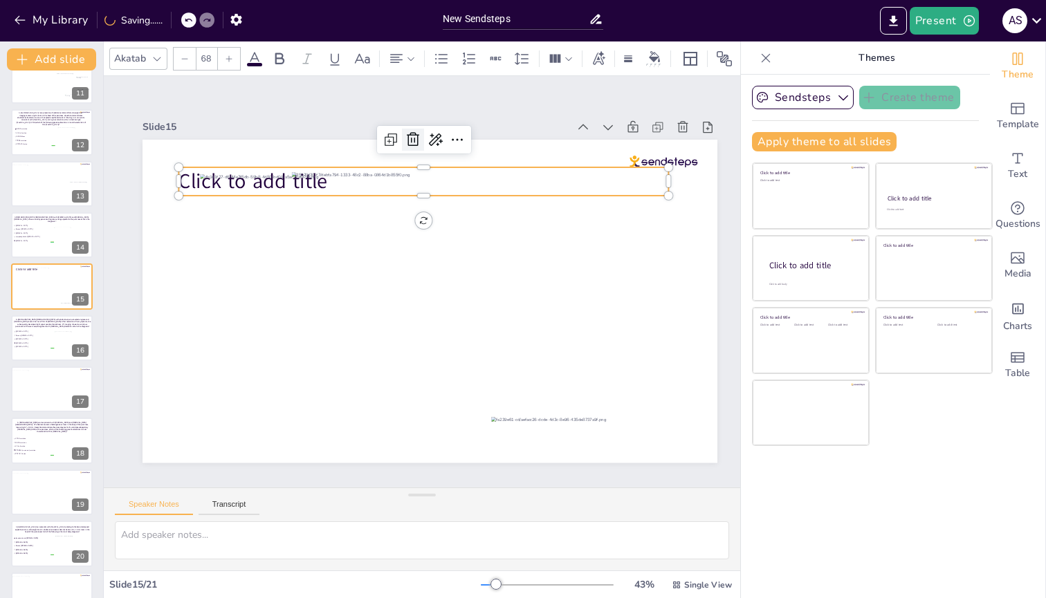
click at [409, 136] on icon at bounding box center [413, 139] width 17 height 17
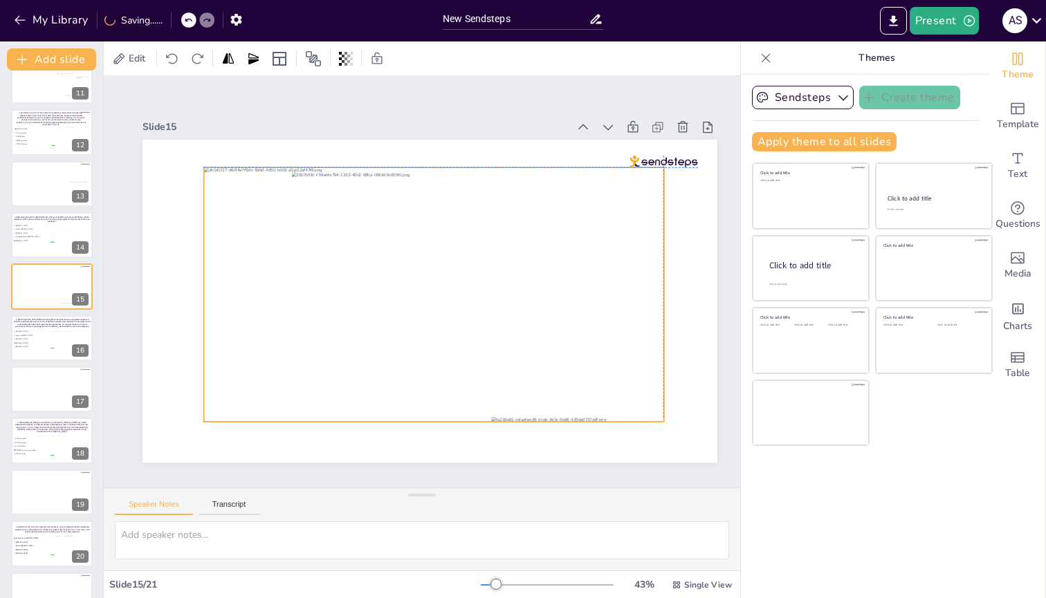
drag, startPoint x: 268, startPoint y: 237, endPoint x: 272, endPoint y: 226, distance: 11.6
click at [272, 226] on div at bounding box center [434, 294] width 460 height 255
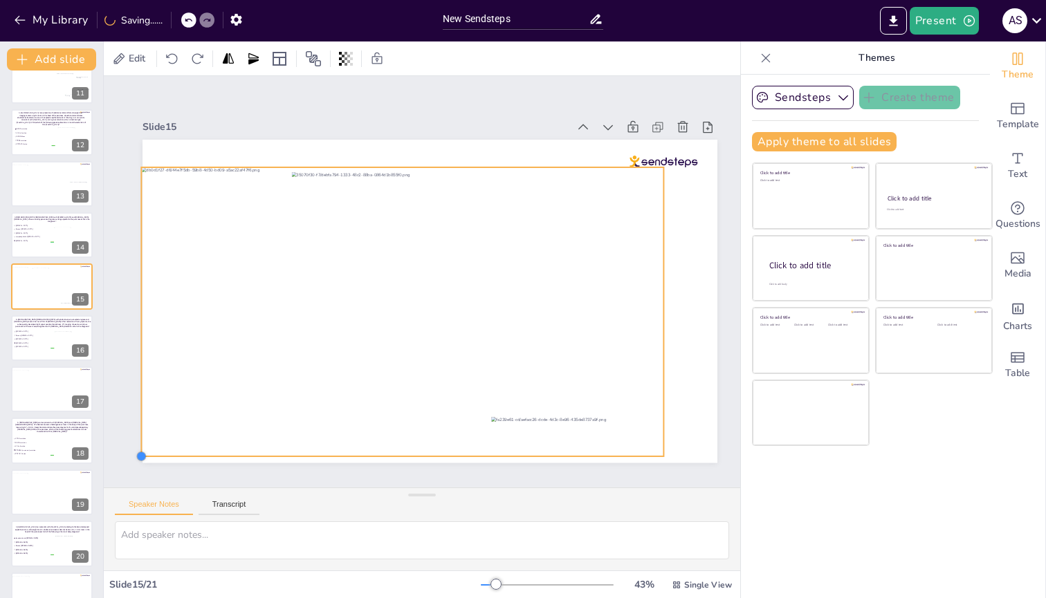
drag, startPoint x: 202, startPoint y: 418, endPoint x: 170, endPoint y: 452, distance: 47.0
click at [170, 239] on div at bounding box center [430, 301] width 575 height 323
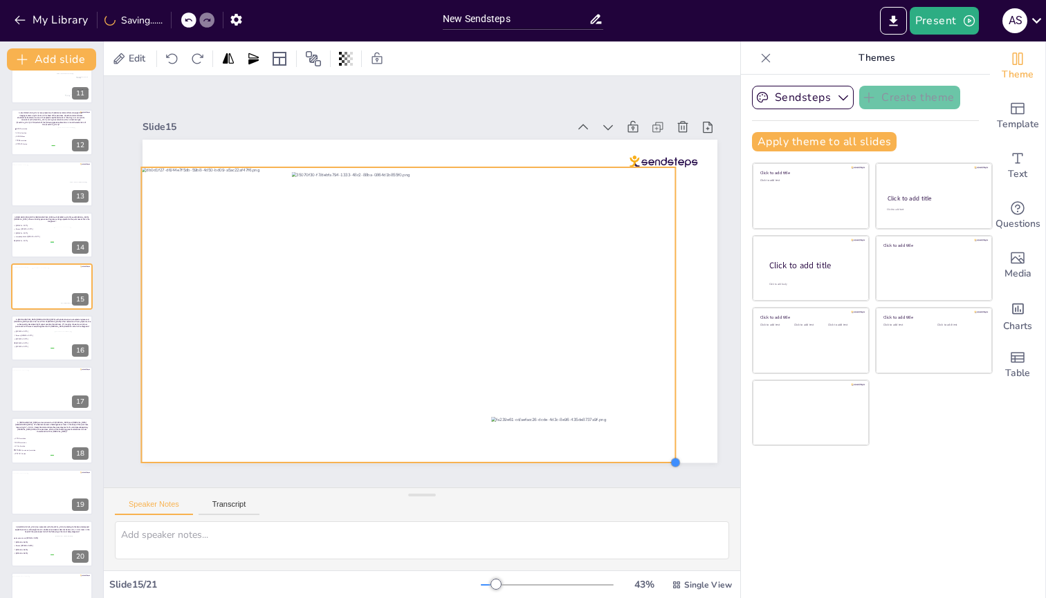
drag, startPoint x: 663, startPoint y: 453, endPoint x: 675, endPoint y: 458, distance: 12.7
click at [675, 239] on div at bounding box center [675, 462] width 11 height 11
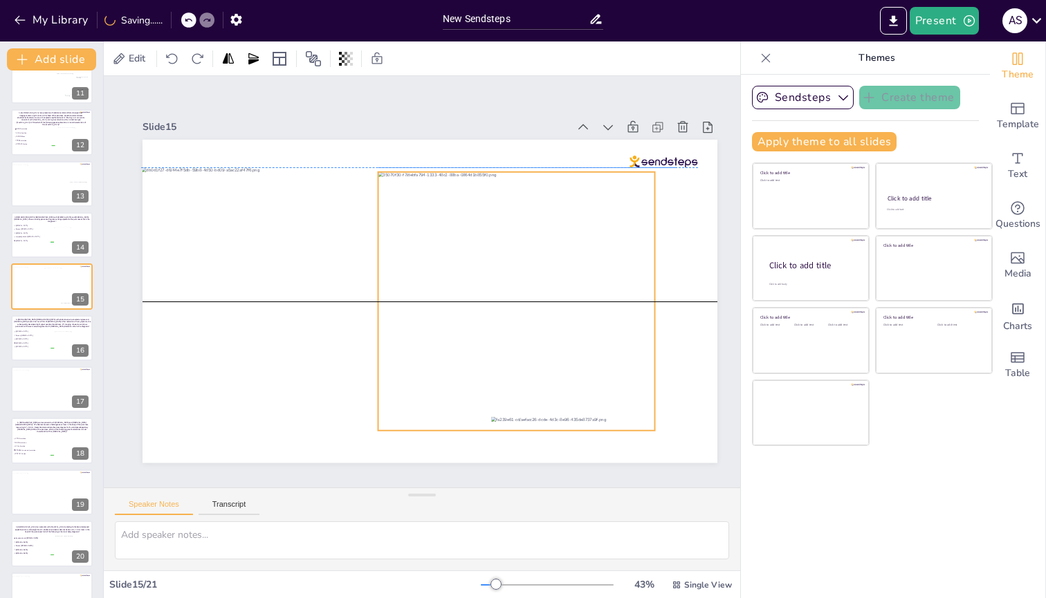
drag, startPoint x: 543, startPoint y: 360, endPoint x: 630, endPoint y: 358, distance: 86.5
click at [630, 239] on div at bounding box center [516, 301] width 277 height 259
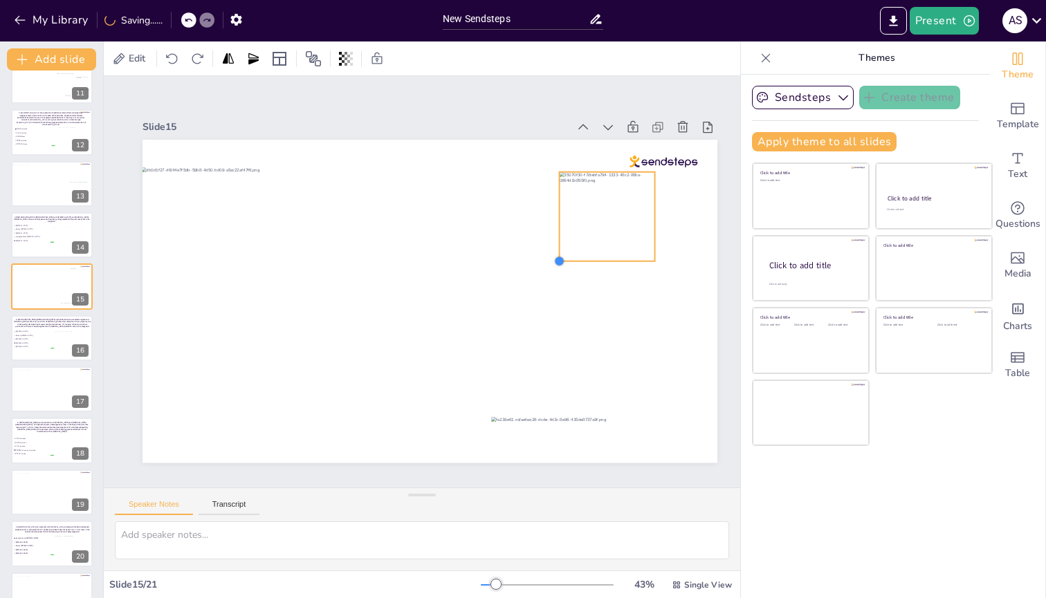
drag, startPoint x: 379, startPoint y: 427, endPoint x: 567, endPoint y: 257, distance: 252.7
click at [567, 239] on div at bounding box center [430, 301] width 575 height 323
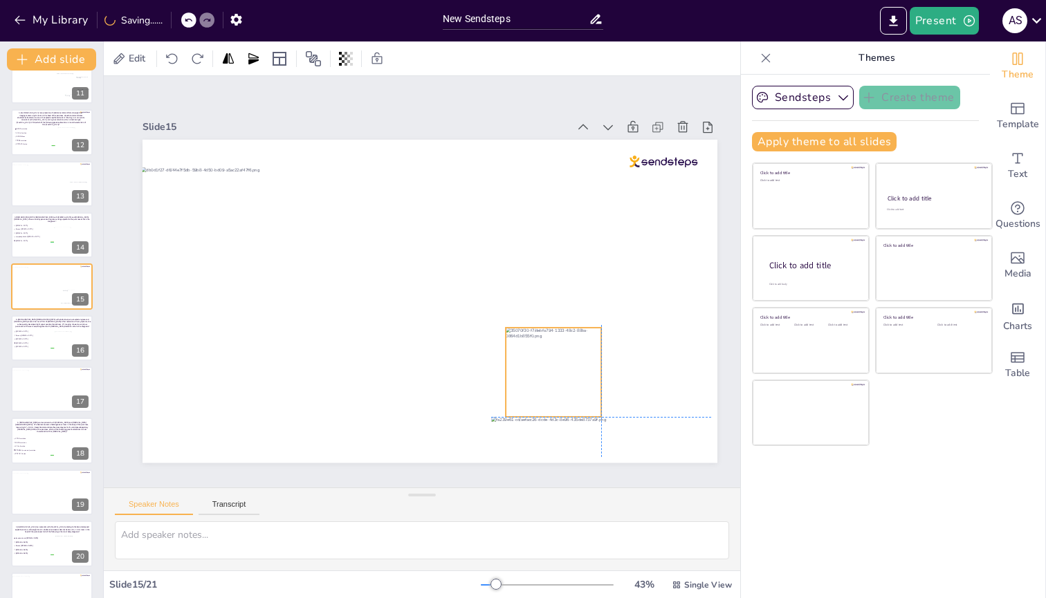
drag, startPoint x: 603, startPoint y: 232, endPoint x: 544, endPoint y: 385, distance: 163.6
click at [544, 239] on div at bounding box center [553, 372] width 95 height 89
drag, startPoint x: 508, startPoint y: 410, endPoint x: 519, endPoint y: 396, distance: 17.7
click at [519, 239] on div at bounding box center [516, 406] width 11 height 11
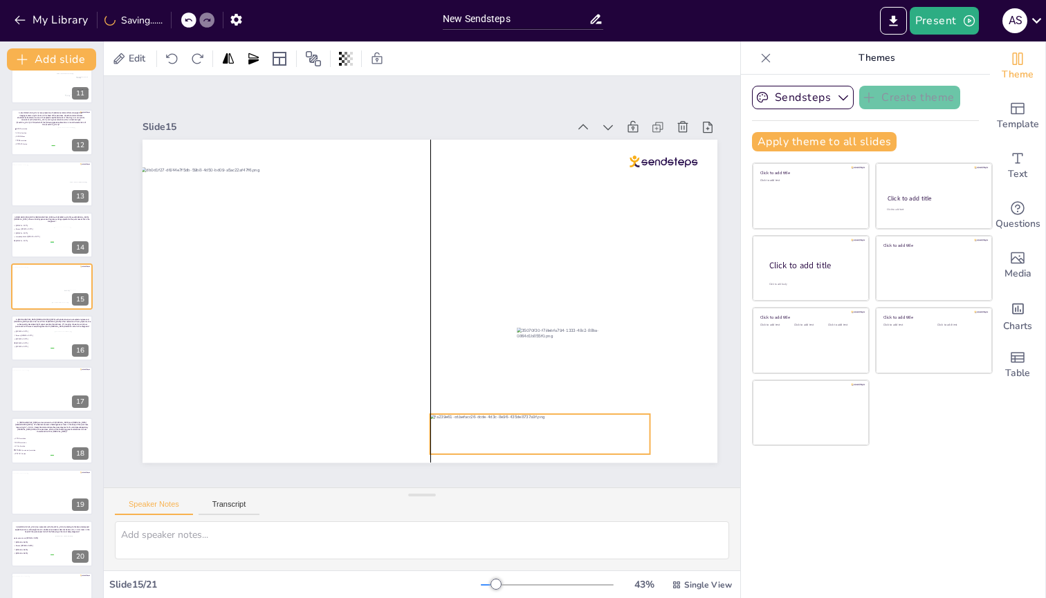
drag, startPoint x: 511, startPoint y: 425, endPoint x: 452, endPoint y: 422, distance: 58.2
click at [452, 239] on div at bounding box center [540, 434] width 220 height 40
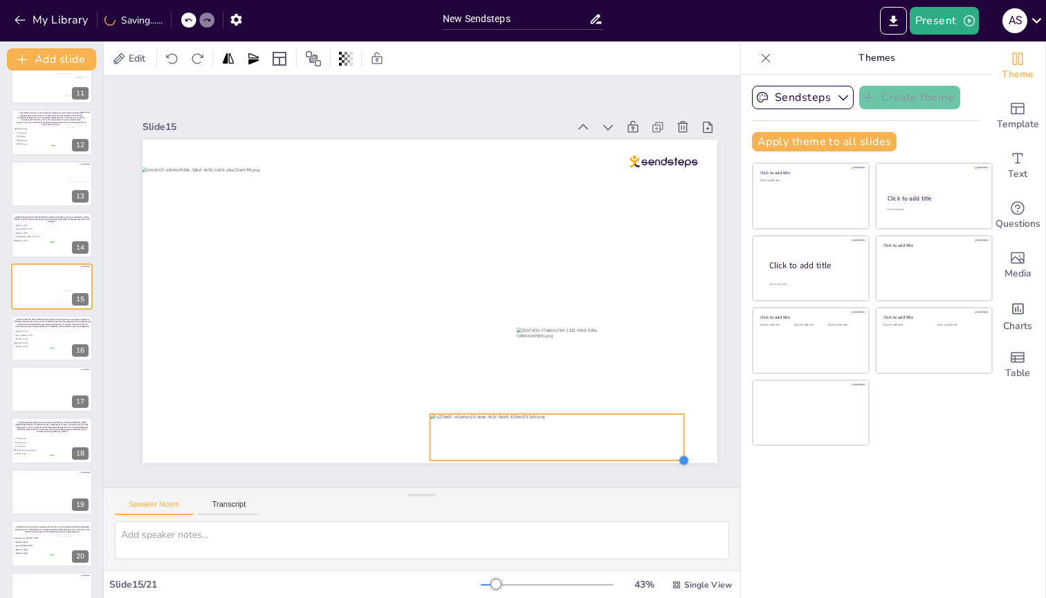
drag, startPoint x: 652, startPoint y: 451, endPoint x: 682, endPoint y: 457, distance: 30.4
click at [682, 239] on div at bounding box center [683, 460] width 11 height 11
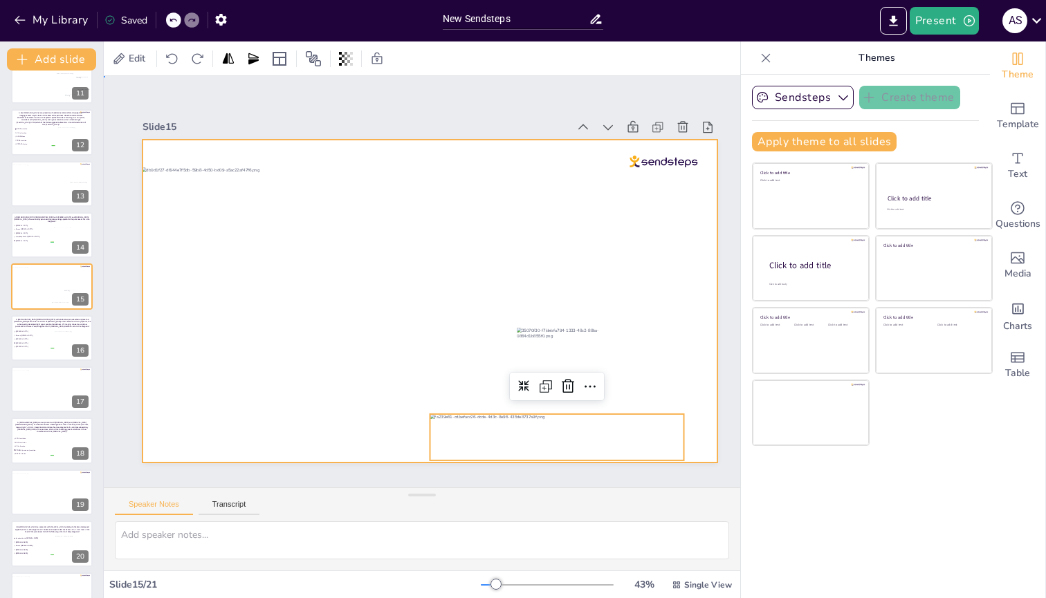
click at [688, 239] on div at bounding box center [430, 301] width 575 height 323
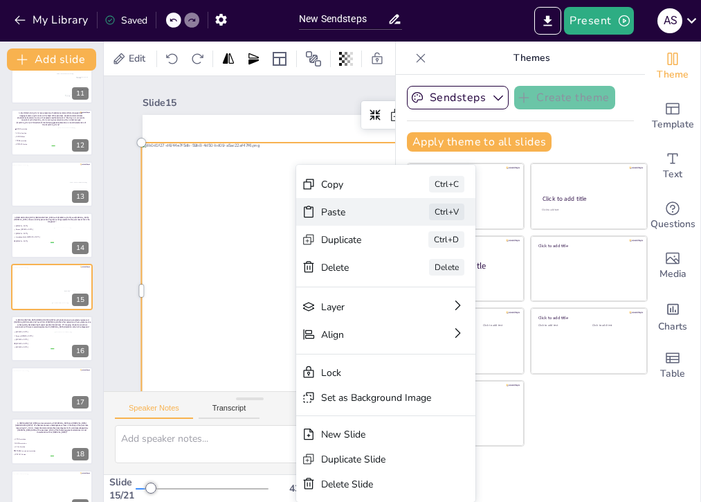
click at [312, 212] on icon at bounding box center [309, 212] width 14 height 14
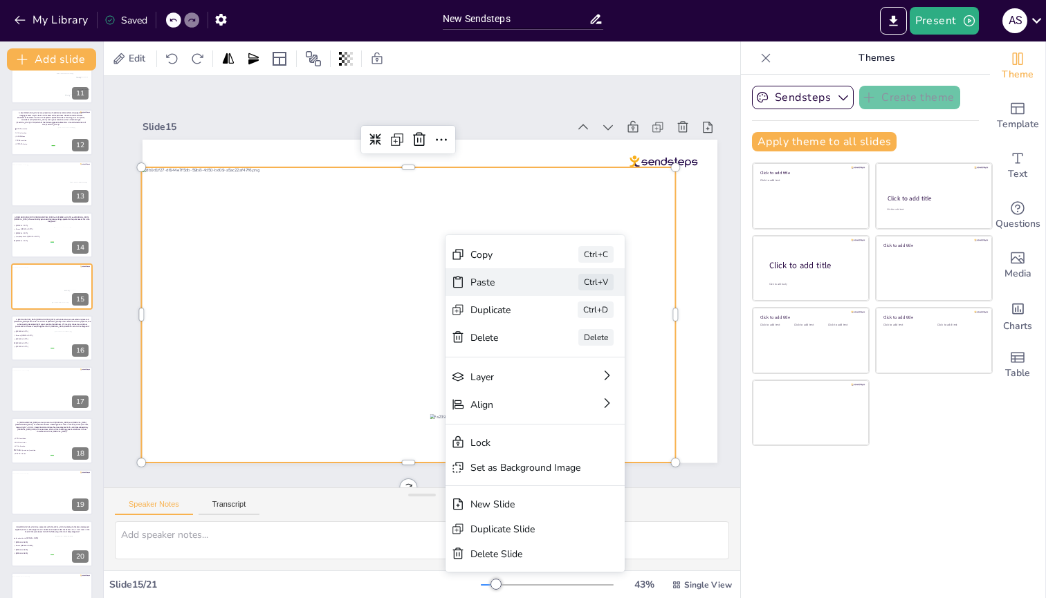
click at [471, 239] on div "Paste" at bounding box center [504, 282] width 69 height 13
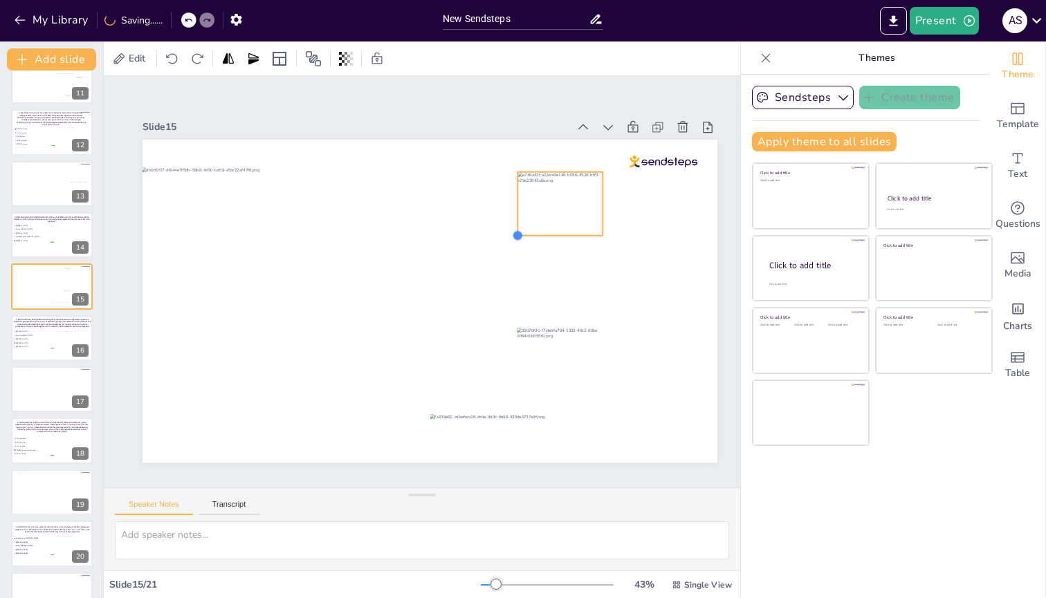
drag, startPoint x: 256, startPoint y: 424, endPoint x: 528, endPoint y: 229, distance: 334.6
click at [528, 229] on div at bounding box center [430, 301] width 575 height 323
drag, startPoint x: 551, startPoint y: 214, endPoint x: 653, endPoint y: 371, distance: 187.1
click at [653, 239] on div at bounding box center [663, 360] width 85 height 64
drag, startPoint x: 621, startPoint y: 387, endPoint x: 614, endPoint y: 399, distance: 14.2
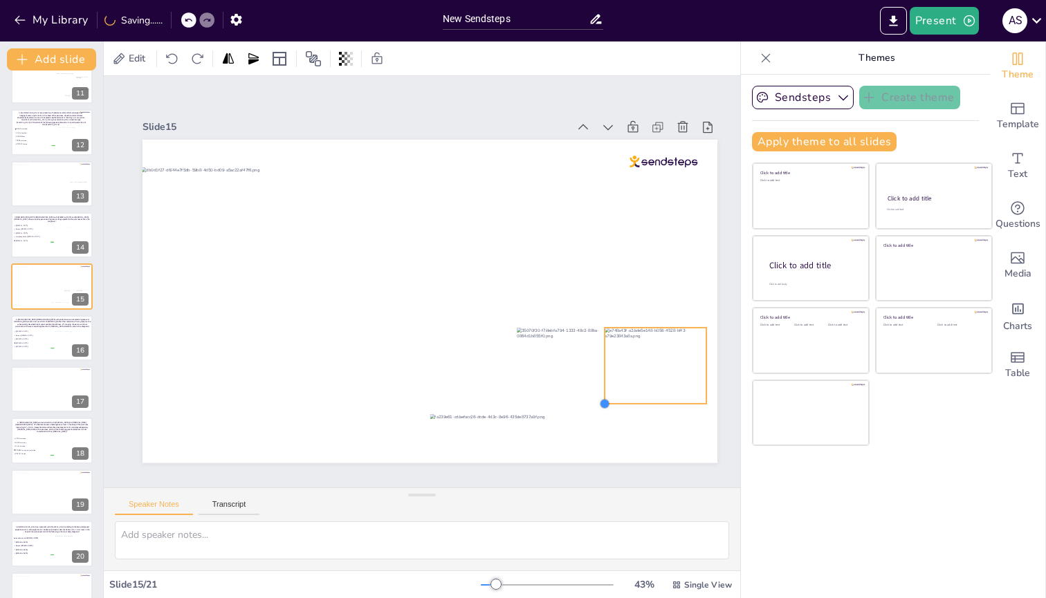
click at [614, 239] on div at bounding box center [430, 301] width 575 height 323
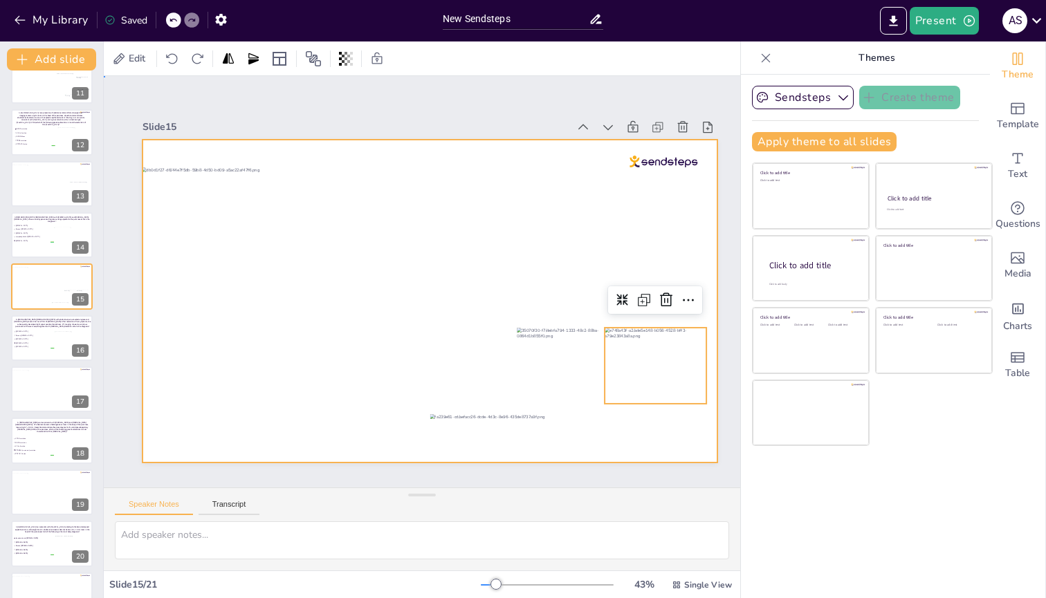
click at [706, 230] on div at bounding box center [430, 301] width 575 height 323
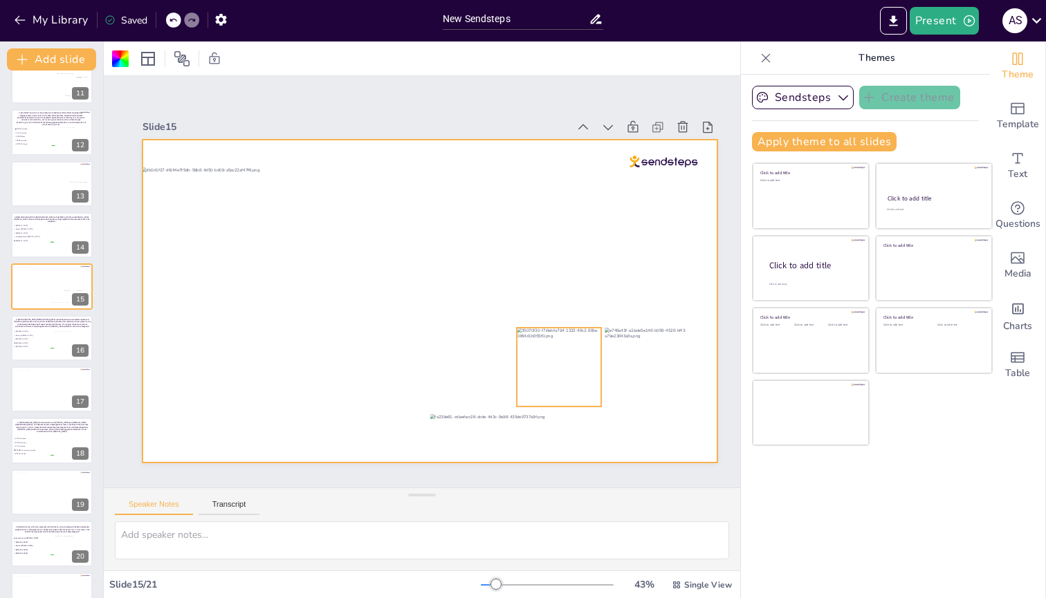
click at [587, 239] on div at bounding box center [559, 367] width 84 height 79
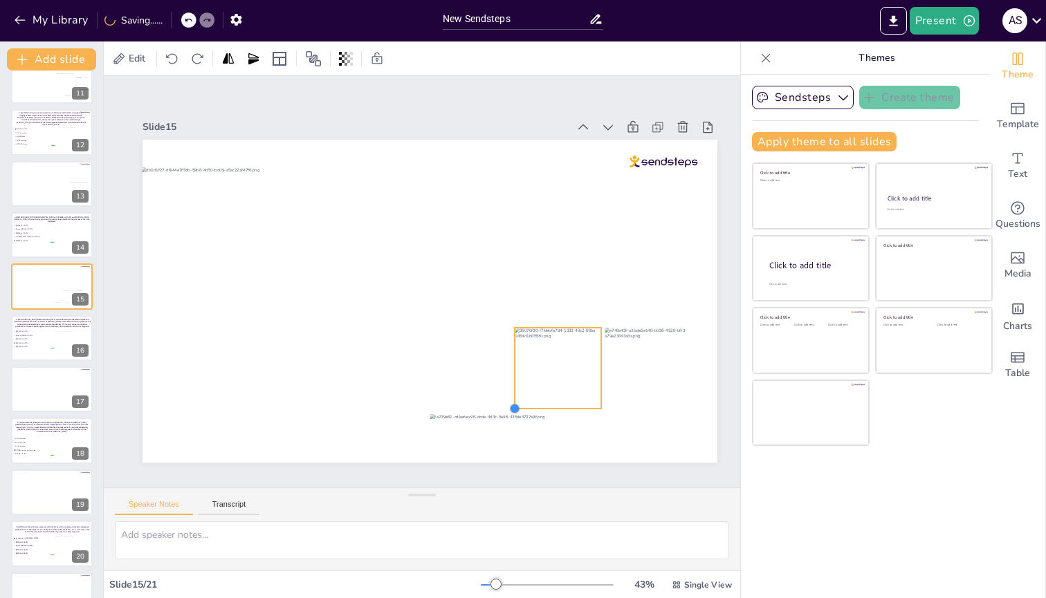
click at [513, 239] on div at bounding box center [514, 408] width 11 height 11
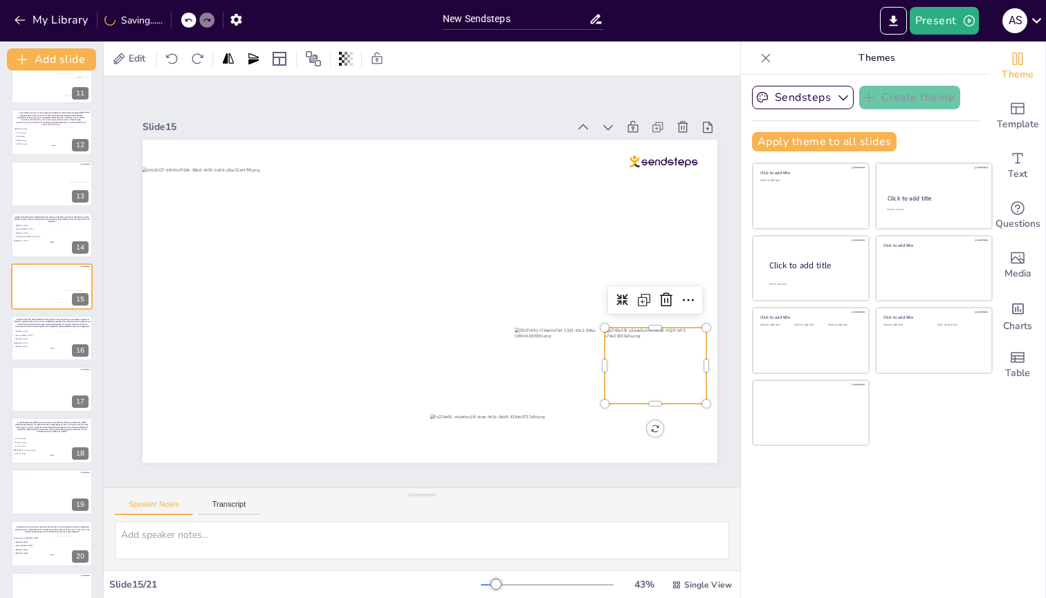
click at [616, 239] on div at bounding box center [656, 366] width 102 height 76
drag, startPoint x: 605, startPoint y: 398, endPoint x: 616, endPoint y: 395, distance: 11.4
click at [616, 239] on div at bounding box center [430, 301] width 575 height 323
click at [632, 239] on div at bounding box center [656, 372] width 98 height 73
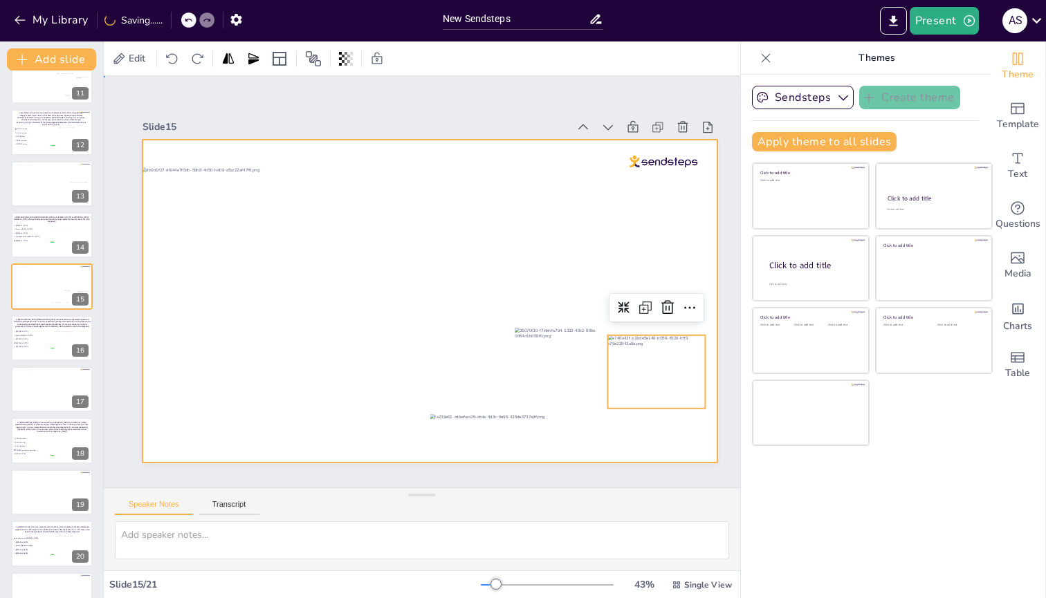
click at [489, 151] on div at bounding box center [430, 301] width 575 height 323
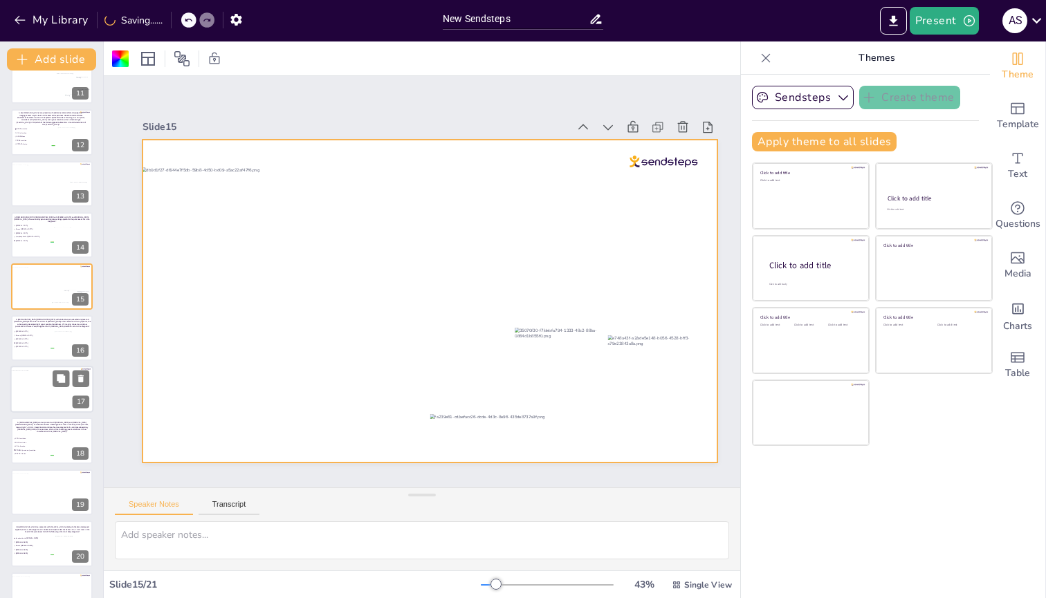
click at [30, 239] on div at bounding box center [51, 390] width 81 height 41
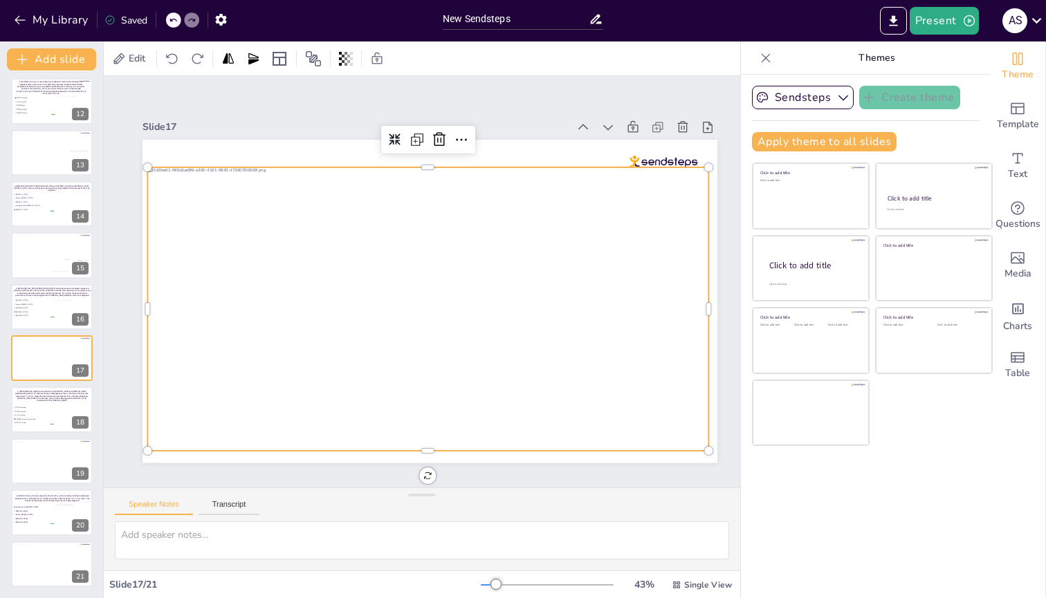
click at [517, 239] on div at bounding box center [427, 309] width 561 height 284
click at [437, 133] on icon at bounding box center [439, 139] width 17 height 17
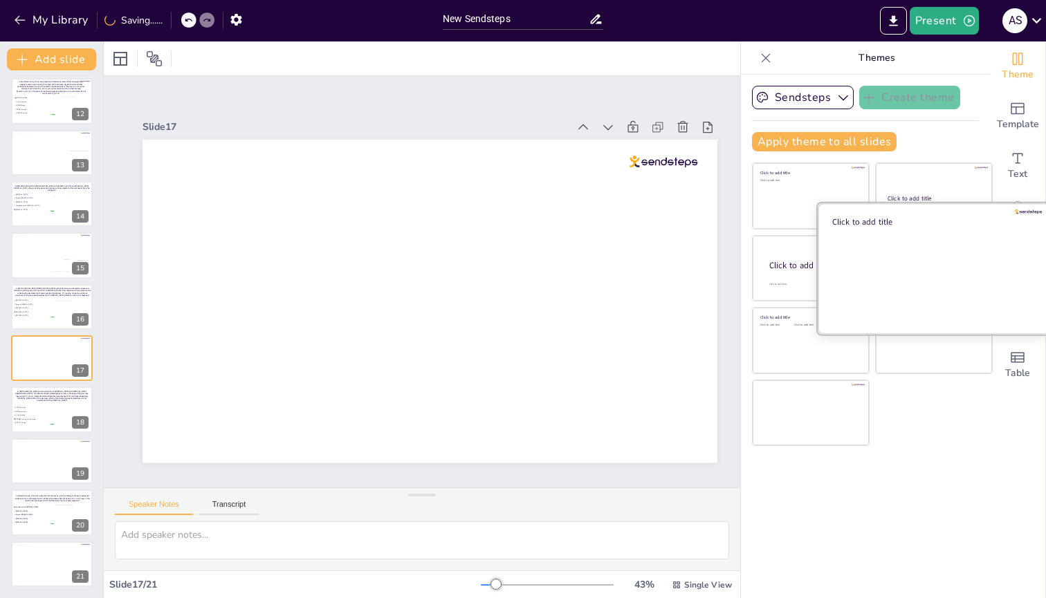
click at [937, 239] on div at bounding box center [934, 268] width 232 height 131
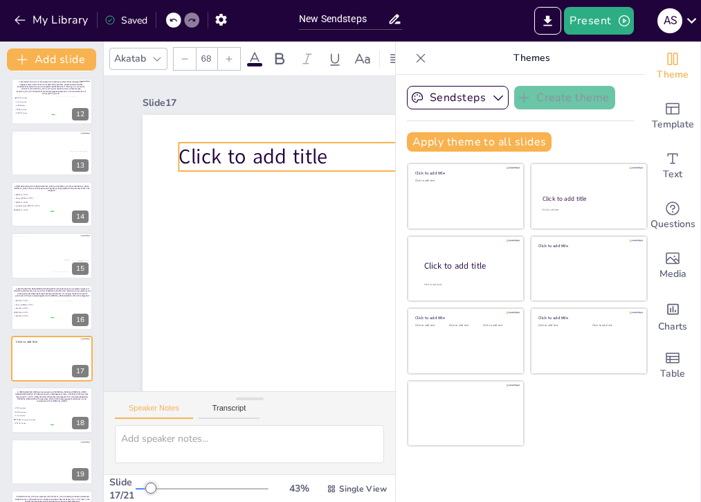
click at [250, 158] on span "Click to add title" at bounding box center [252, 157] width 149 height 28
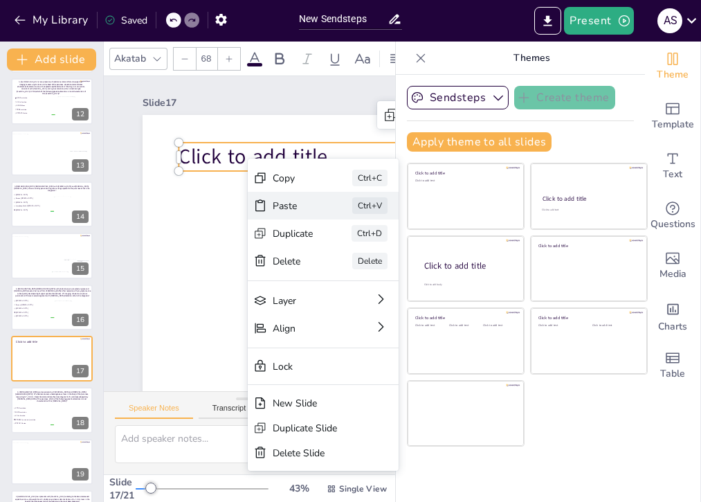
click at [284, 207] on div "Paste" at bounding box center [293, 205] width 41 height 13
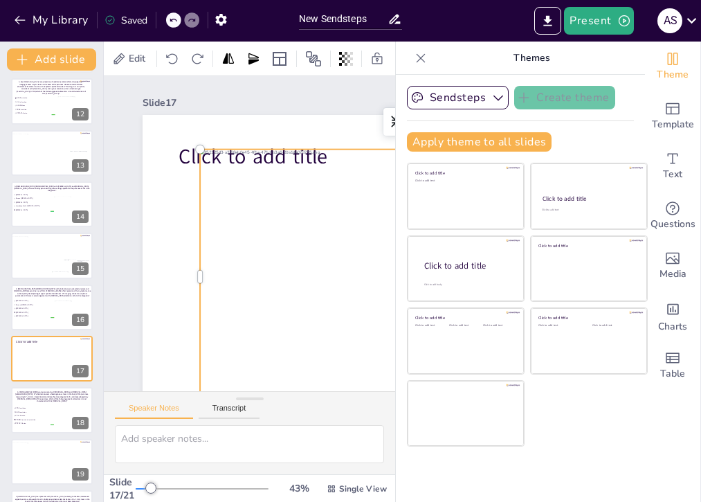
click at [316, 226] on div at bounding box center [430, 276] width 460 height 255
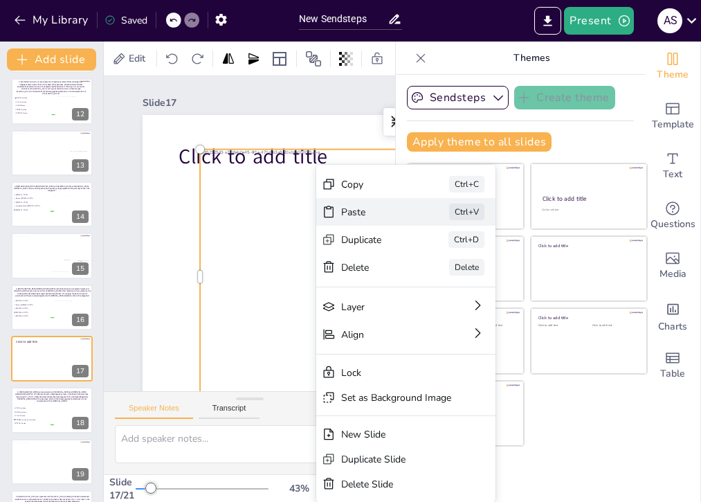
click at [350, 212] on div "Paste" at bounding box center [375, 211] width 69 height 13
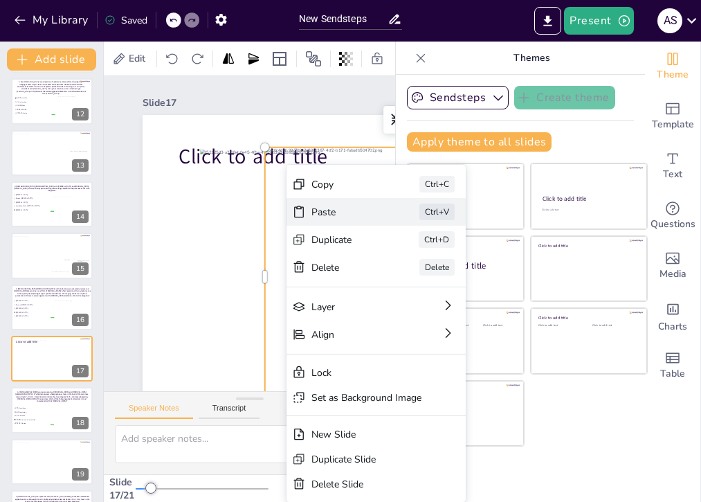
click at [315, 214] on div "Paste" at bounding box center [345, 211] width 69 height 13
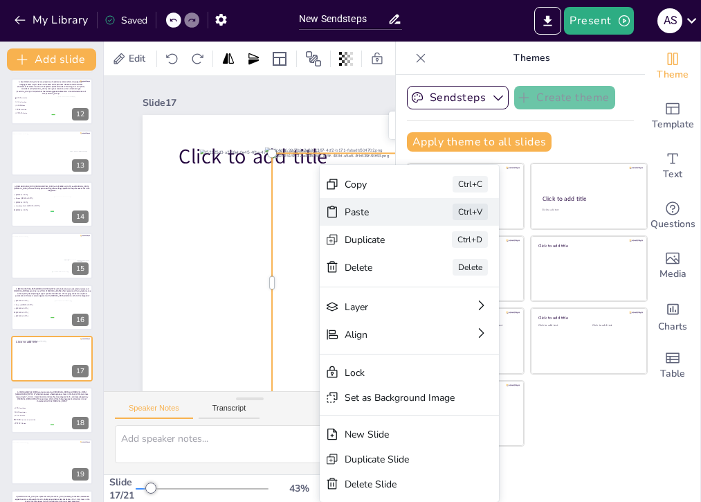
click at [364, 210] on div "Paste" at bounding box center [379, 211] width 69 height 13
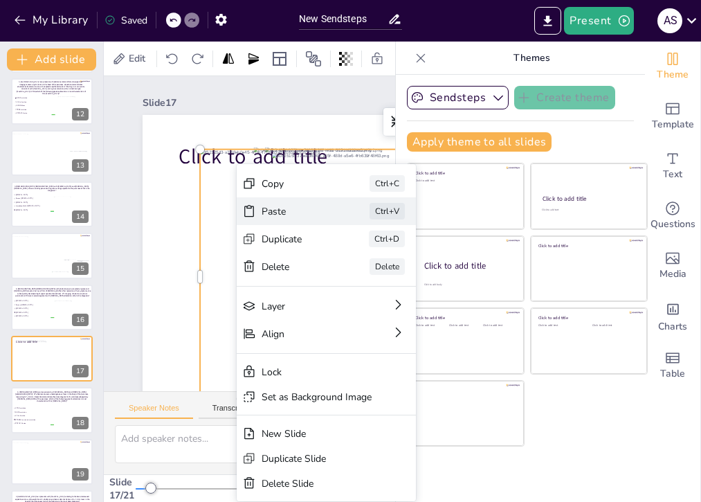
click at [266, 205] on div "Paste" at bounding box center [295, 211] width 69 height 13
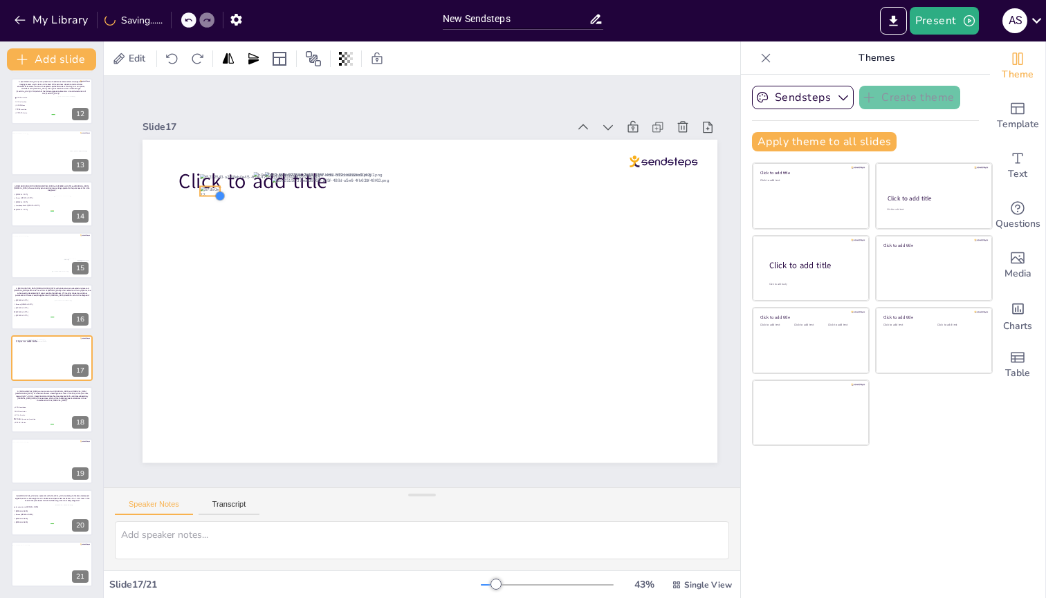
drag, startPoint x: 659, startPoint y: 410, endPoint x: 219, endPoint y: 151, distance: 510.8
click at [219, 151] on div "Click to add title" at bounding box center [430, 301] width 575 height 323
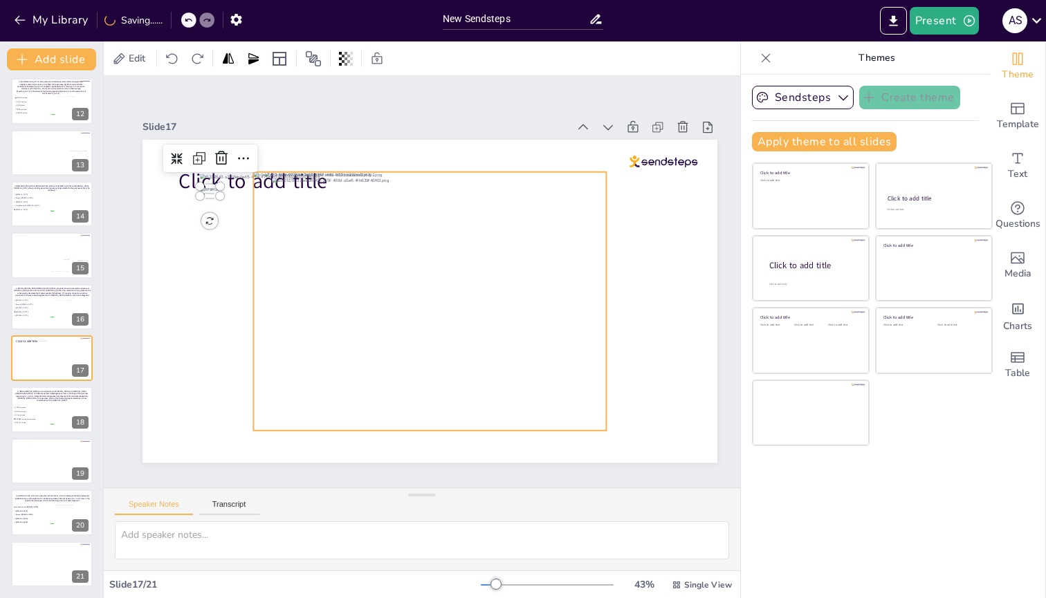
click at [327, 226] on div at bounding box center [429, 301] width 353 height 259
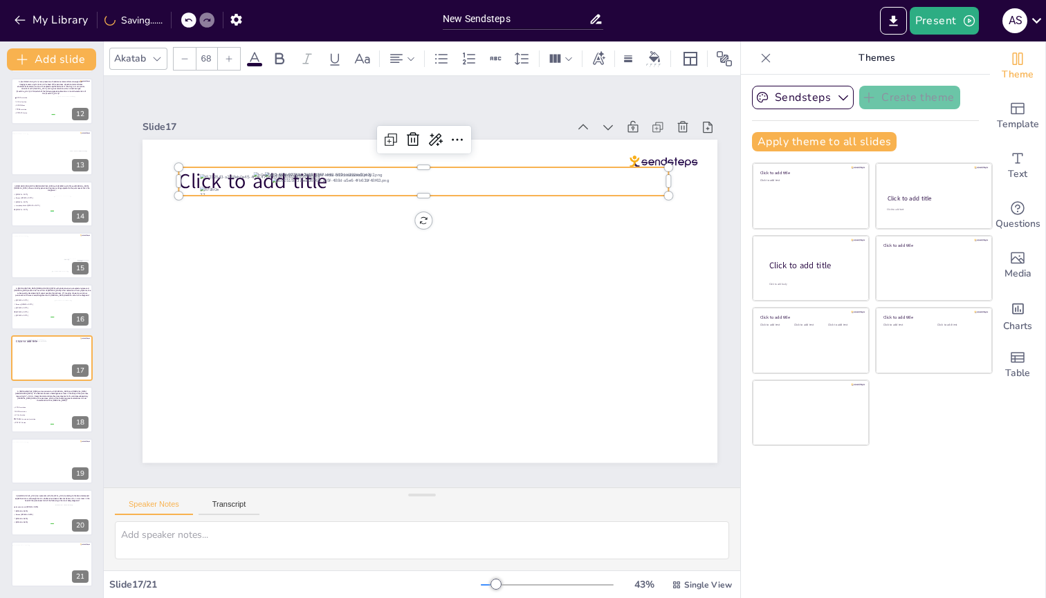
click at [190, 181] on span "Click to add title" at bounding box center [252, 181] width 149 height 28
click at [412, 137] on icon at bounding box center [413, 139] width 17 height 17
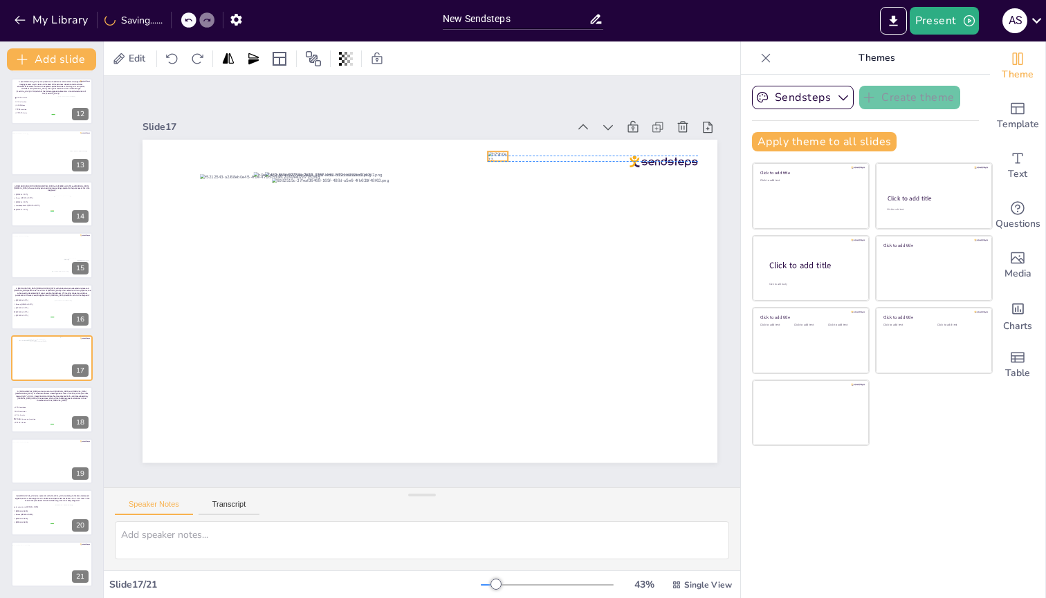
drag, startPoint x: 208, startPoint y: 185, endPoint x: 495, endPoint y: 146, distance: 290.5
click at [495, 140] on div at bounding box center [430, 140] width 575 height 0
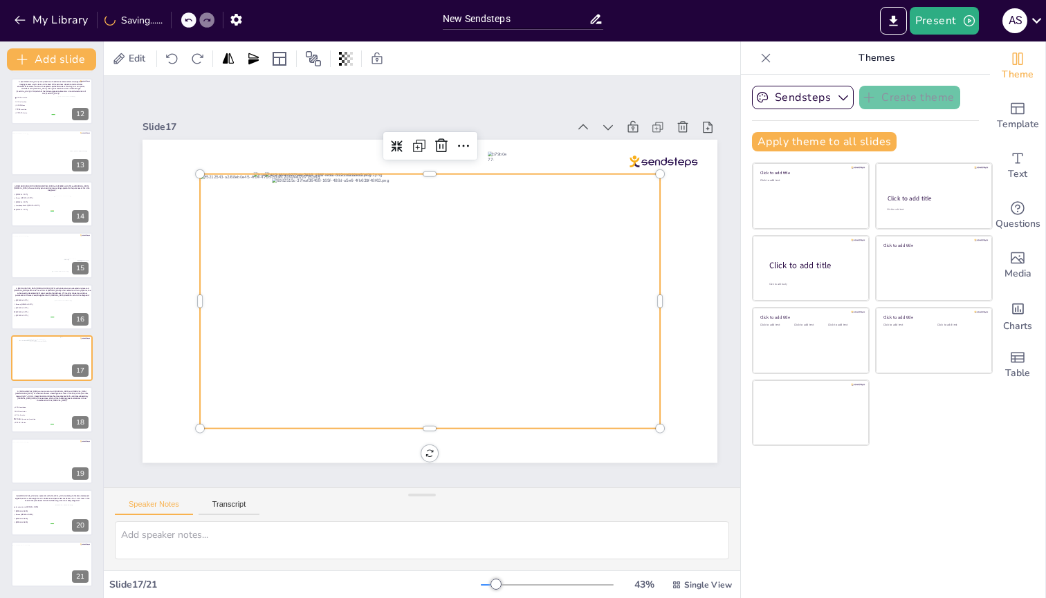
click at [241, 207] on div at bounding box center [430, 301] width 460 height 255
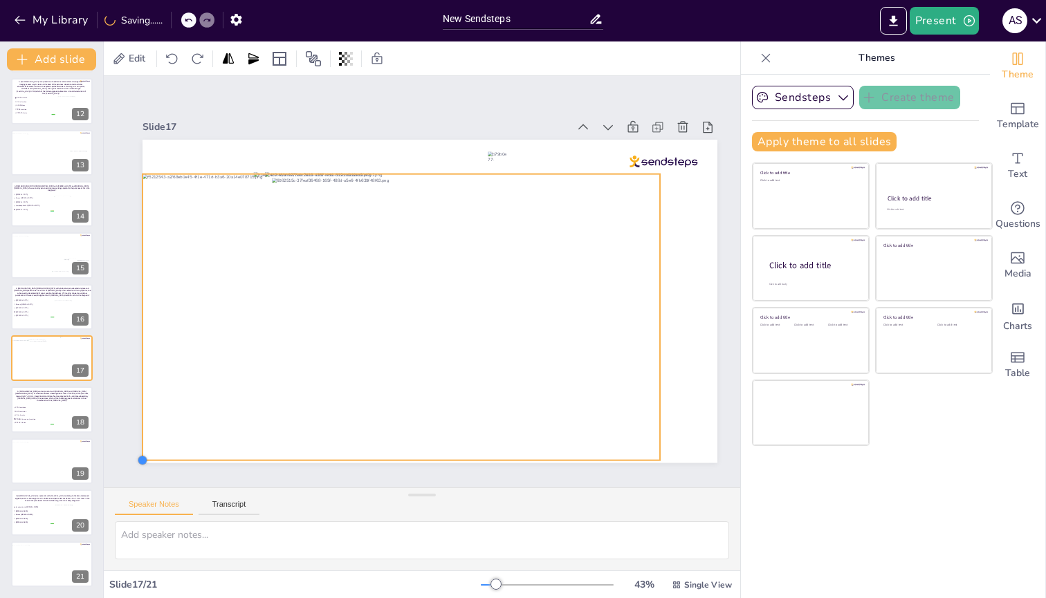
drag, startPoint x: 200, startPoint y: 423, endPoint x: 162, endPoint y: 455, distance: 49.6
click at [162, 239] on div at bounding box center [430, 301] width 575 height 323
click at [666, 239] on div at bounding box center [664, 462] width 11 height 11
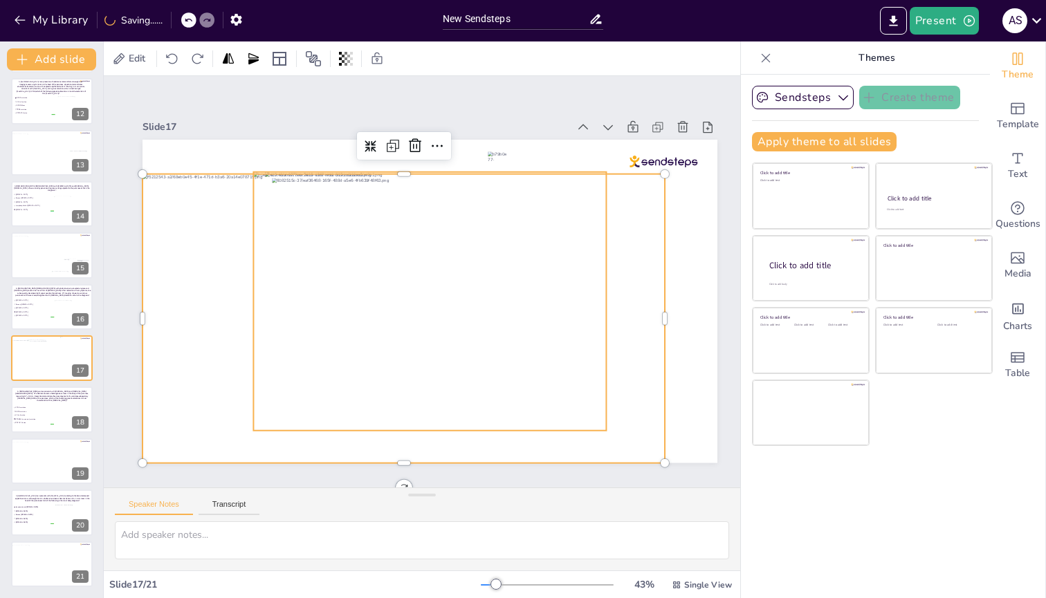
click at [601, 239] on div at bounding box center [429, 301] width 353 height 259
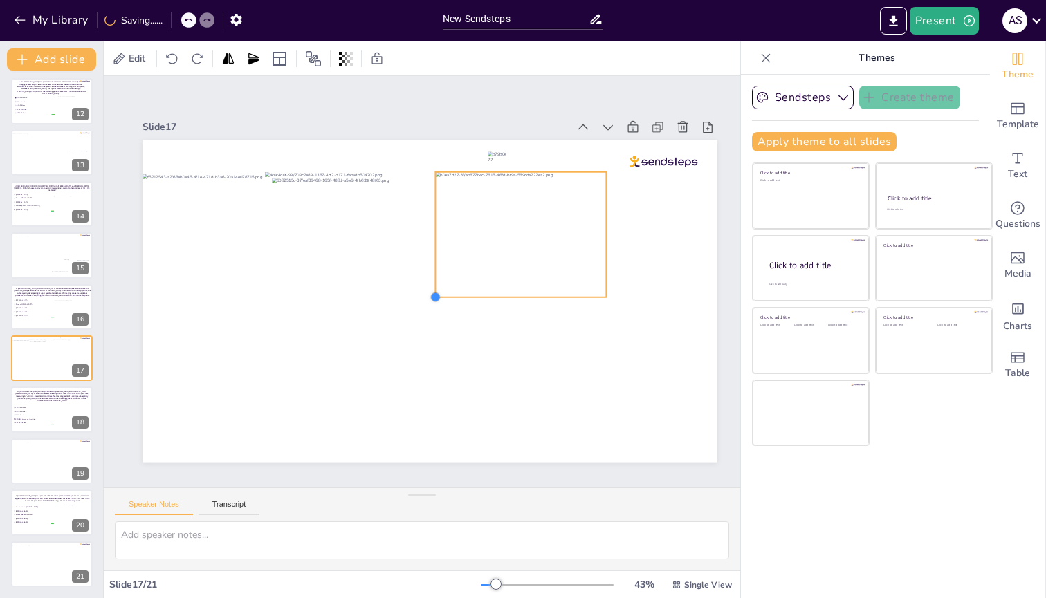
drag, startPoint x: 255, startPoint y: 424, endPoint x: 437, endPoint y: 276, distance: 234.6
click at [437, 239] on div at bounding box center [430, 301] width 575 height 323
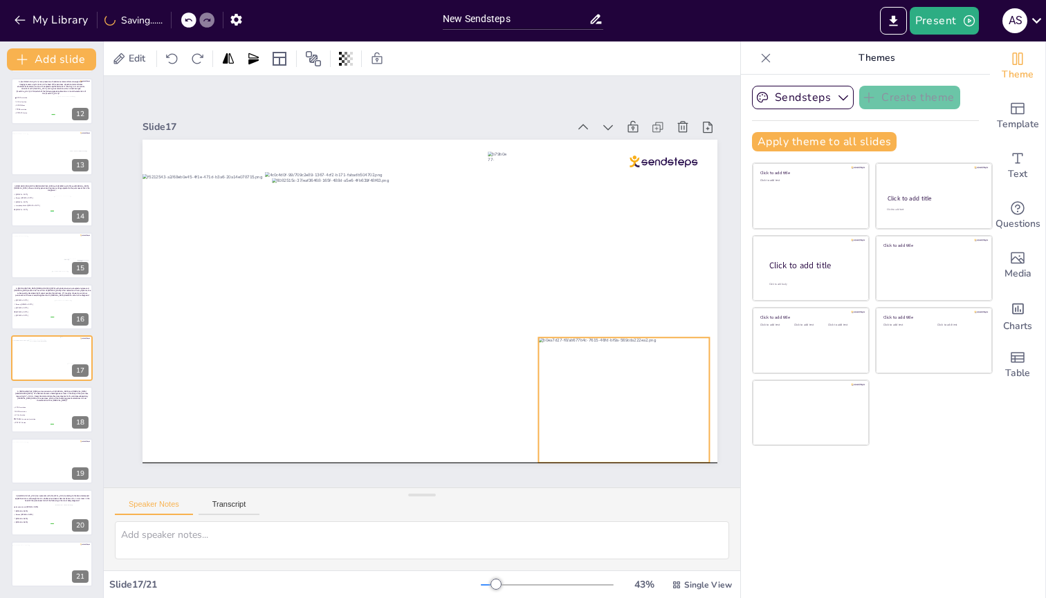
drag, startPoint x: 499, startPoint y: 260, endPoint x: 602, endPoint y: 421, distance: 190.7
click at [602, 239] on div at bounding box center [623, 400] width 171 height 125
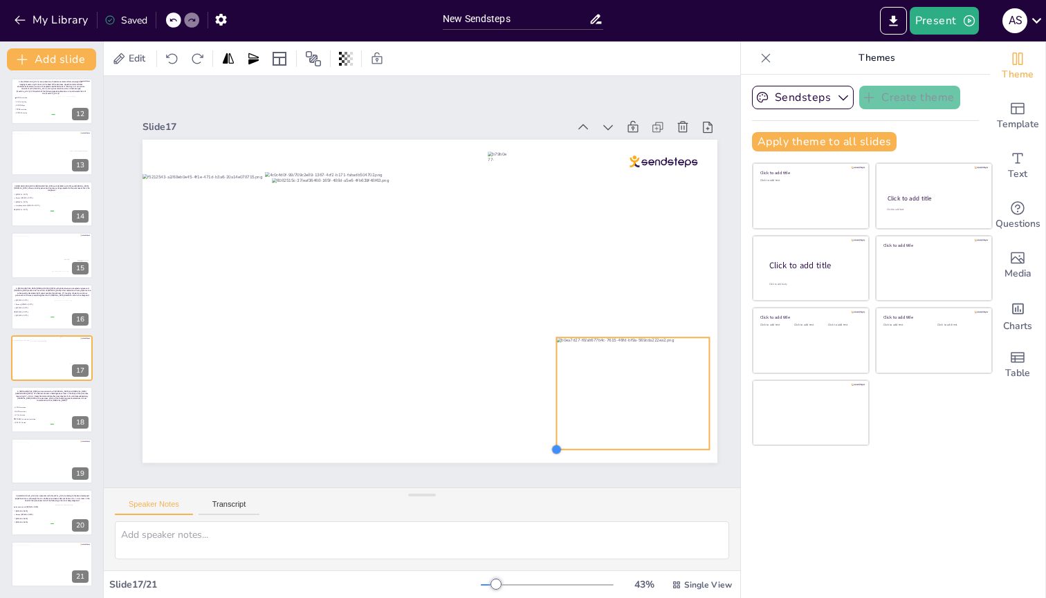
drag, startPoint x: 540, startPoint y: 455, endPoint x: 558, endPoint y: 441, distance: 22.7
click at [558, 239] on div at bounding box center [556, 449] width 11 height 11
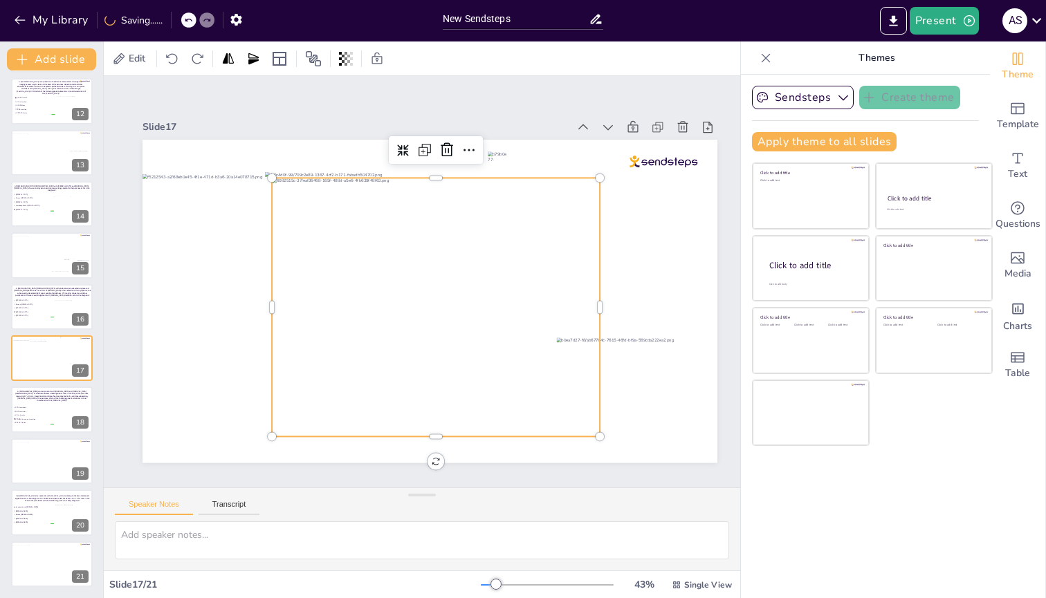
click at [439, 239] on div at bounding box center [436, 307] width 328 height 259
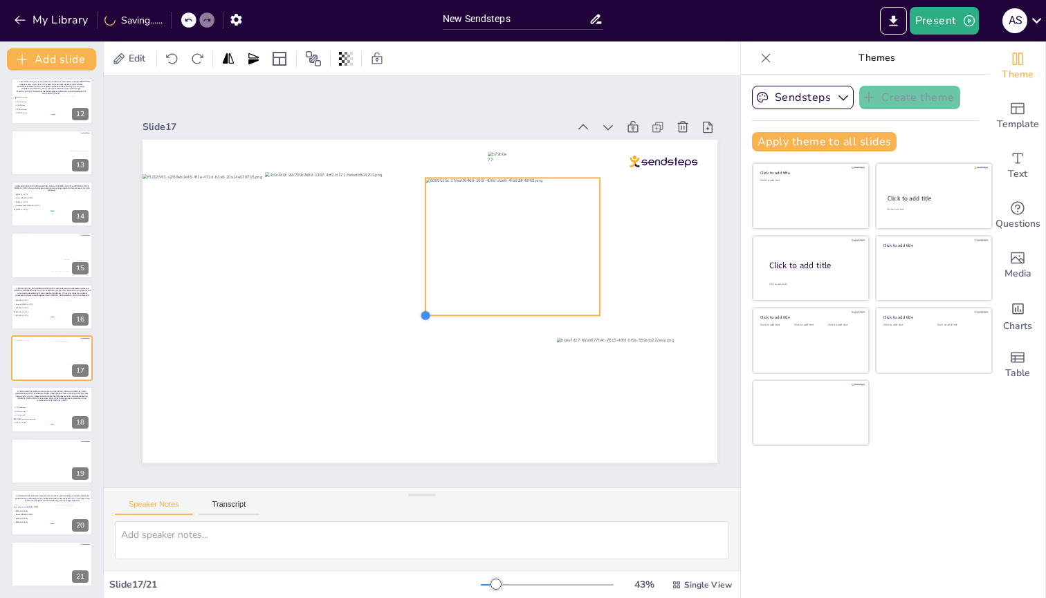
drag, startPoint x: 270, startPoint y: 431, endPoint x: 425, endPoint y: 300, distance: 202.7
click at [425, 239] on div at bounding box center [430, 301] width 575 height 323
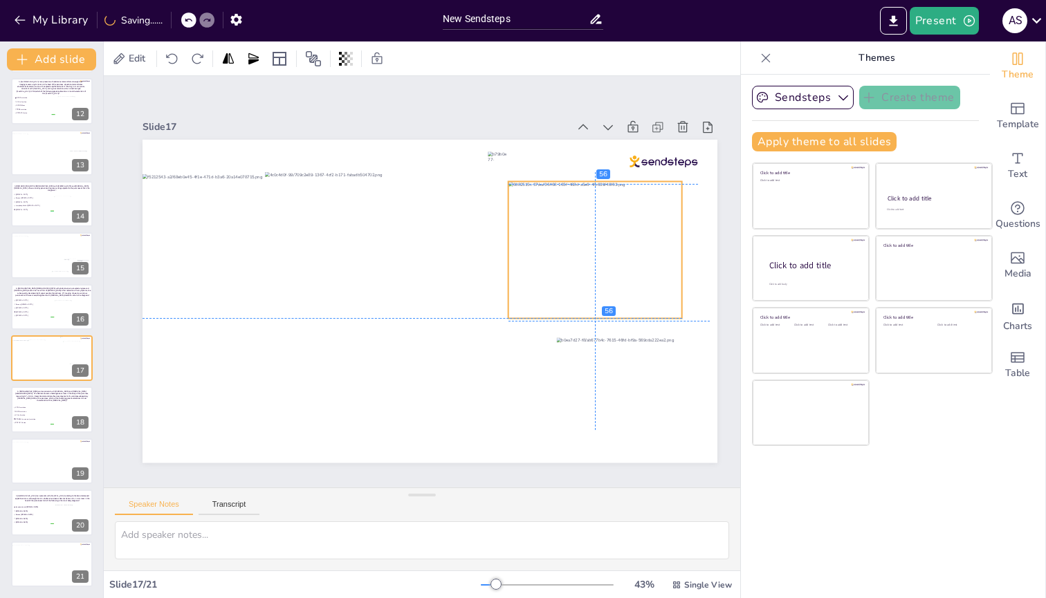
drag, startPoint x: 538, startPoint y: 255, endPoint x: 620, endPoint y: 259, distance: 82.4
click at [620, 239] on div at bounding box center [595, 249] width 174 height 137
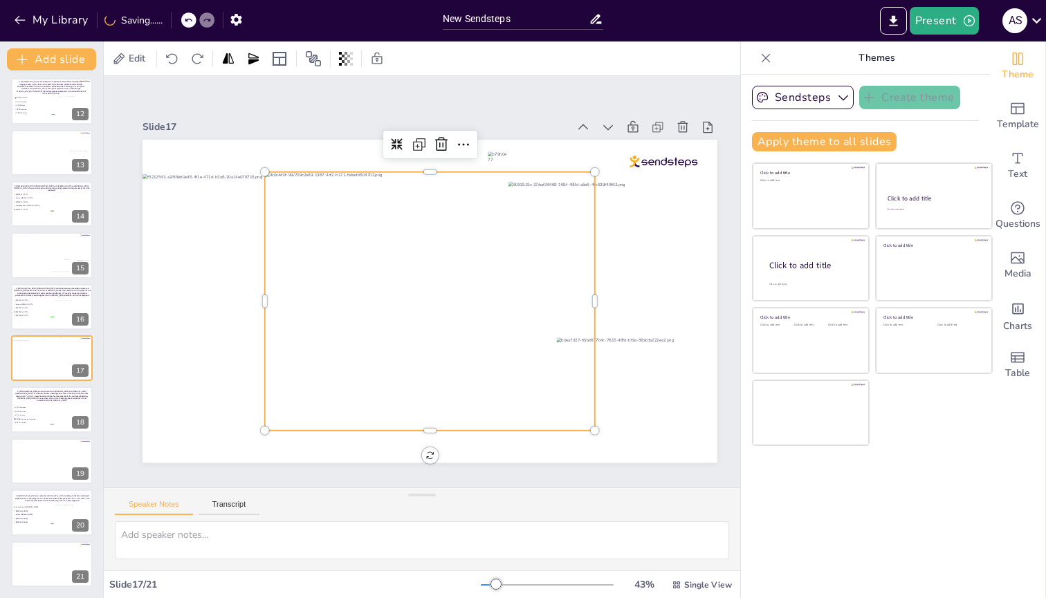
click at [389, 239] on div at bounding box center [430, 301] width 330 height 259
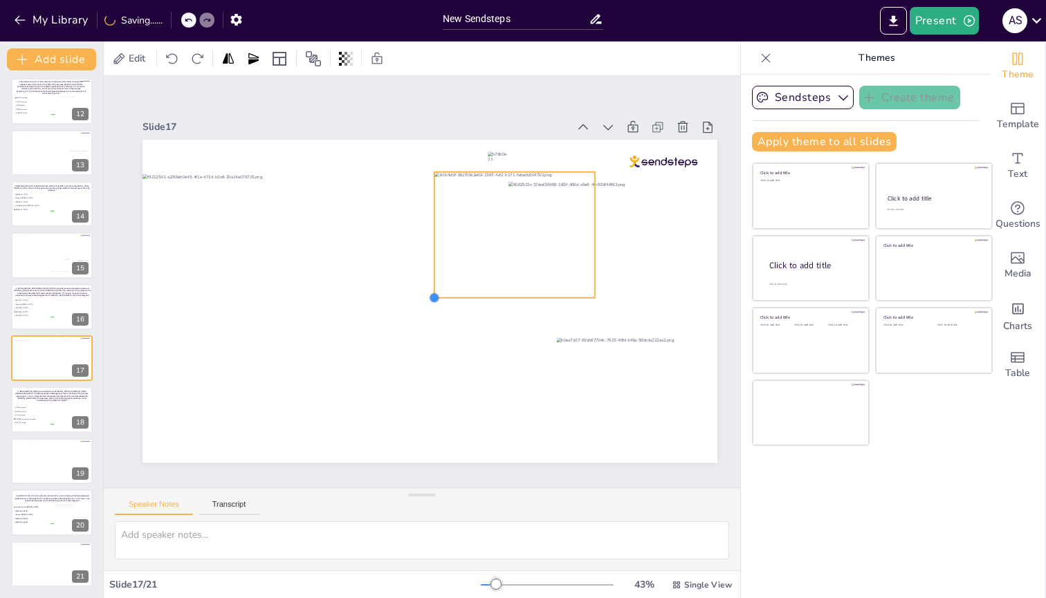
drag, startPoint x: 263, startPoint y: 425, endPoint x: 432, endPoint y: 282, distance: 222.3
click at [432, 239] on div at bounding box center [430, 301] width 575 height 323
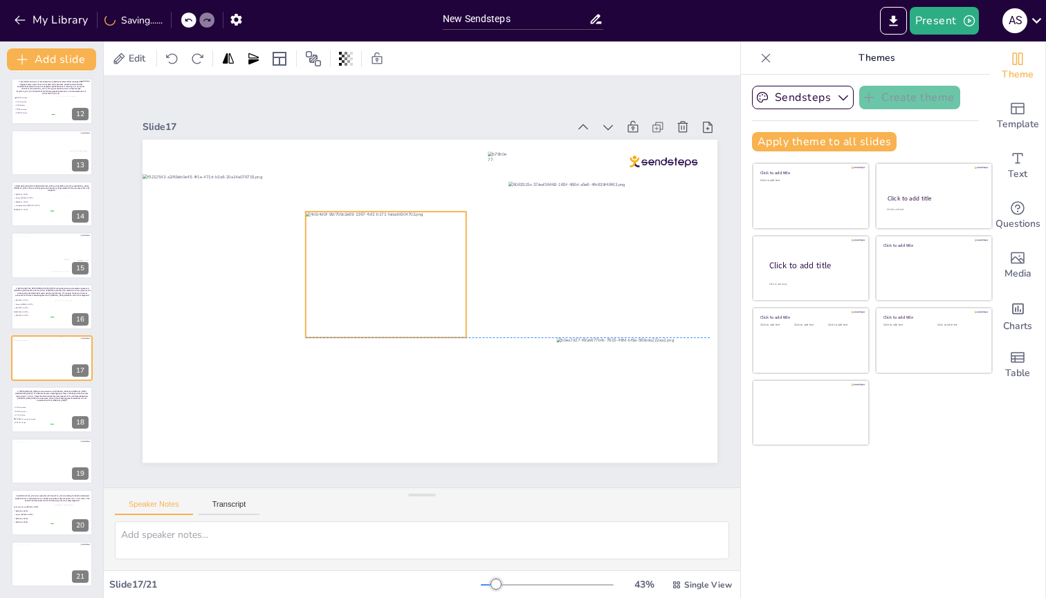
drag, startPoint x: 452, startPoint y: 264, endPoint x: 323, endPoint y: 306, distance: 135.4
click at [323, 239] on div at bounding box center [386, 275] width 160 height 126
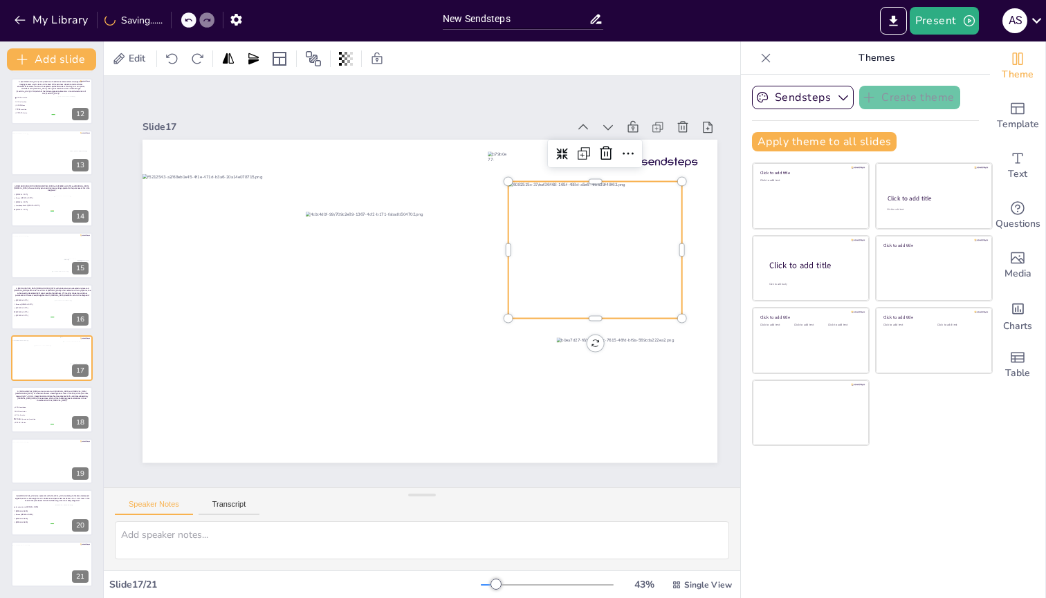
click at [649, 239] on div at bounding box center [595, 249] width 174 height 137
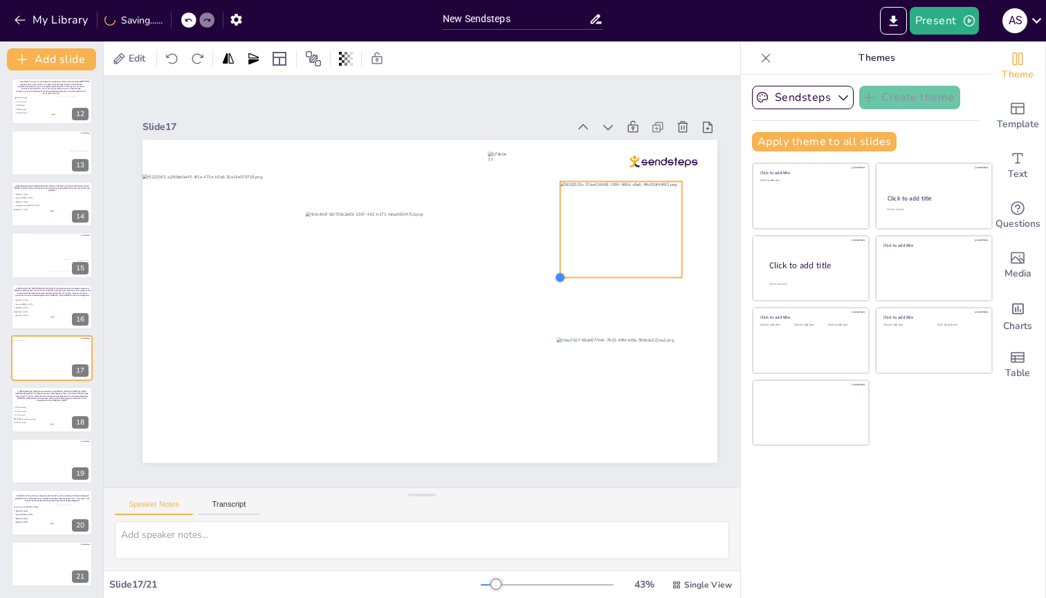
drag, startPoint x: 508, startPoint y: 313, endPoint x: 562, endPoint y: 266, distance: 72.0
click at [562, 239] on div at bounding box center [560, 277] width 11 height 11
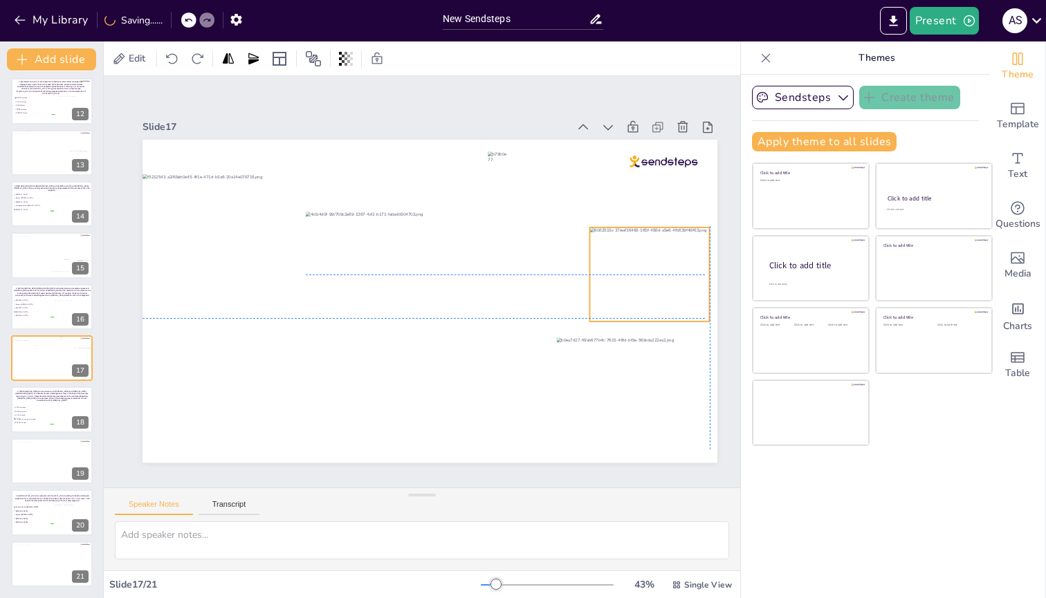
drag, startPoint x: 603, startPoint y: 246, endPoint x: 626, endPoint y: 291, distance: 50.4
click at [626, 239] on div at bounding box center [649, 275] width 120 height 95
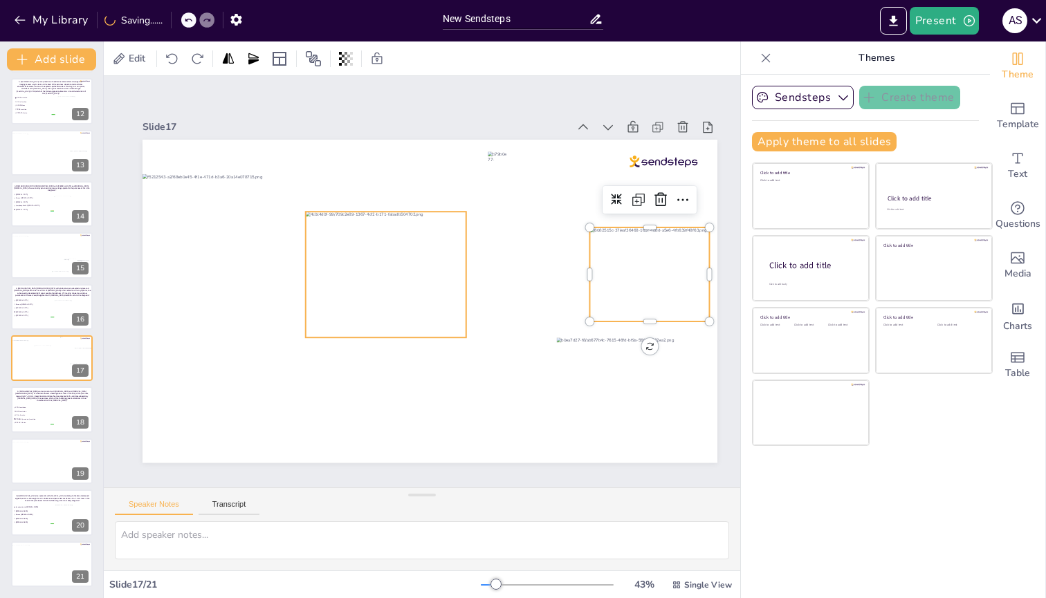
click at [450, 239] on div at bounding box center [386, 275] width 160 height 126
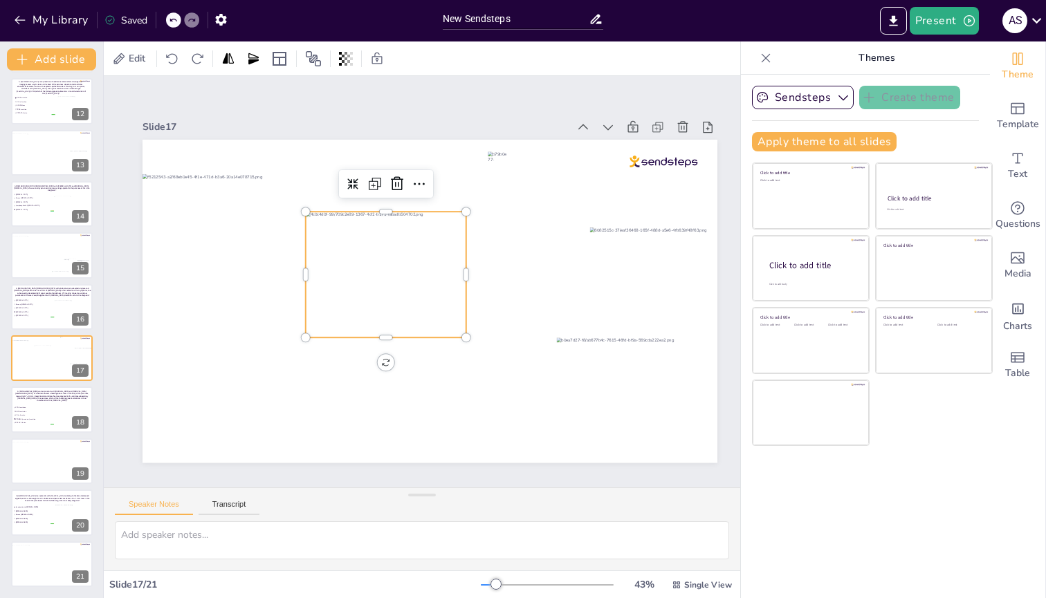
click at [398, 170] on div at bounding box center [386, 184] width 94 height 28
click at [396, 176] on icon at bounding box center [397, 184] width 17 height 17
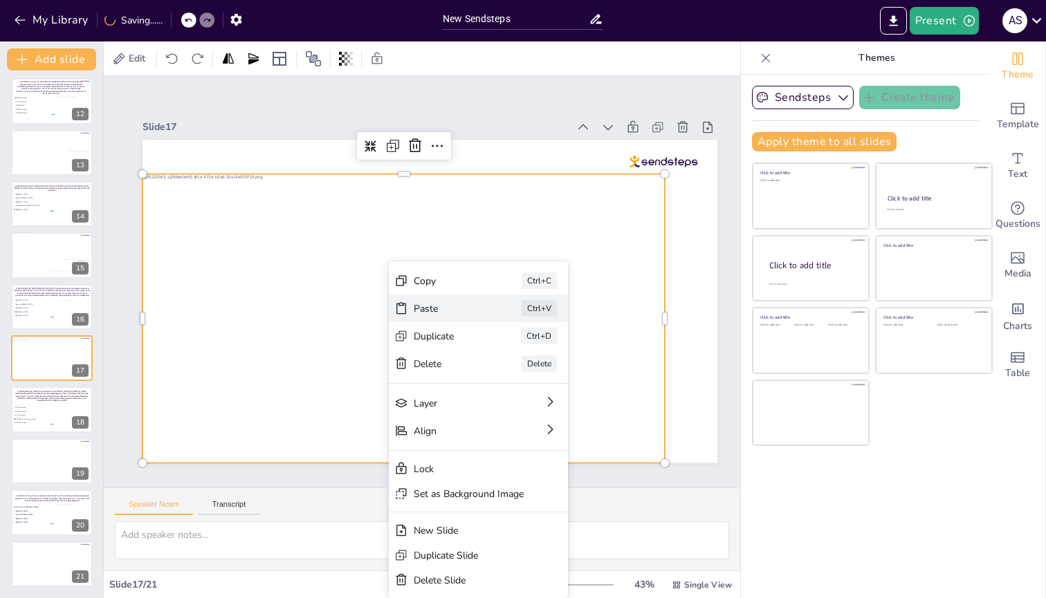
click at [417, 239] on div "Paste" at bounding box center [448, 308] width 69 height 13
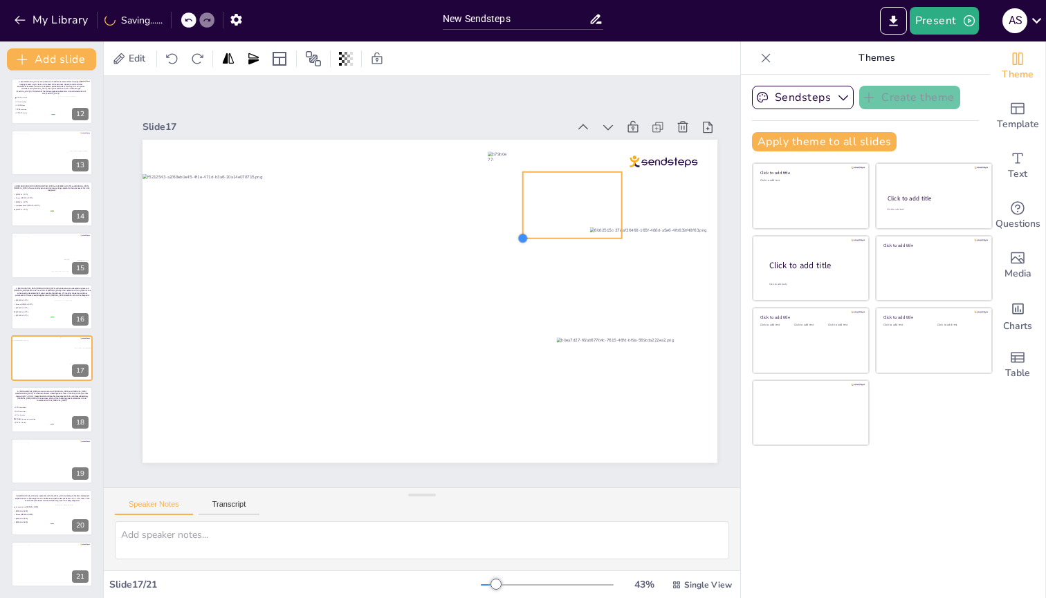
drag, startPoint x: 239, startPoint y: 423, endPoint x: 523, endPoint y: 224, distance: 346.8
click at [523, 224] on div at bounding box center [430, 301] width 575 height 323
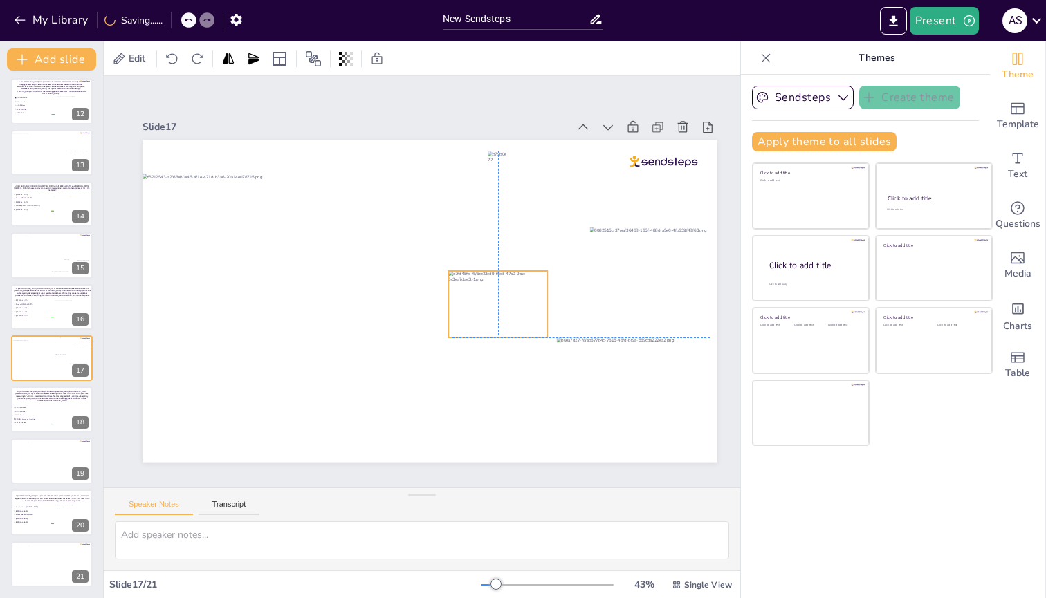
drag, startPoint x: 564, startPoint y: 210, endPoint x: 494, endPoint y: 307, distance: 119.8
click at [494, 239] on div at bounding box center [497, 304] width 99 height 66
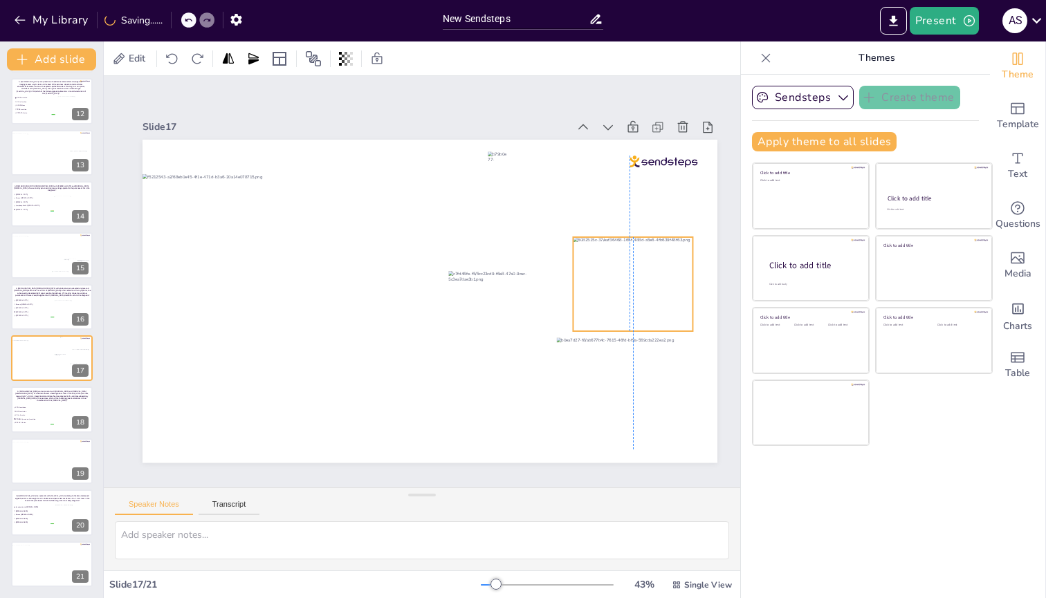
drag, startPoint x: 628, startPoint y: 257, endPoint x: 611, endPoint y: 266, distance: 19.8
click at [611, 239] on div at bounding box center [633, 284] width 120 height 95
drag, startPoint x: 574, startPoint y: 328, endPoint x: 594, endPoint y: 306, distance: 28.9
click at [594, 239] on div at bounding box center [592, 316] width 11 height 11
drag, startPoint x: 617, startPoint y: 283, endPoint x: 597, endPoint y: 295, distance: 23.6
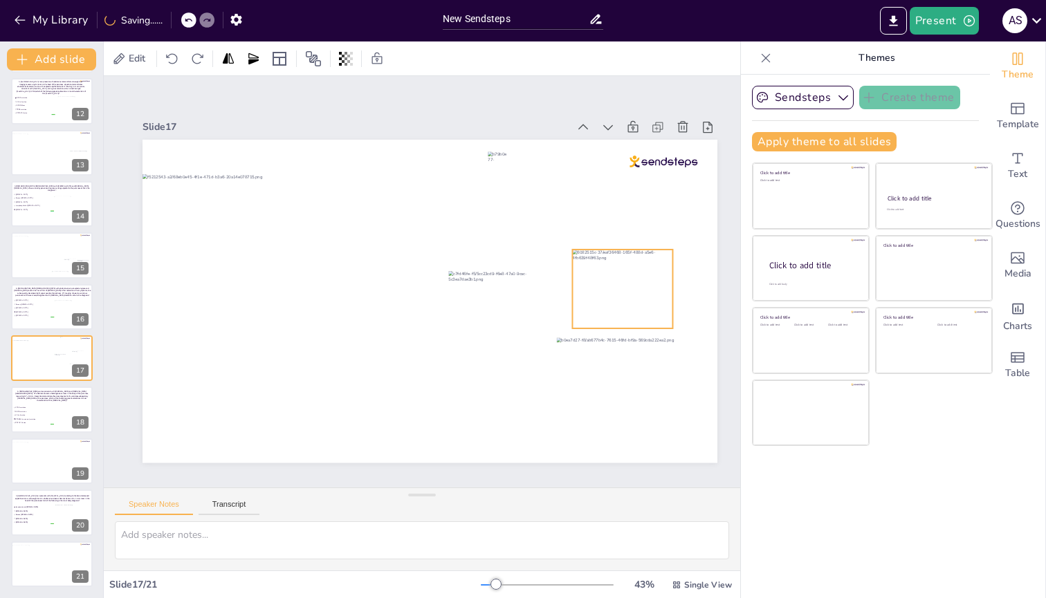
click at [597, 239] on div at bounding box center [622, 289] width 100 height 79
drag, startPoint x: 597, startPoint y: 295, endPoint x: 606, endPoint y: 295, distance: 9.0
click at [606, 239] on div at bounding box center [632, 289] width 100 height 79
drag, startPoint x: 501, startPoint y: 152, endPoint x: 597, endPoint y: 252, distance: 138.5
click at [597, 239] on div at bounding box center [592, 255] width 20 height 10
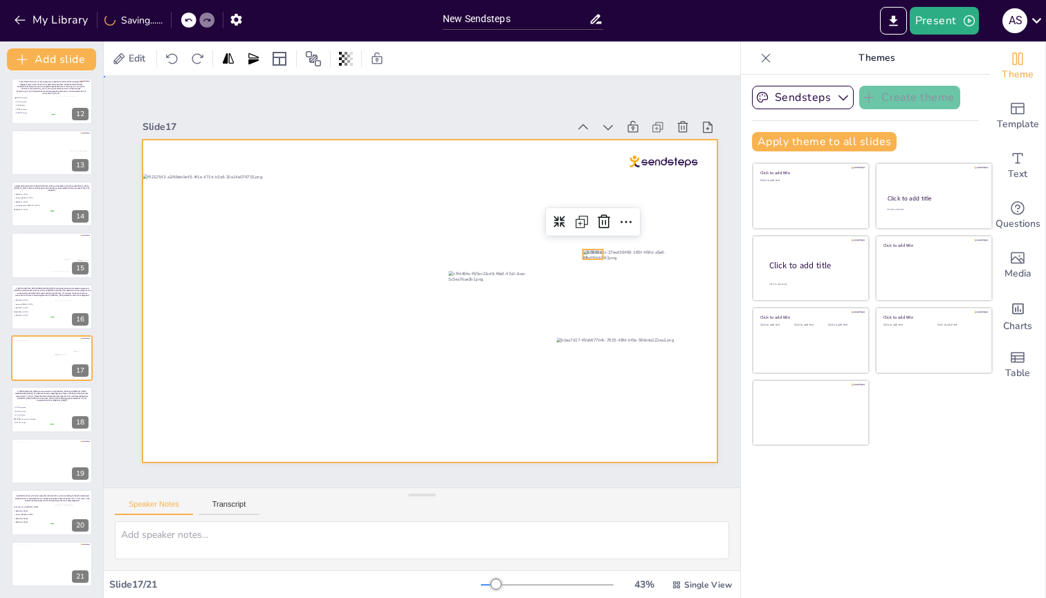
click at [575, 149] on div at bounding box center [430, 301] width 575 height 323
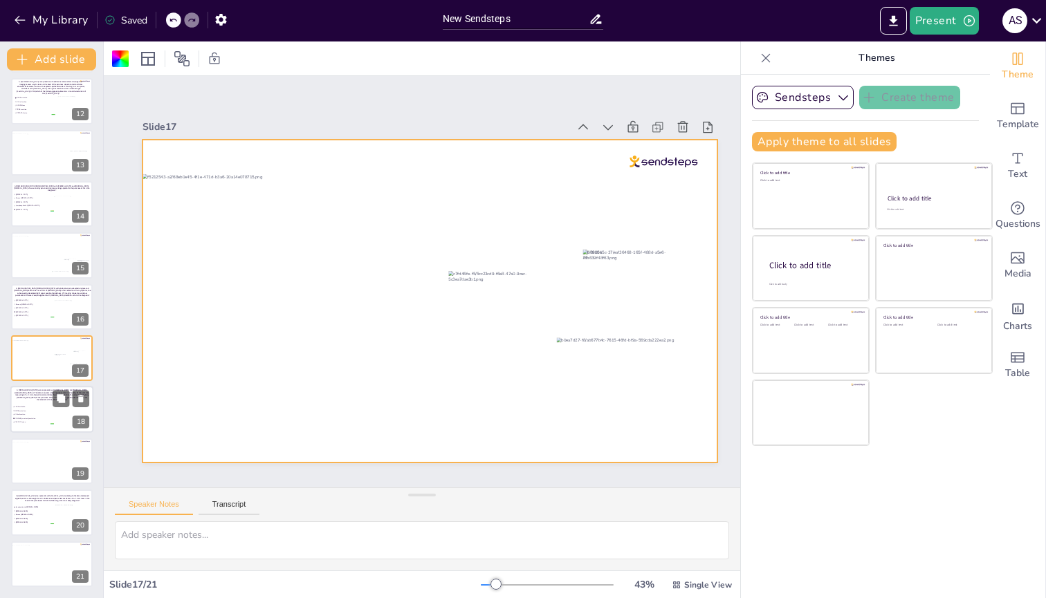
click at [49, 239] on span "KRAS mutation" at bounding box center [34, 408] width 39 height 2
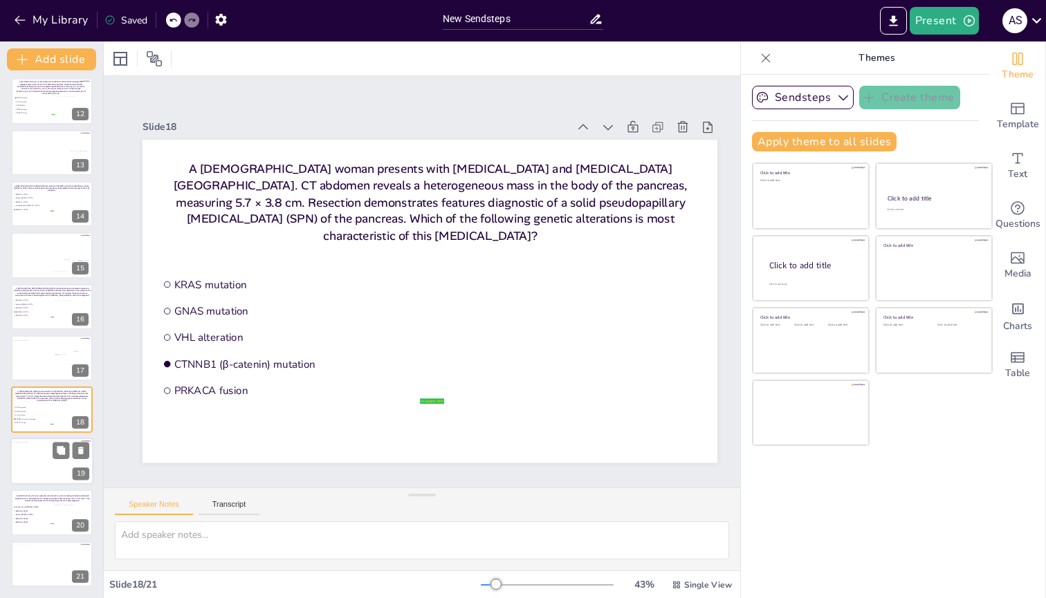
click at [32, 239] on div at bounding box center [51, 462] width 82 height 41
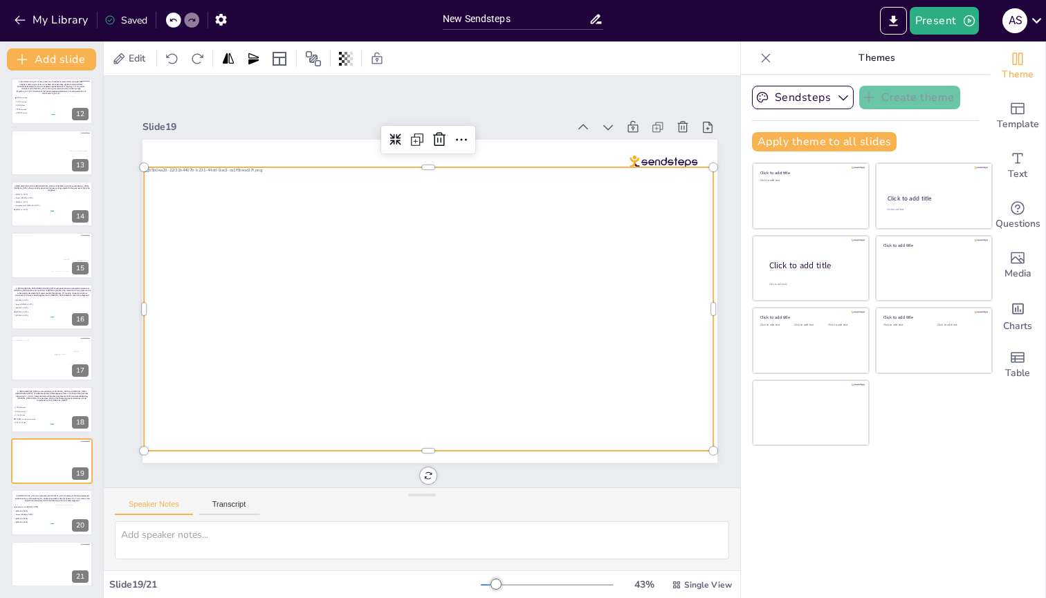
click at [410, 222] on div at bounding box center [428, 309] width 569 height 284
click at [437, 138] on icon at bounding box center [439, 139] width 17 height 17
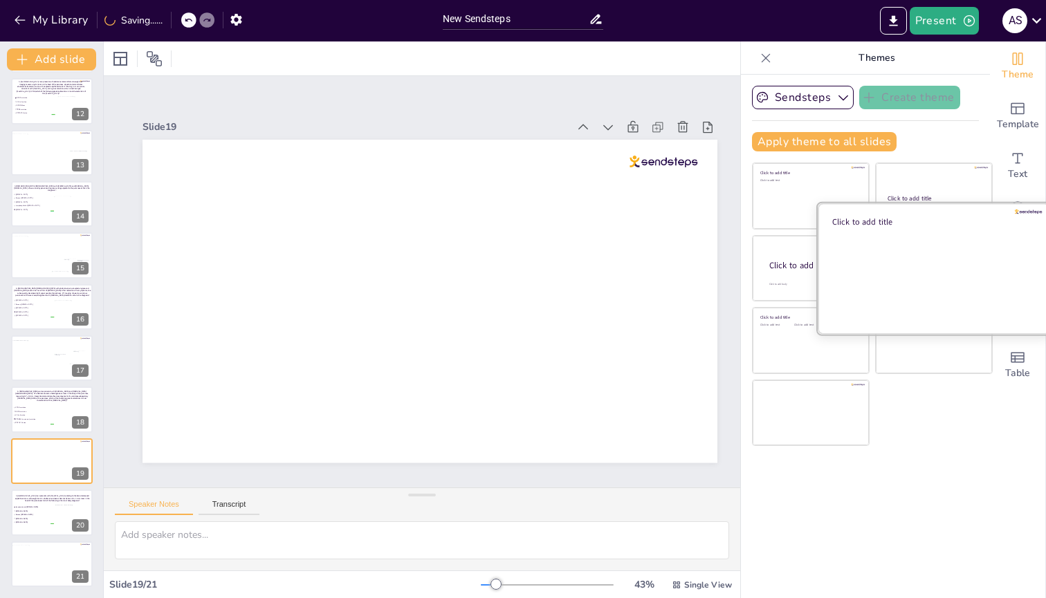
click at [931, 239] on div at bounding box center [934, 268] width 232 height 131
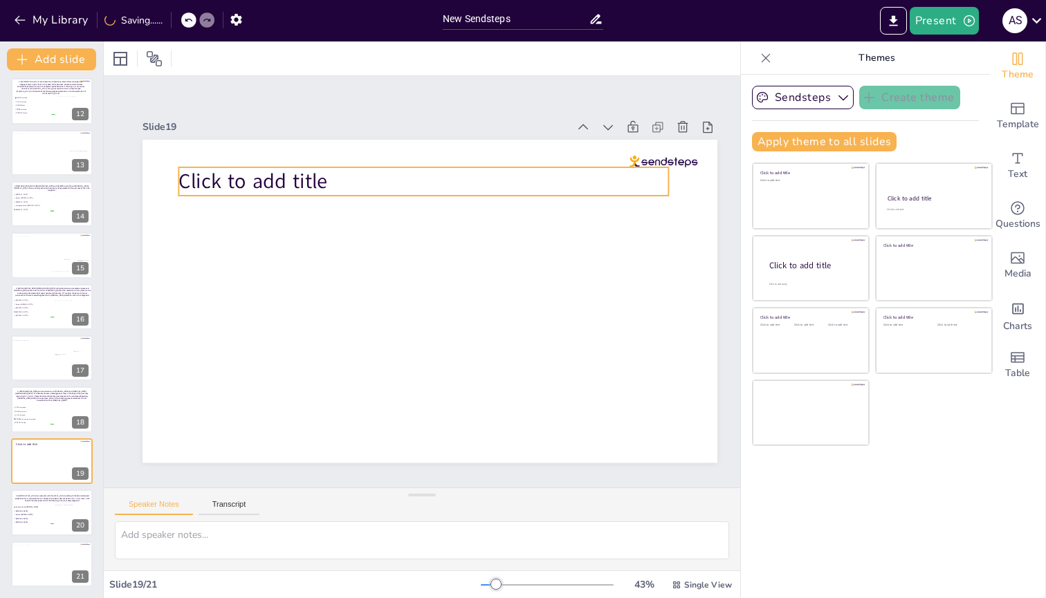
click at [312, 176] on span "Click to add title" at bounding box center [252, 181] width 149 height 28
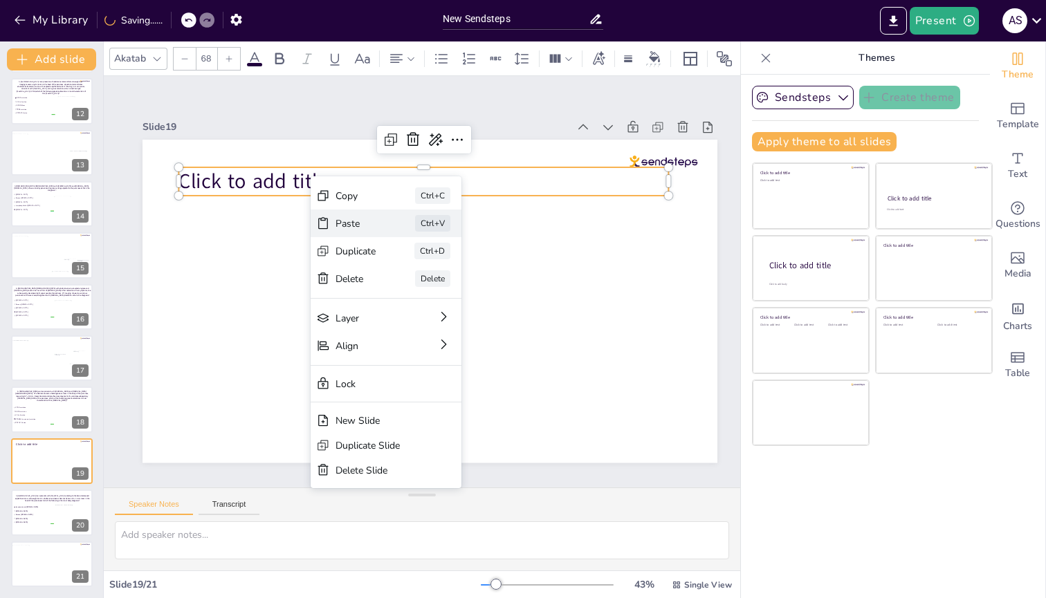
click at [347, 226] on div "Paste" at bounding box center [356, 223] width 41 height 13
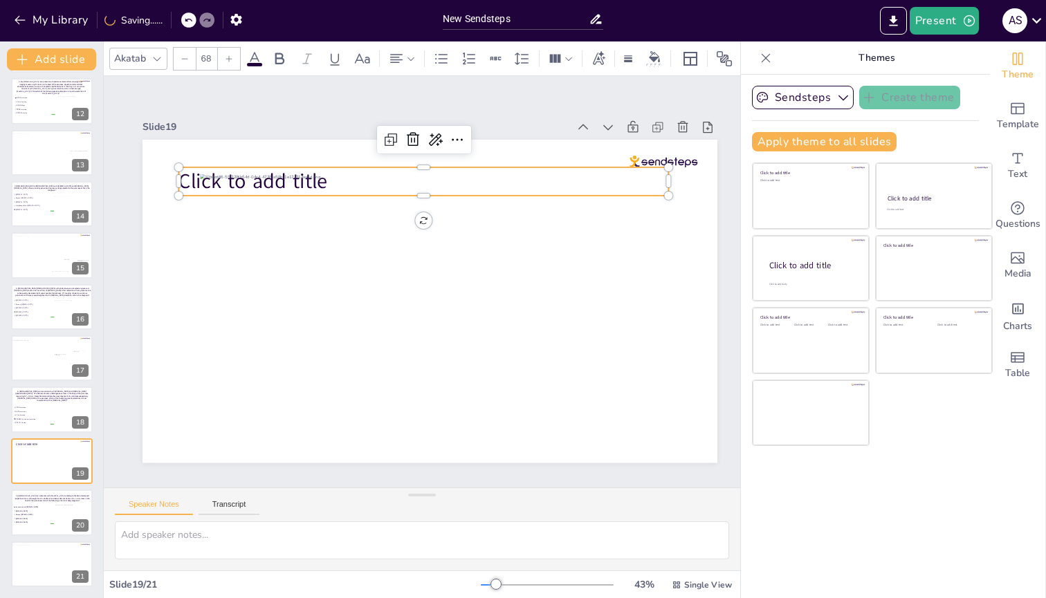
click at [181, 174] on span "Click to add title" at bounding box center [252, 181] width 149 height 28
click at [414, 133] on icon at bounding box center [413, 139] width 17 height 17
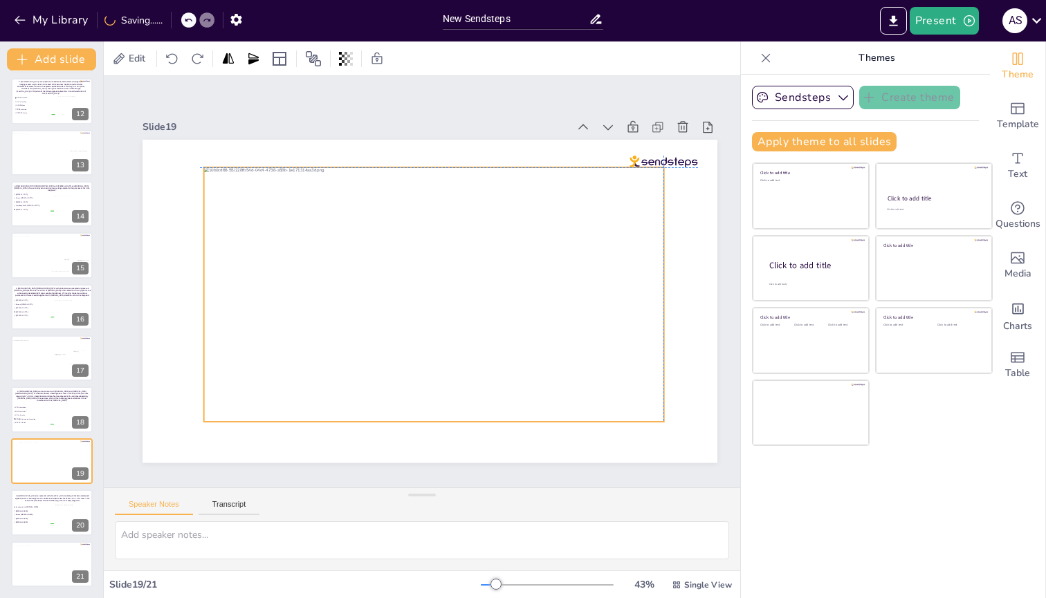
drag, startPoint x: 353, startPoint y: 235, endPoint x: 353, endPoint y: 227, distance: 7.6
click at [353, 227] on div at bounding box center [434, 294] width 460 height 255
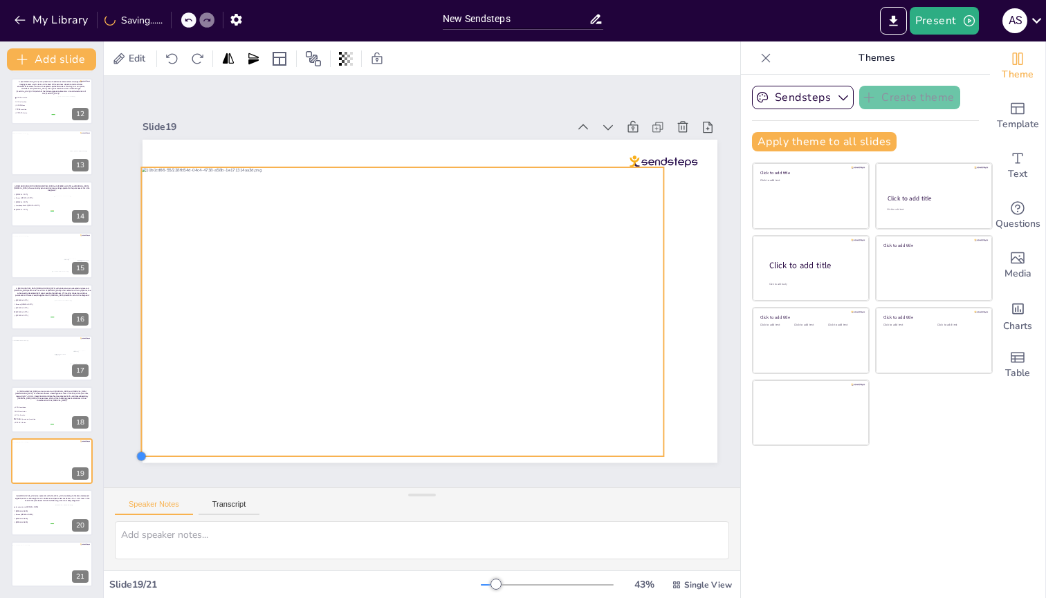
drag, startPoint x: 201, startPoint y: 416, endPoint x: 171, endPoint y: 451, distance: 45.6
click at [171, 239] on div at bounding box center [430, 301] width 575 height 323
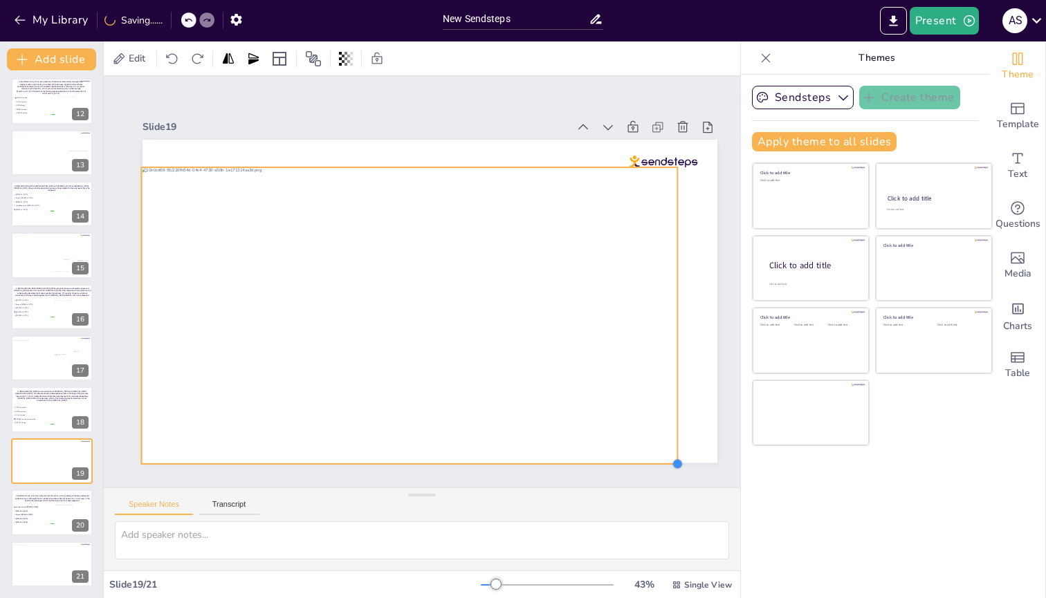
drag, startPoint x: 661, startPoint y: 448, endPoint x: 671, endPoint y: 456, distance: 12.3
click at [671, 239] on div at bounding box center [430, 301] width 575 height 323
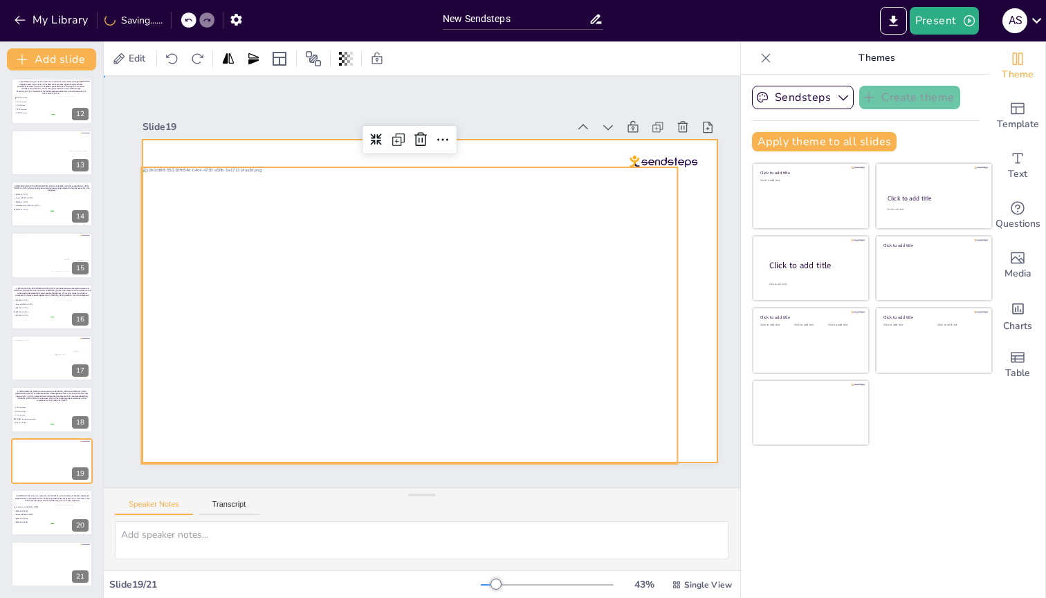
click at [690, 239] on div at bounding box center [430, 301] width 575 height 323
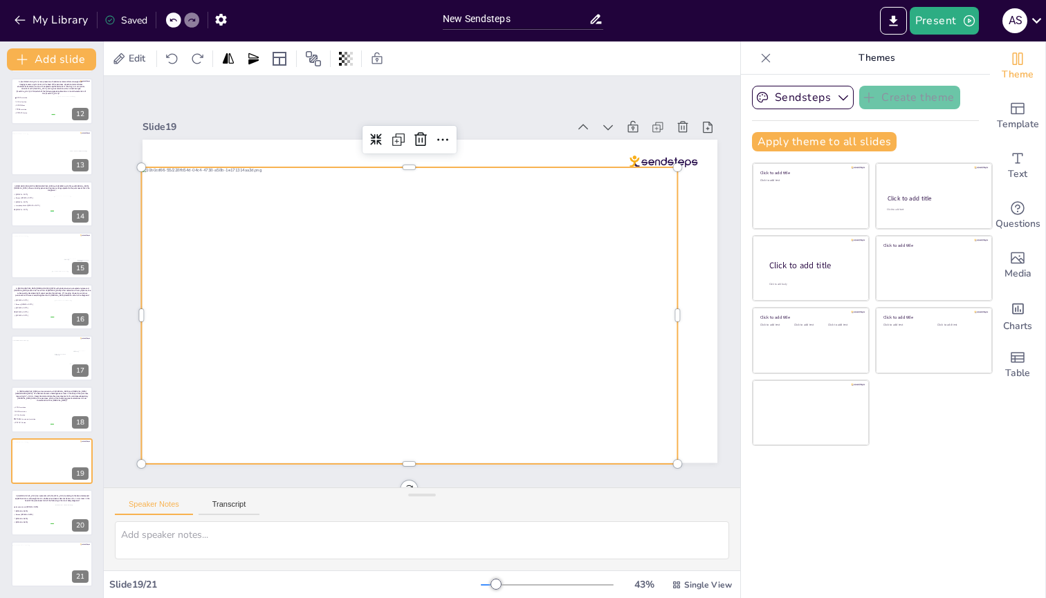
click at [595, 239] on div at bounding box center [409, 315] width 536 height 297
click at [672, 239] on div at bounding box center [675, 462] width 11 height 11
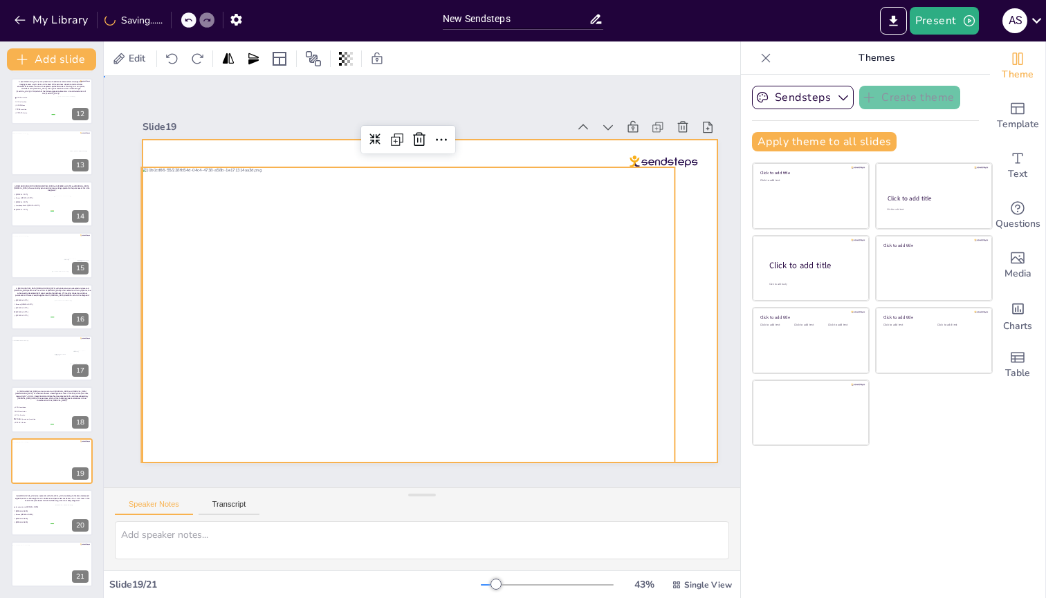
click at [693, 239] on div at bounding box center [430, 301] width 575 height 323
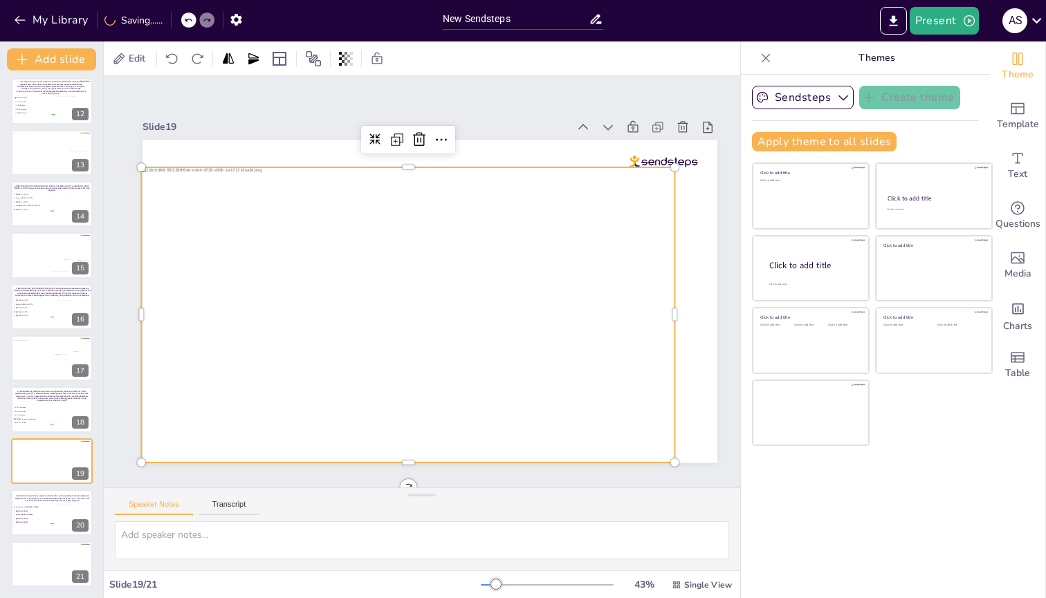
click at [472, 239] on div at bounding box center [407, 314] width 533 height 295
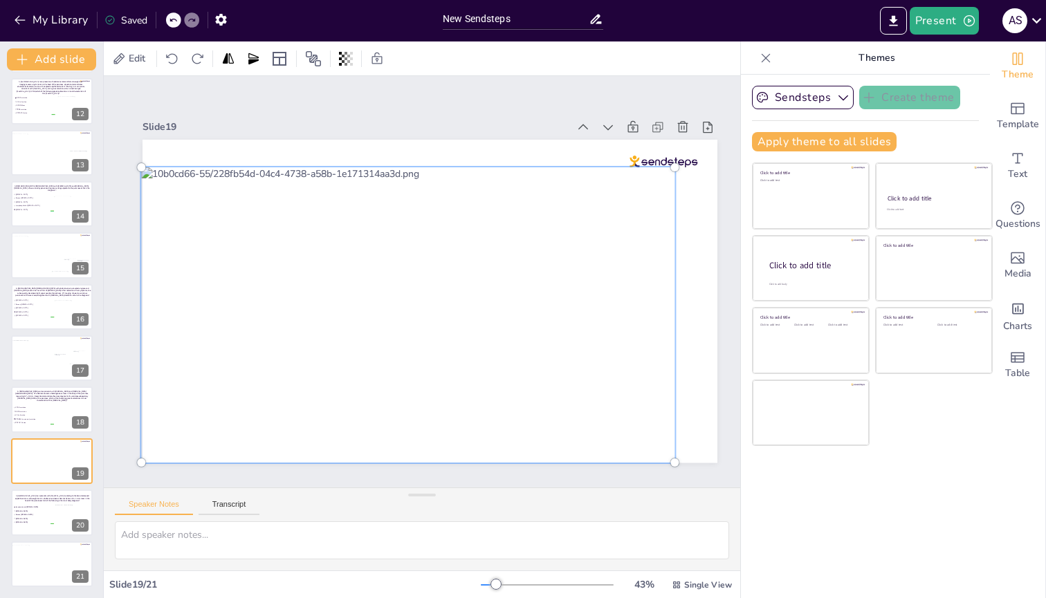
click at [457, 239] on div at bounding box center [408, 315] width 550 height 312
click at [298, 194] on div at bounding box center [408, 315] width 550 height 312
click at [419, 169] on div at bounding box center [408, 315] width 550 height 312
click at [338, 166] on div at bounding box center [408, 315] width 550 height 312
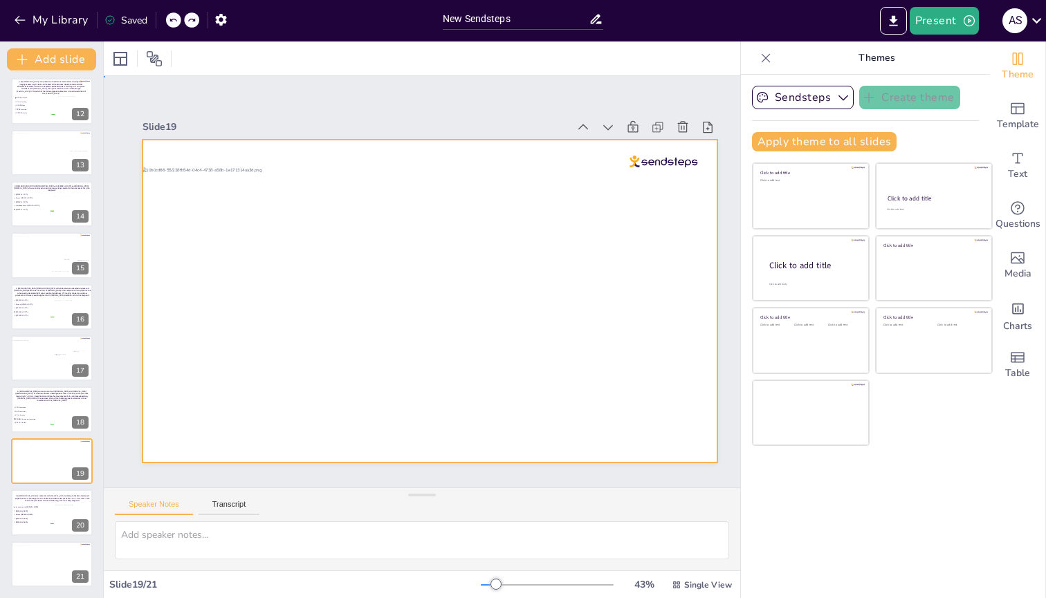
click at [331, 140] on div at bounding box center [430, 301] width 575 height 323
click at [332, 162] on div at bounding box center [430, 301] width 575 height 323
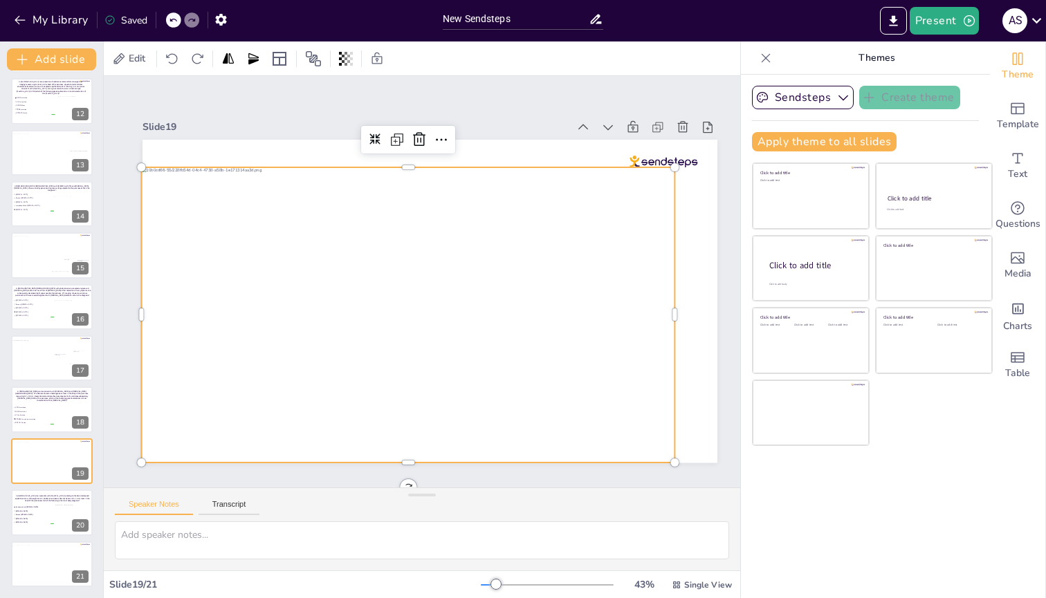
click at [329, 181] on div at bounding box center [407, 314] width 533 height 295
click at [420, 137] on icon at bounding box center [419, 139] width 17 height 17
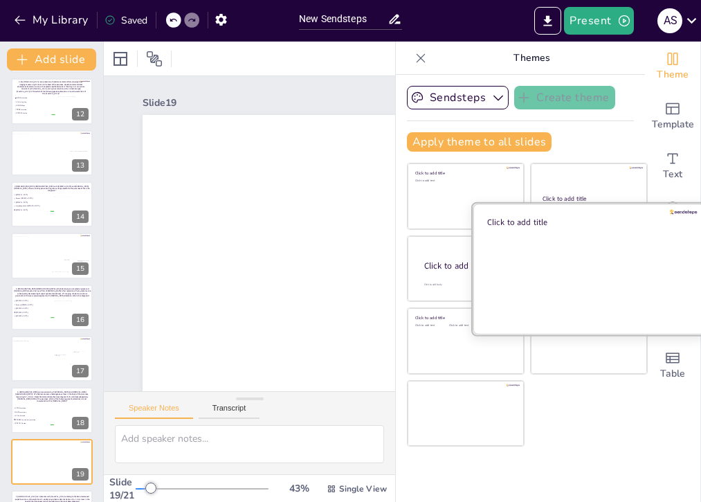
click at [541, 239] on div at bounding box center [588, 268] width 232 height 131
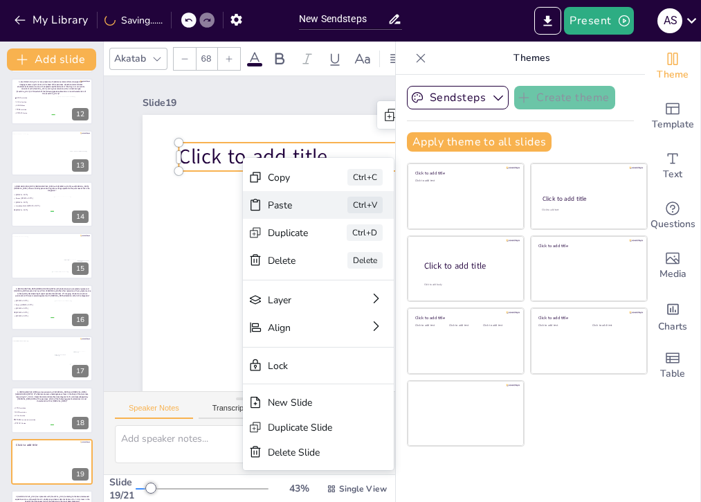
click at [297, 208] on div "Paste" at bounding box center [288, 205] width 41 height 13
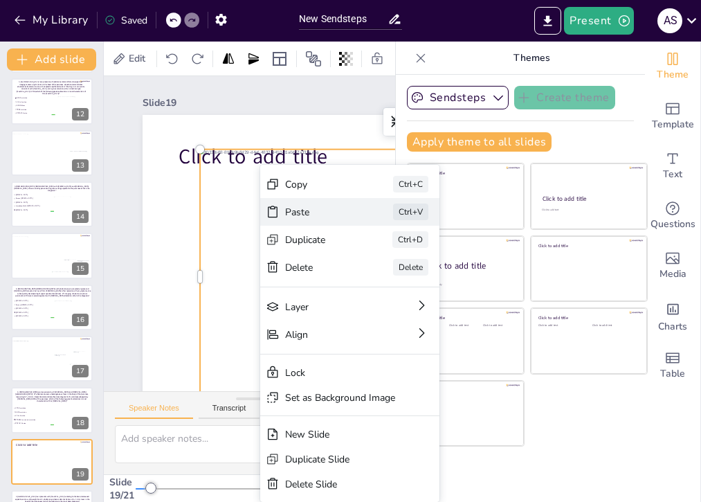
click at [288, 213] on div "Paste" at bounding box center [319, 211] width 69 height 13
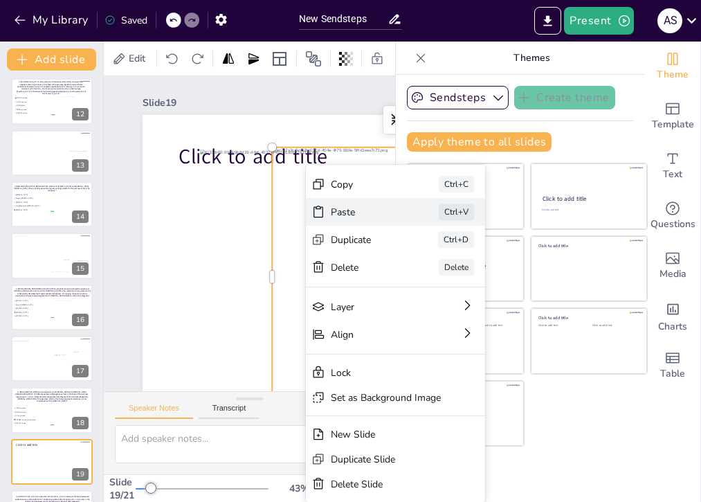
click at [340, 205] on div "Paste" at bounding box center [365, 211] width 69 height 13
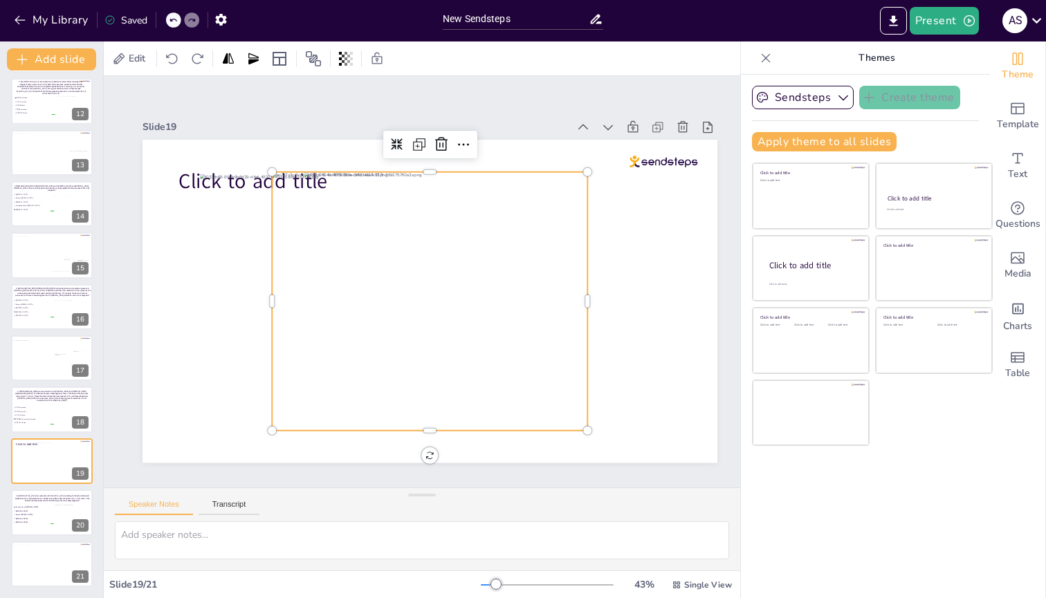
click at [282, 216] on div at bounding box center [429, 301] width 315 height 259
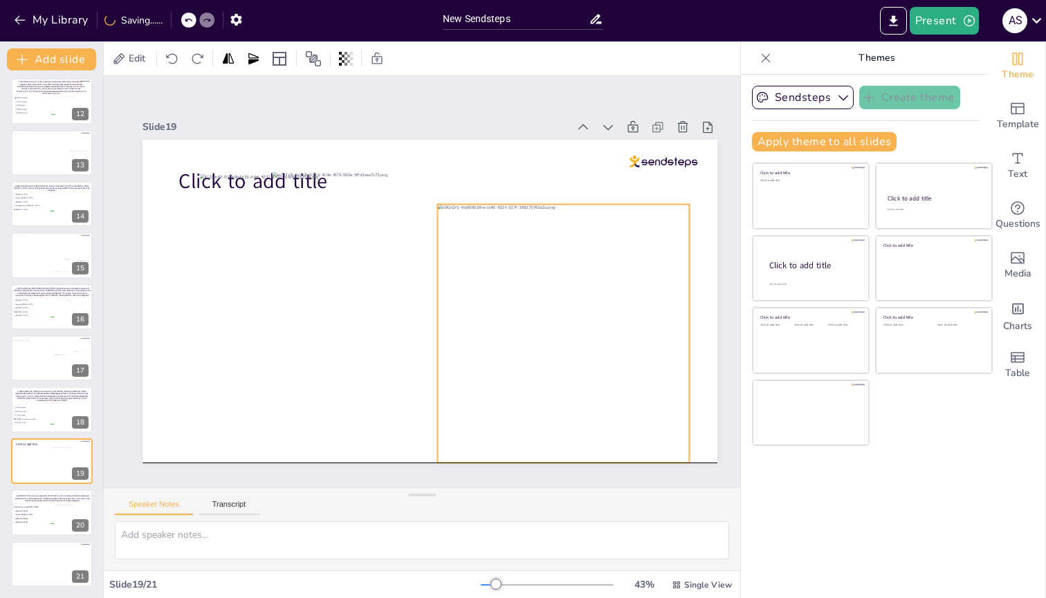
drag, startPoint x: 454, startPoint y: 219, endPoint x: 536, endPoint y: 255, distance: 89.5
click at [588, 239] on div at bounding box center [563, 333] width 252 height 259
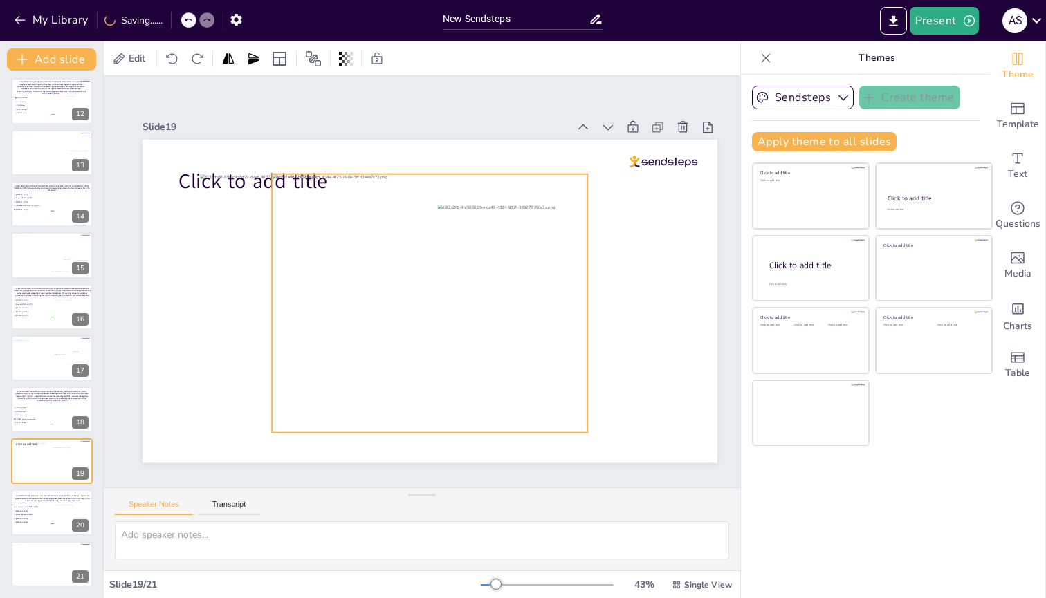
click at [403, 239] on div at bounding box center [429, 303] width 315 height 259
click at [446, 141] on icon at bounding box center [441, 146] width 12 height 14
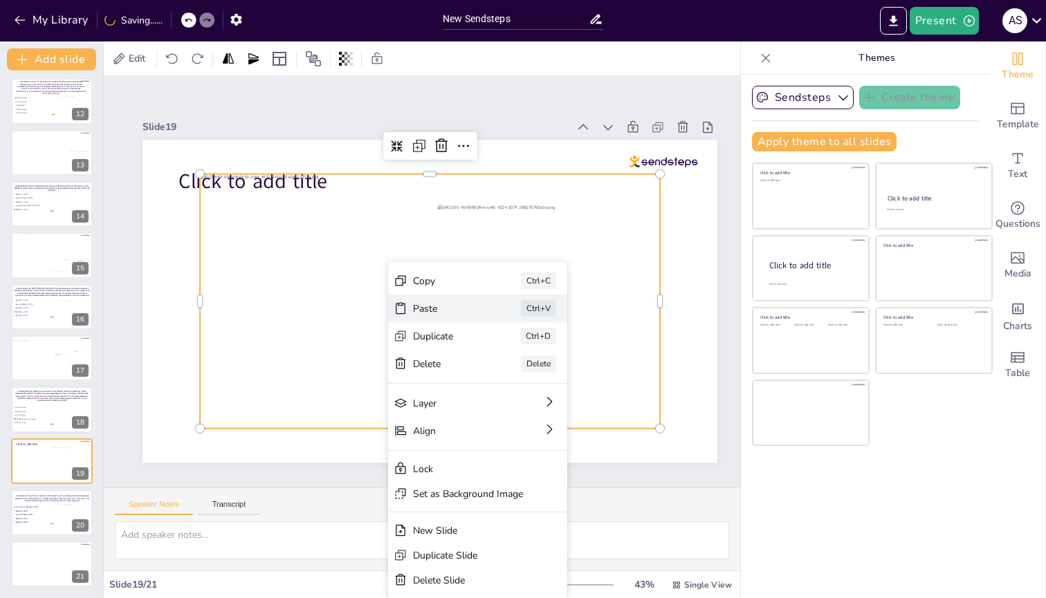
click at [422, 239] on div "Paste" at bounding box center [447, 308] width 69 height 13
click at [441, 239] on div "Paste" at bounding box center [447, 308] width 69 height 13
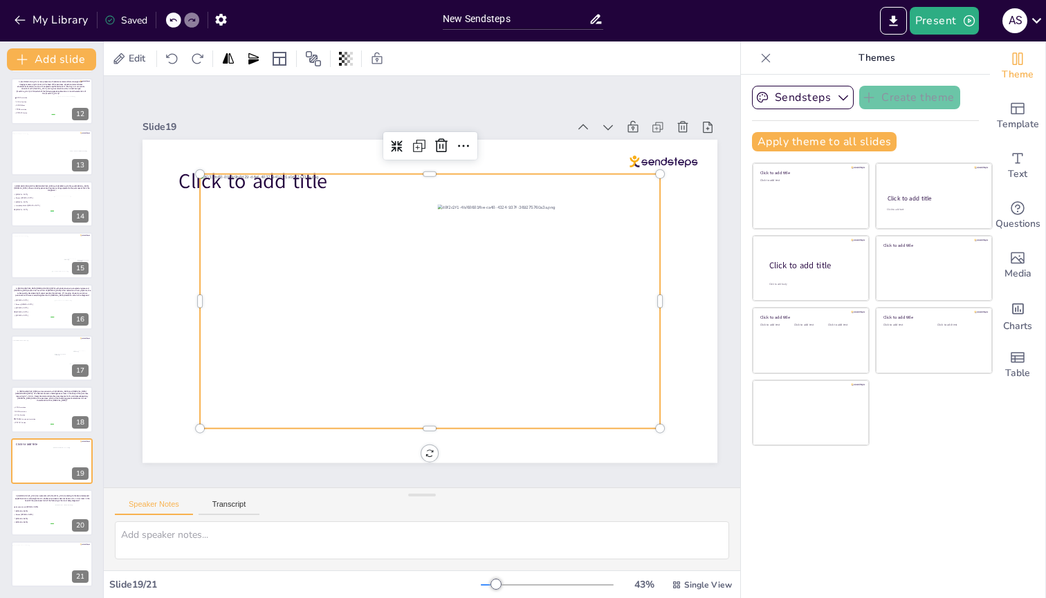
click at [310, 232] on div at bounding box center [430, 301] width 460 height 255
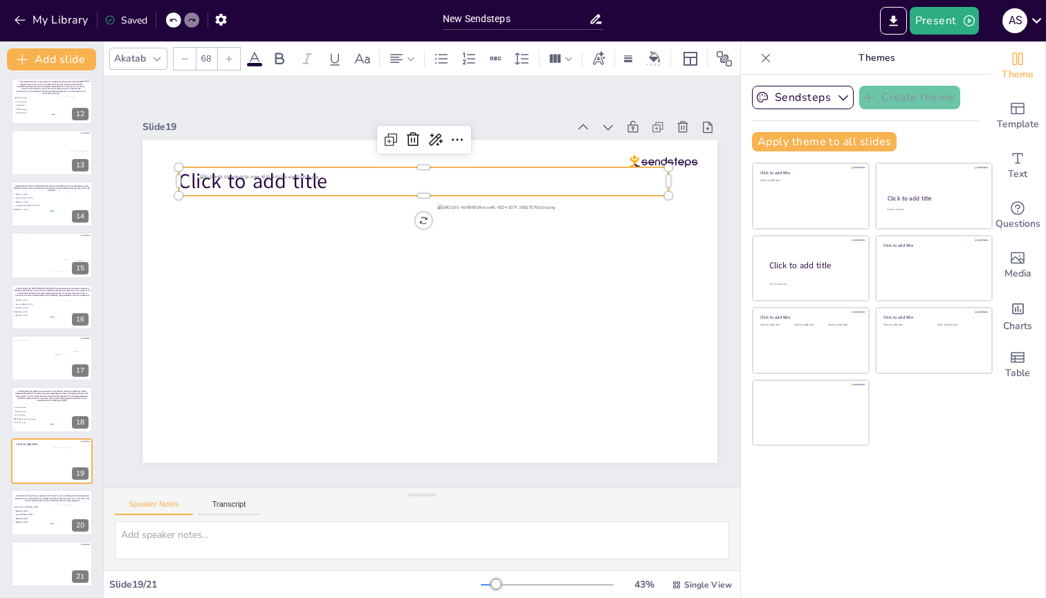
click at [181, 178] on span "Click to add title" at bounding box center [252, 181] width 149 height 28
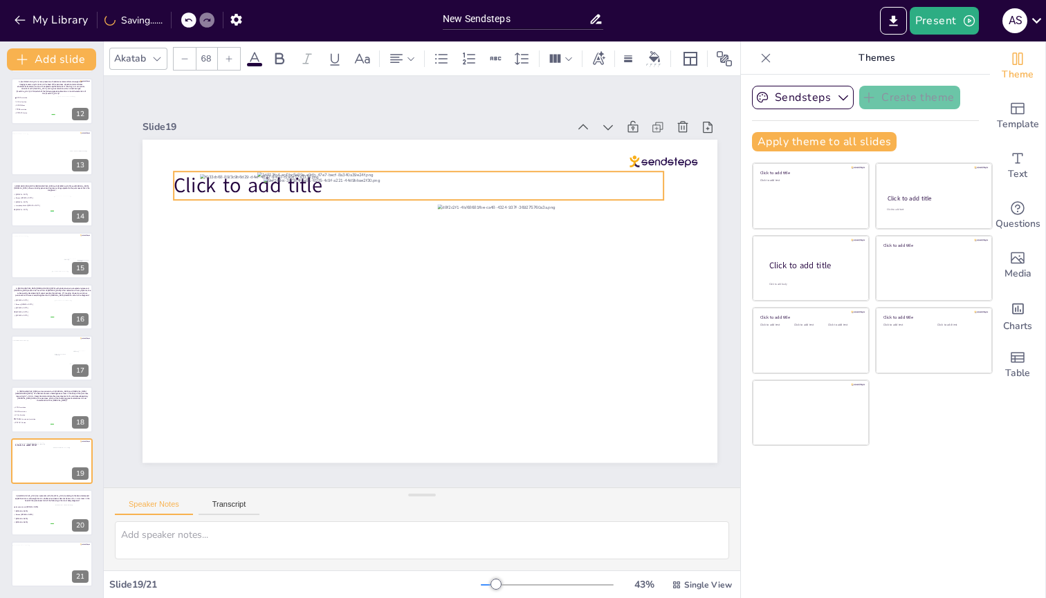
click at [189, 175] on span "Click to add title" at bounding box center [248, 186] width 149 height 28
click at [410, 136] on icon at bounding box center [407, 144] width 17 height 17
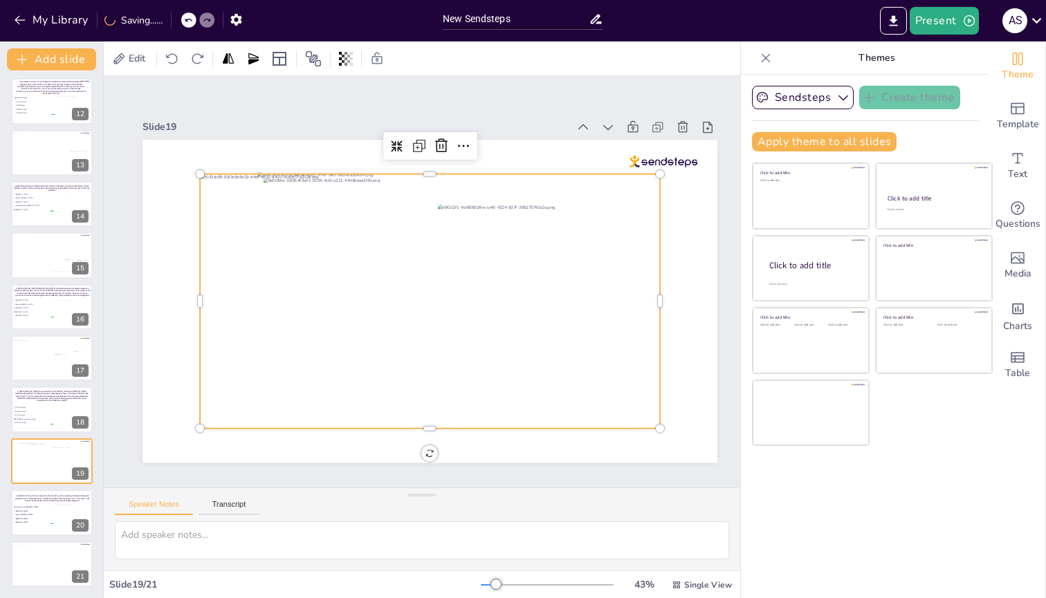
click at [223, 239] on div at bounding box center [430, 301] width 460 height 255
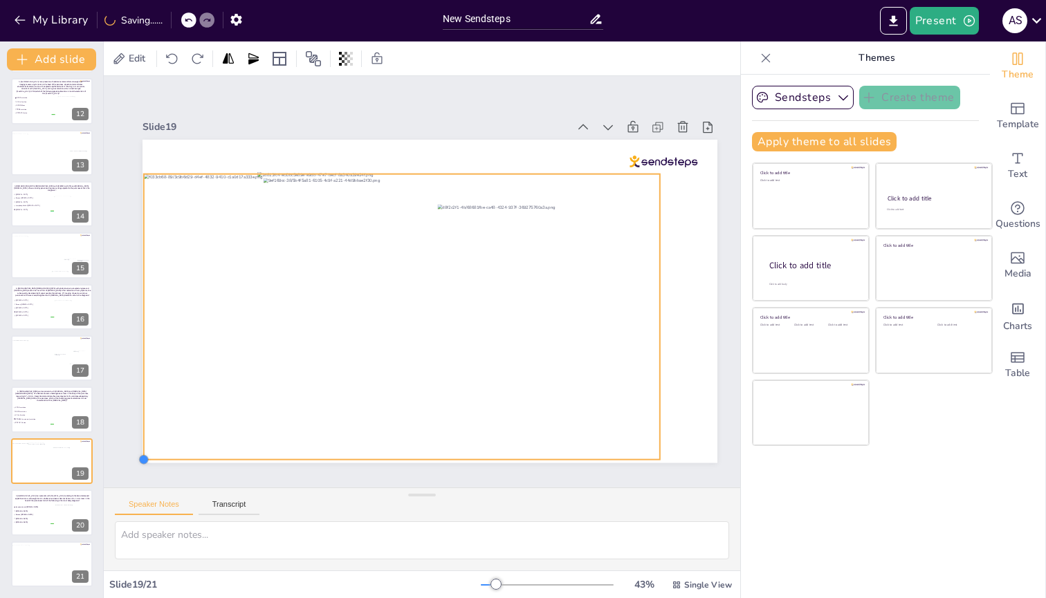
drag, startPoint x: 200, startPoint y: 423, endPoint x: 154, endPoint y: 454, distance: 55.3
click at [154, 239] on div at bounding box center [430, 301] width 575 height 323
click at [663, 239] on div at bounding box center [664, 462] width 11 height 11
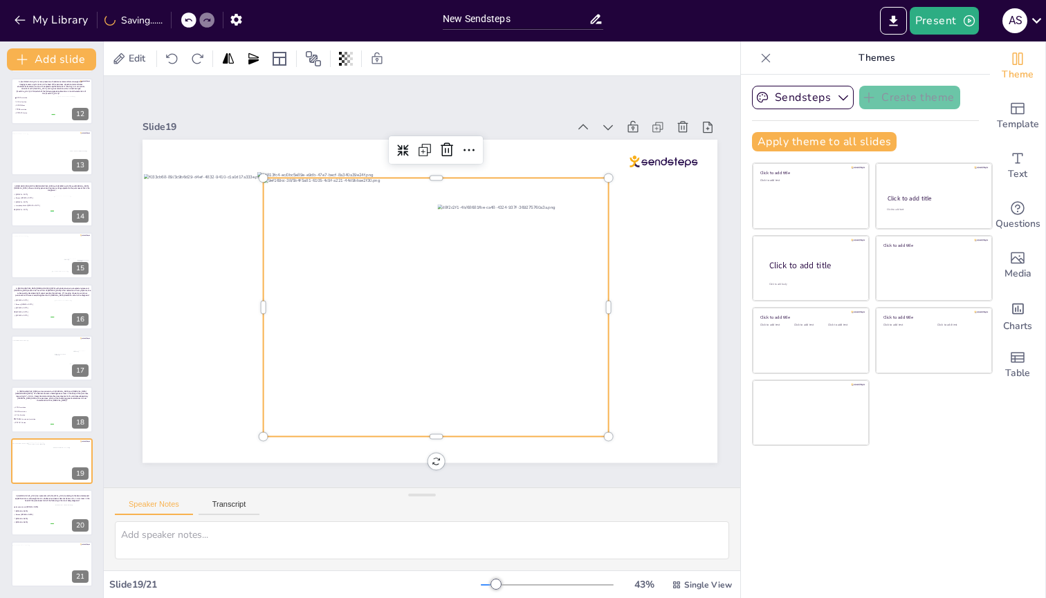
click at [522, 239] on div at bounding box center [436, 307] width 345 height 259
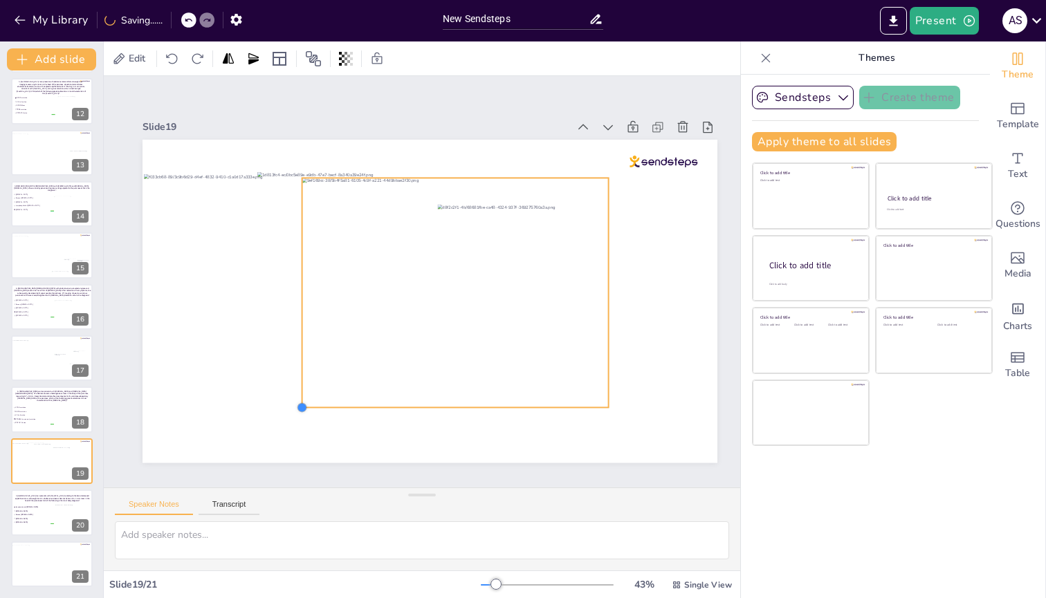
drag, startPoint x: 264, startPoint y: 430, endPoint x: 303, endPoint y: 396, distance: 51.0
click at [303, 239] on div at bounding box center [302, 407] width 11 height 11
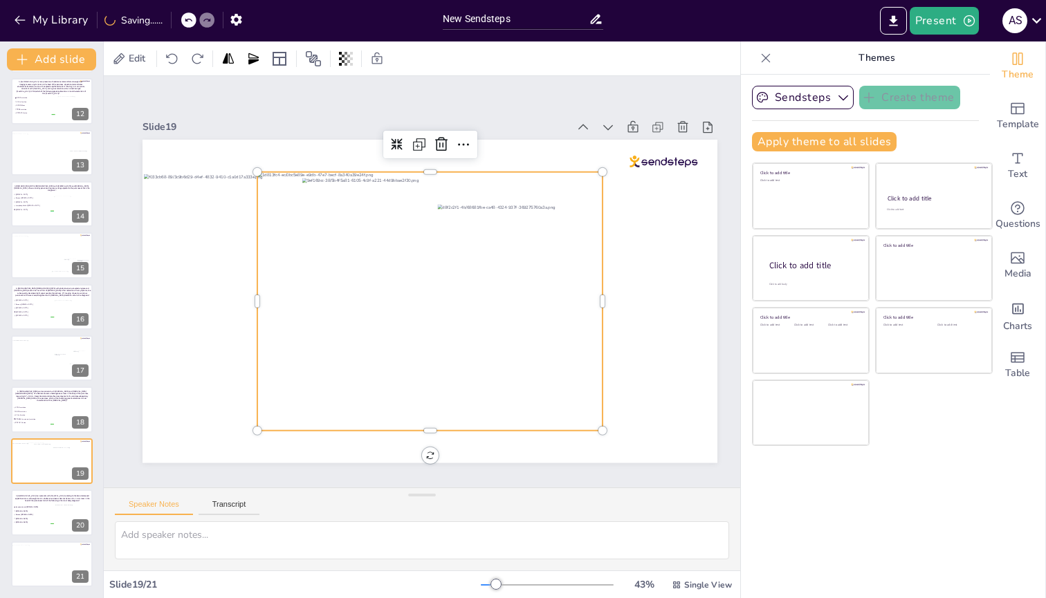
click at [265, 239] on div at bounding box center [429, 301] width 345 height 259
click at [438, 137] on icon at bounding box center [441, 144] width 17 height 17
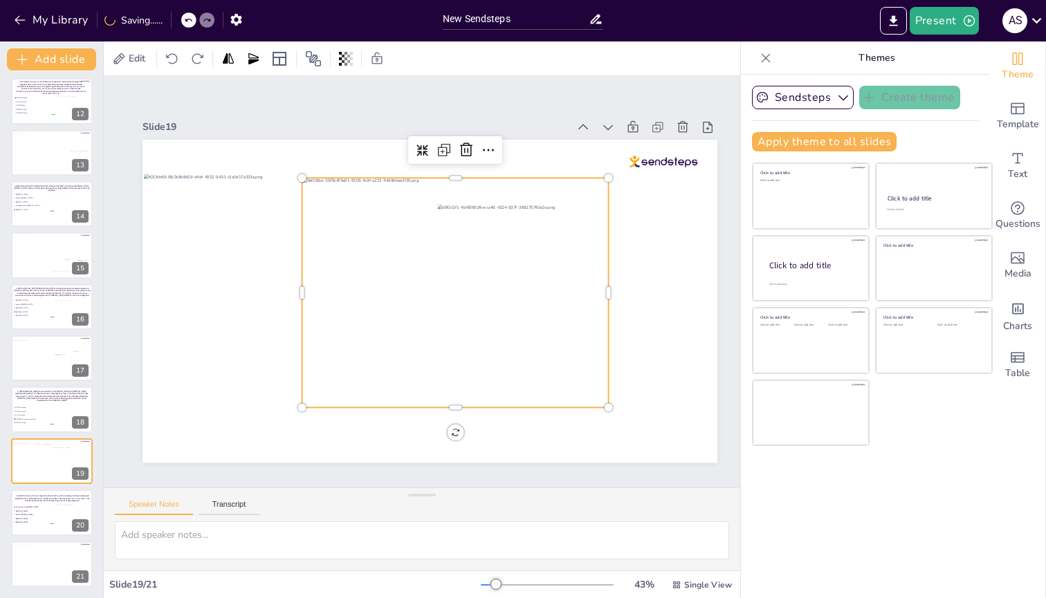
click at [311, 239] on div at bounding box center [455, 293] width 306 height 230
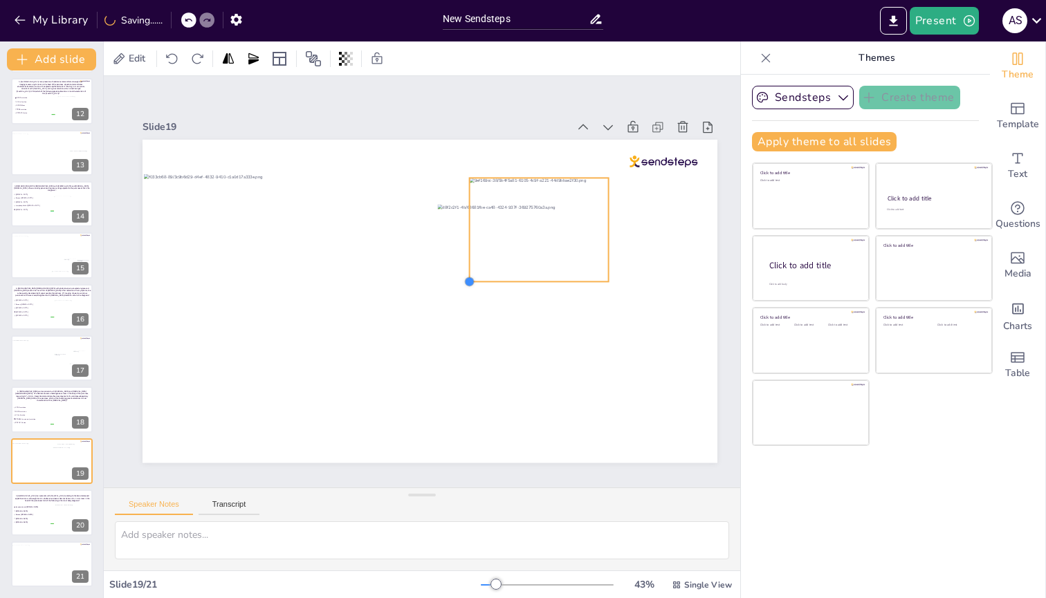
drag, startPoint x: 300, startPoint y: 403, endPoint x: 468, endPoint y: 245, distance: 230.5
click at [468, 239] on div at bounding box center [430, 301] width 575 height 323
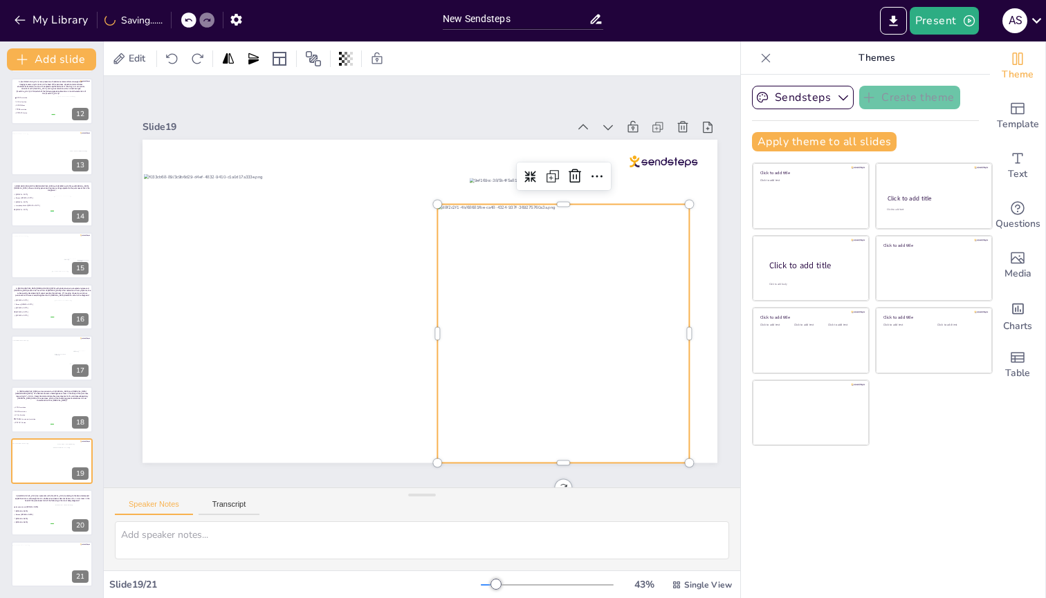
click at [470, 239] on div at bounding box center [563, 333] width 252 height 259
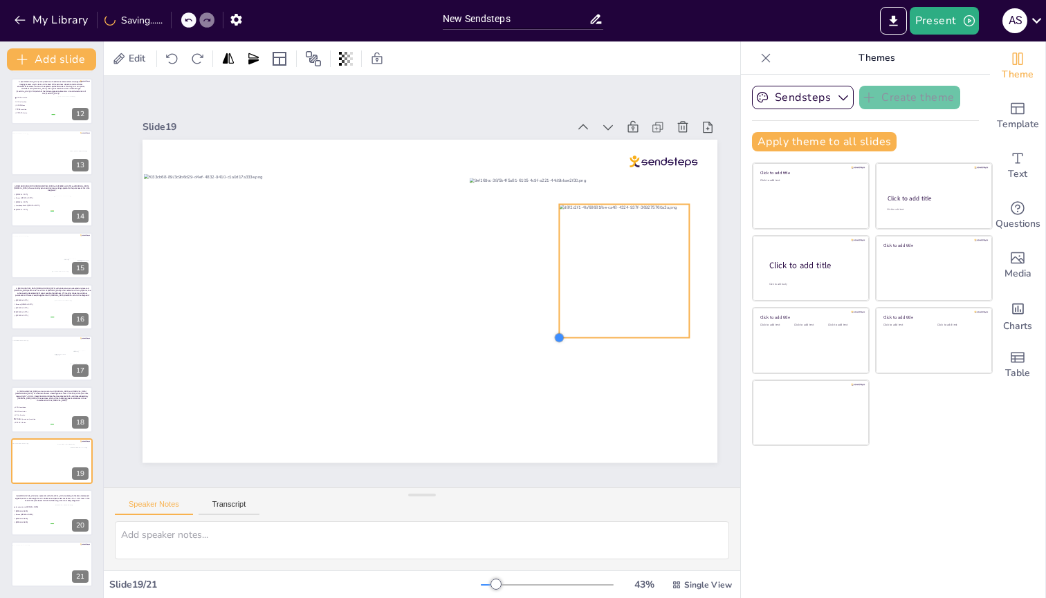
drag, startPoint x: 436, startPoint y: 455, endPoint x: 558, endPoint y: 291, distance: 204.2
click at [558, 239] on div at bounding box center [430, 301] width 575 height 323
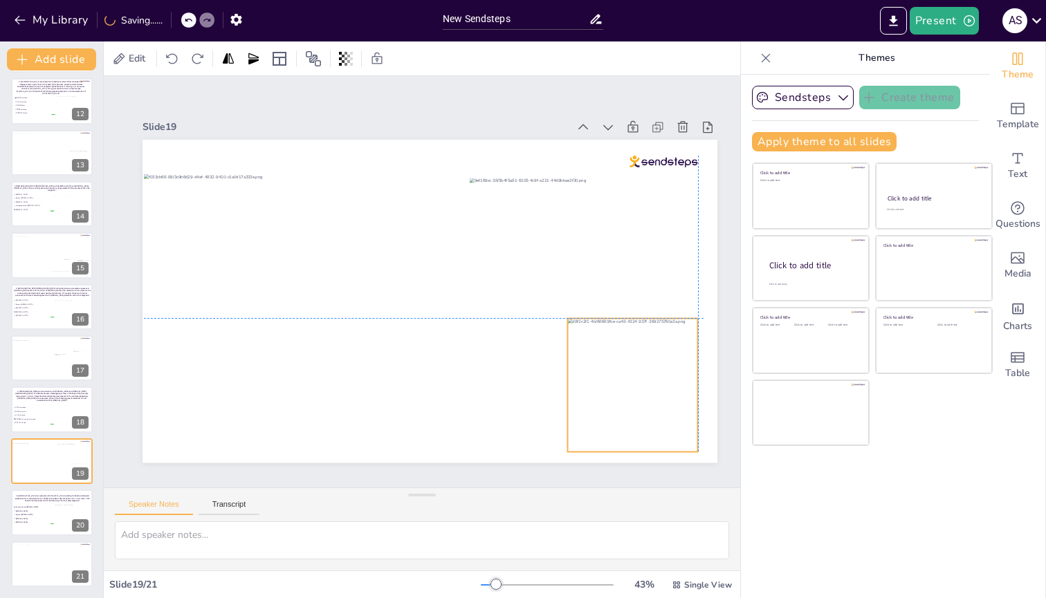
drag, startPoint x: 643, startPoint y: 295, endPoint x: 656, endPoint y: 409, distance: 114.3
click at [656, 239] on div at bounding box center [632, 385] width 130 height 134
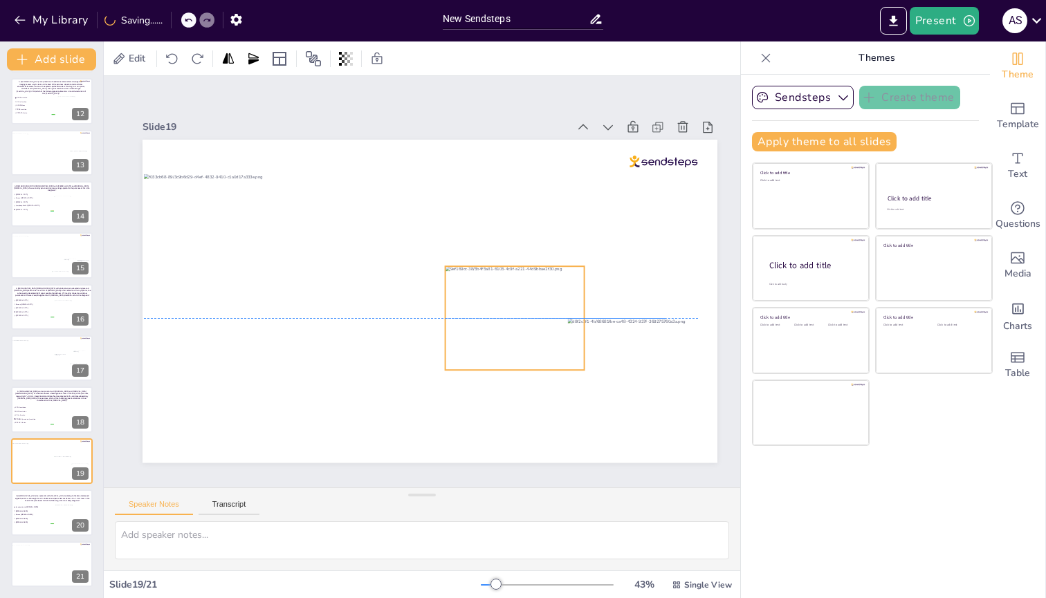
drag, startPoint x: 550, startPoint y: 235, endPoint x: 526, endPoint y: 324, distance: 91.8
click at [526, 239] on div at bounding box center [515, 318] width 139 height 104
drag, startPoint x: 443, startPoint y: 365, endPoint x: 479, endPoint y: 335, distance: 47.1
click at [479, 239] on div at bounding box center [481, 343] width 11 height 11
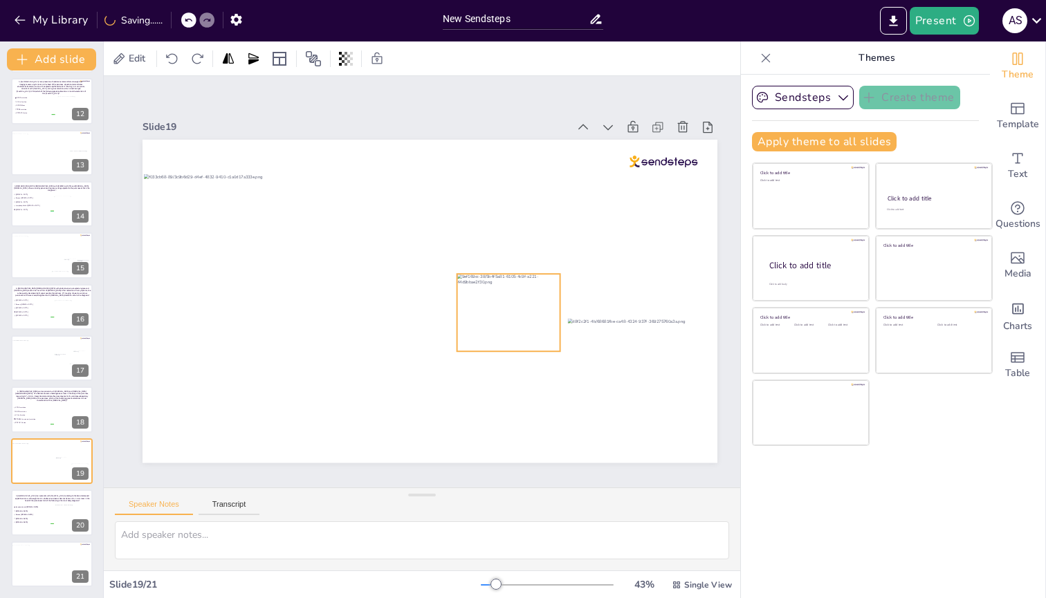
drag, startPoint x: 511, startPoint y: 318, endPoint x: 486, endPoint y: 325, distance: 25.4
click at [486, 239] on div at bounding box center [508, 312] width 103 height 77
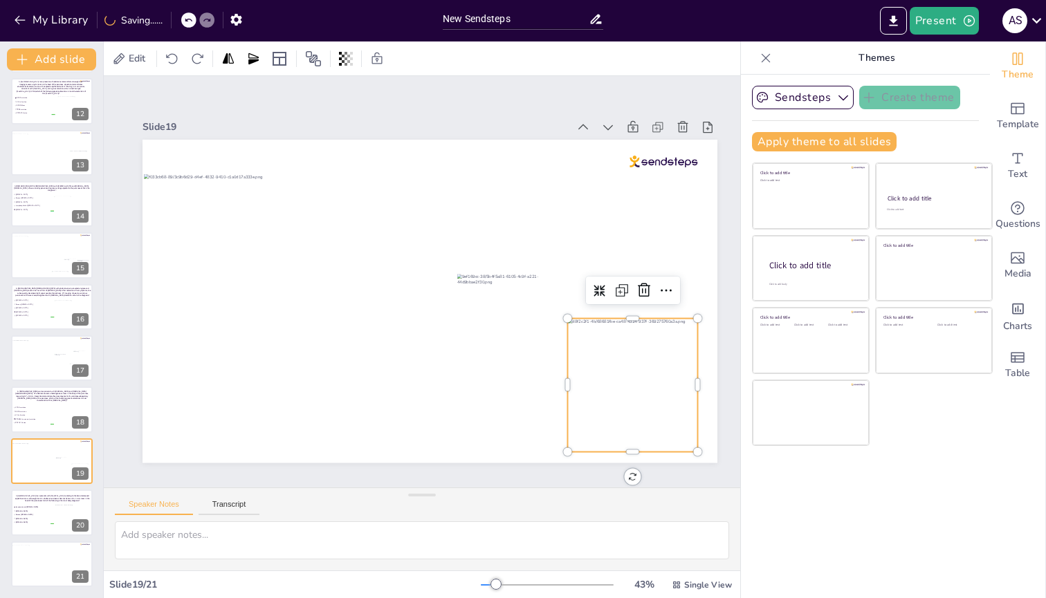
click at [618, 239] on div at bounding box center [632, 385] width 130 height 134
drag, startPoint x: 566, startPoint y: 448, endPoint x: 589, endPoint y: 410, distance: 44.7
click at [589, 239] on div at bounding box center [430, 301] width 575 height 323
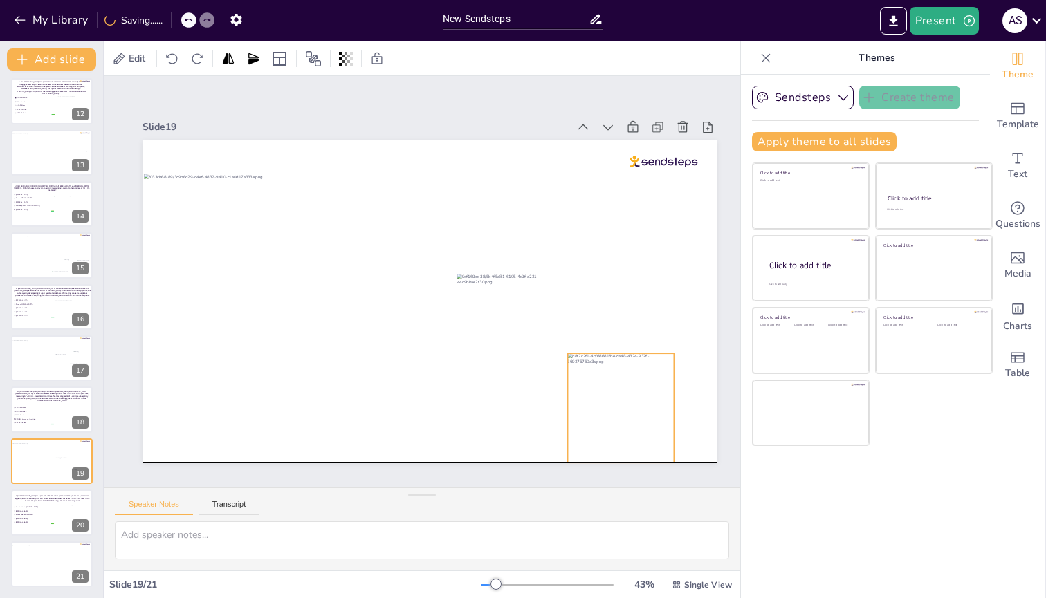
drag, startPoint x: 609, startPoint y: 373, endPoint x: 585, endPoint y: 403, distance: 38.5
click at [585, 239] on div at bounding box center [620, 407] width 107 height 109
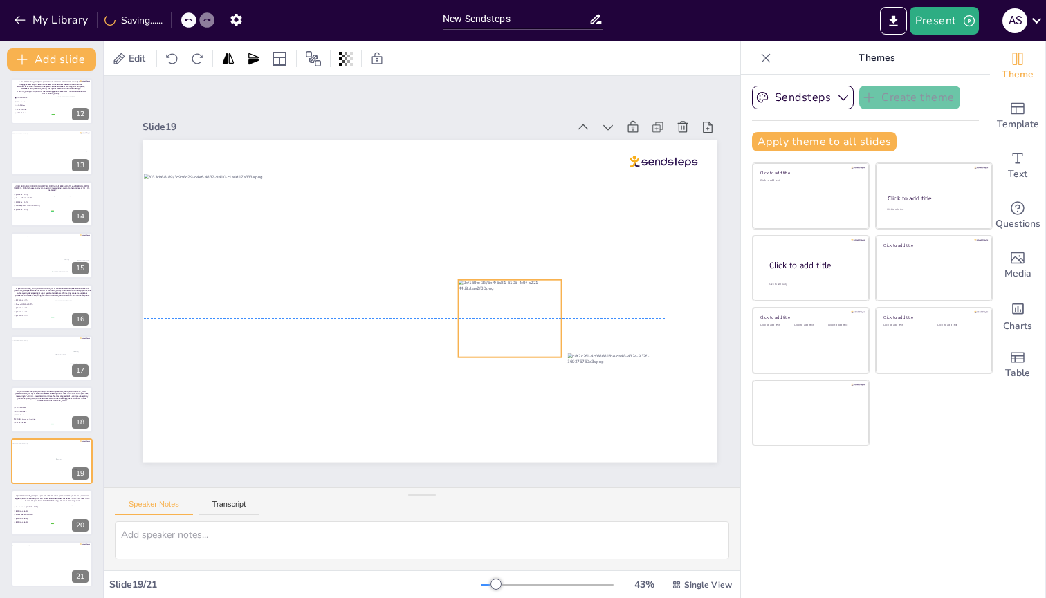
click at [538, 239] on div at bounding box center [510, 317] width 103 height 77
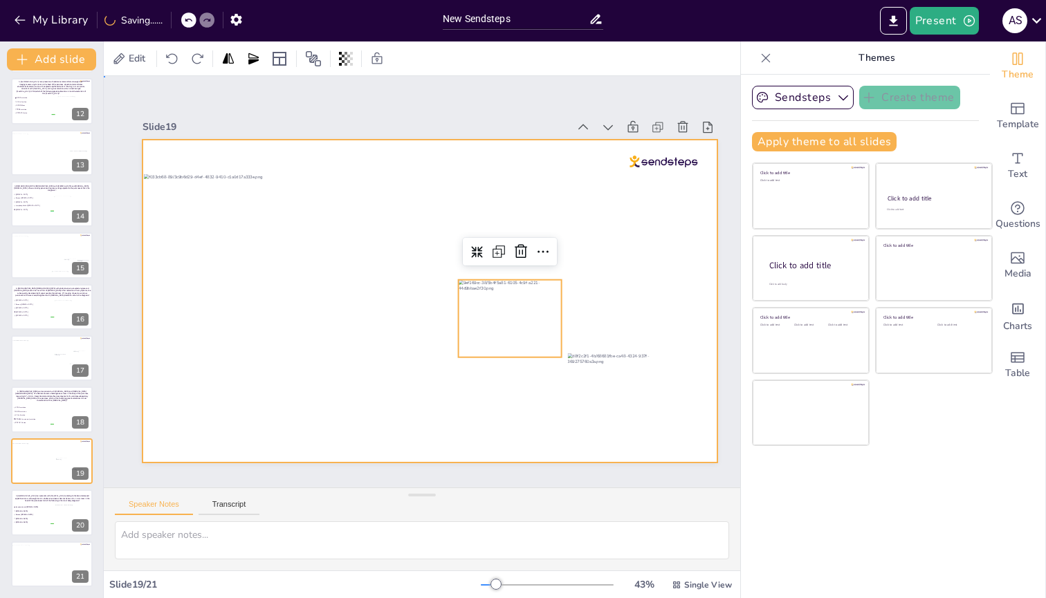
click at [683, 239] on div at bounding box center [430, 301] width 575 height 323
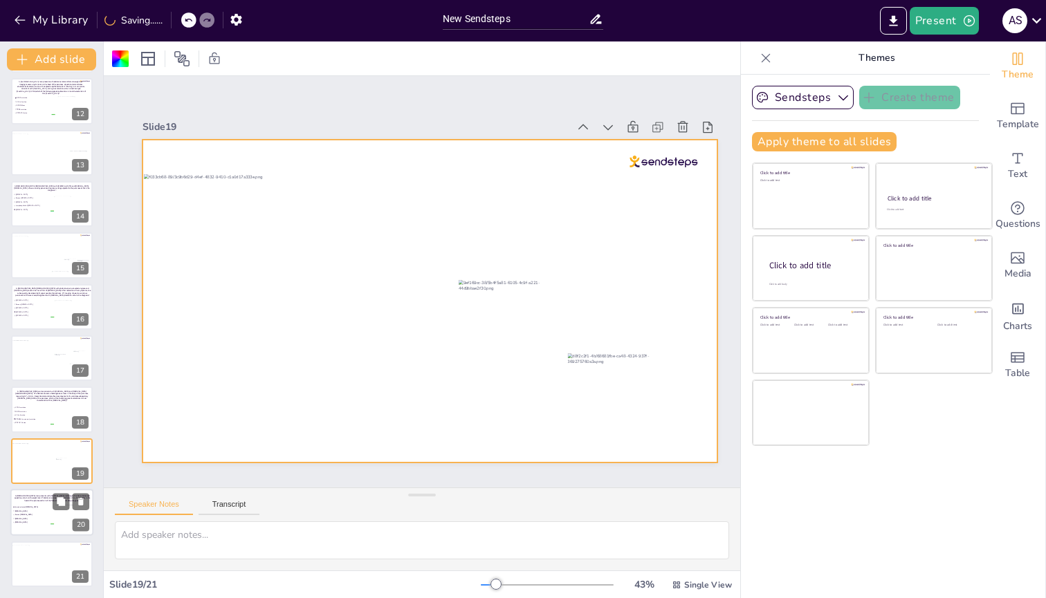
click at [39, 239] on div at bounding box center [51, 512] width 83 height 47
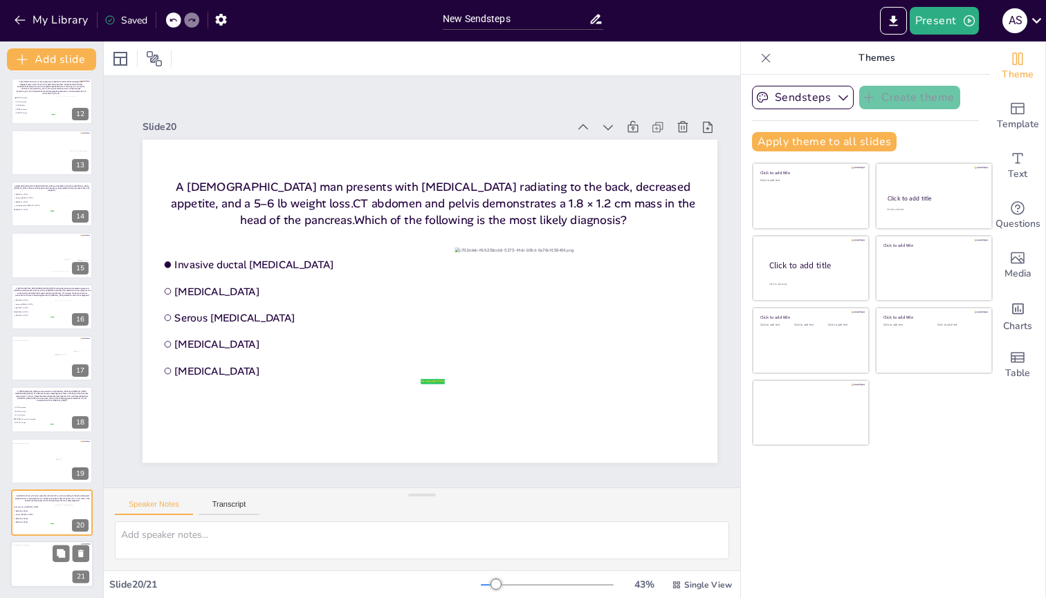
click at [26, 239] on div at bounding box center [52, 566] width 82 height 43
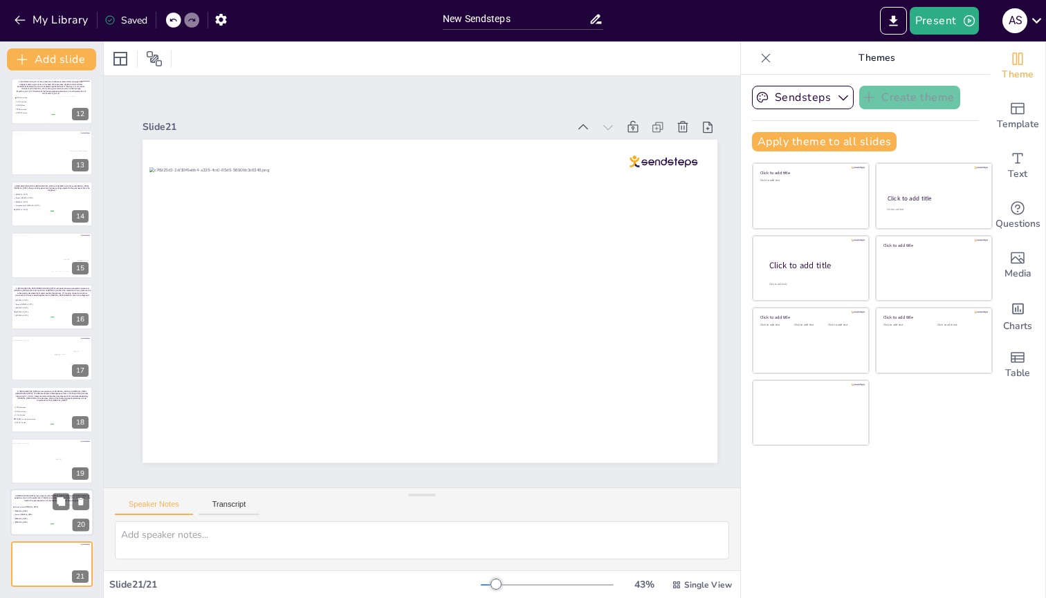
click at [43, 239] on span "Serous [MEDICAL_DATA]" at bounding box center [34, 515] width 39 height 2
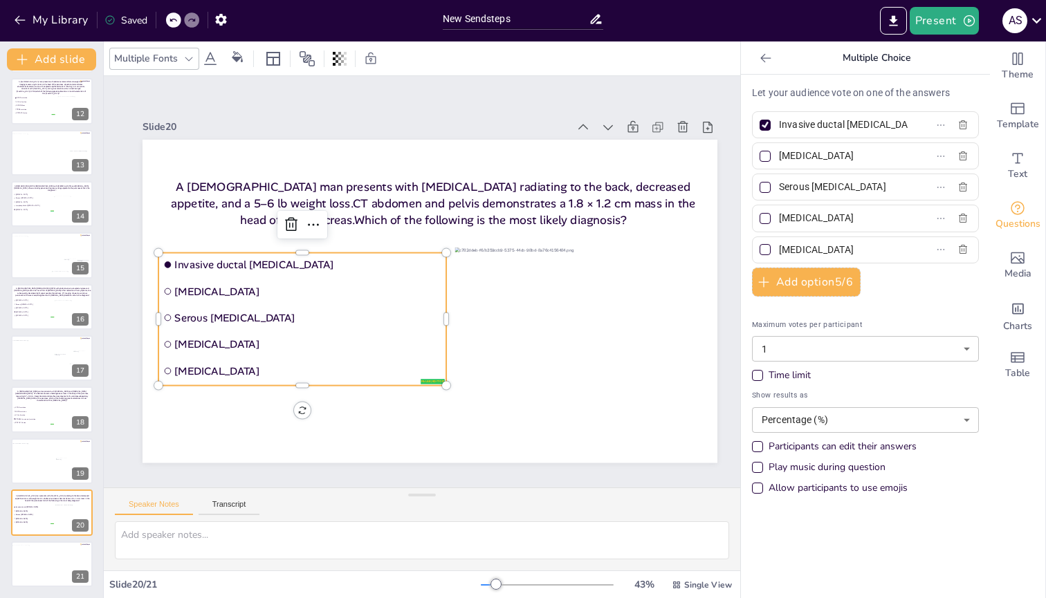
click at [169, 239] on input "checkbox" at bounding box center [168, 264] width 7 height 7
checkbox input "true"
click at [26, 239] on div at bounding box center [52, 566] width 82 height 43
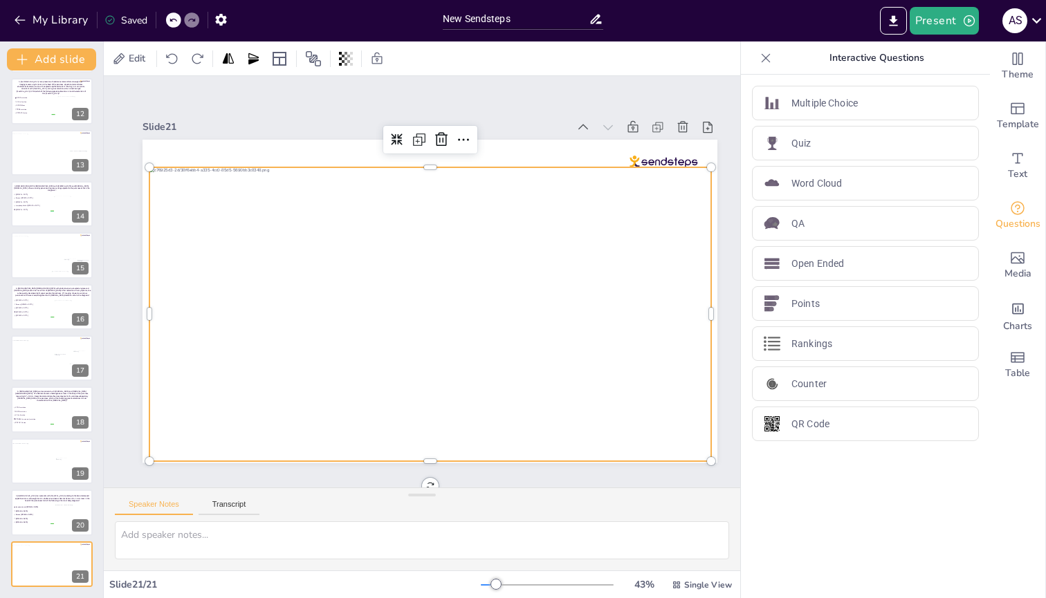
click at [288, 239] on div at bounding box center [430, 314] width 562 height 294
click at [446, 132] on icon at bounding box center [441, 139] width 12 height 14
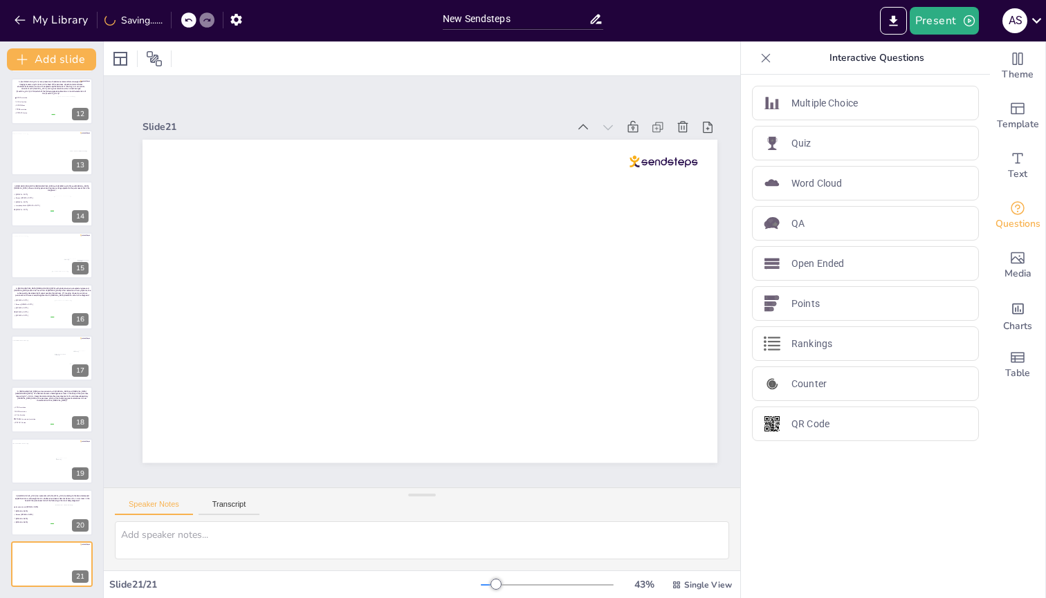
click at [759, 53] on icon at bounding box center [766, 58] width 14 height 14
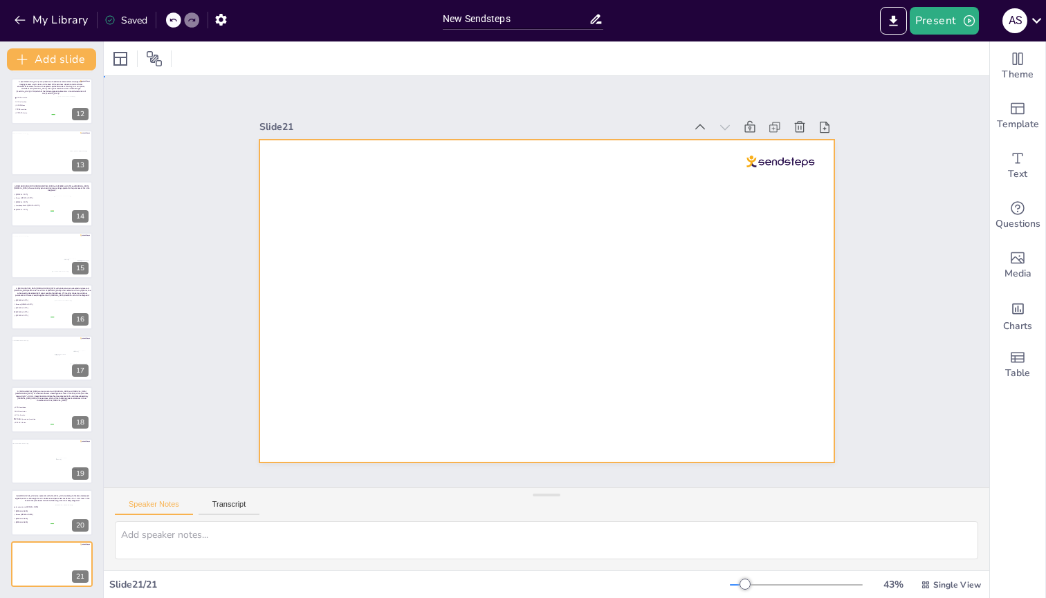
click at [686, 239] on div at bounding box center [546, 301] width 575 height 323
click at [1019, 64] on div "Theme" at bounding box center [1017, 67] width 55 height 50
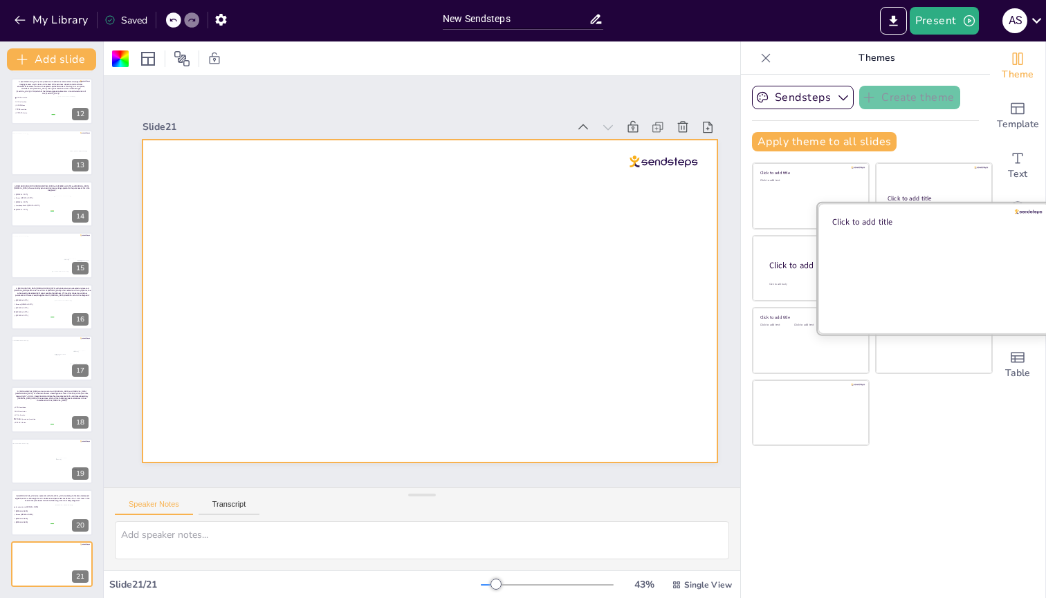
click at [908, 239] on div at bounding box center [934, 268] width 232 height 131
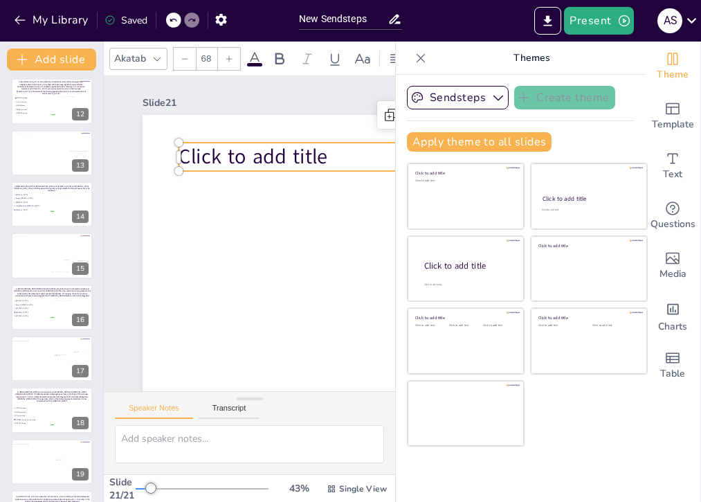
click at [230, 159] on span "Click to add title" at bounding box center [252, 157] width 149 height 28
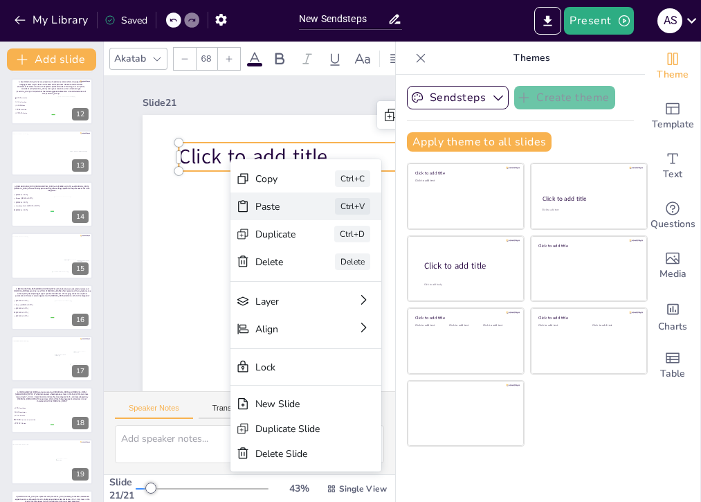
click at [262, 204] on div "Paste" at bounding box center [275, 206] width 41 height 13
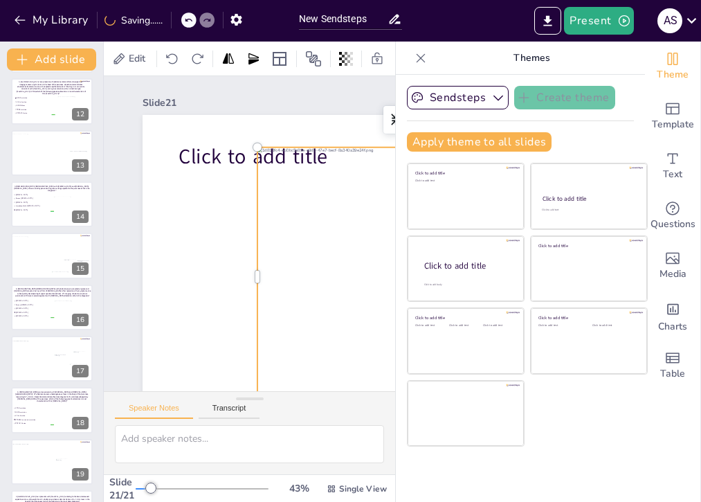
click at [317, 179] on div at bounding box center [429, 276] width 345 height 259
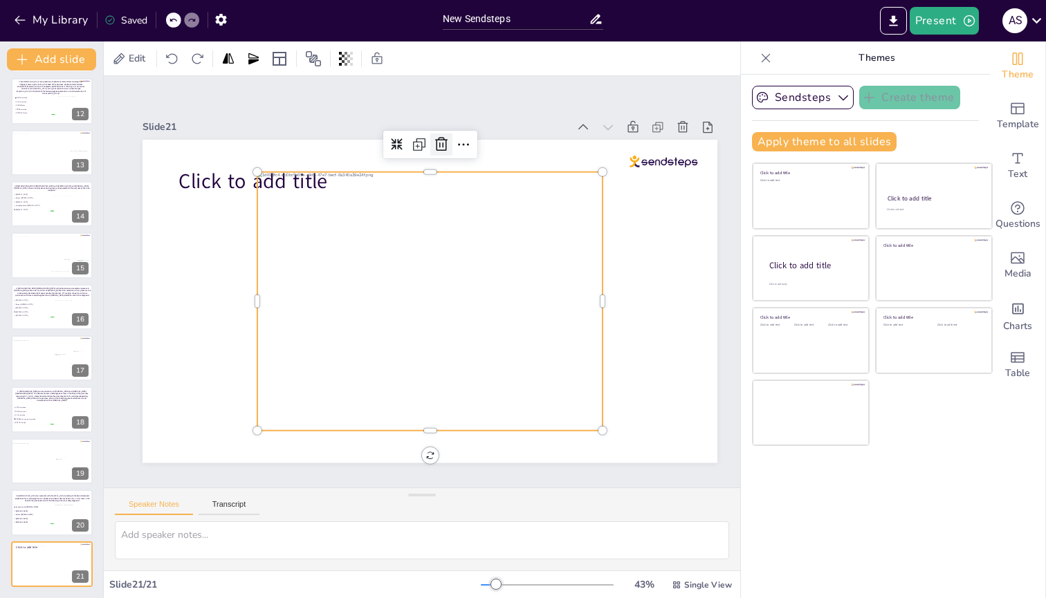
click at [437, 137] on icon at bounding box center [441, 144] width 12 height 14
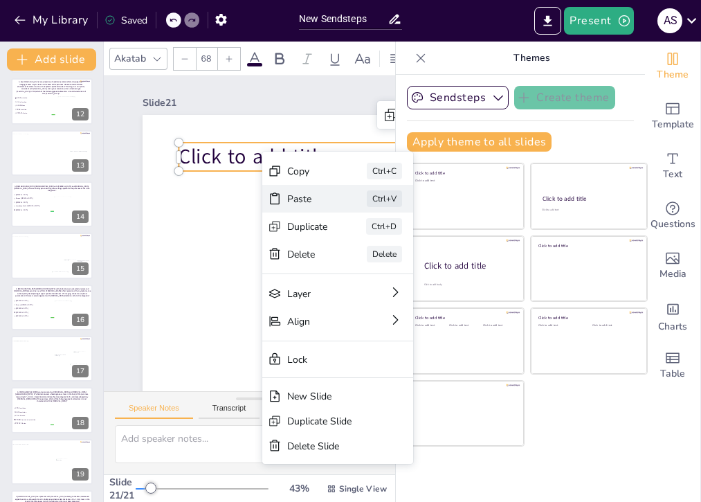
click at [301, 196] on div "Paste" at bounding box center [307, 198] width 41 height 13
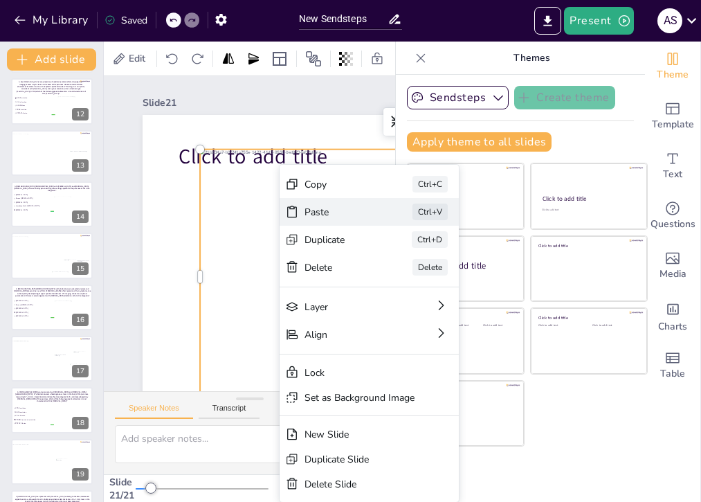
click at [315, 211] on div "Paste" at bounding box center [338, 211] width 69 height 13
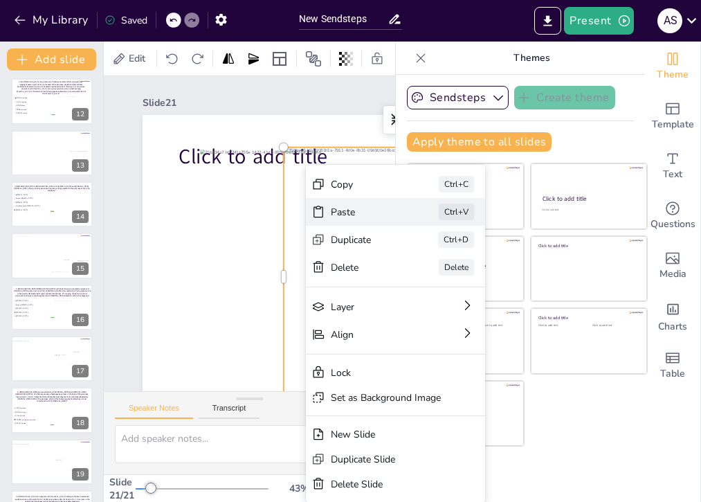
click at [317, 216] on icon at bounding box center [318, 212] width 14 height 14
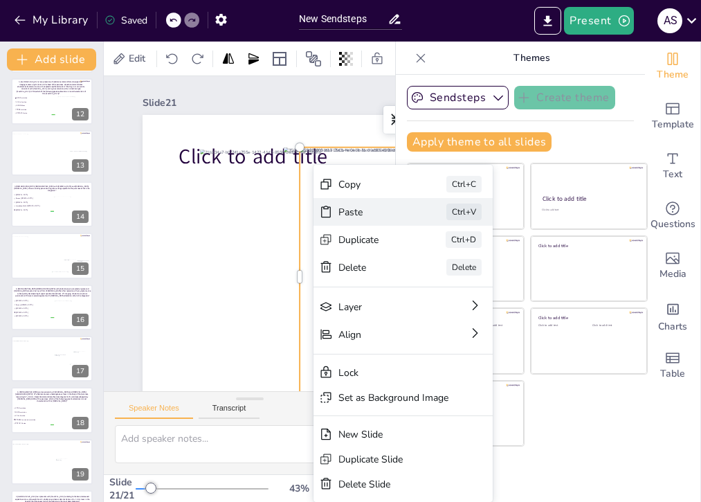
click at [344, 209] on div "Paste" at bounding box center [372, 211] width 69 height 13
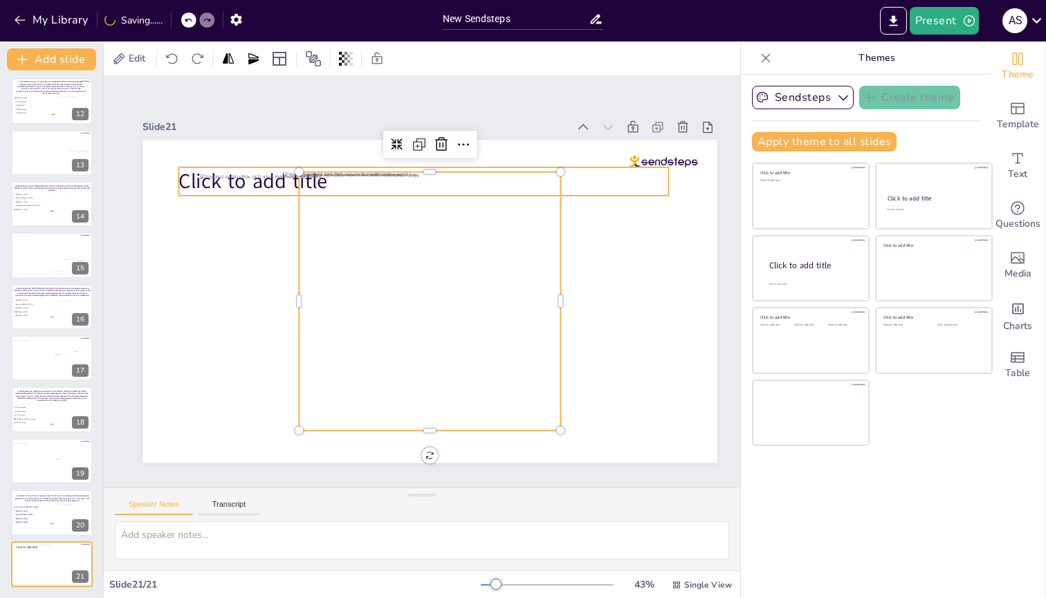
click at [194, 176] on span "Click to add title" at bounding box center [252, 181] width 149 height 28
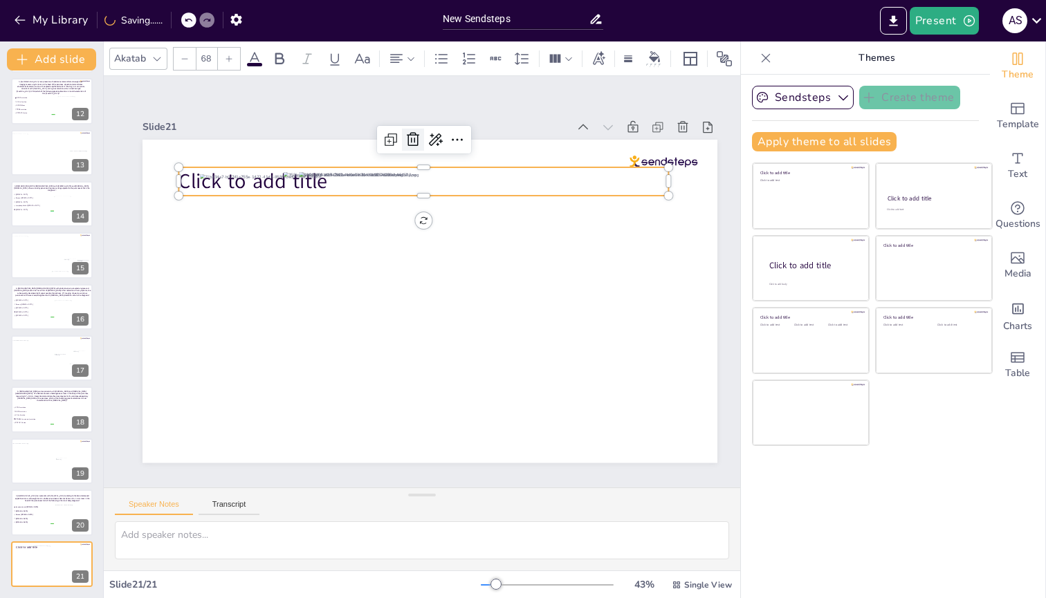
click at [416, 137] on icon at bounding box center [413, 139] width 17 height 17
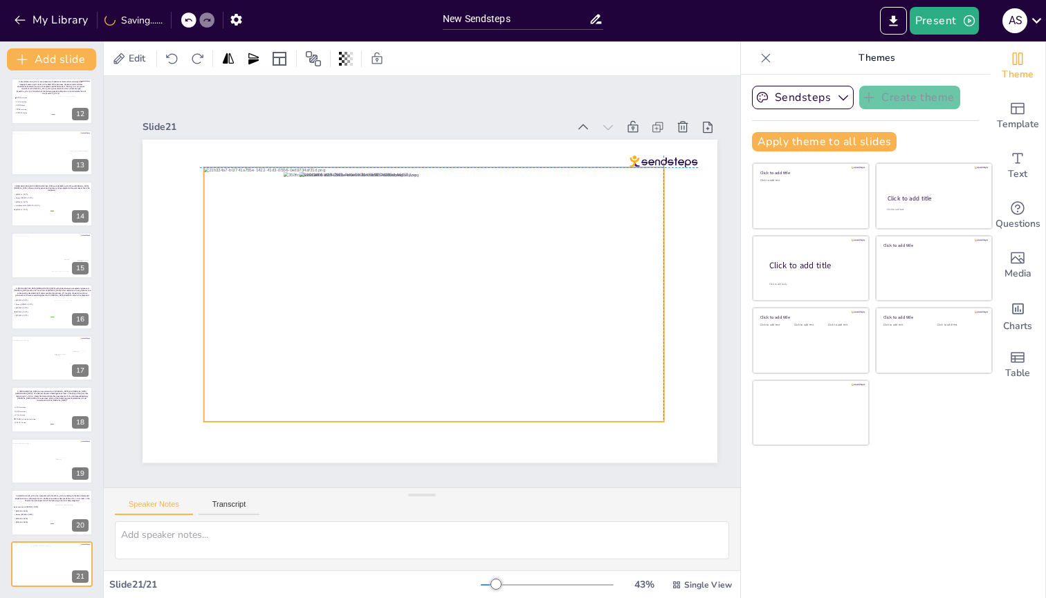
drag, startPoint x: 248, startPoint y: 241, endPoint x: 248, endPoint y: 232, distance: 9.0
click at [248, 232] on div at bounding box center [434, 294] width 460 height 255
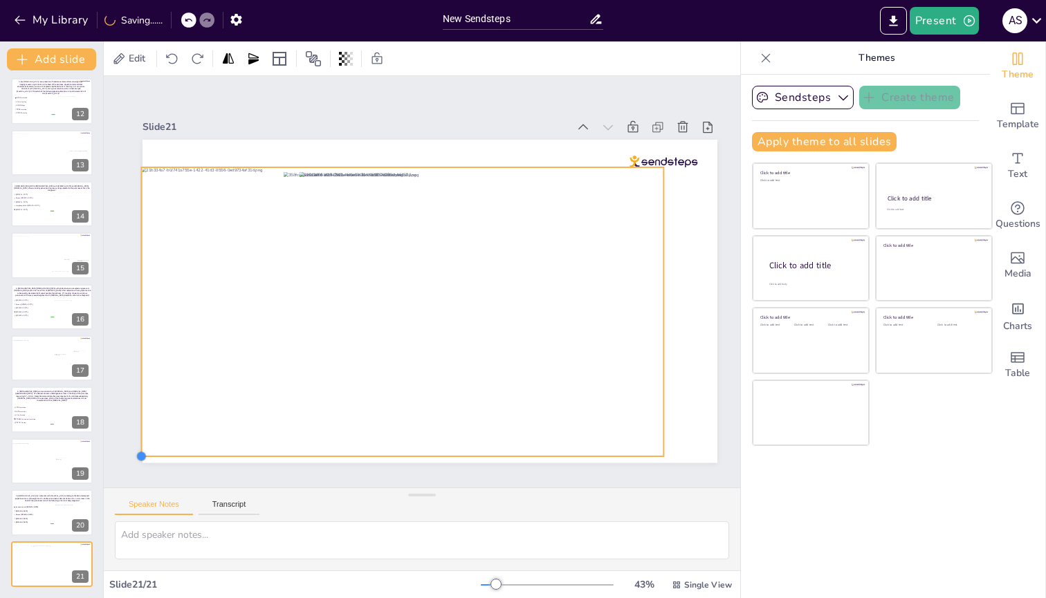
drag, startPoint x: 204, startPoint y: 415, endPoint x: 180, endPoint y: 450, distance: 42.2
click at [180, 239] on div at bounding box center [430, 301] width 575 height 323
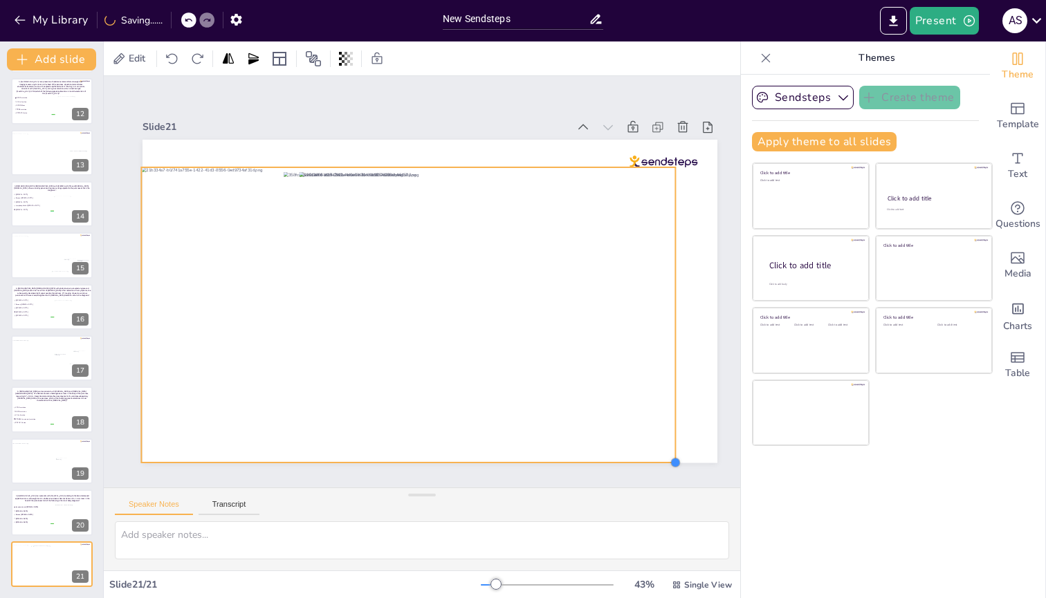
drag, startPoint x: 665, startPoint y: 451, endPoint x: 677, endPoint y: 457, distance: 13.0
click at [677, 239] on div at bounding box center [675, 462] width 11 height 11
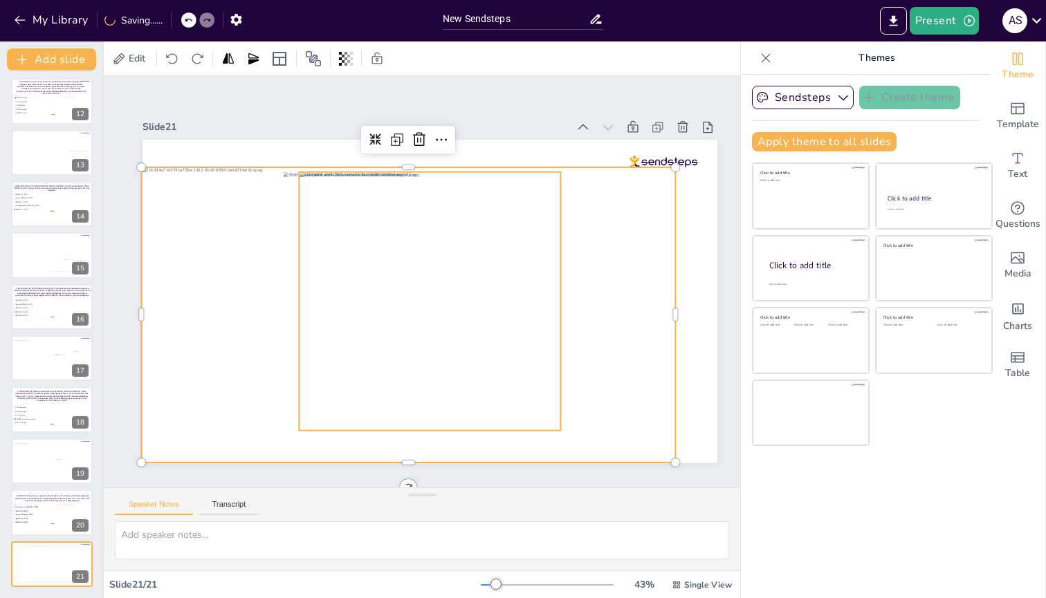
click at [495, 239] on div at bounding box center [429, 301] width 261 height 259
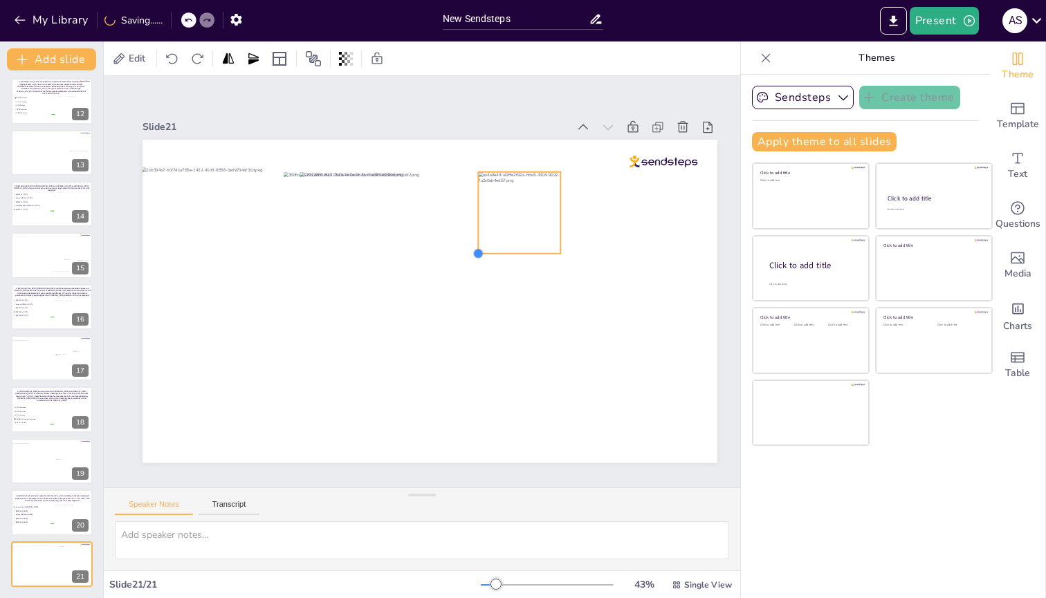
drag, startPoint x: 300, startPoint y: 424, endPoint x: 479, endPoint y: 201, distance: 286.4
click at [479, 201] on div at bounding box center [430, 301] width 575 height 323
drag, startPoint x: 530, startPoint y: 208, endPoint x: 681, endPoint y: 318, distance: 186.7
click at [681, 239] on div at bounding box center [675, 323] width 82 height 82
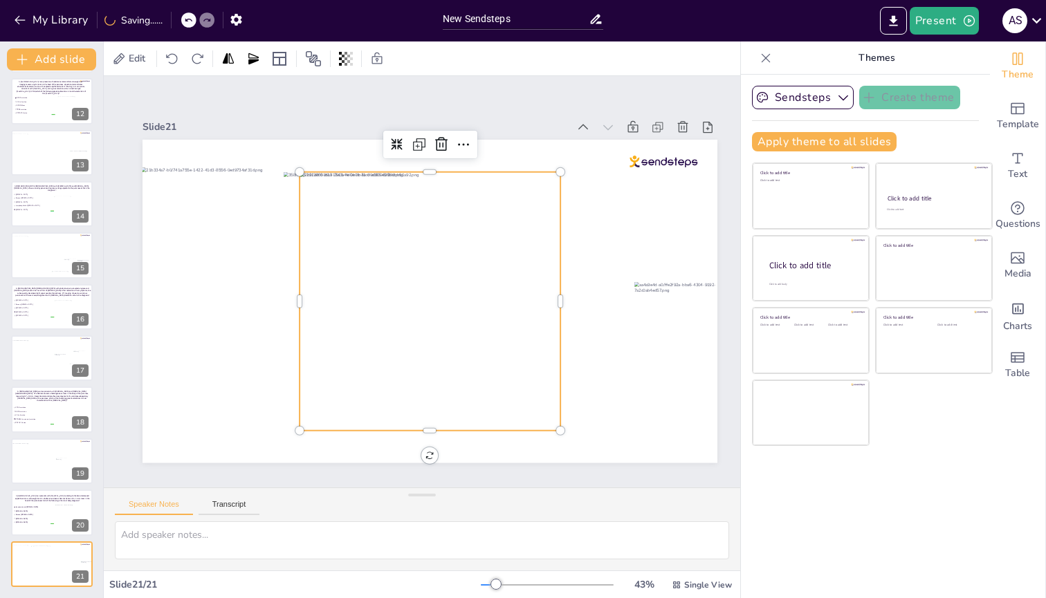
click at [508, 239] on div at bounding box center [430, 301] width 261 height 259
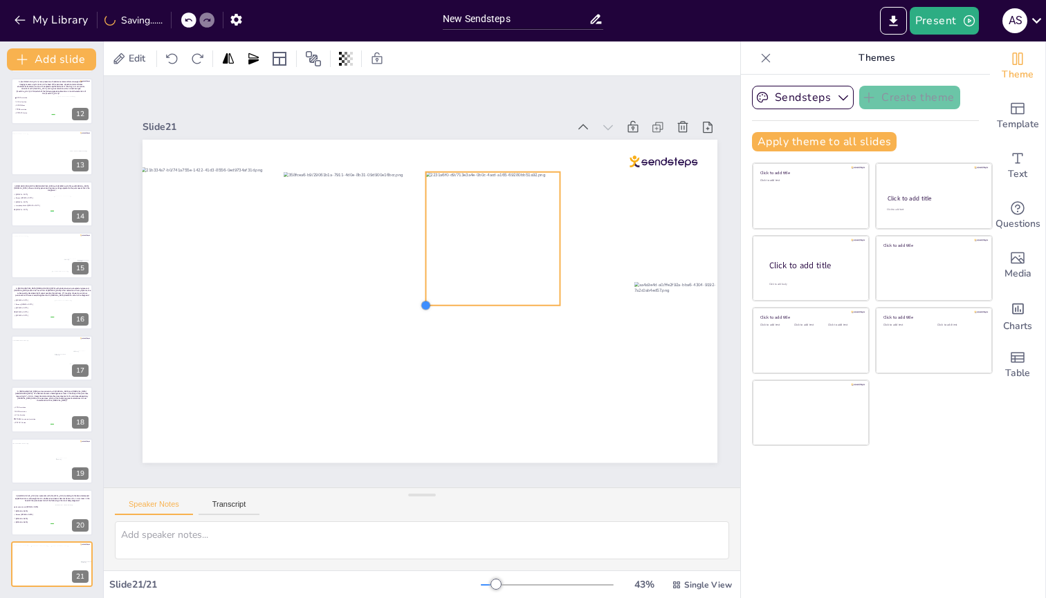
drag, startPoint x: 301, startPoint y: 426, endPoint x: 430, endPoint y: 301, distance: 180.0
click at [430, 239] on div at bounding box center [425, 305] width 11 height 11
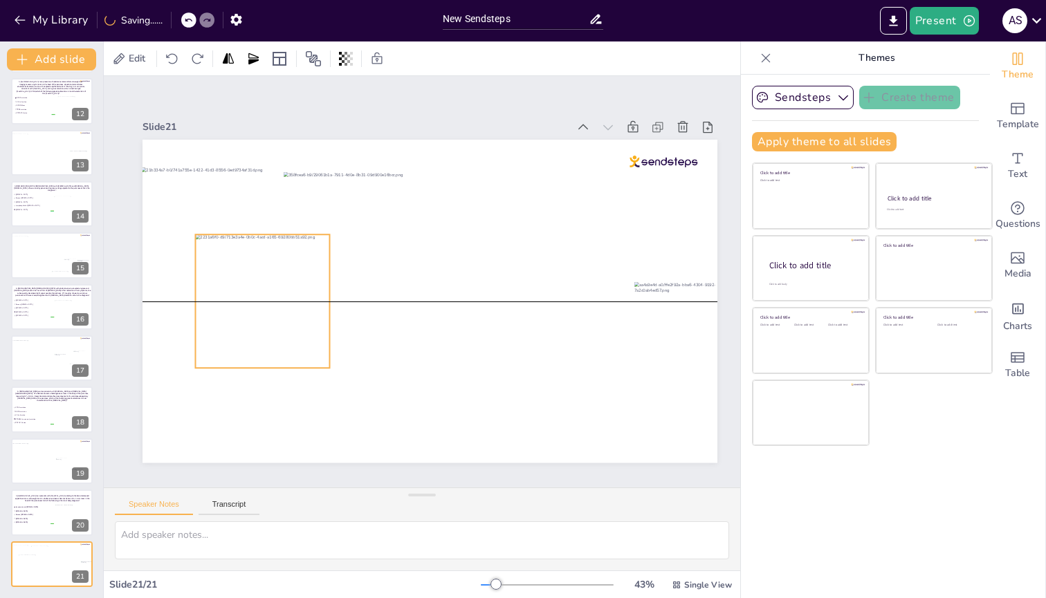
drag, startPoint x: 507, startPoint y: 270, endPoint x: 274, endPoint y: 327, distance: 239.9
click at [274, 239] on div at bounding box center [262, 302] width 134 height 134
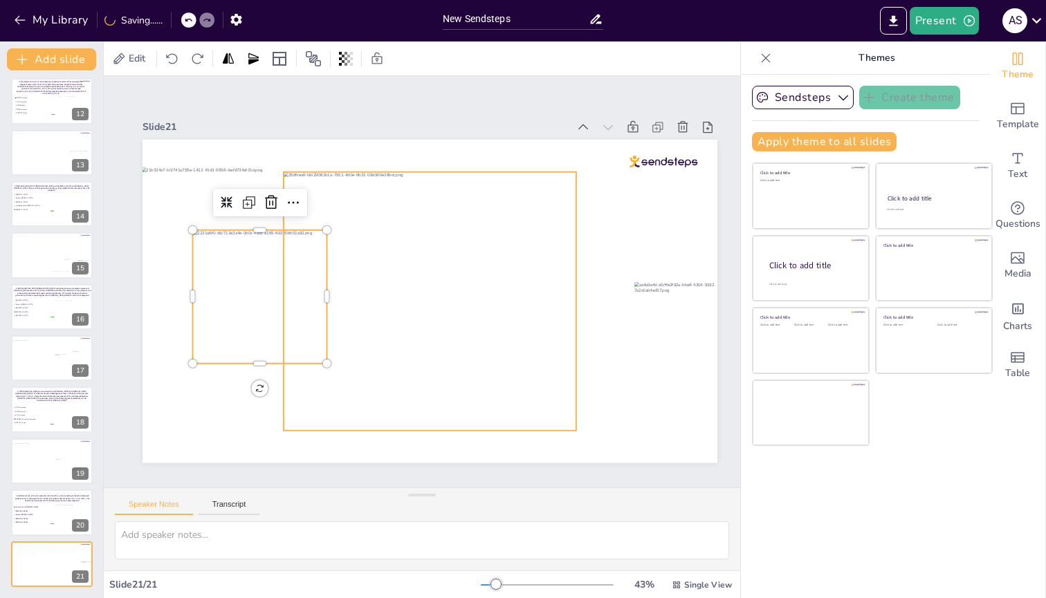
click at [425, 239] on div at bounding box center [430, 301] width 293 height 259
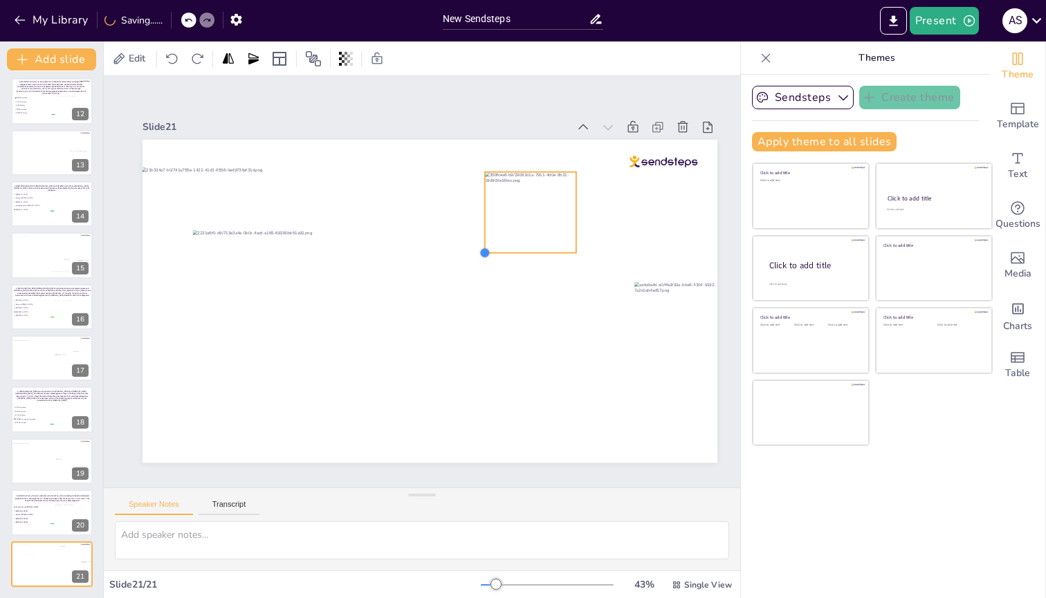
drag, startPoint x: 285, startPoint y: 425, endPoint x: 486, endPoint y: 243, distance: 271.3
click at [486, 239] on div at bounding box center [484, 252] width 11 height 11
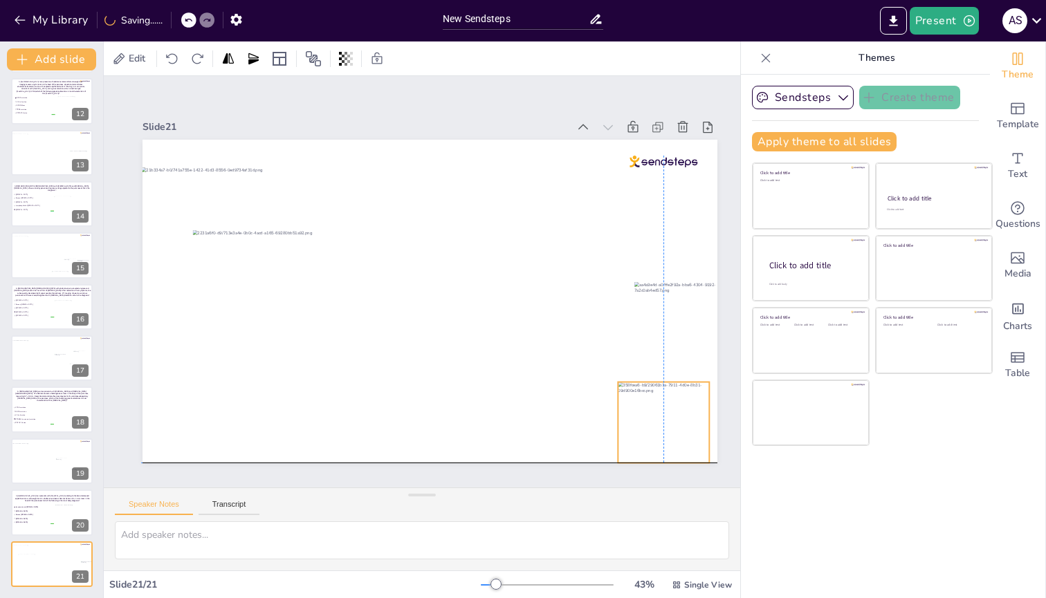
drag, startPoint x: 534, startPoint y: 211, endPoint x: 663, endPoint y: 421, distance: 246.9
click at [663, 239] on div at bounding box center [663, 422] width 91 height 81
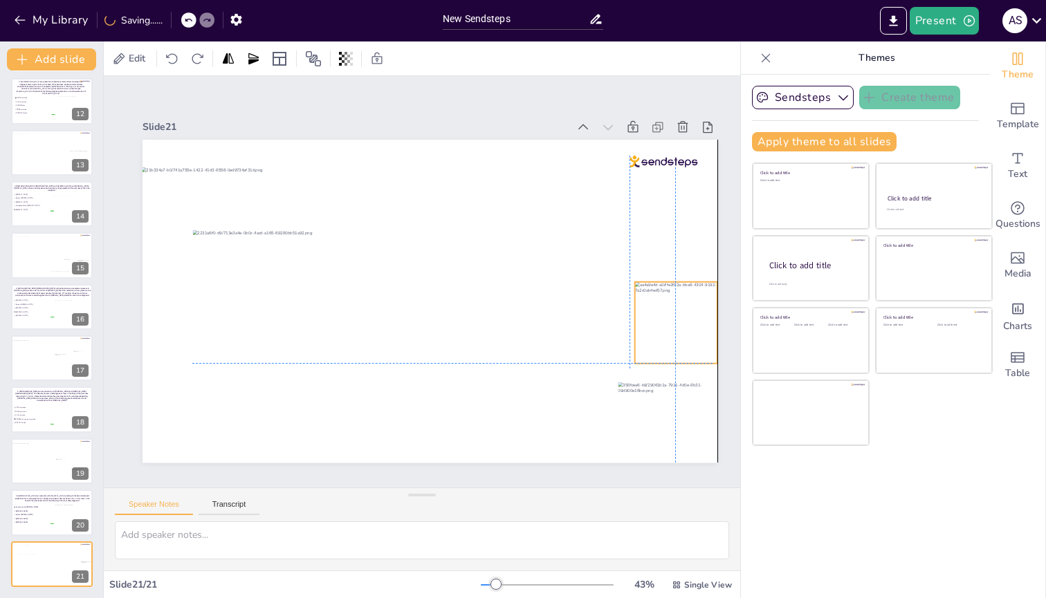
click at [665, 239] on div at bounding box center [676, 323] width 82 height 82
click at [661, 239] on div at bounding box center [676, 323] width 82 height 82
drag, startPoint x: 636, startPoint y: 358, endPoint x: 621, endPoint y: 371, distance: 20.1
click at [621, 239] on div at bounding box center [619, 378] width 11 height 11
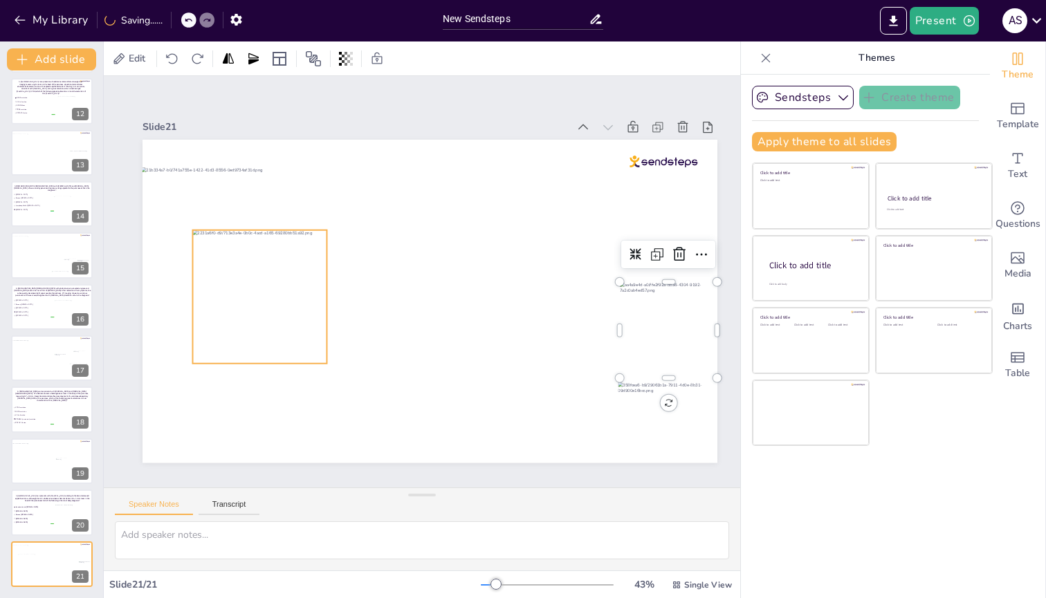
click at [291, 239] on div at bounding box center [259, 297] width 134 height 134
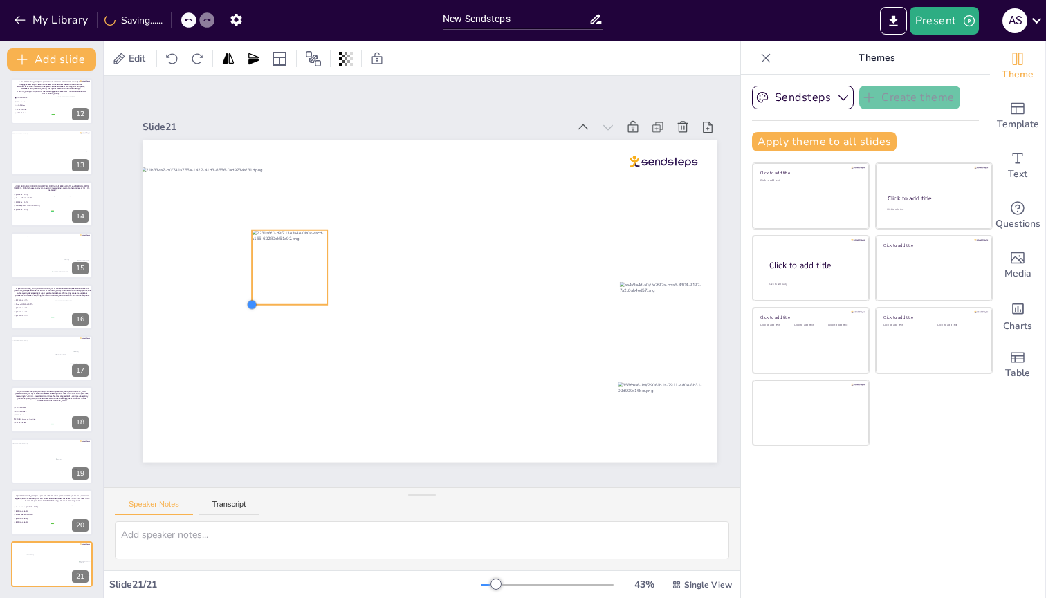
drag, startPoint x: 194, startPoint y: 358, endPoint x: 255, endPoint y: 300, distance: 84.6
click at [255, 239] on div at bounding box center [251, 304] width 11 height 11
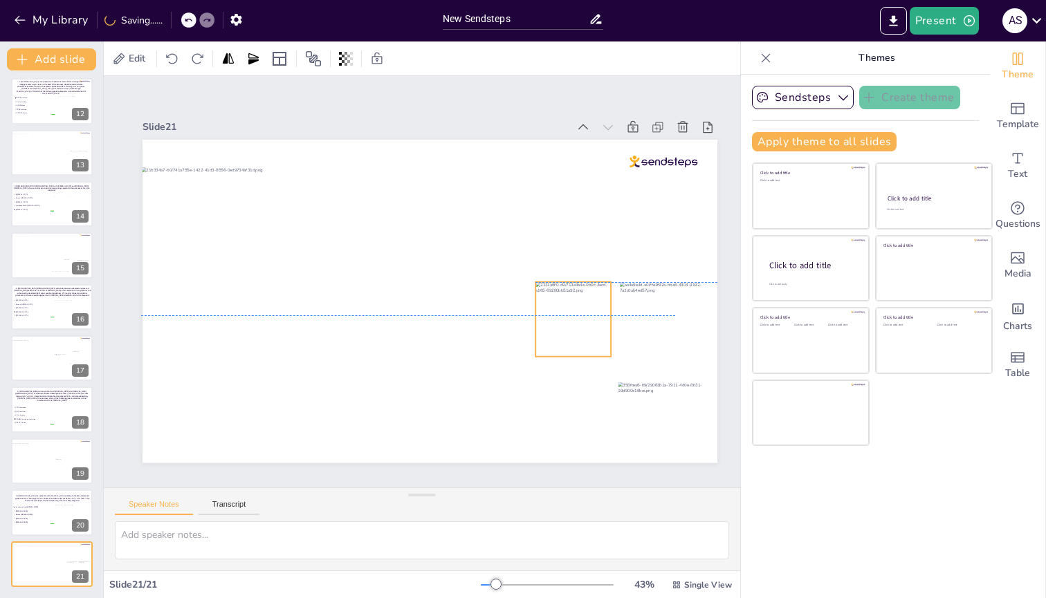
drag, startPoint x: 282, startPoint y: 259, endPoint x: 565, endPoint y: 312, distance: 288.5
click at [565, 239] on div at bounding box center [572, 319] width 75 height 75
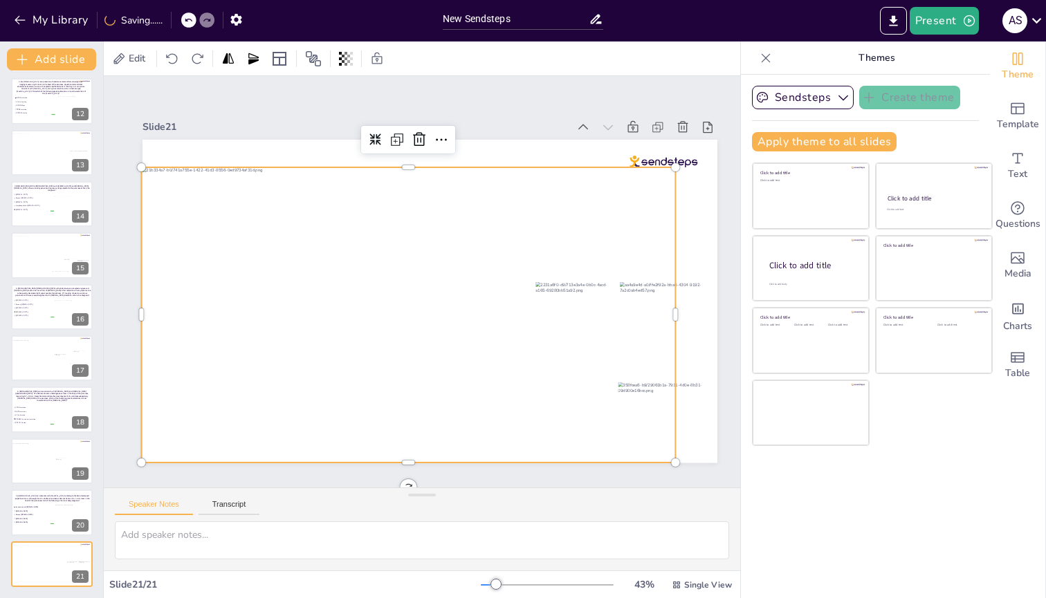
click at [472, 239] on div at bounding box center [408, 315] width 534 height 296
click at [66, 60] on button "Add slide" at bounding box center [51, 59] width 89 height 22
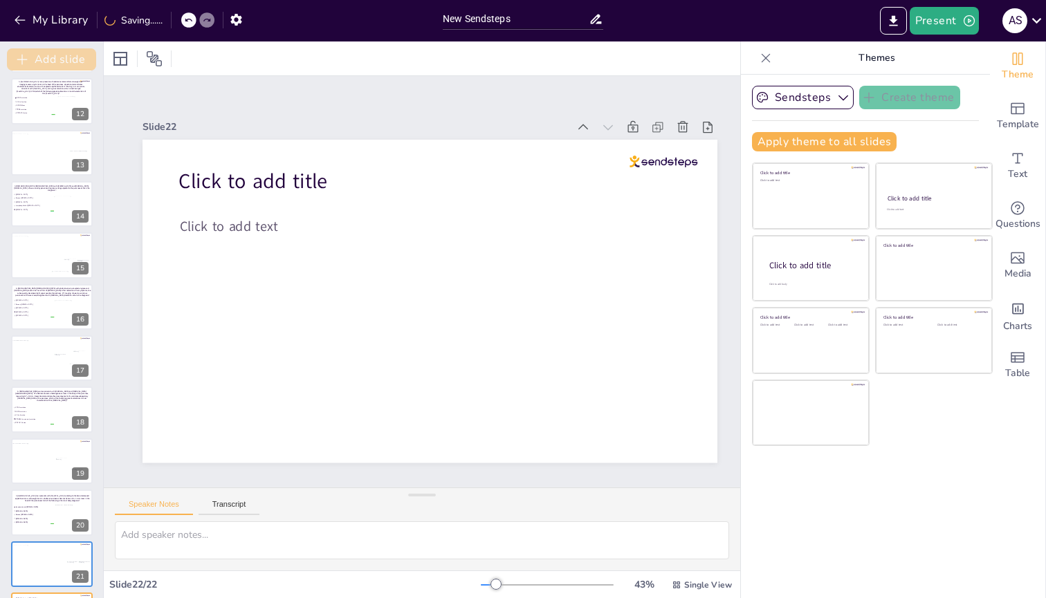
click at [66, 60] on button "Add slide" at bounding box center [51, 59] width 89 height 22
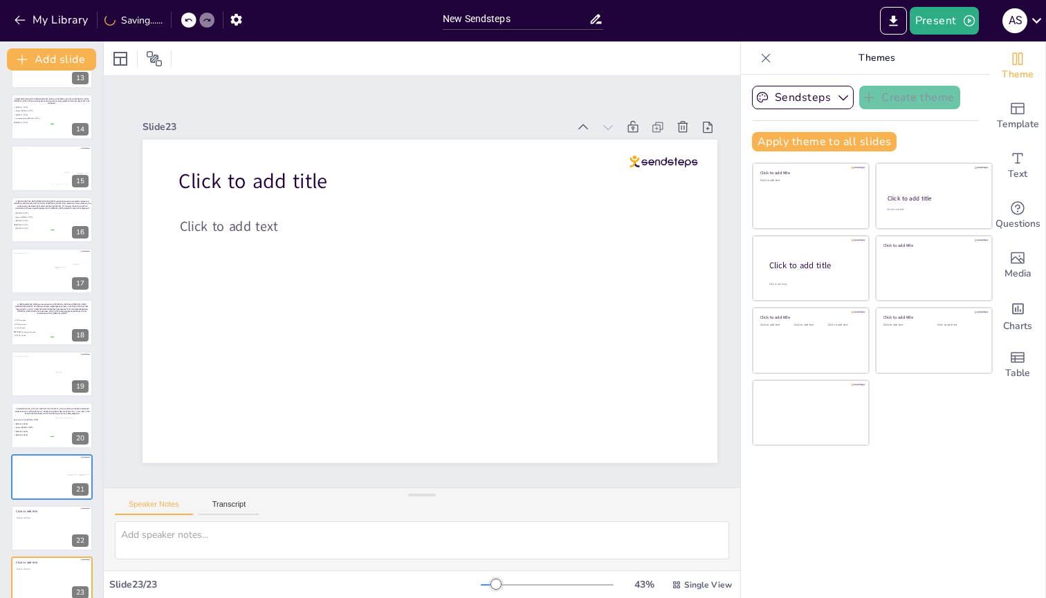
scroll to position [672, 0]
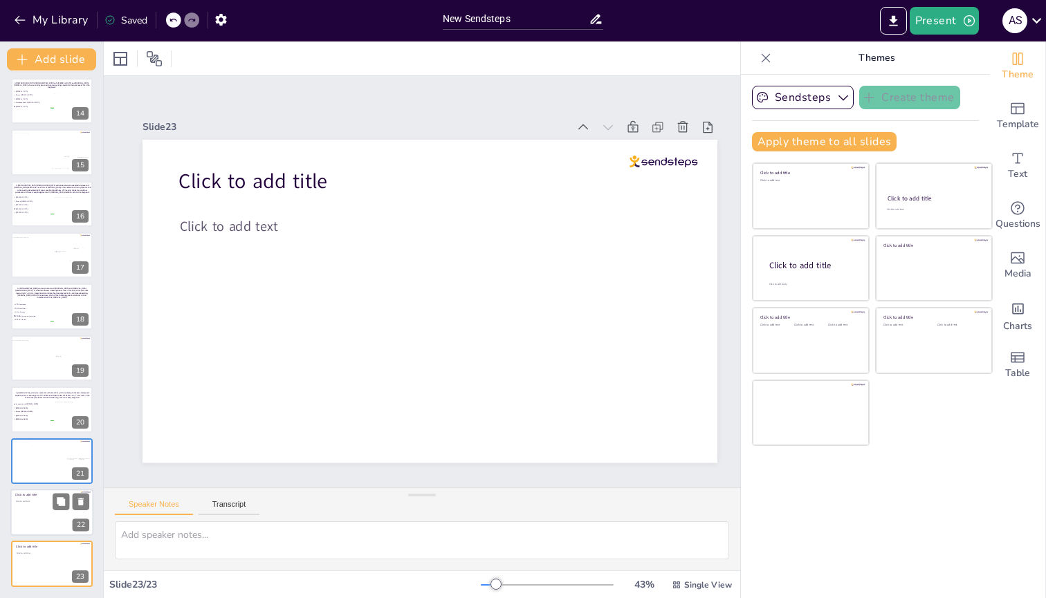
click at [39, 239] on div at bounding box center [51, 512] width 83 height 47
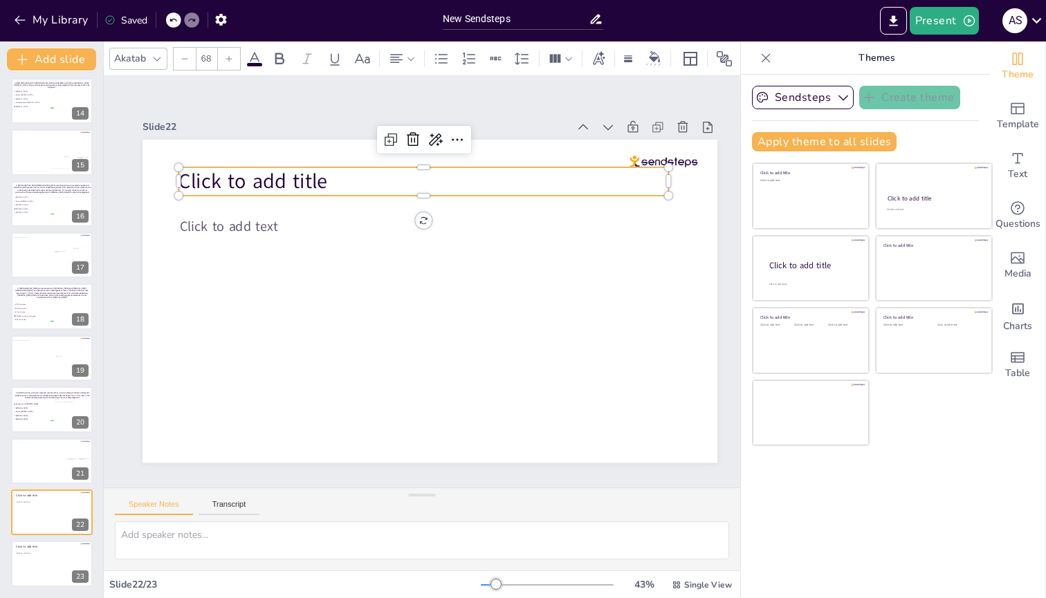
click at [262, 183] on span "Click to add title" at bounding box center [252, 181] width 149 height 28
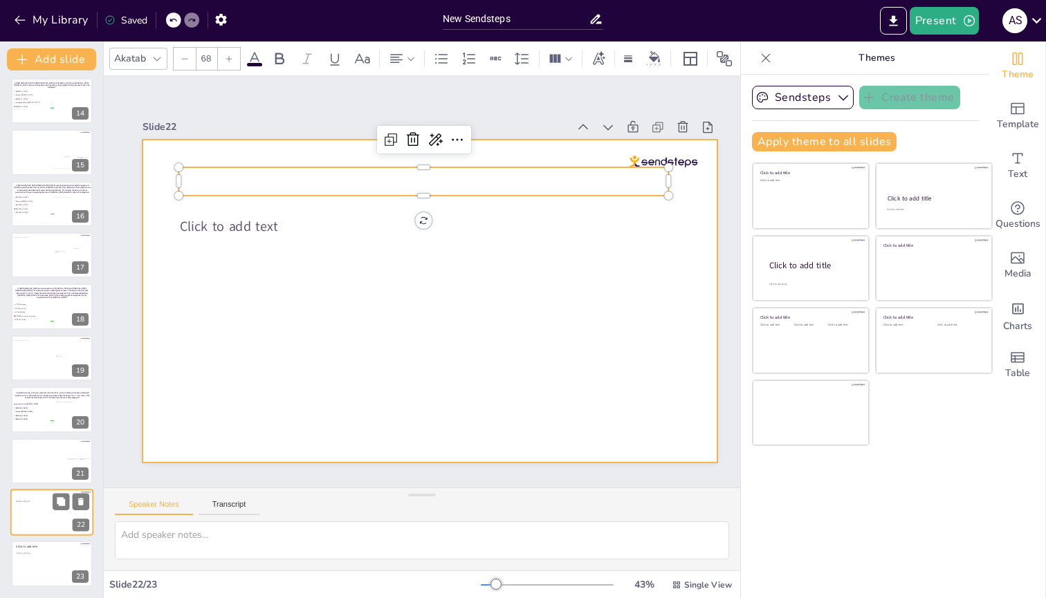
click at [26, 239] on div at bounding box center [51, 512] width 83 height 47
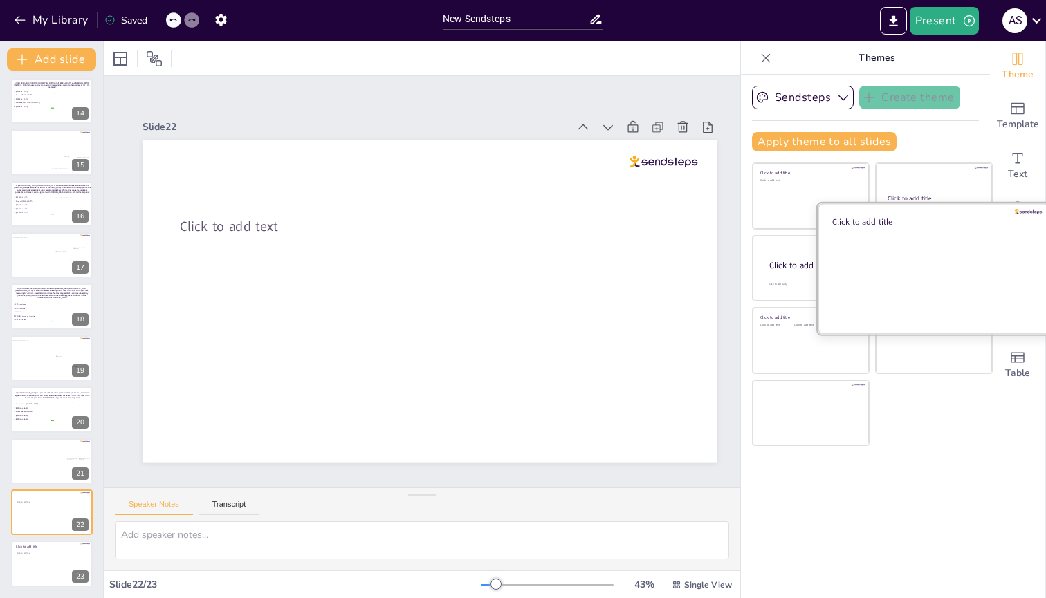
click at [930, 239] on div at bounding box center [934, 268] width 232 height 131
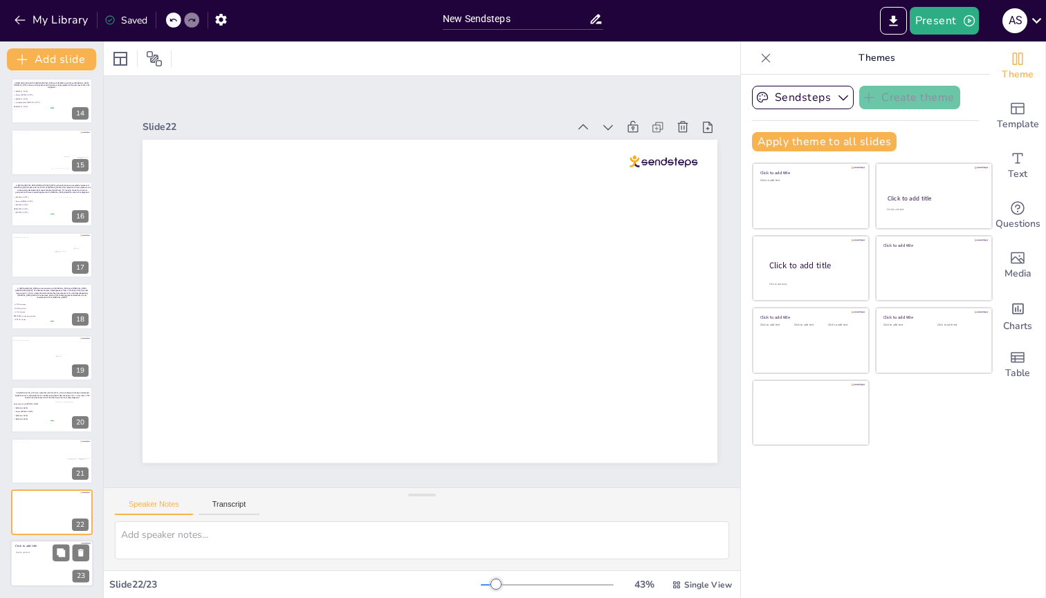
click at [47, 239] on div at bounding box center [51, 564] width 83 height 47
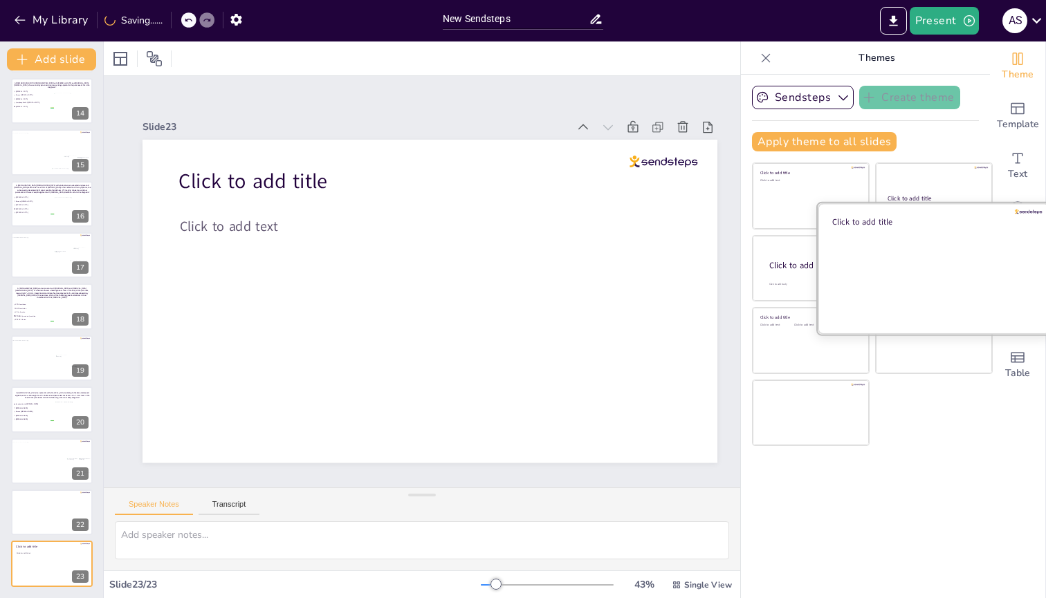
click at [924, 239] on div at bounding box center [934, 268] width 232 height 131
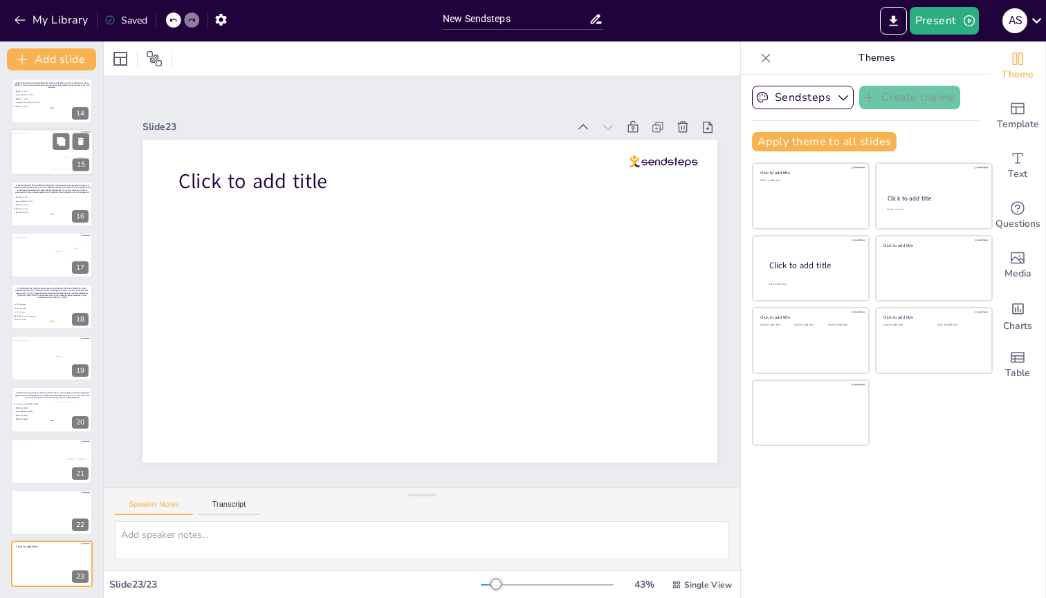
click at [23, 154] on div at bounding box center [48, 154] width 77 height 43
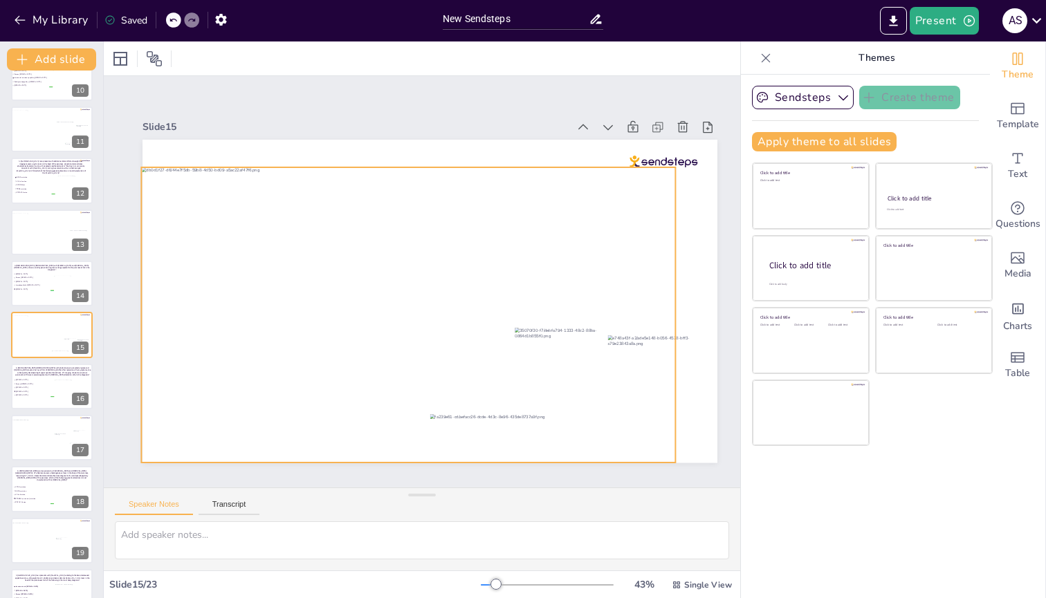
click at [519, 239] on div at bounding box center [408, 315] width 534 height 296
click at [419, 132] on icon at bounding box center [419, 139] width 17 height 17
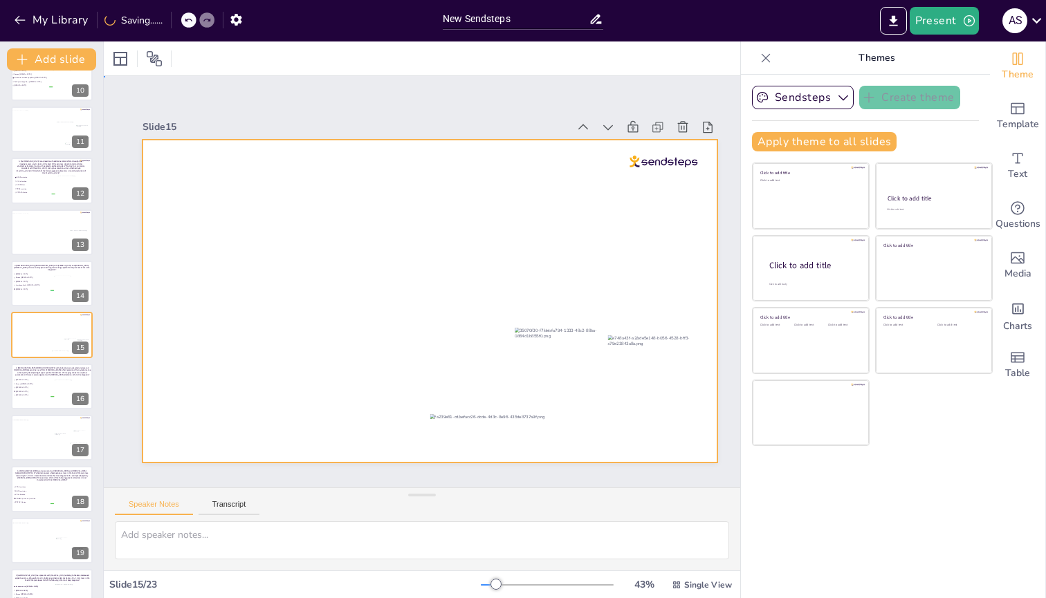
click at [350, 239] on div at bounding box center [430, 301] width 575 height 323
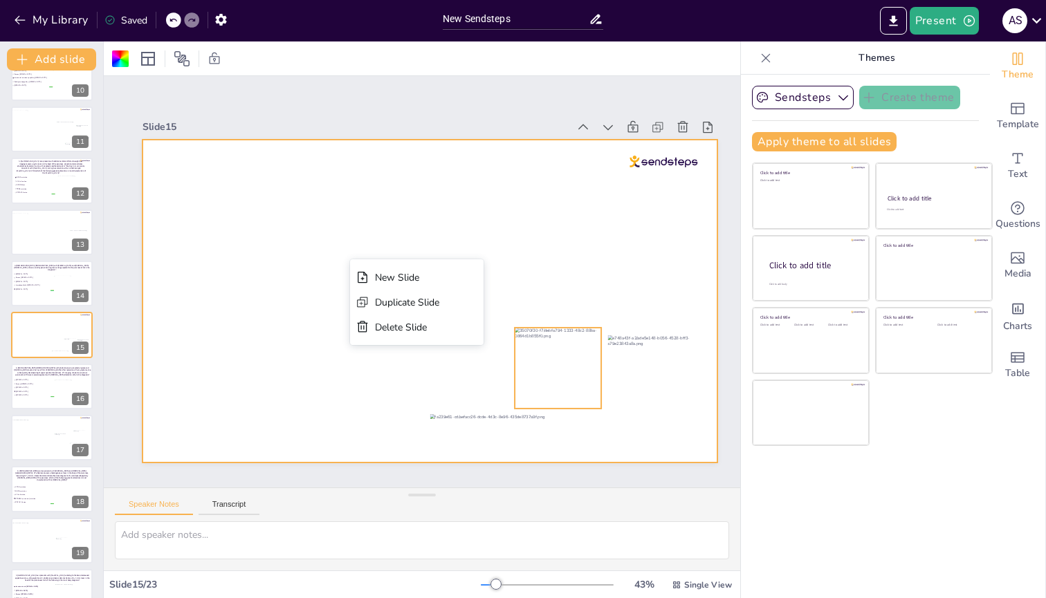
click at [559, 239] on div at bounding box center [558, 368] width 86 height 81
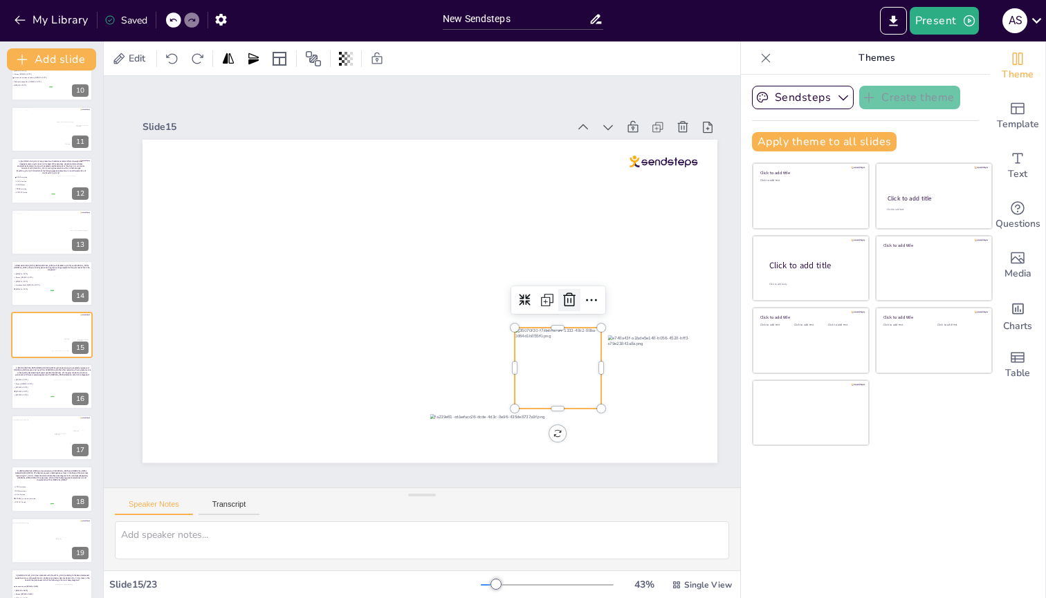
click at [562, 239] on icon at bounding box center [569, 300] width 17 height 17
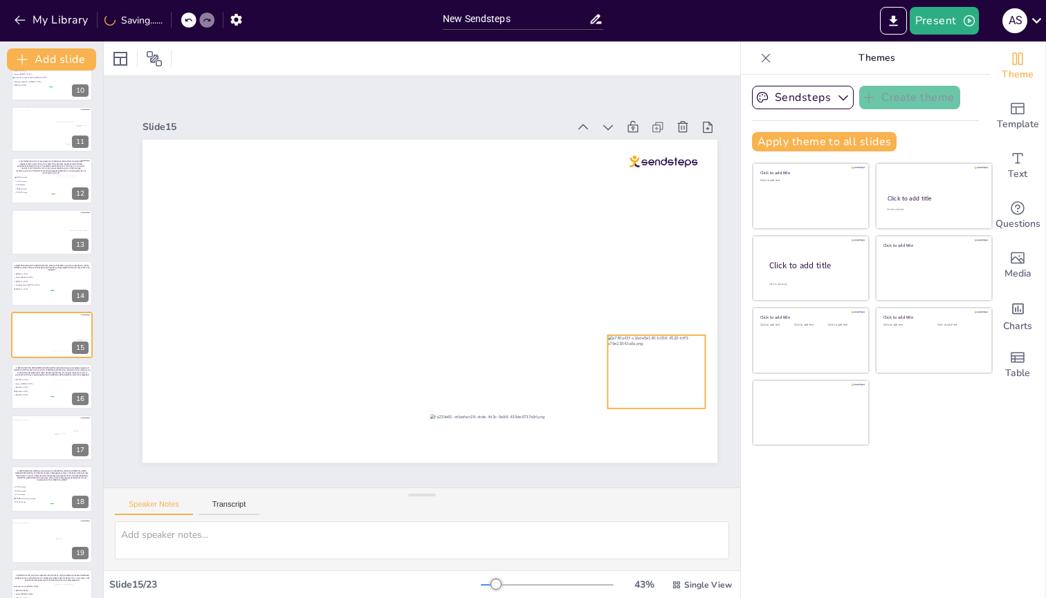
click at [670, 239] on div at bounding box center [656, 372] width 98 height 73
click at [672, 239] on icon at bounding box center [667, 307] width 12 height 14
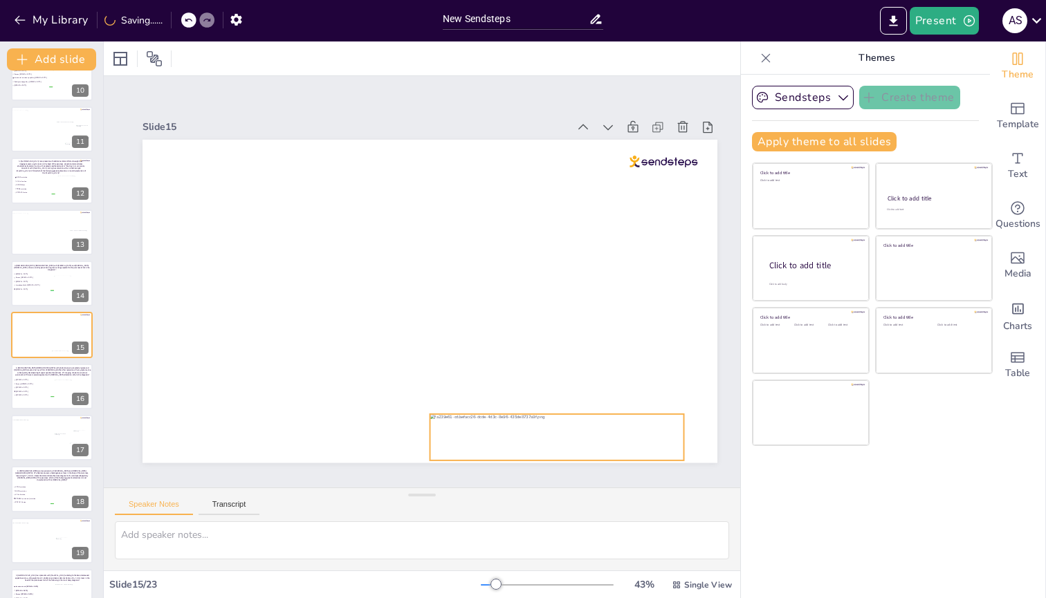
click at [593, 239] on div at bounding box center [557, 437] width 254 height 46
click at [563, 239] on icon at bounding box center [568, 386] width 12 height 14
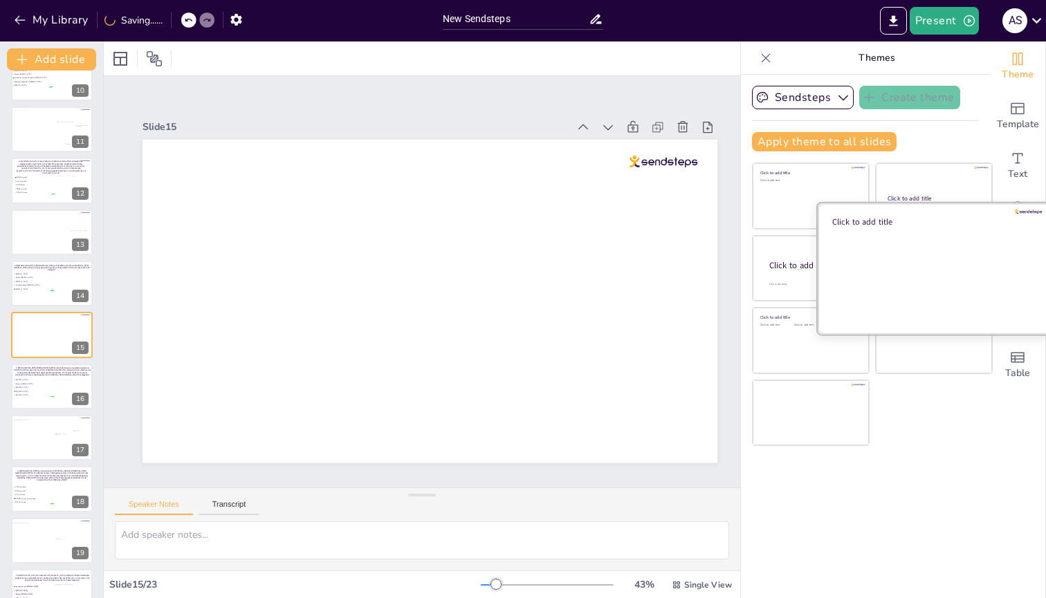
click at [933, 239] on div at bounding box center [934, 268] width 232 height 131
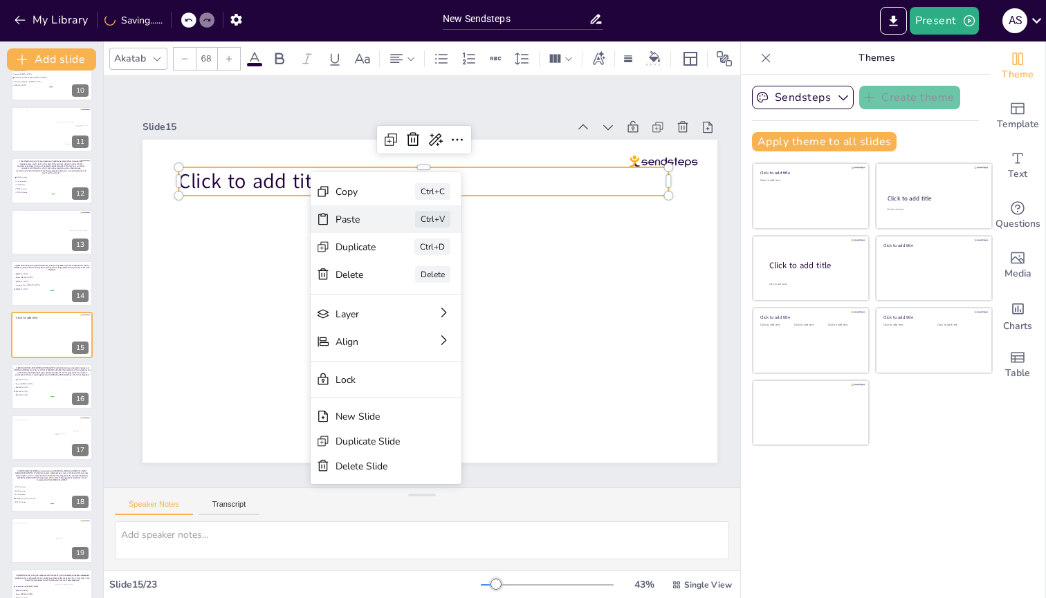
click at [340, 215] on div "Paste" at bounding box center [356, 219] width 41 height 13
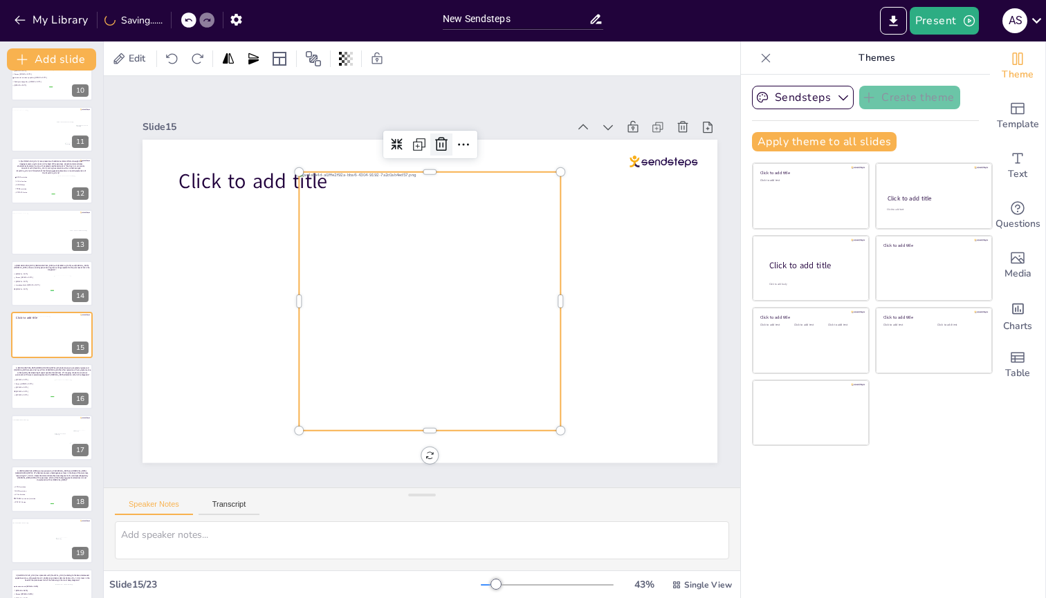
click at [439, 140] on icon at bounding box center [441, 144] width 12 height 14
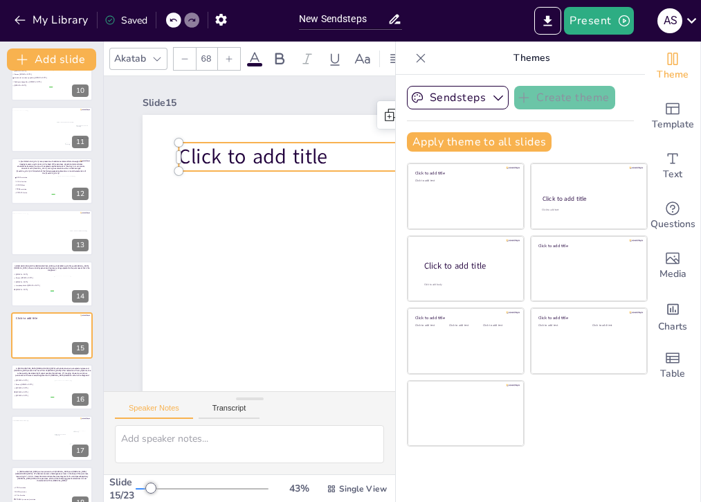
click at [252, 163] on span "Click to add title" at bounding box center [252, 157] width 149 height 28
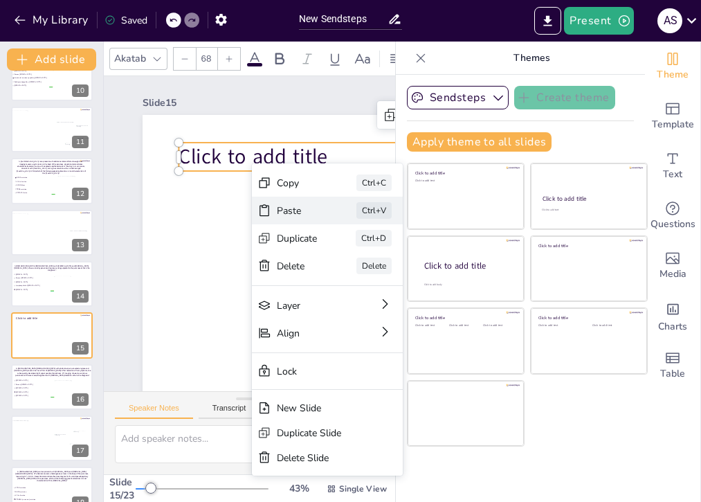
click at [282, 204] on div "Paste" at bounding box center [297, 210] width 41 height 13
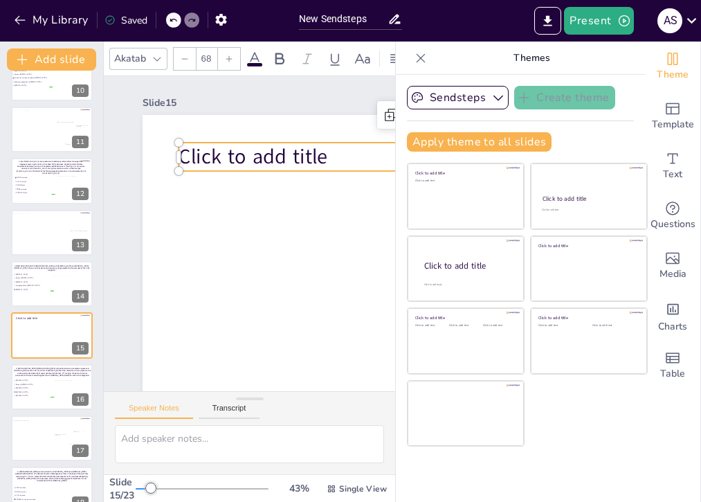
click at [254, 157] on span "Click to add title" at bounding box center [252, 157] width 149 height 28
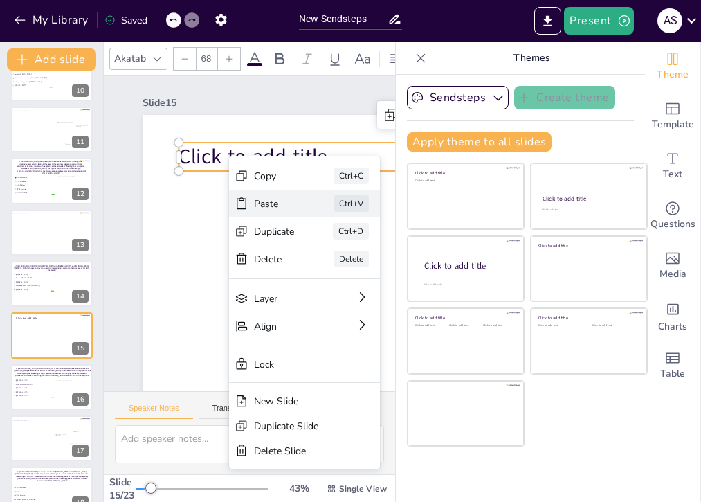
click at [256, 203] on div "Paste" at bounding box center [274, 203] width 41 height 13
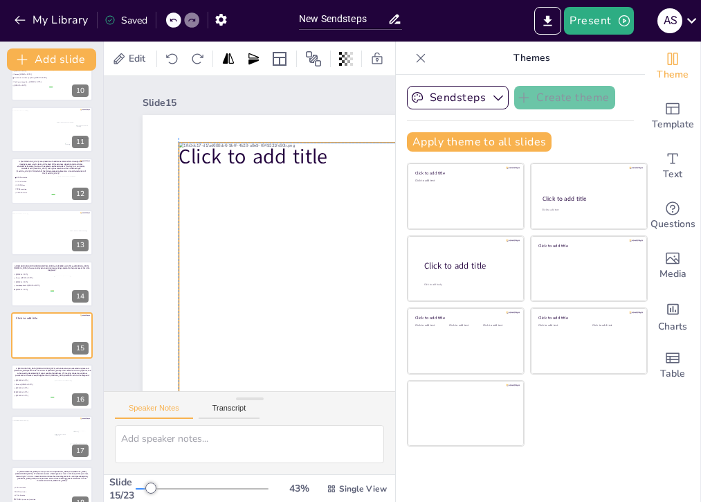
drag, startPoint x: 258, startPoint y: 244, endPoint x: 237, endPoint y: 230, distance: 24.9
click at [237, 230] on div at bounding box center [408, 270] width 460 height 255
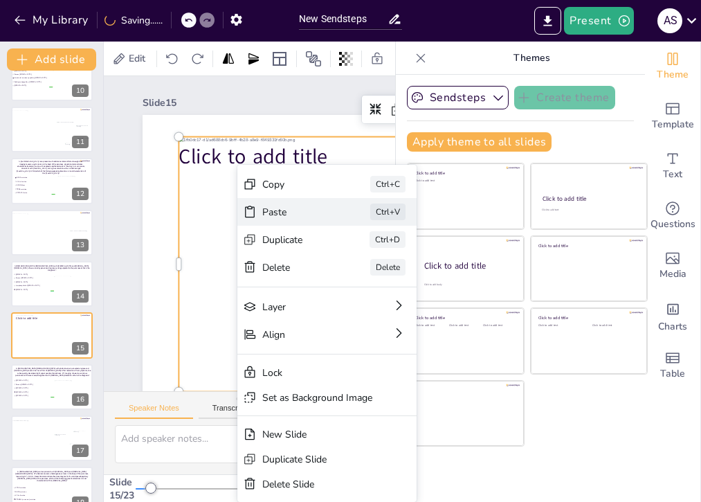
click at [264, 214] on div "Paste" at bounding box center [296, 211] width 69 height 13
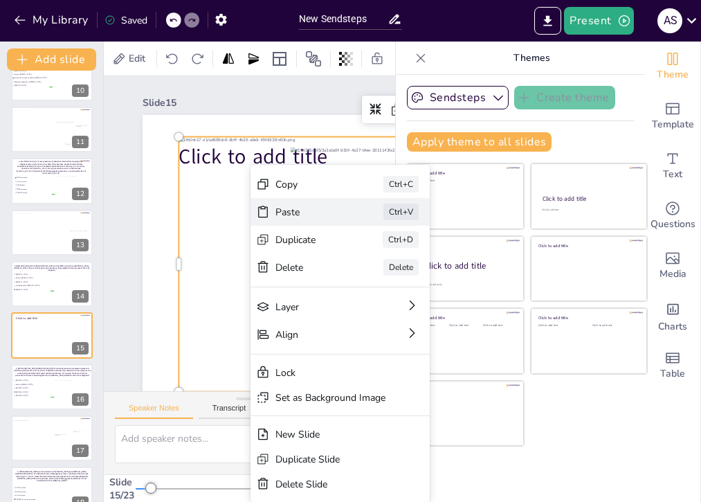
click at [292, 209] on div "Paste" at bounding box center [309, 211] width 69 height 13
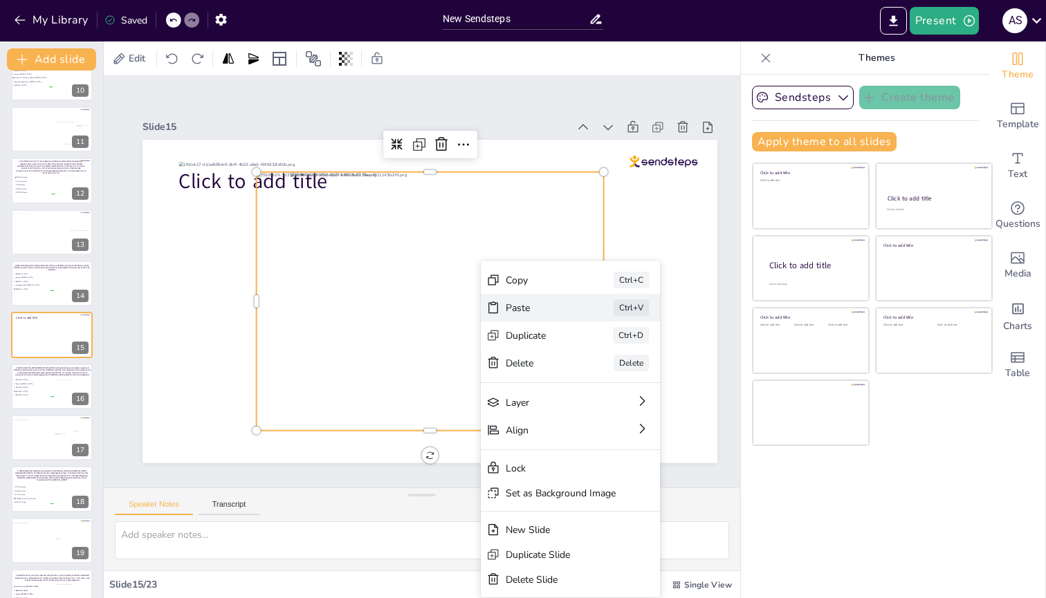
click at [511, 239] on div "Paste" at bounding box center [540, 308] width 69 height 13
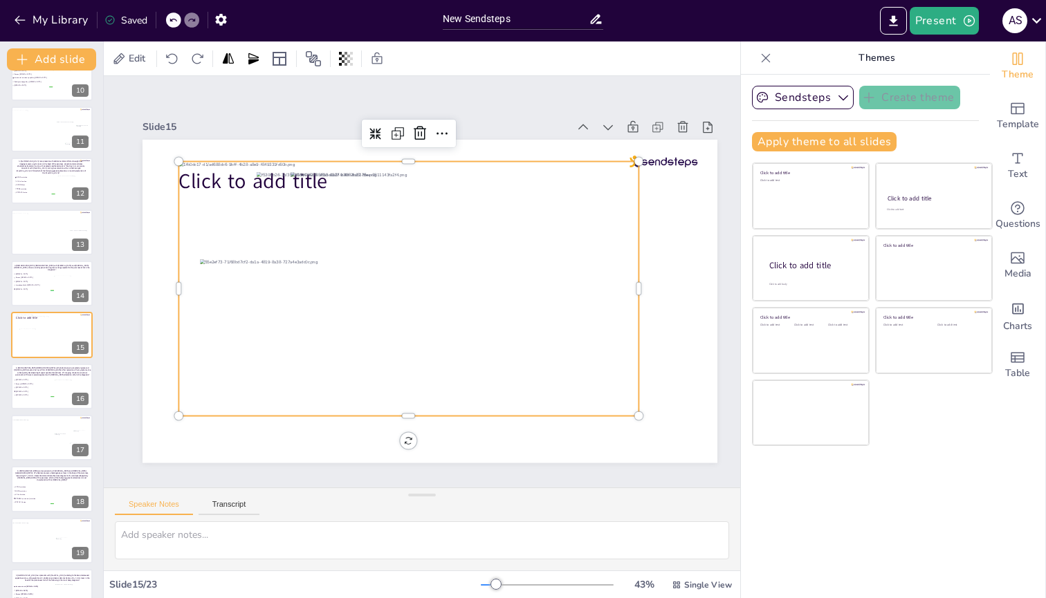
click at [226, 225] on div at bounding box center [408, 288] width 460 height 255
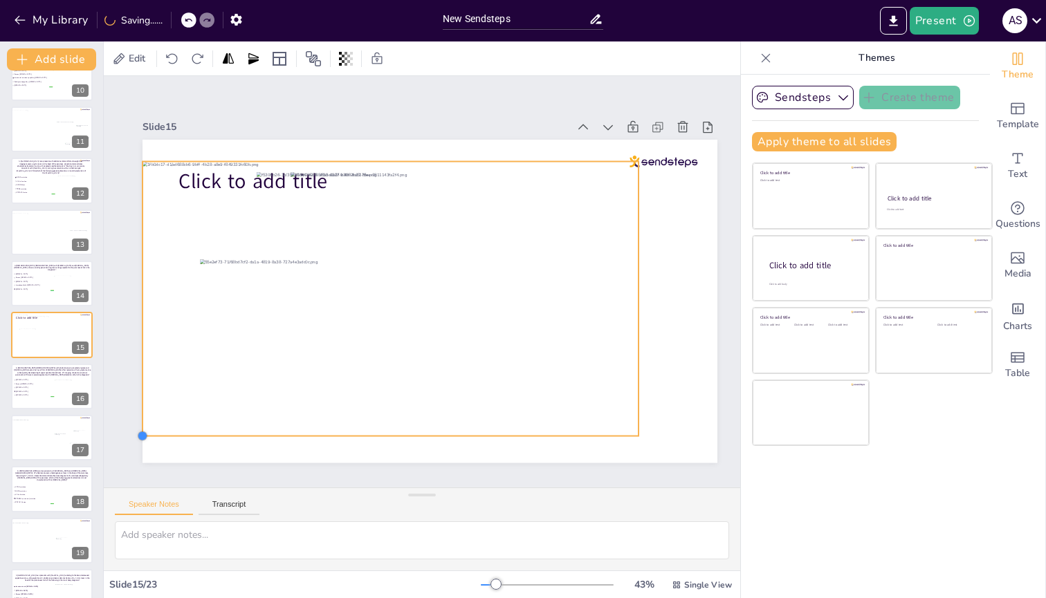
drag, startPoint x: 178, startPoint y: 407, endPoint x: 192, endPoint y: 427, distance: 24.4
click at [192, 239] on div "Click to add title" at bounding box center [430, 301] width 575 height 323
click at [641, 239] on div at bounding box center [639, 437] width 11 height 11
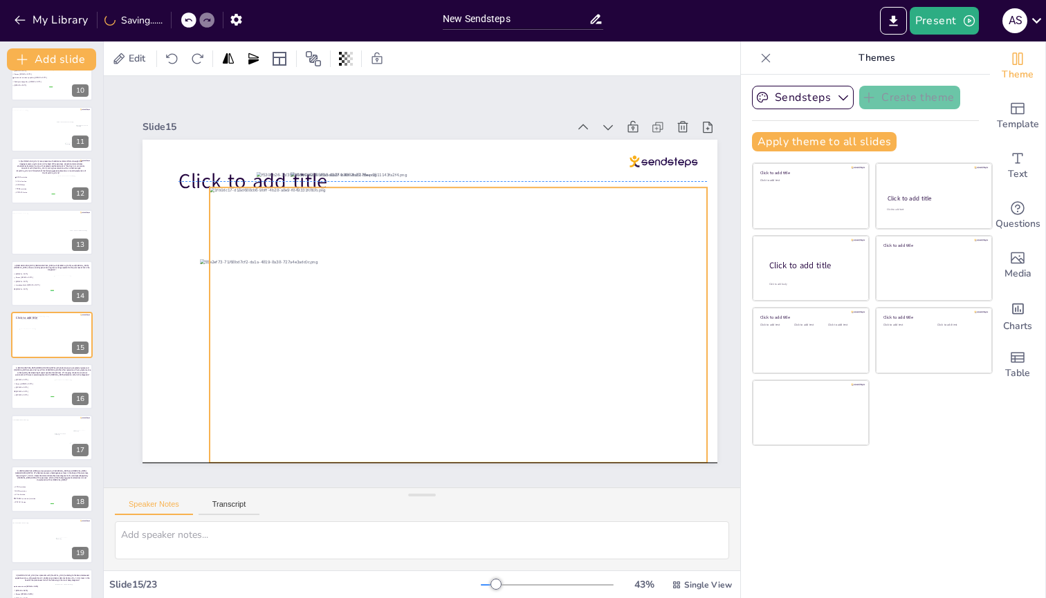
drag, startPoint x: 489, startPoint y: 156, endPoint x: 556, endPoint y: 178, distance: 70.4
click at [556, 140] on div "Click to add title" at bounding box center [430, 140] width 575 height 0
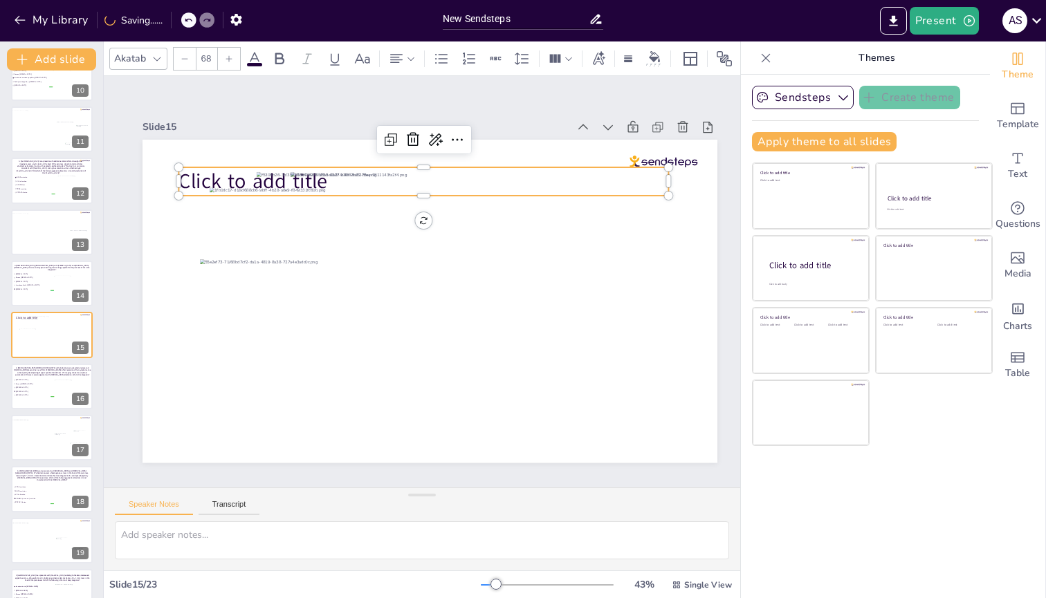
click at [192, 176] on span "Click to add title" at bounding box center [252, 181] width 149 height 28
click at [410, 135] on icon at bounding box center [413, 139] width 17 height 17
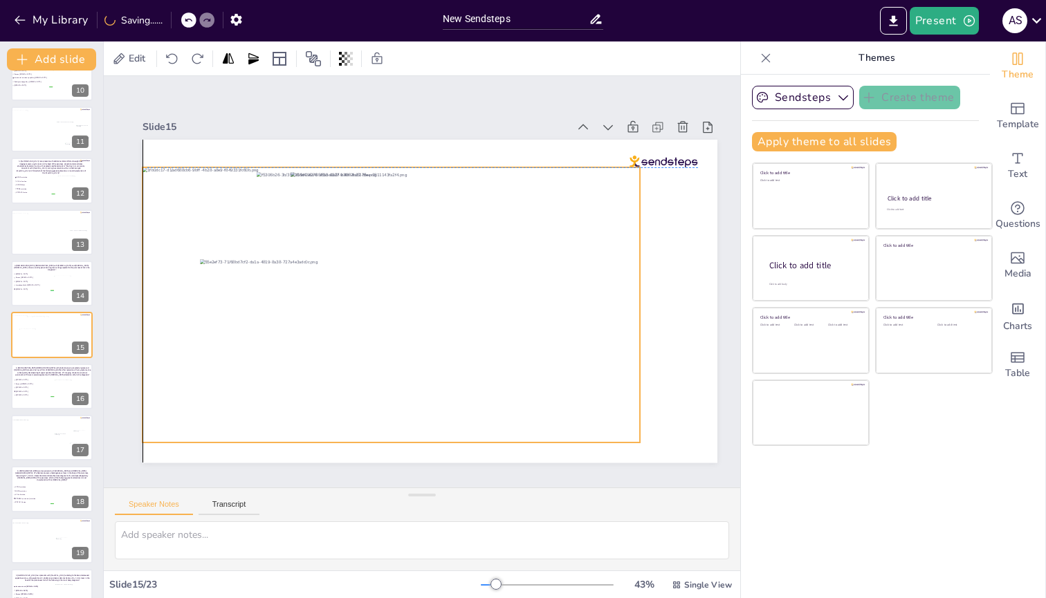
drag, startPoint x: 652, startPoint y: 202, endPoint x: 590, endPoint y: 179, distance: 66.3
click at [590, 140] on div at bounding box center [430, 140] width 575 height 0
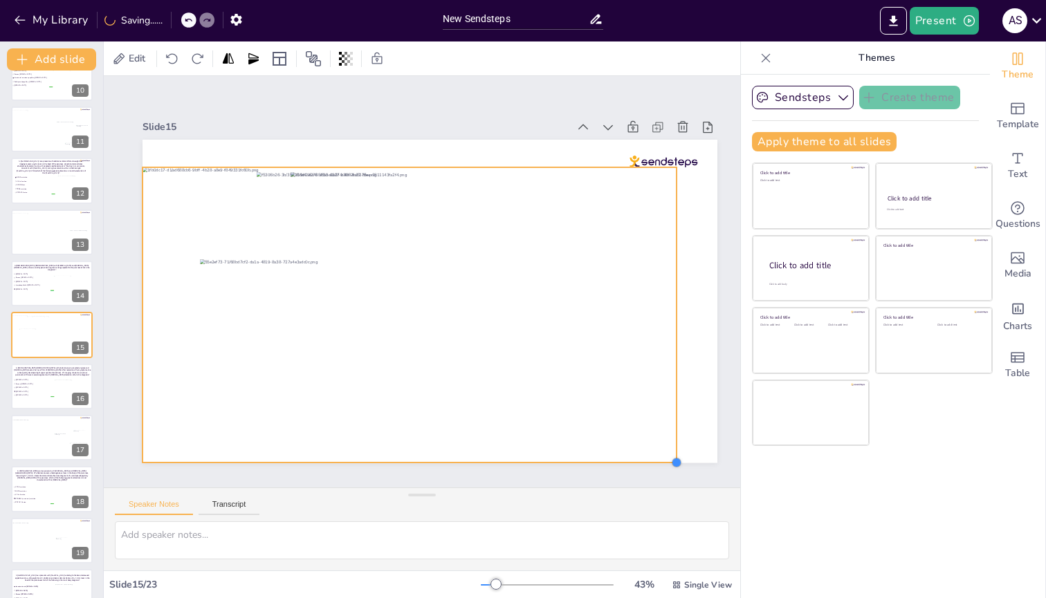
drag, startPoint x: 638, startPoint y: 439, endPoint x: 674, endPoint y: 458, distance: 41.5
click at [674, 239] on div at bounding box center [676, 462] width 11 height 11
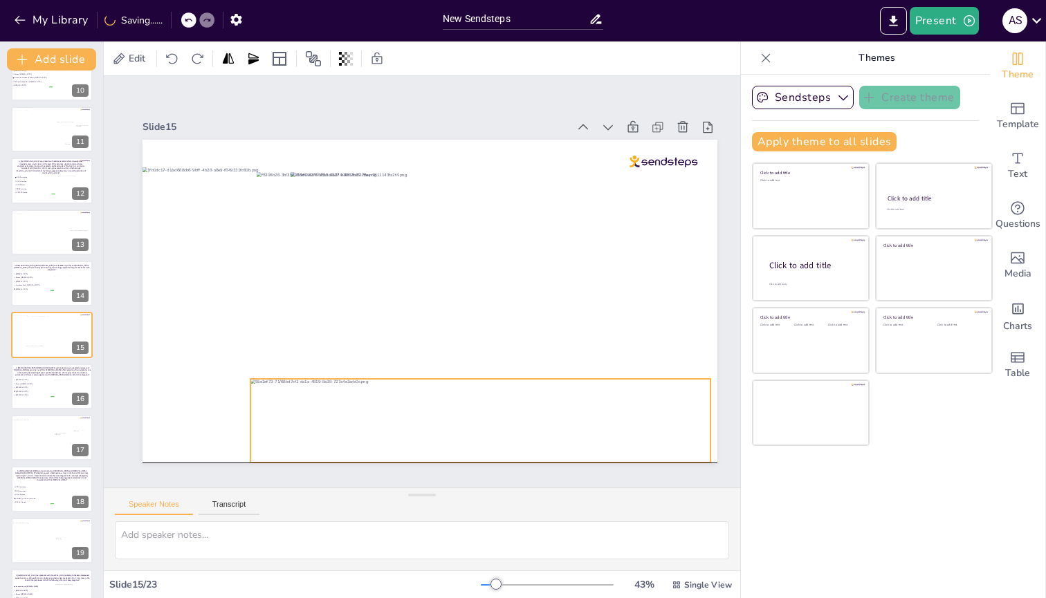
drag, startPoint x: 532, startPoint y: 309, endPoint x: 582, endPoint y: 425, distance: 127.4
click at [582, 239] on div at bounding box center [480, 421] width 460 height 84
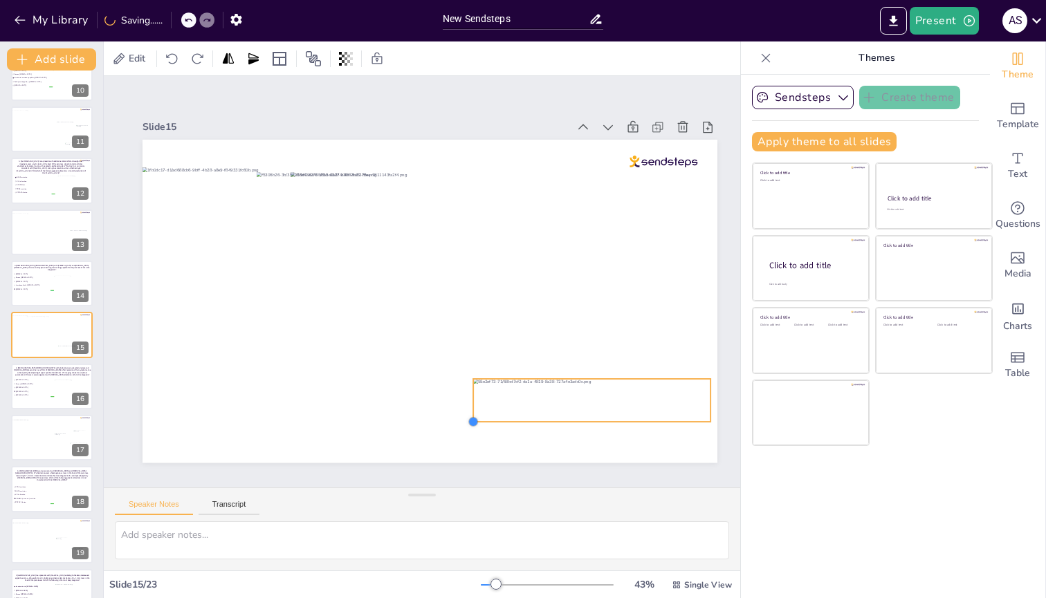
drag, startPoint x: 249, startPoint y: 457, endPoint x: 472, endPoint y: 411, distance: 227.5
click at [472, 239] on div at bounding box center [430, 301] width 575 height 323
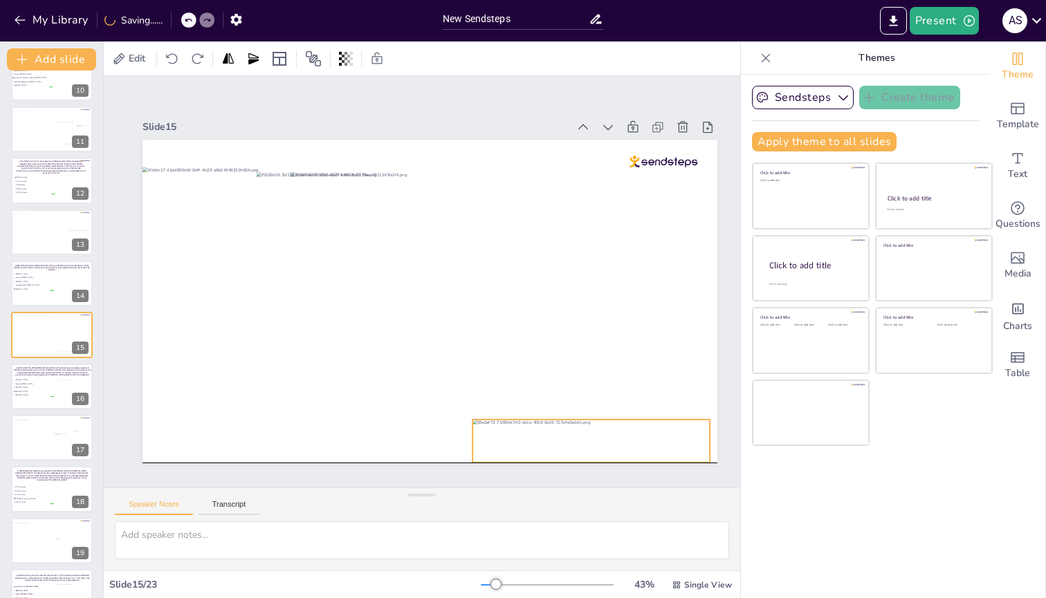
drag, startPoint x: 623, startPoint y: 378, endPoint x: 623, endPoint y: 416, distance: 37.4
click at [623, 239] on div at bounding box center [590, 442] width 237 height 44
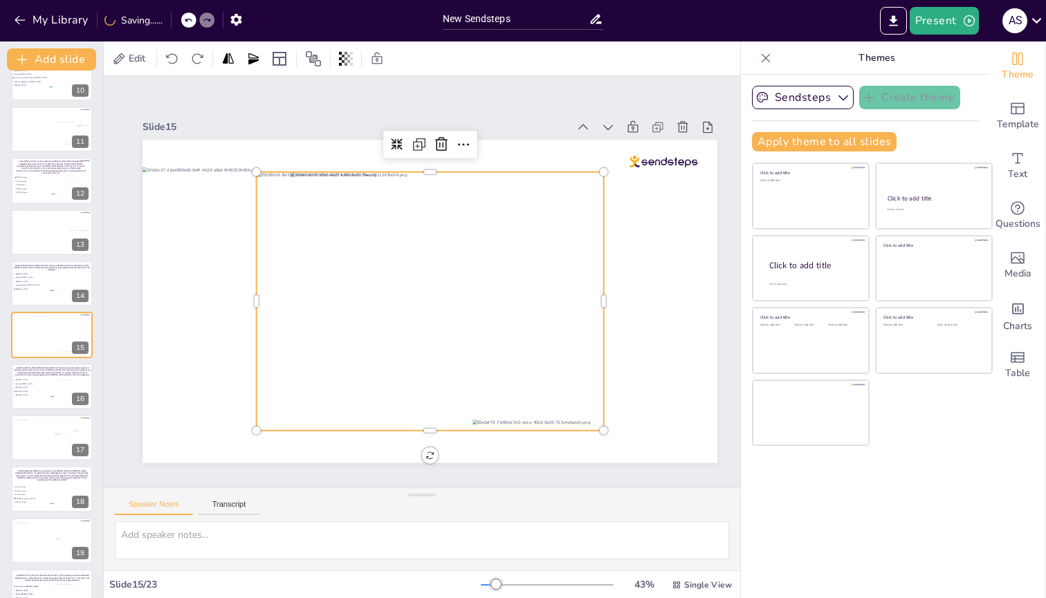
click at [460, 239] on div at bounding box center [430, 301] width 347 height 259
click at [437, 140] on icon at bounding box center [441, 144] width 17 height 17
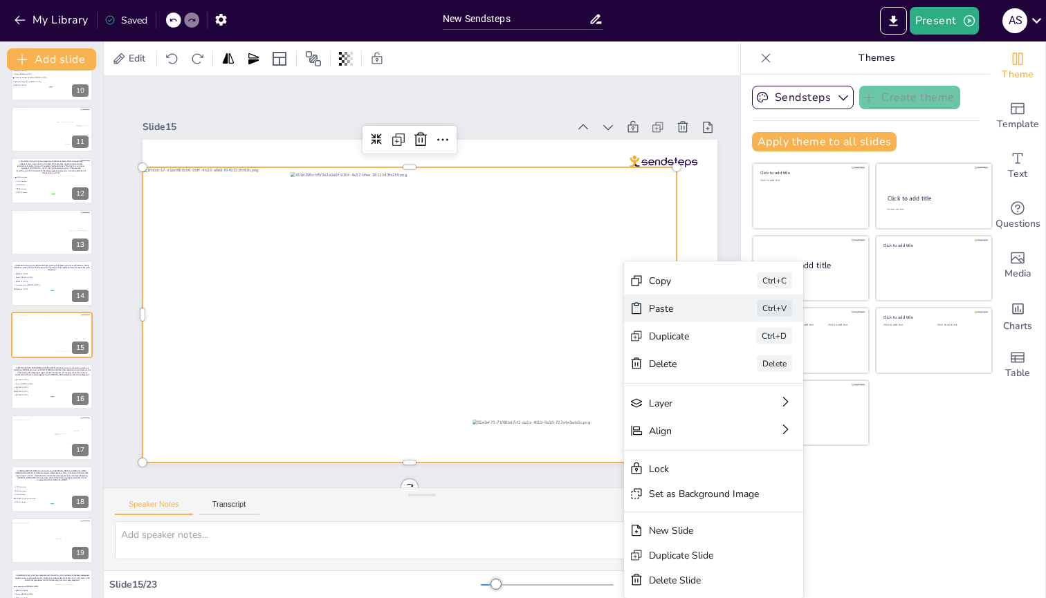
click at [648, 239] on div "Paste Ctrl+V" at bounding box center [713, 309] width 179 height 28
click at [667, 239] on div "Paste" at bounding box center [683, 308] width 69 height 13
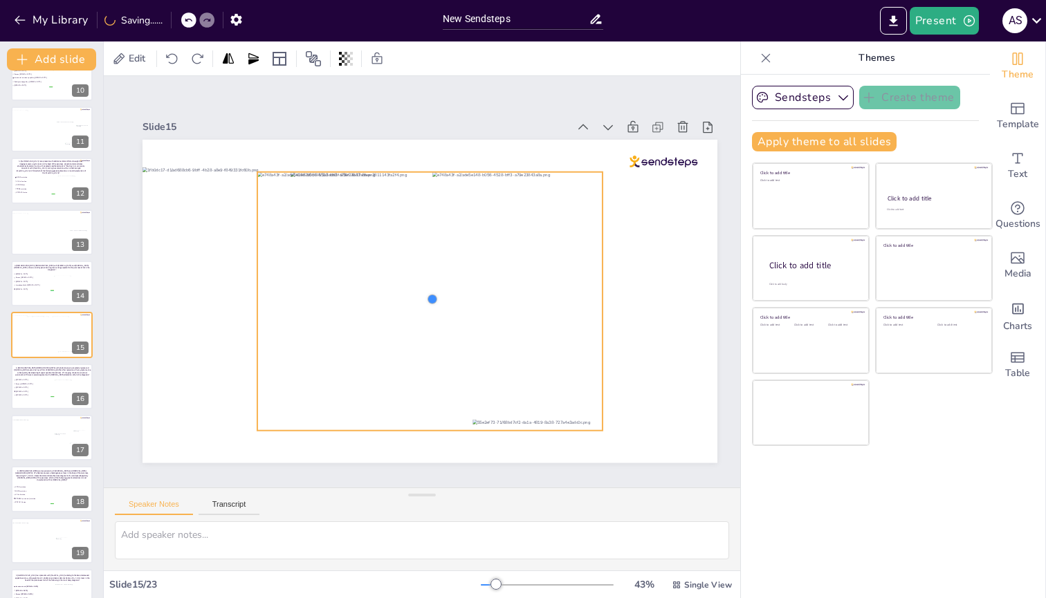
drag, startPoint x: 258, startPoint y: 424, endPoint x: 431, endPoint y: 268, distance: 232.7
click at [431, 239] on div at bounding box center [430, 301] width 575 height 323
click at [338, 239] on div at bounding box center [429, 301] width 345 height 259
click at [528, 137] on icon at bounding box center [528, 144] width 12 height 14
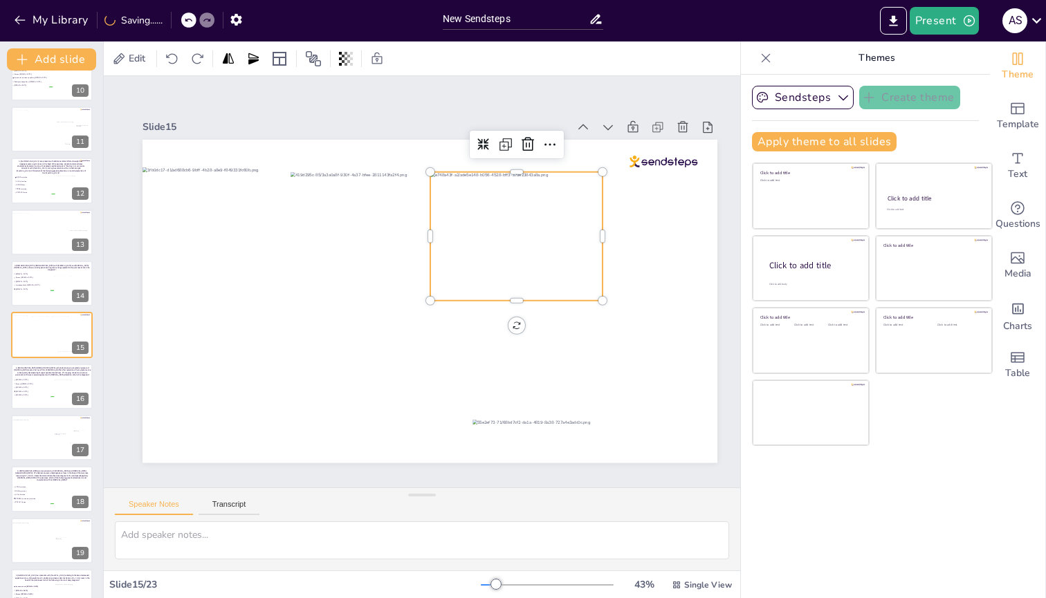
click at [464, 239] on div at bounding box center [516, 236] width 172 height 129
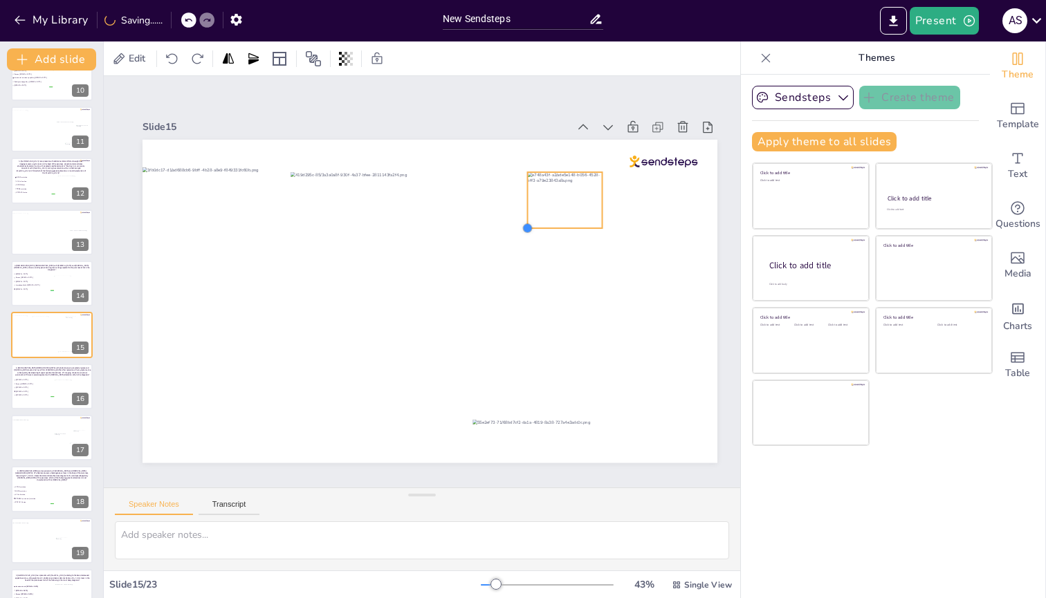
drag, startPoint x: 430, startPoint y: 295, endPoint x: 527, endPoint y: 202, distance: 134.6
click at [527, 202] on div at bounding box center [430, 301] width 575 height 323
drag, startPoint x: 555, startPoint y: 200, endPoint x: 659, endPoint y: 365, distance: 194.6
click at [659, 239] on div at bounding box center [672, 365] width 75 height 56
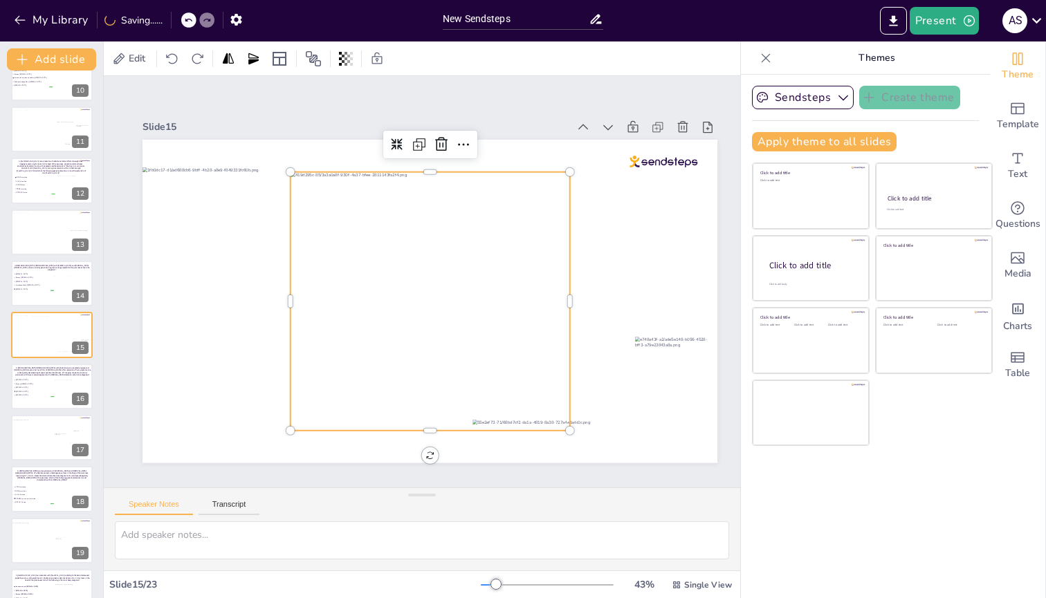
click at [509, 239] on div at bounding box center [430, 301] width 279 height 259
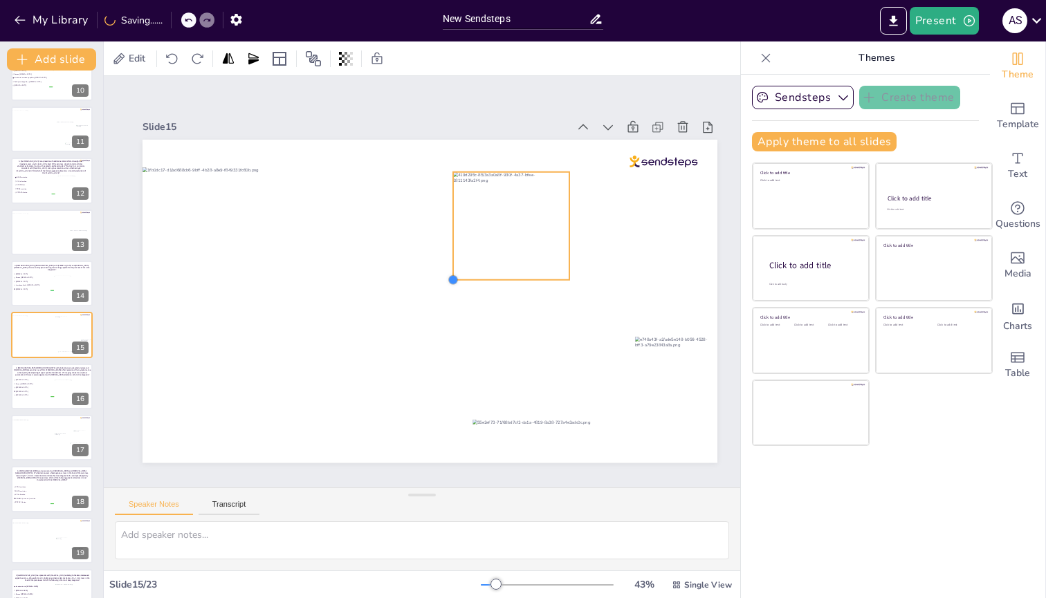
drag, startPoint x: 291, startPoint y: 423, endPoint x: 462, endPoint y: 272, distance: 228.4
click at [462, 239] on div at bounding box center [430, 301] width 575 height 323
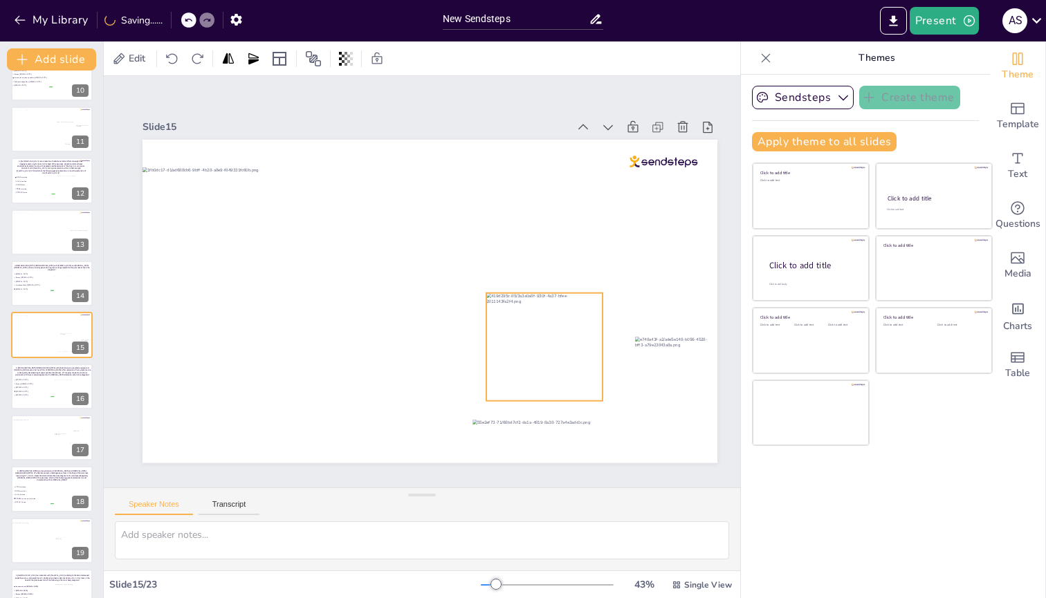
drag, startPoint x: 520, startPoint y: 203, endPoint x: 553, endPoint y: 324, distance: 125.5
click at [553, 239] on div at bounding box center [544, 347] width 116 height 108
drag, startPoint x: 486, startPoint y: 395, endPoint x: 510, endPoint y: 374, distance: 31.9
click at [510, 239] on div at bounding box center [508, 379] width 11 height 11
drag, startPoint x: 555, startPoint y: 334, endPoint x: 555, endPoint y: 371, distance: 36.7
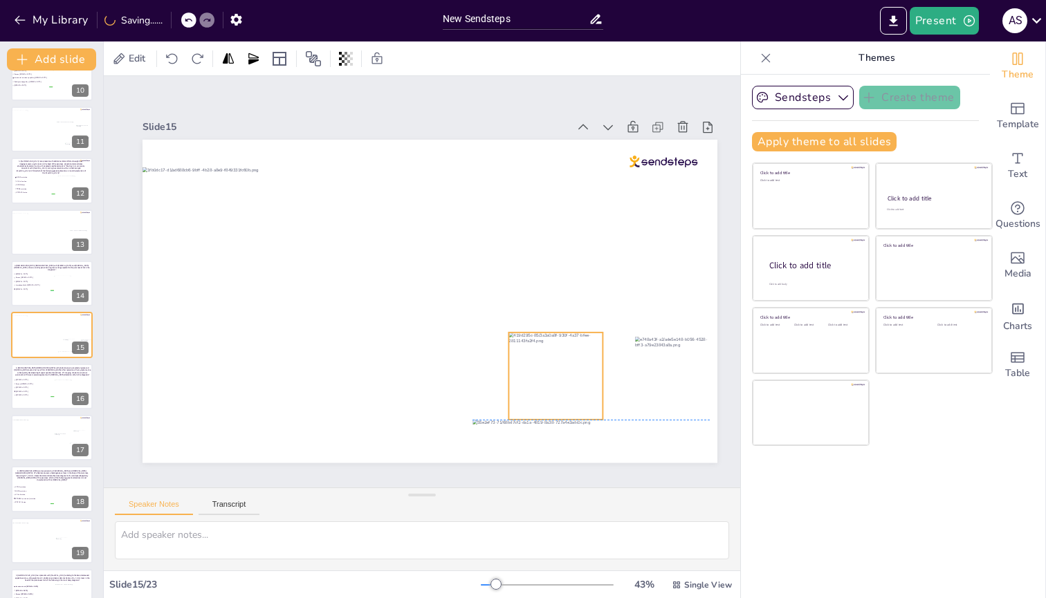
click at [555, 239] on div at bounding box center [555, 376] width 94 height 87
drag, startPoint x: 645, startPoint y: 371, endPoint x: 633, endPoint y: 378, distance: 13.6
click at [633, 239] on div at bounding box center [663, 376] width 75 height 56
click at [561, 239] on div at bounding box center [555, 376] width 94 height 87
drag, startPoint x: 509, startPoint y: 414, endPoint x: 516, endPoint y: 407, distance: 9.3
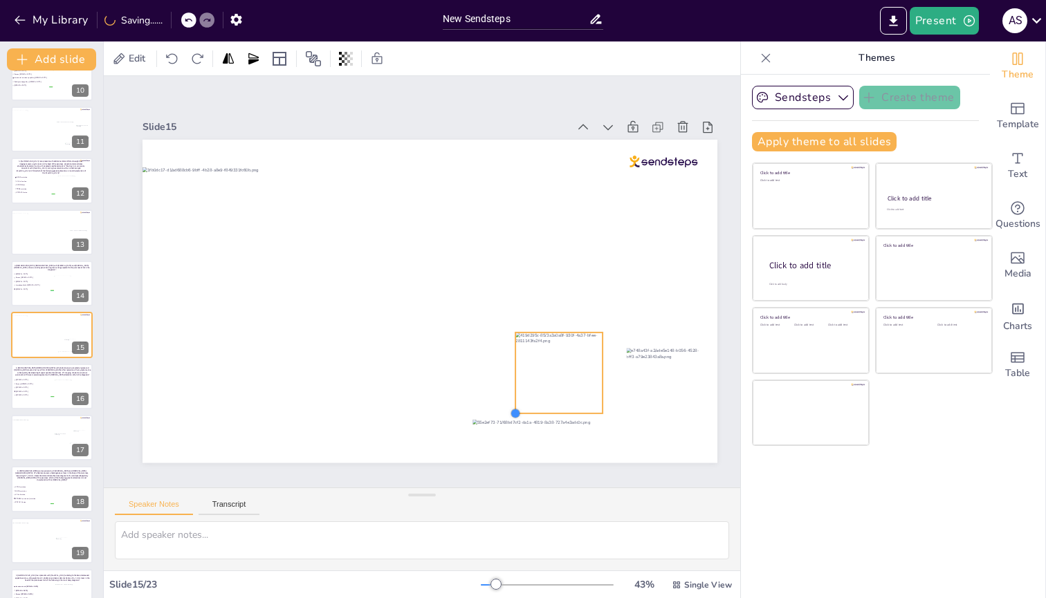
click at [516, 239] on div at bounding box center [515, 413] width 11 height 11
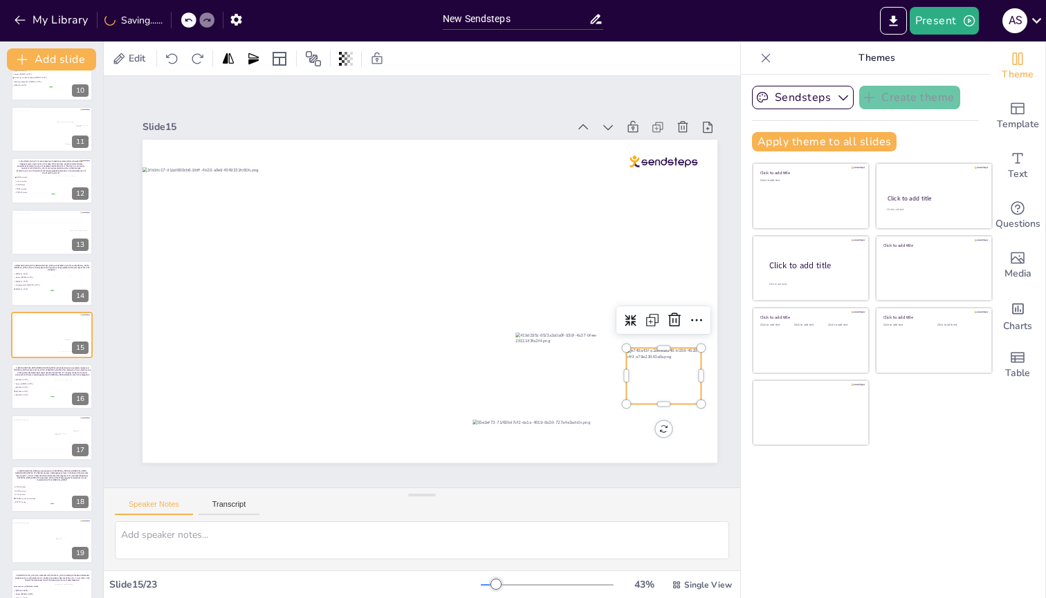
click at [652, 239] on div at bounding box center [663, 376] width 75 height 56
drag, startPoint x: 627, startPoint y: 342, endPoint x: 608, endPoint y: 329, distance: 22.4
click at [608, 239] on div at bounding box center [607, 334] width 11 height 11
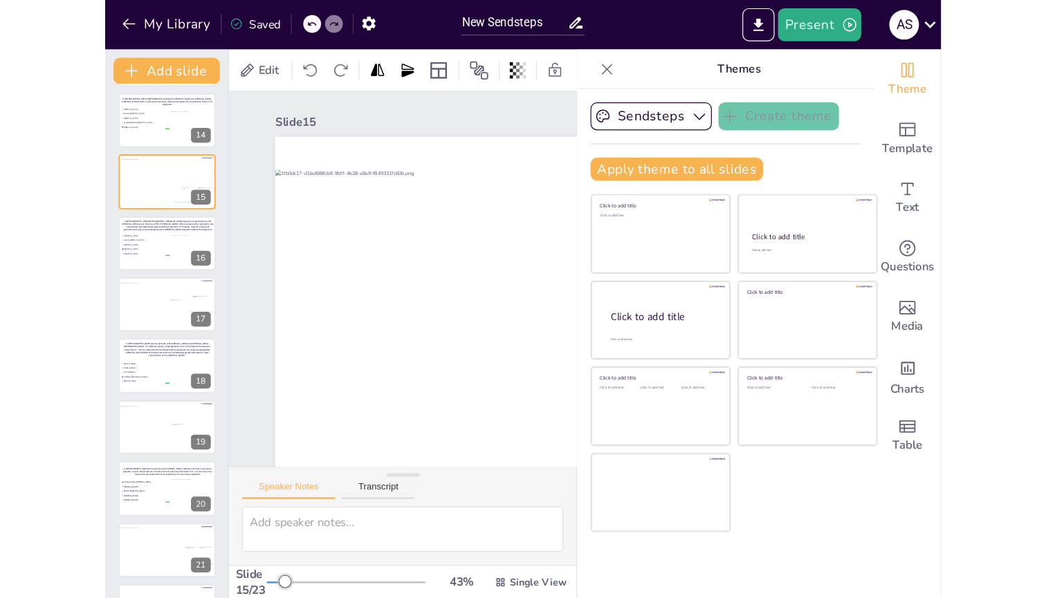
scroll to position [769, 0]
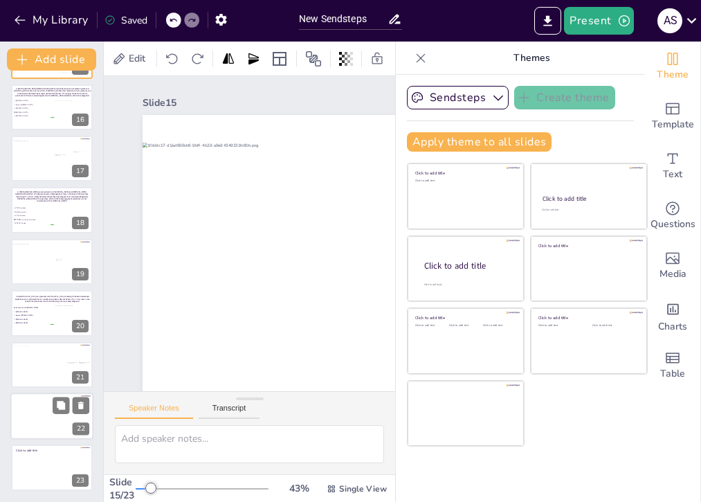
click at [52, 239] on div at bounding box center [51, 415] width 83 height 47
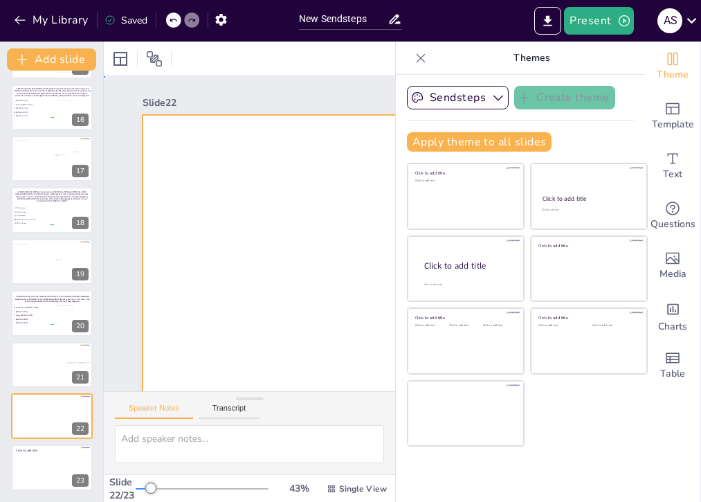
click at [240, 239] on div at bounding box center [430, 276] width 575 height 323
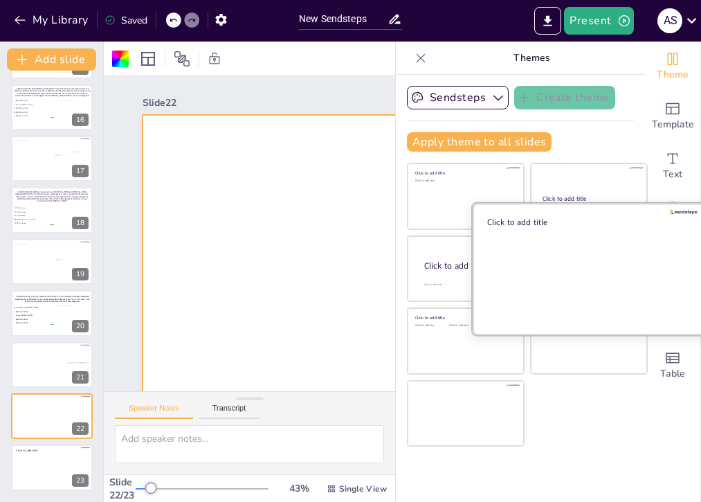
click at [550, 239] on div at bounding box center [588, 268] width 232 height 131
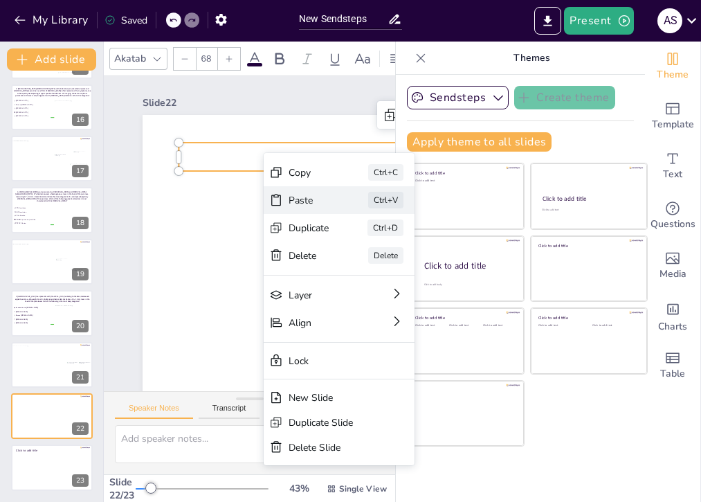
click at [305, 201] on div "Paste" at bounding box center [308, 200] width 41 height 13
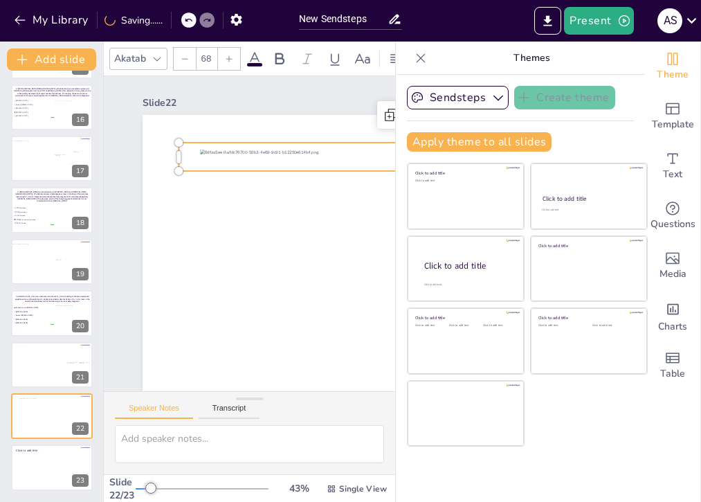
click at [182, 158] on p at bounding box center [423, 157] width 490 height 28
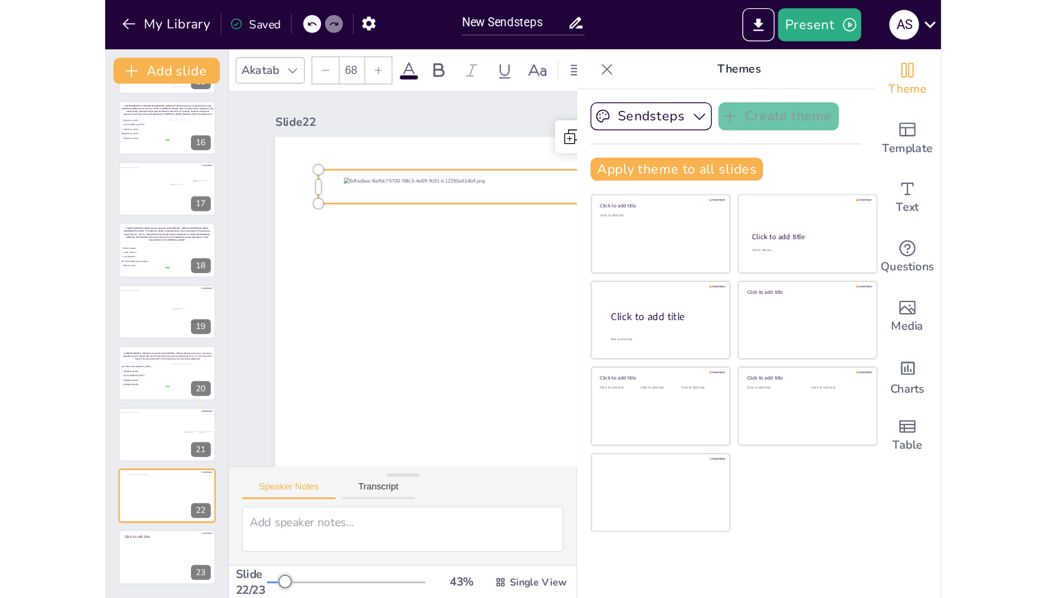
scroll to position [672, 0]
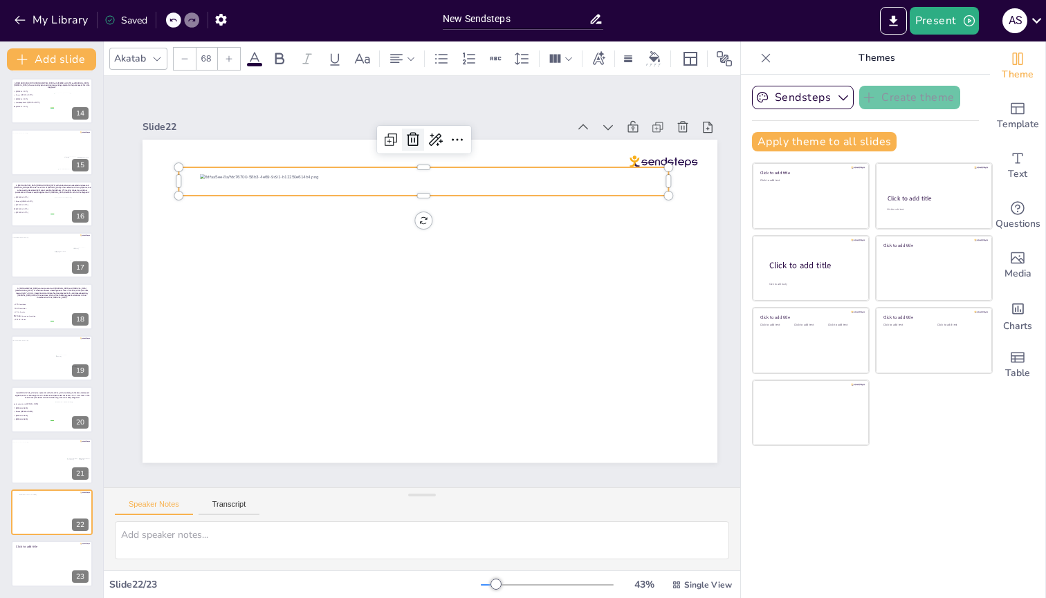
click at [410, 134] on icon at bounding box center [413, 139] width 17 height 17
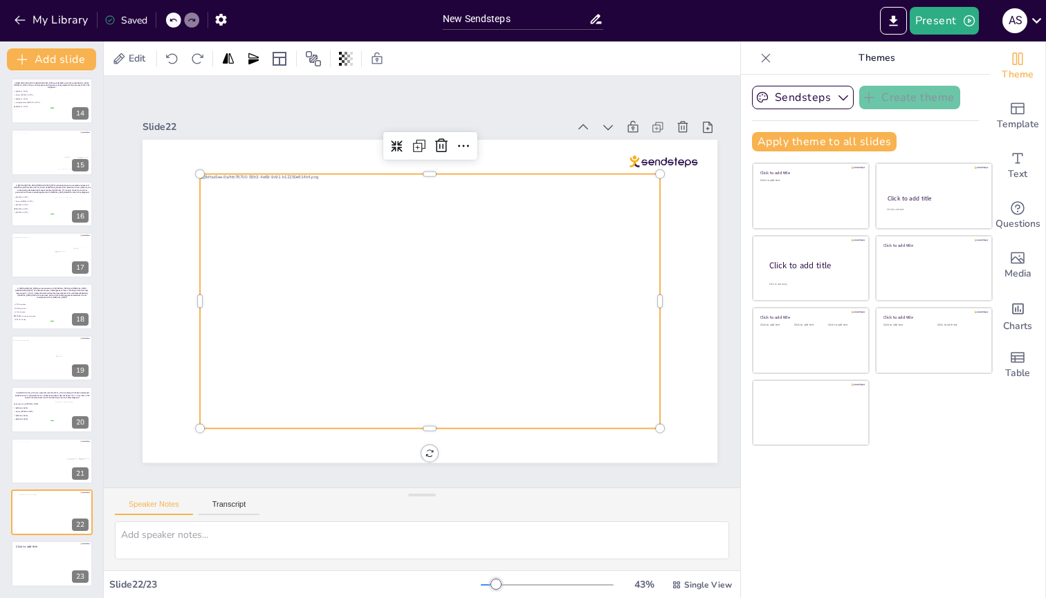
click at [360, 224] on div at bounding box center [430, 301] width 460 height 255
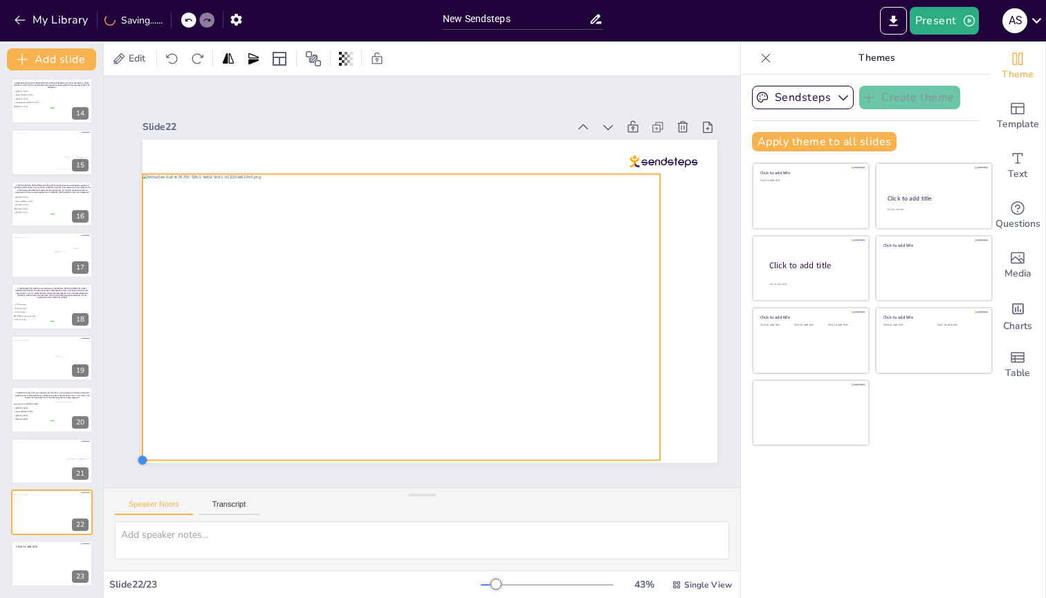
drag, startPoint x: 201, startPoint y: 422, endPoint x: 154, endPoint y: 454, distance: 56.8
click at [154, 239] on div at bounding box center [430, 301] width 575 height 323
click at [664, 239] on div at bounding box center [663, 462] width 11 height 11
click at [42, 239] on div at bounding box center [51, 564] width 83 height 47
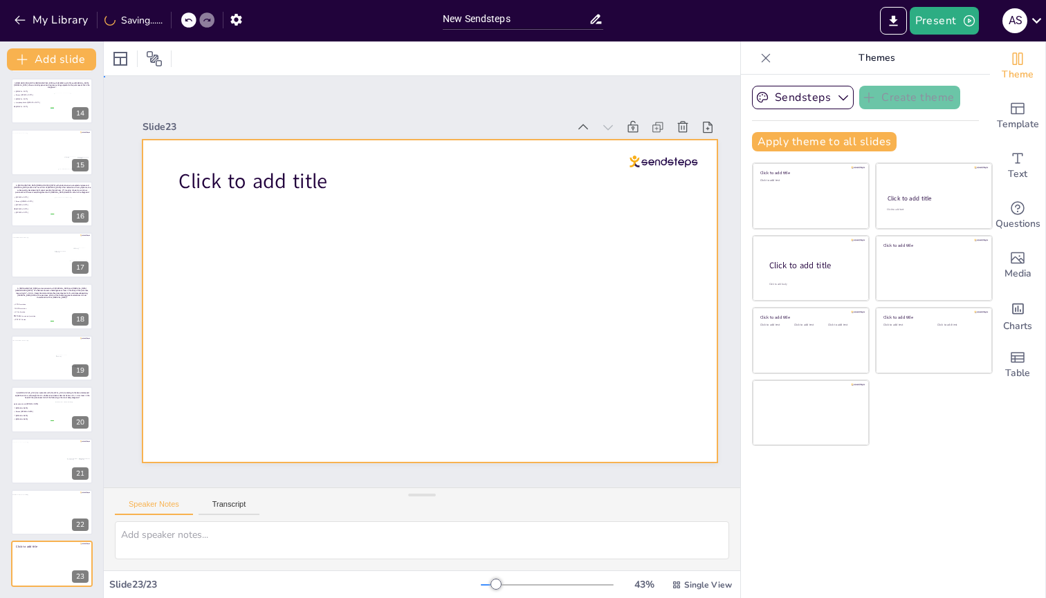
click at [259, 239] on div at bounding box center [430, 301] width 575 height 323
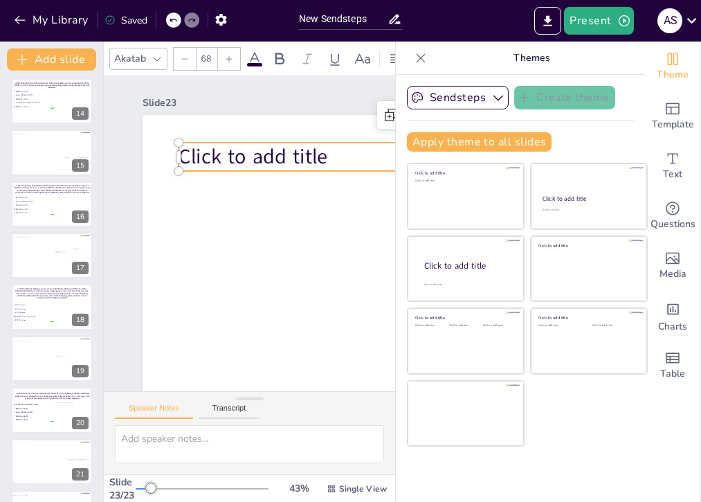
click at [219, 151] on span "Click to add title" at bounding box center [252, 157] width 149 height 28
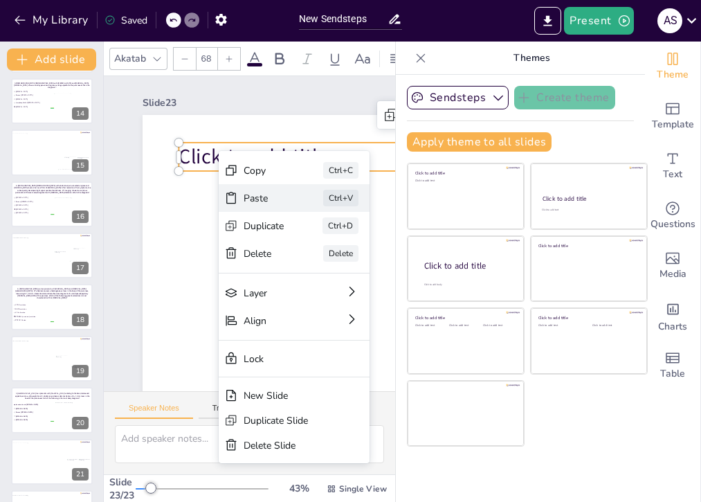
click at [247, 192] on div "Paste" at bounding box center [264, 198] width 41 height 13
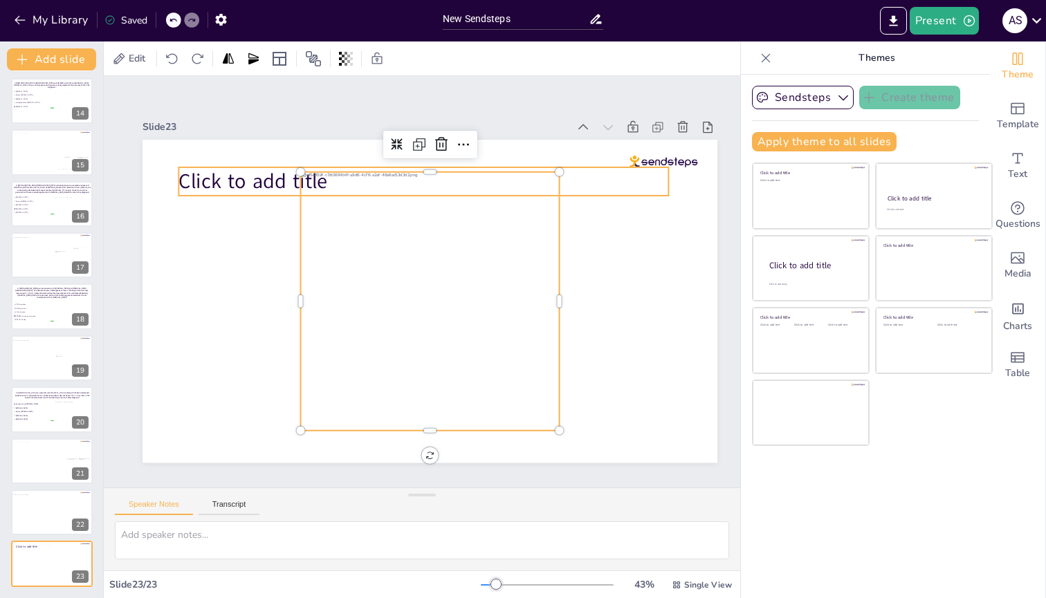
click at [246, 169] on span "Click to add title" at bounding box center [252, 181] width 149 height 28
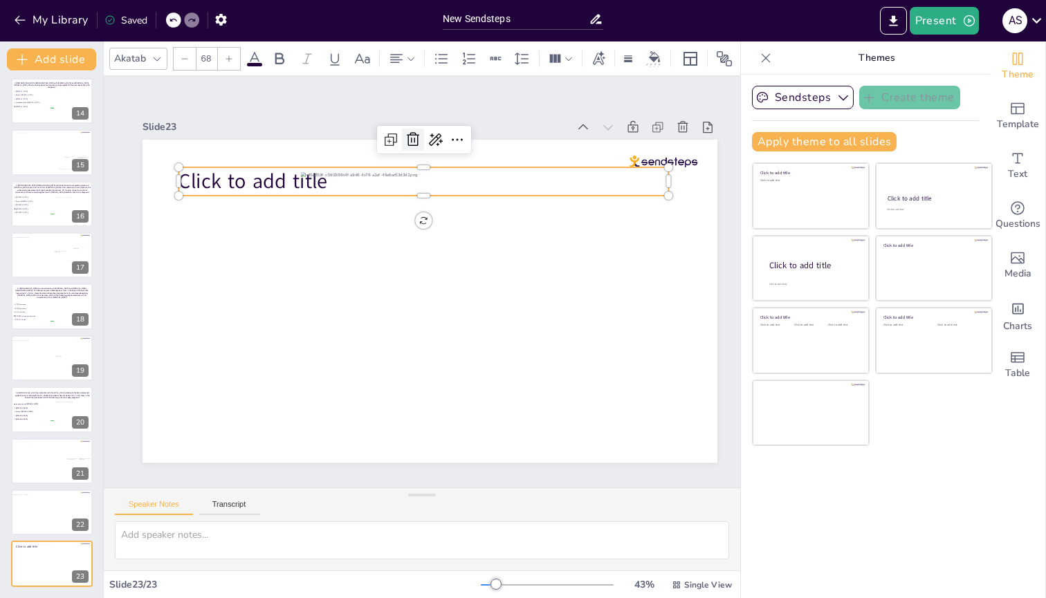
click at [410, 131] on icon at bounding box center [413, 139] width 17 height 17
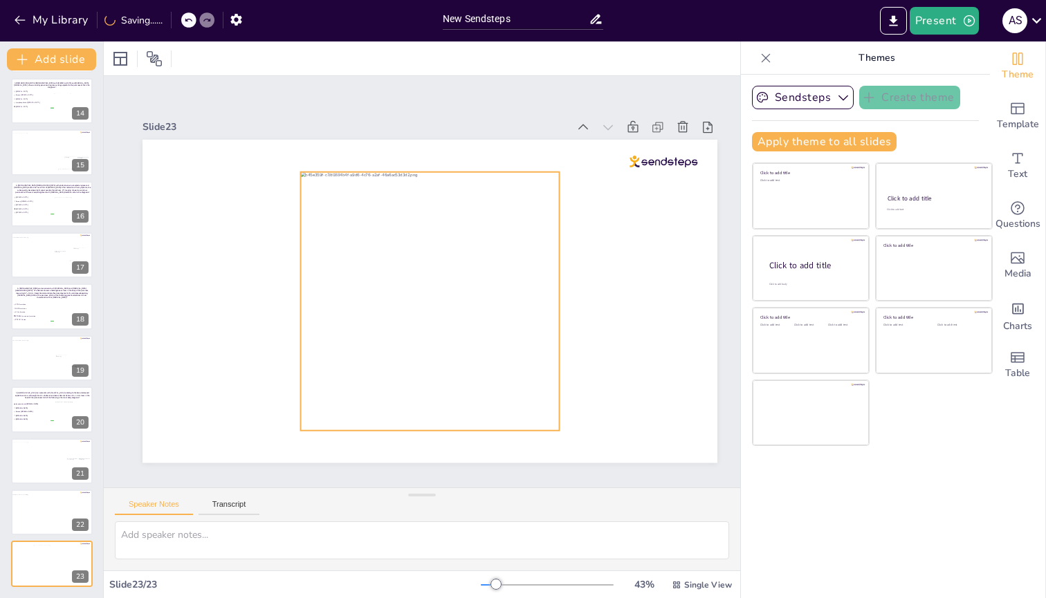
click at [383, 239] on div at bounding box center [430, 301] width 259 height 259
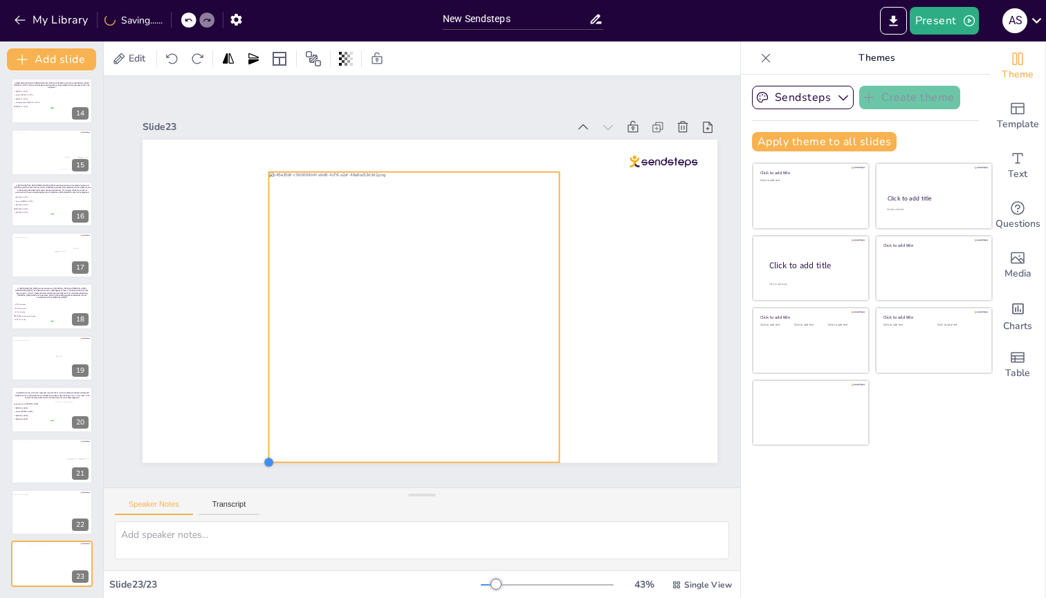
drag, startPoint x: 300, startPoint y: 423, endPoint x: 268, endPoint y: 436, distance: 34.2
click at [268, 239] on div at bounding box center [430, 301] width 575 height 323
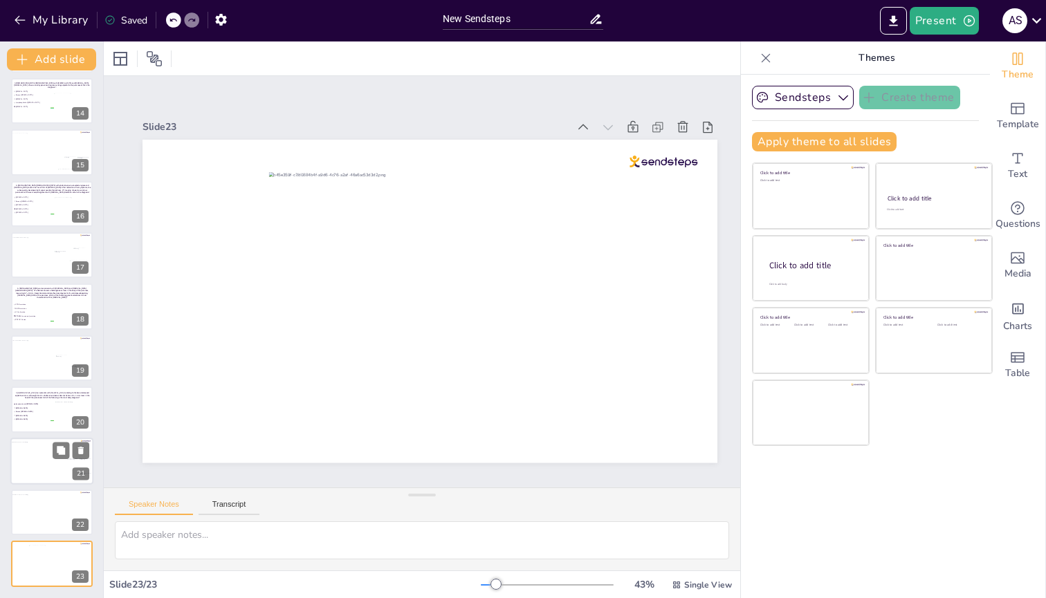
click at [20, 239] on div at bounding box center [48, 463] width 77 height 43
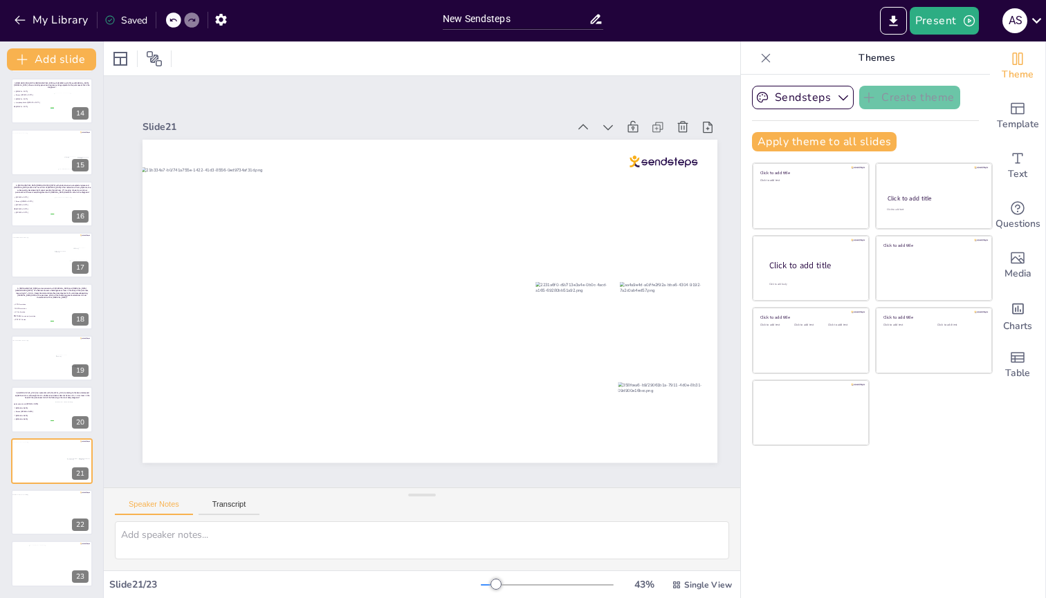
click at [759, 59] on icon at bounding box center [766, 58] width 14 height 14
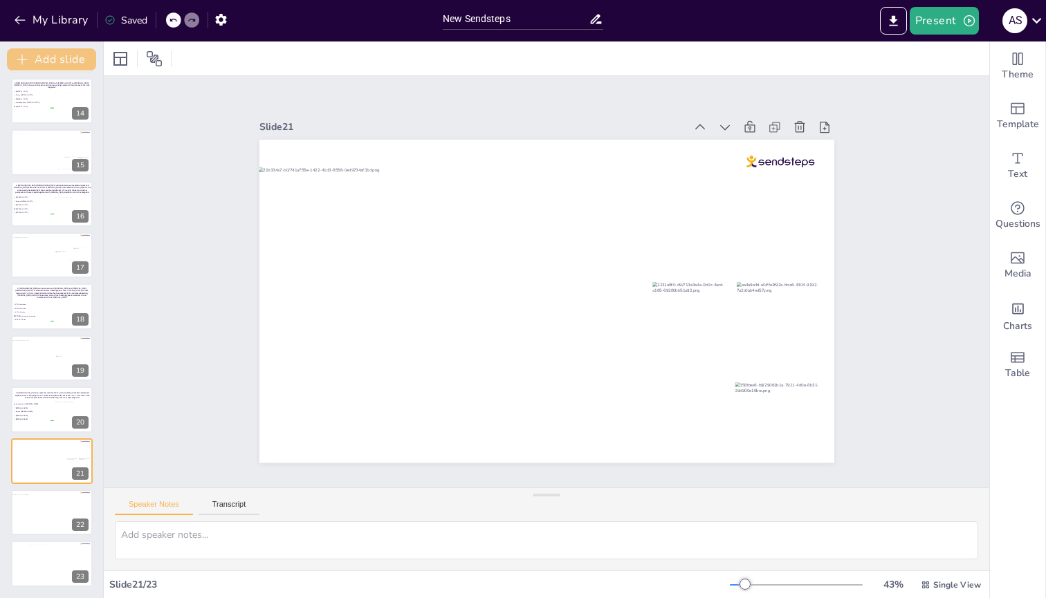
click at [59, 59] on button "Add slide" at bounding box center [51, 59] width 89 height 22
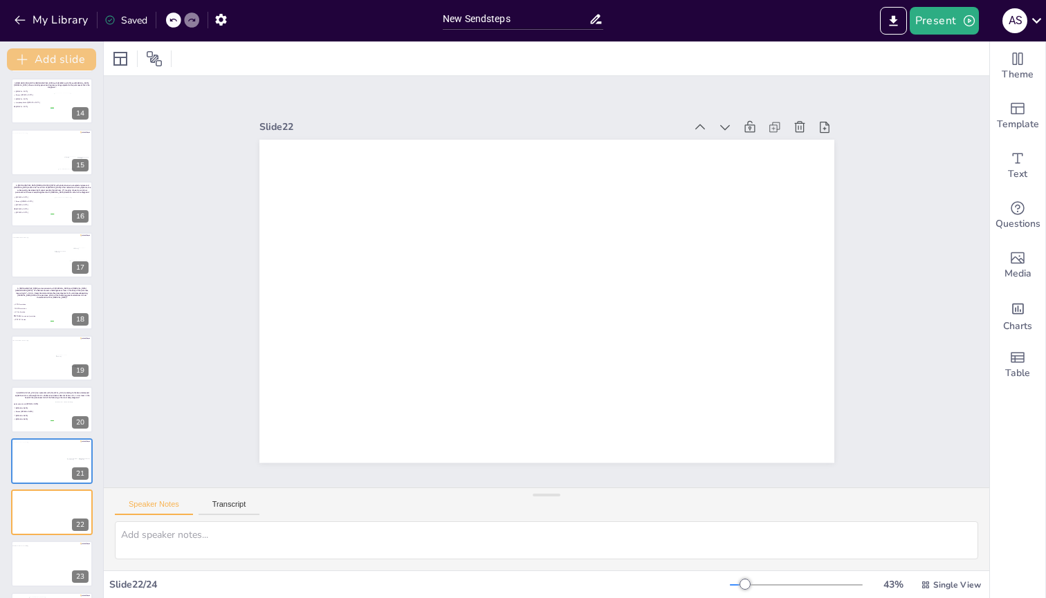
click at [59, 59] on button "Add slide" at bounding box center [51, 59] width 89 height 22
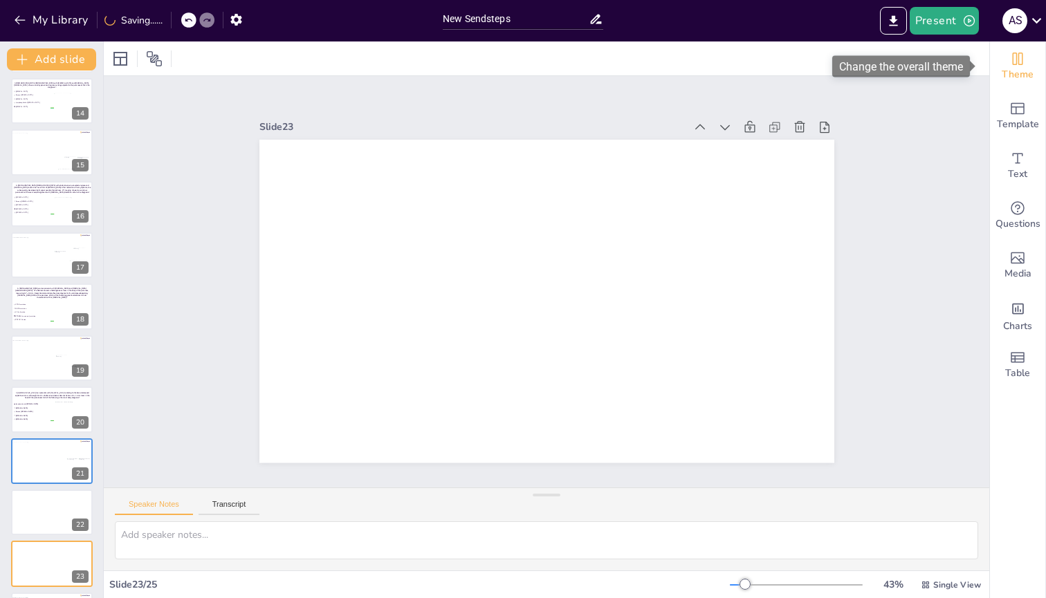
click at [1013, 65] on icon "Change the overall theme" at bounding box center [1018, 59] width 10 height 12
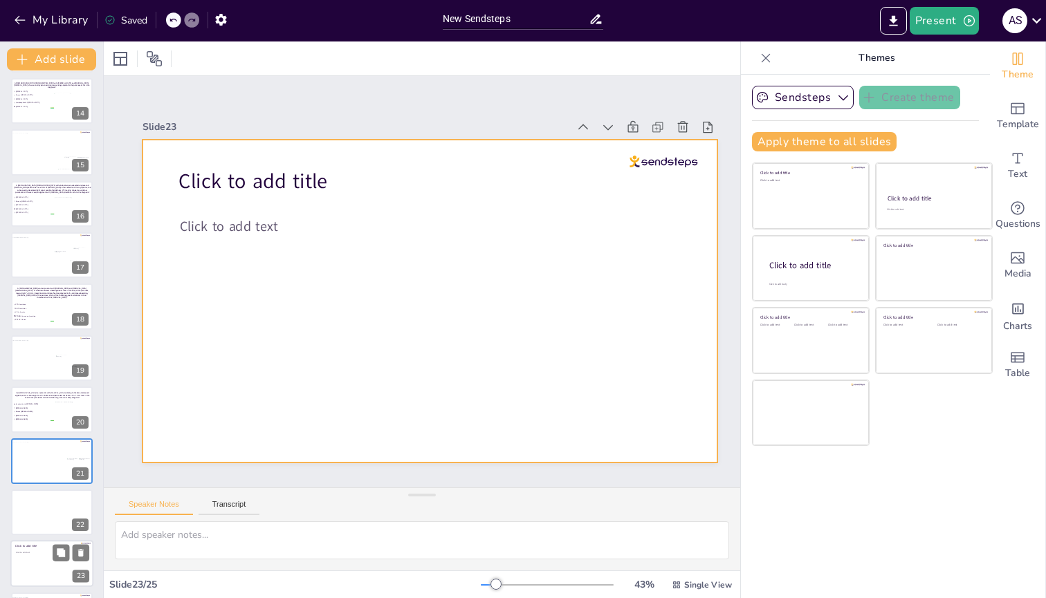
click at [35, 239] on div at bounding box center [51, 564] width 83 height 47
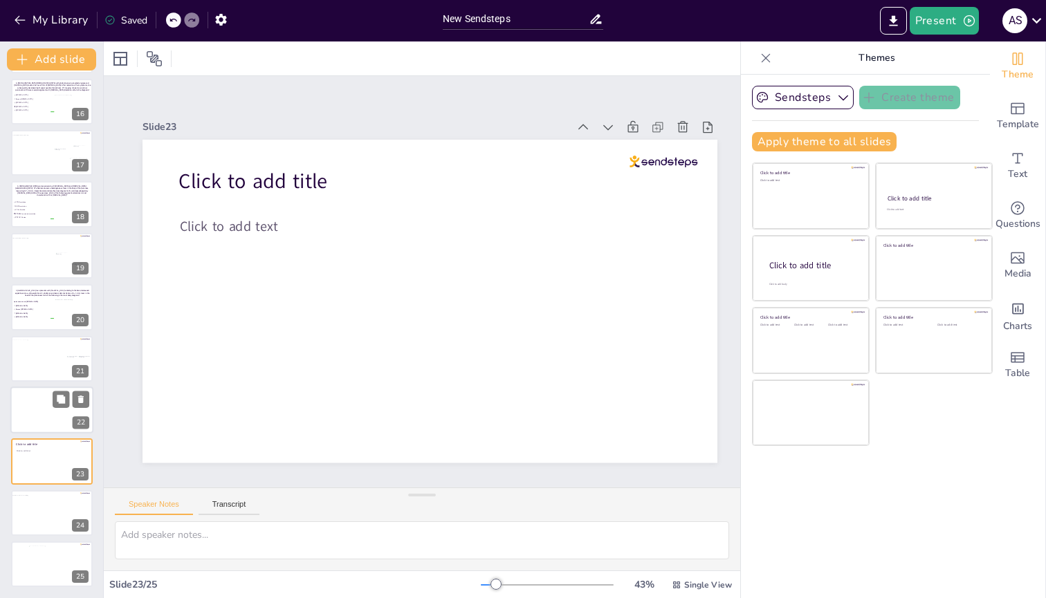
click at [35, 239] on div at bounding box center [51, 410] width 83 height 47
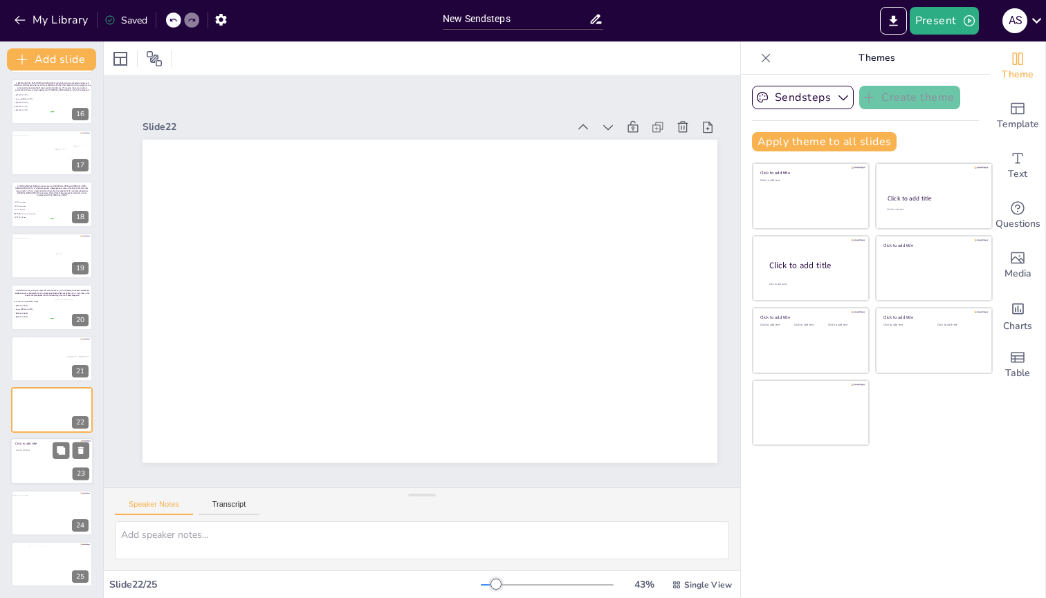
click at [37, 239] on div at bounding box center [51, 462] width 83 height 47
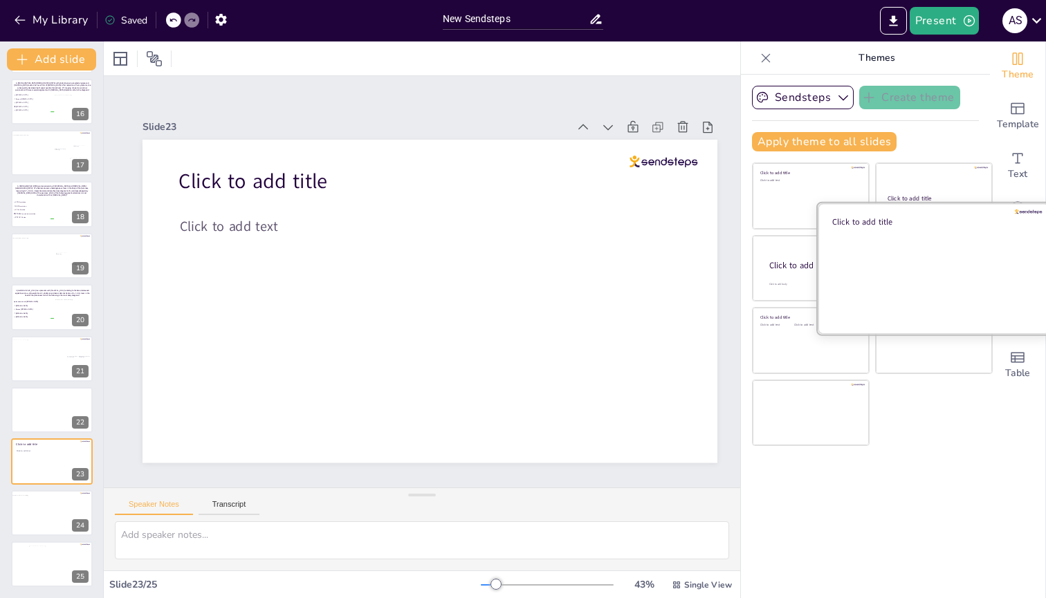
click at [915, 239] on div at bounding box center [934, 268] width 232 height 131
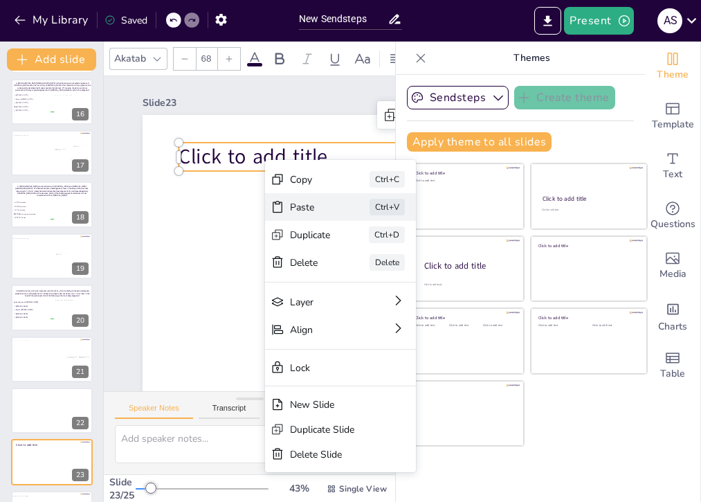
click at [312, 211] on div "Paste" at bounding box center [310, 207] width 41 height 13
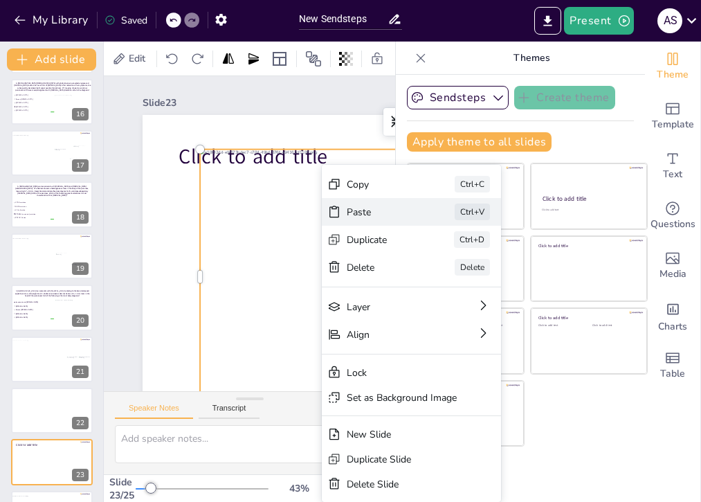
click at [365, 210] on div "Paste" at bounding box center [381, 211] width 69 height 13
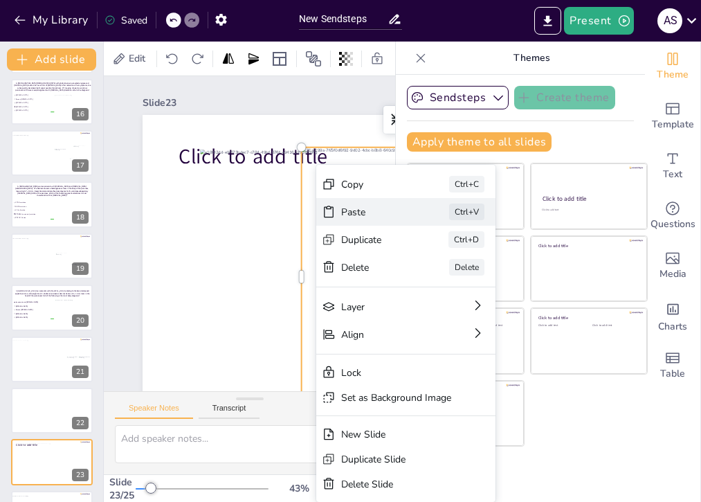
click at [328, 215] on icon at bounding box center [329, 212] width 14 height 14
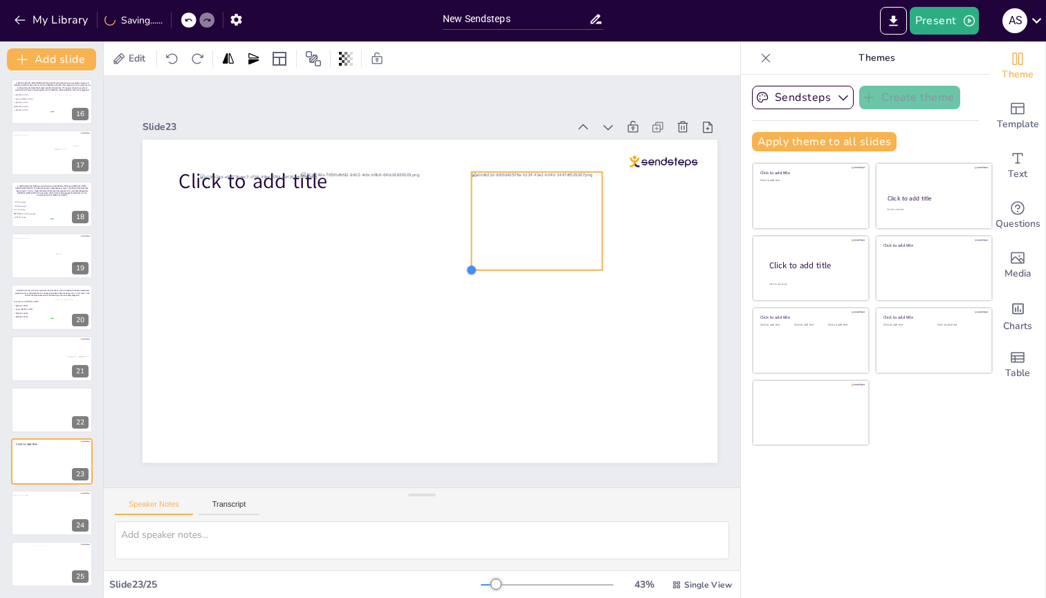
drag, startPoint x: 259, startPoint y: 425, endPoint x: 488, endPoint y: 265, distance: 279.6
click at [488, 239] on div "Click to add title" at bounding box center [430, 301] width 575 height 323
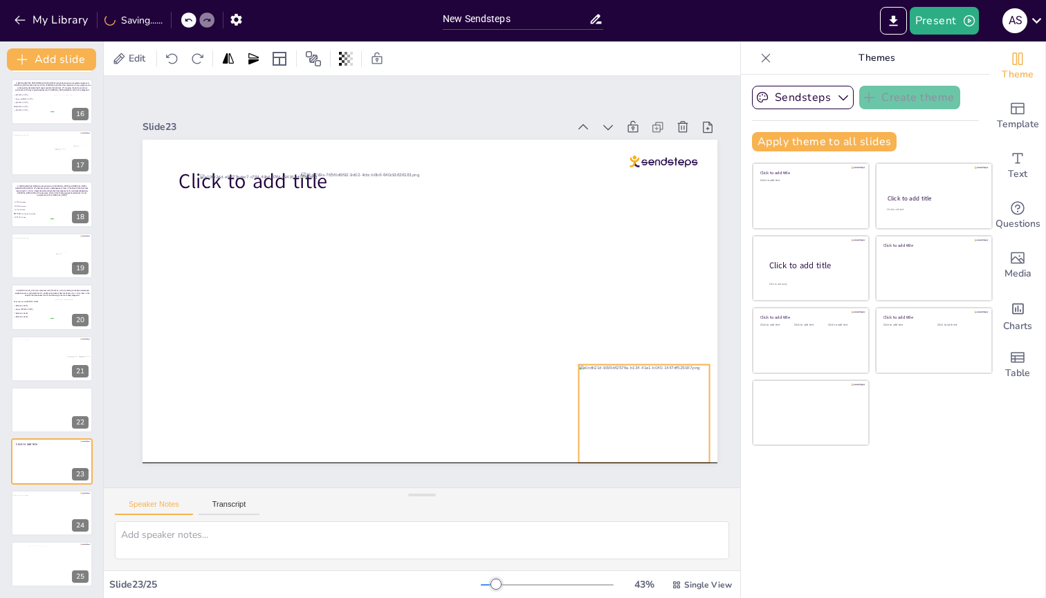
drag, startPoint x: 549, startPoint y: 204, endPoint x: 656, endPoint y: 392, distance: 216.0
click at [656, 239] on div at bounding box center [644, 414] width 131 height 98
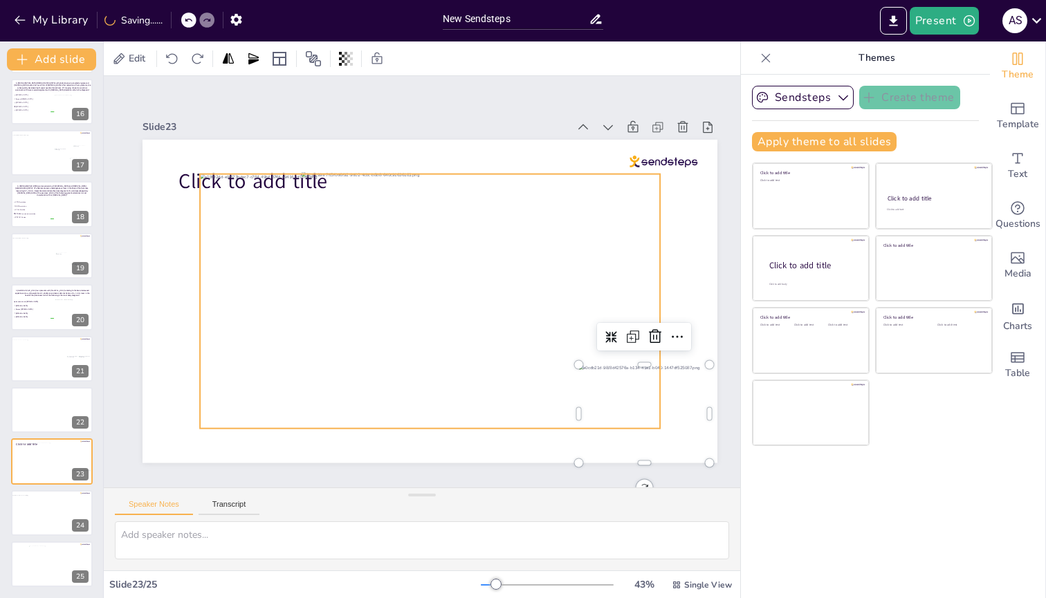
click at [259, 239] on div at bounding box center [430, 301] width 460 height 255
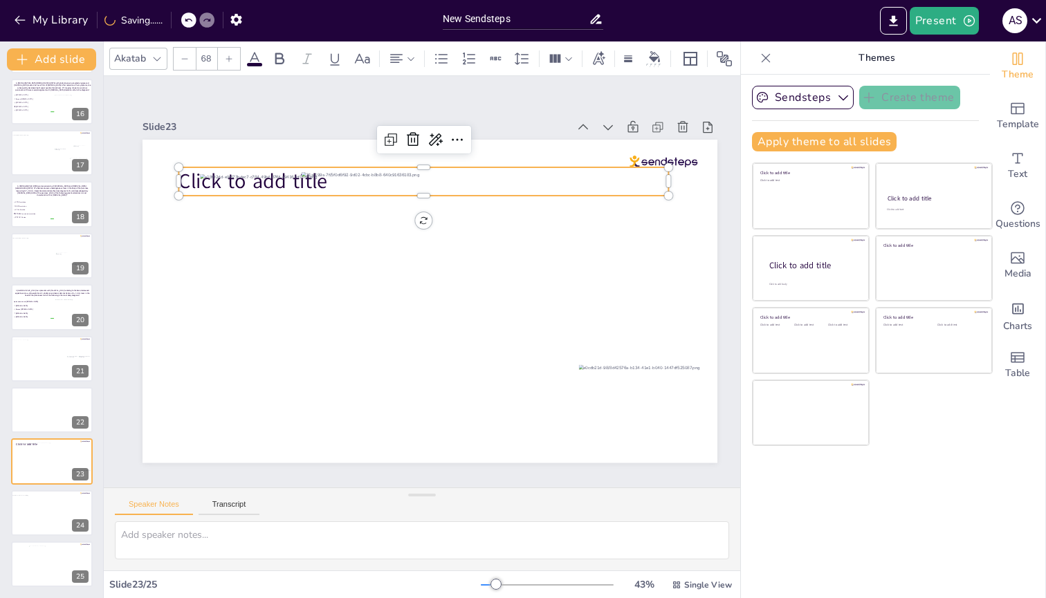
click at [186, 180] on span "Click to add title" at bounding box center [252, 181] width 149 height 28
click at [411, 135] on icon at bounding box center [413, 139] width 12 height 14
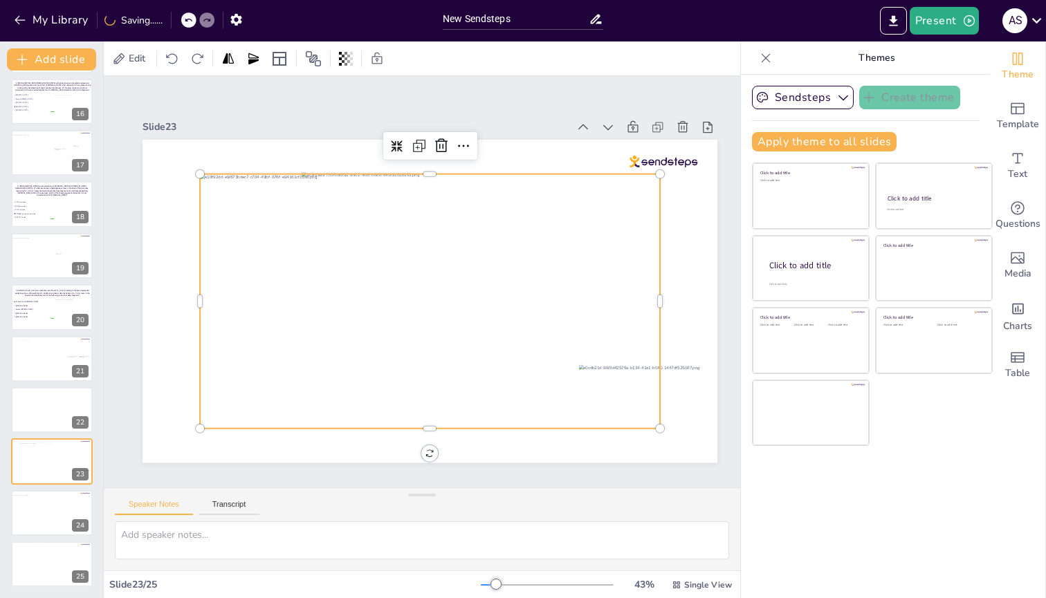
click at [229, 239] on div at bounding box center [430, 301] width 460 height 255
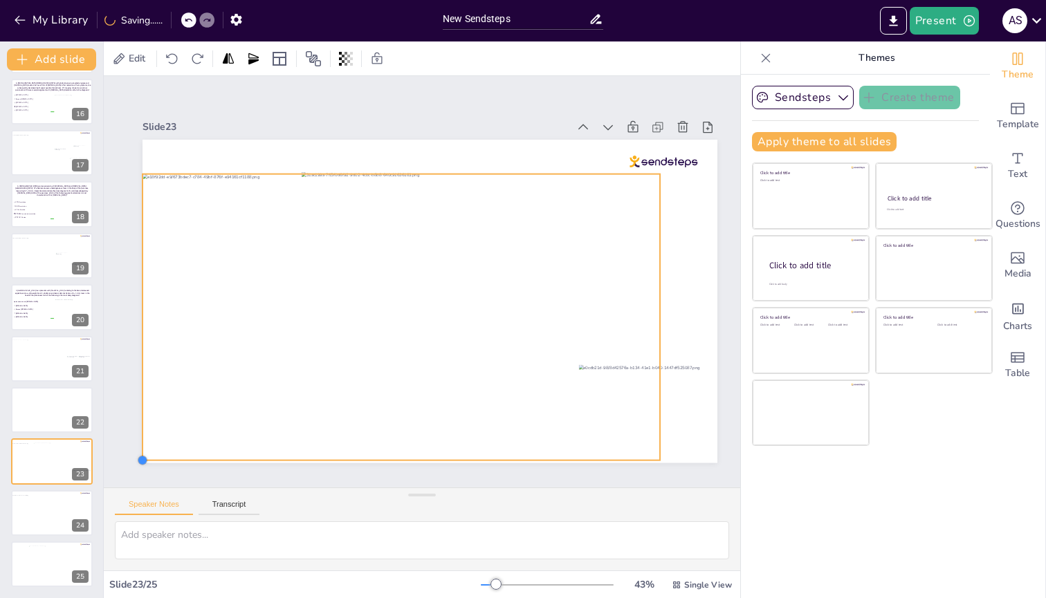
drag, startPoint x: 201, startPoint y: 423, endPoint x: 165, endPoint y: 454, distance: 48.5
click at [165, 239] on div at bounding box center [430, 301] width 575 height 323
click at [663, 239] on div at bounding box center [663, 462] width 11 height 11
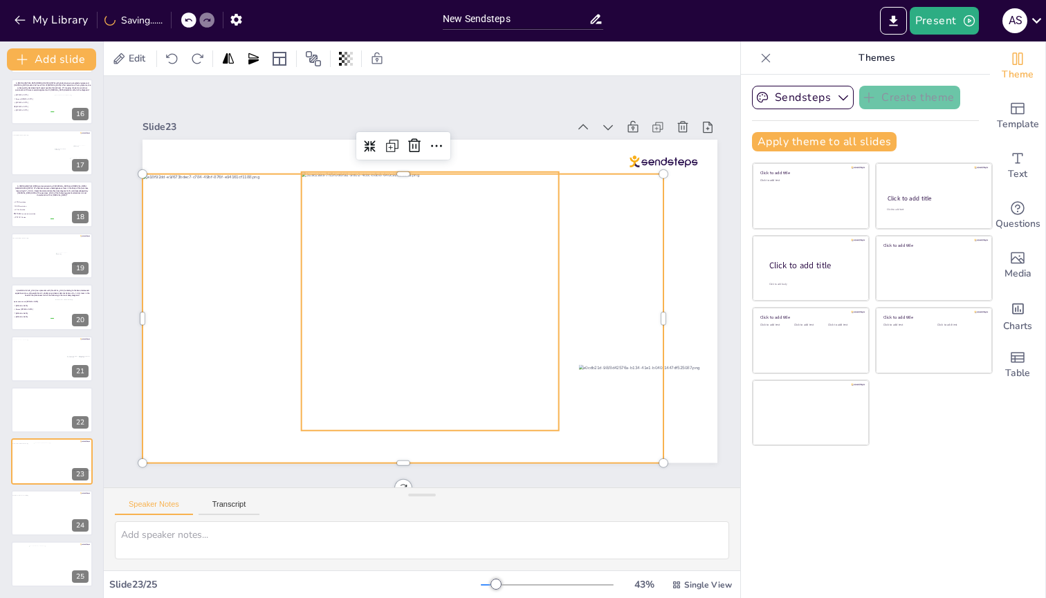
click at [511, 239] on div at bounding box center [430, 301] width 257 height 259
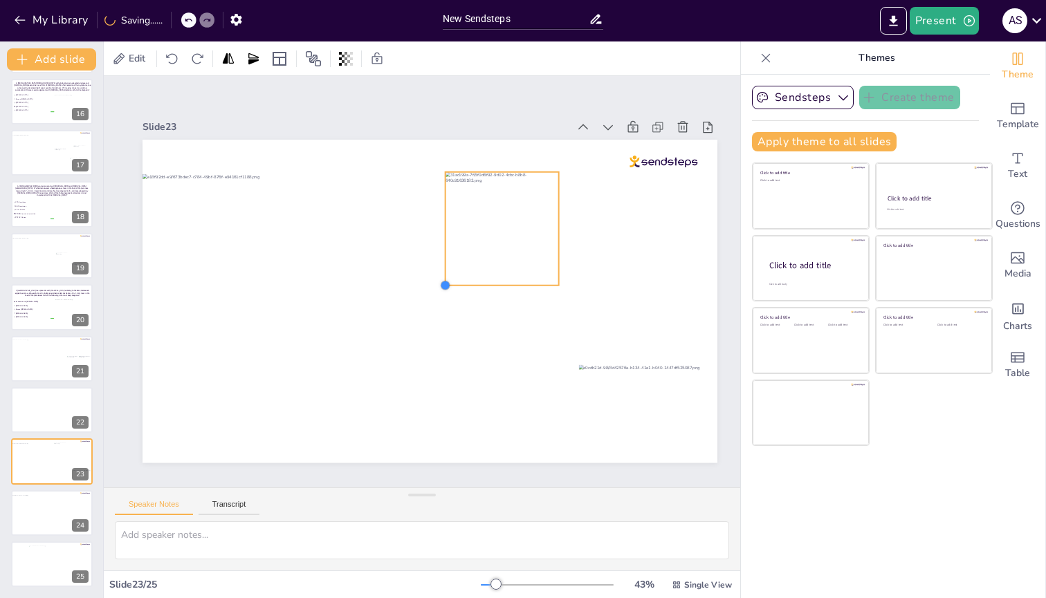
drag, startPoint x: 300, startPoint y: 425, endPoint x: 443, endPoint y: 253, distance: 223.9
click at [443, 239] on div at bounding box center [430, 301] width 575 height 323
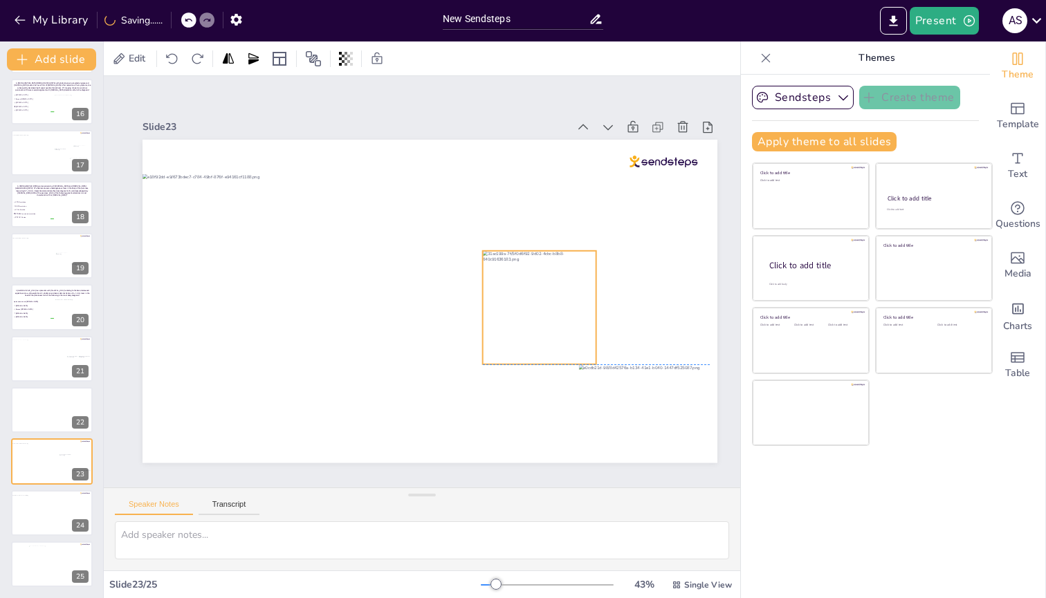
drag, startPoint x: 479, startPoint y: 239, endPoint x: 517, endPoint y: 319, distance: 88.5
click at [517, 239] on div at bounding box center [539, 308] width 113 height 114
drag, startPoint x: 484, startPoint y: 359, endPoint x: 515, endPoint y: 331, distance: 42.1
click at [515, 239] on div at bounding box center [510, 336] width 11 height 11
drag, startPoint x: 546, startPoint y: 312, endPoint x: 520, endPoint y: 327, distance: 29.4
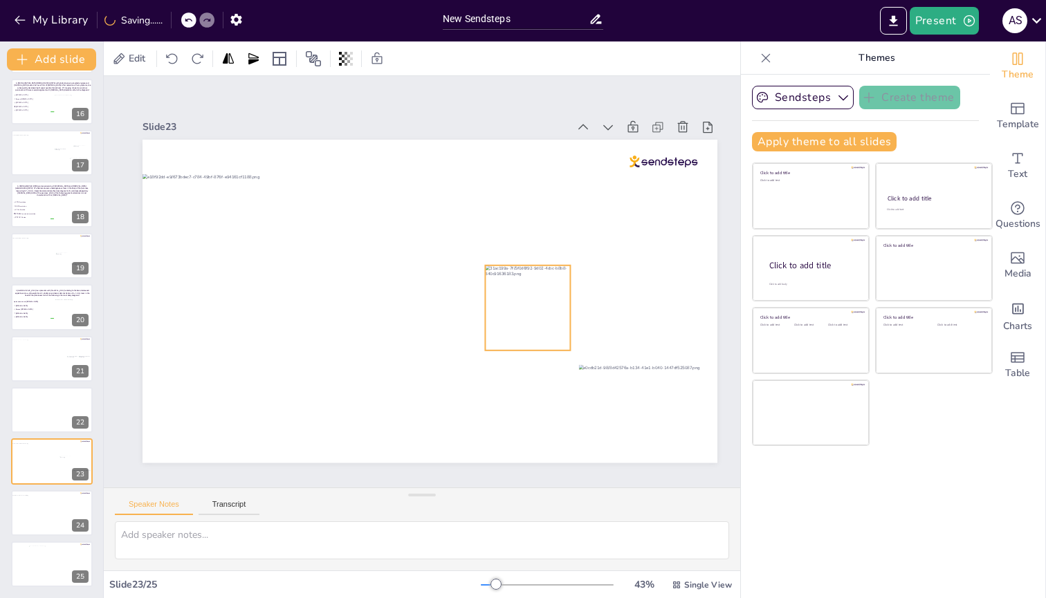
click at [520, 239] on div at bounding box center [527, 309] width 85 height 86
drag, startPoint x: 665, startPoint y: 385, endPoint x: 665, endPoint y: 281, distance: 103.8
click at [665, 239] on div at bounding box center [644, 315] width 131 height 98
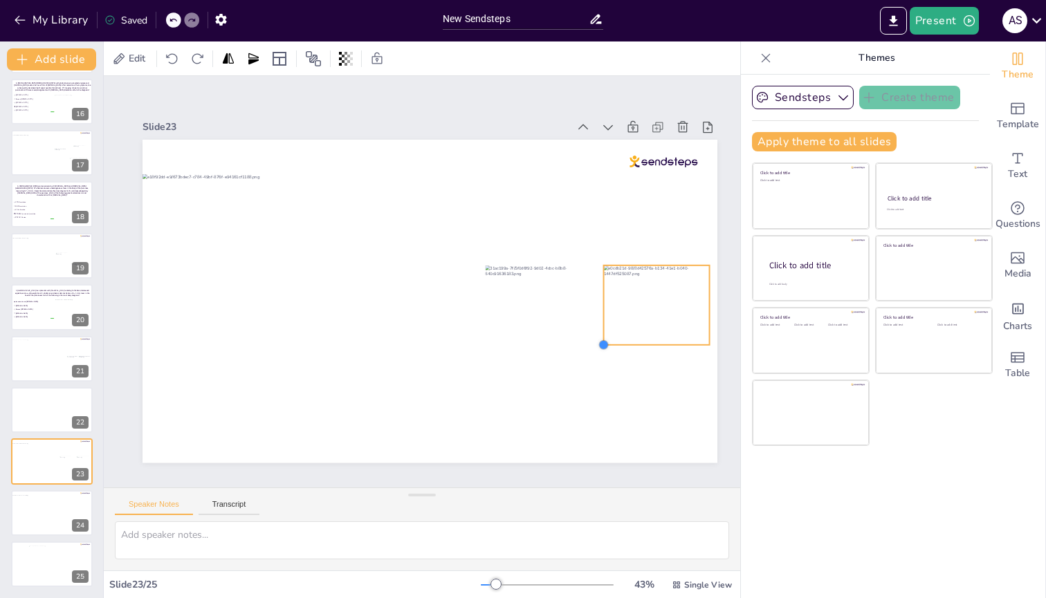
drag, startPoint x: 578, startPoint y: 356, endPoint x: 603, endPoint y: 330, distance: 36.2
click at [603, 239] on div at bounding box center [430, 301] width 575 height 323
drag, startPoint x: 656, startPoint y: 307, endPoint x: 636, endPoint y: 305, distance: 20.2
click at [636, 239] on div at bounding box center [637, 308] width 106 height 80
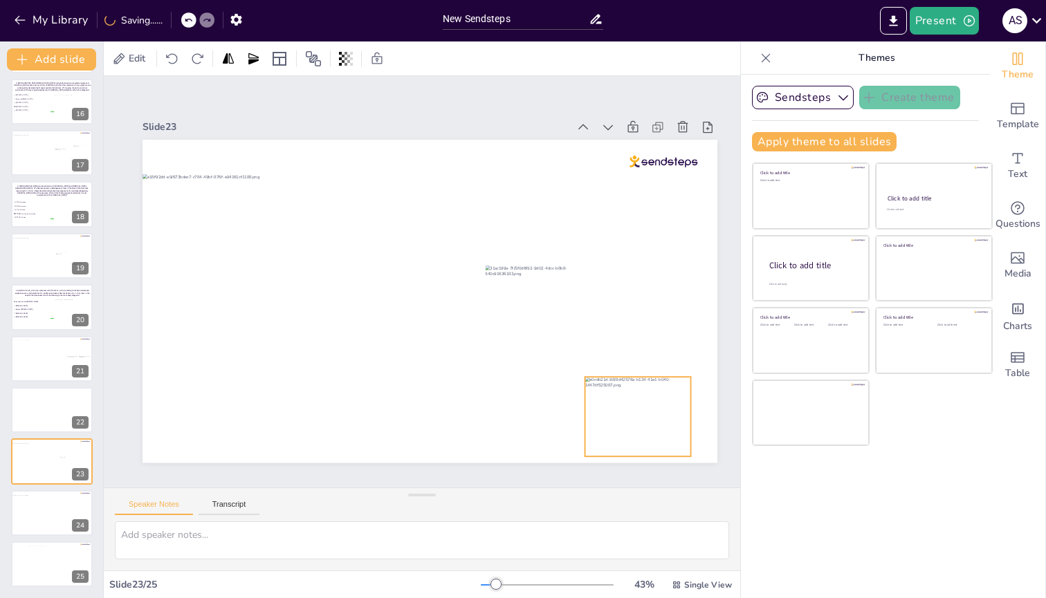
drag, startPoint x: 632, startPoint y: 313, endPoint x: 633, endPoint y: 421, distance: 108.6
click at [633, 239] on div at bounding box center [638, 417] width 106 height 80
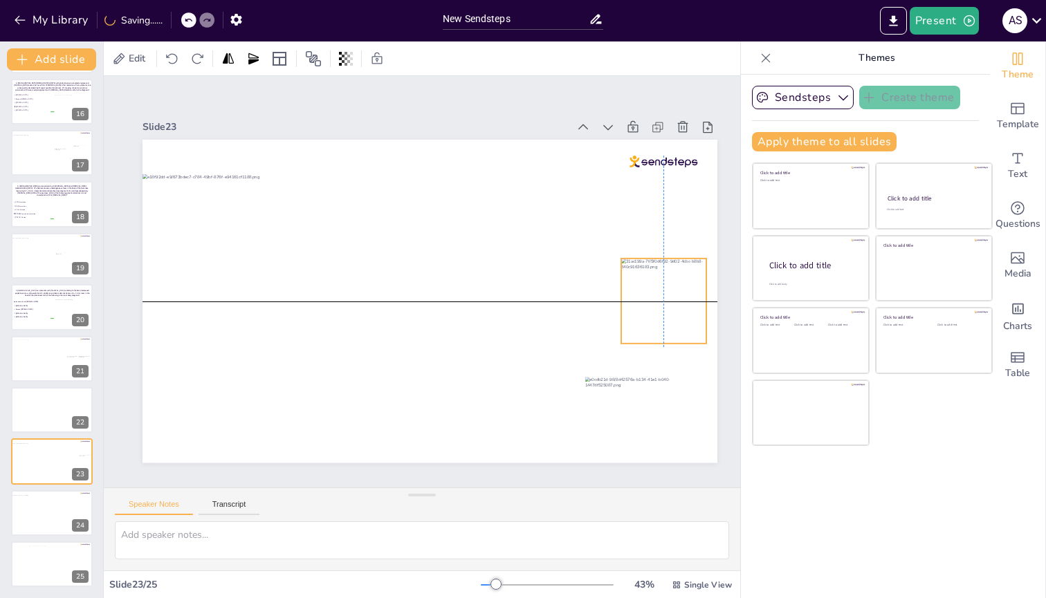
drag, startPoint x: 558, startPoint y: 315, endPoint x: 691, endPoint y: 312, distance: 133.6
click at [691, 239] on div at bounding box center [663, 302] width 85 height 86
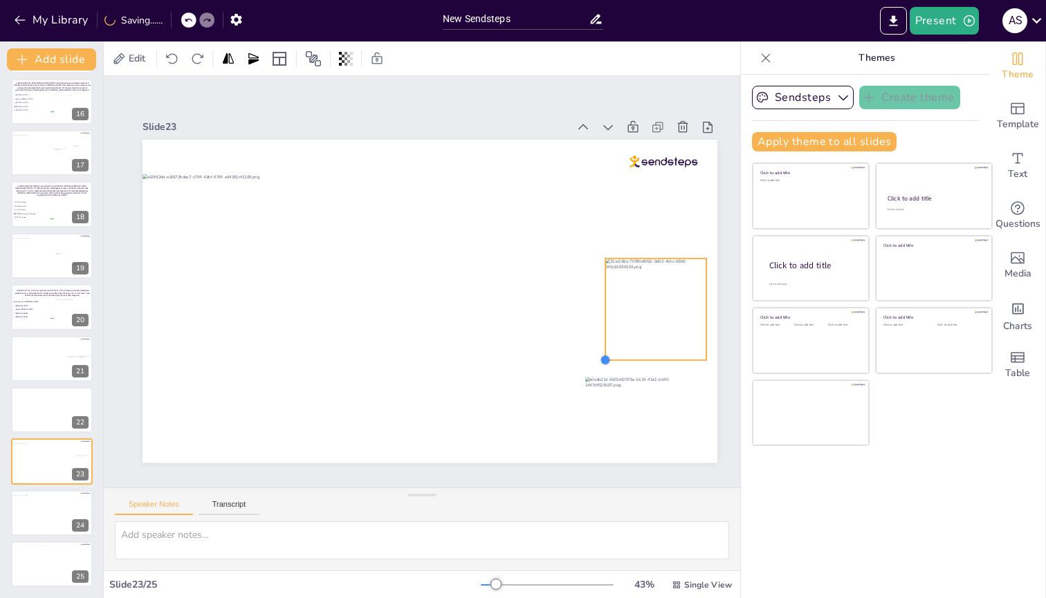
drag, startPoint x: 625, startPoint y: 338, endPoint x: 609, endPoint y: 346, distance: 17.6
click at [609, 239] on div at bounding box center [430, 301] width 575 height 323
click at [646, 239] on div at bounding box center [655, 312] width 101 height 102
click at [231, 95] on div "Slide 1 PANCREATIC NEOPLASIA: CASE-BASED REVIEW OF SOLID AND CYSTIC [MEDICAL_DA…" at bounding box center [430, 282] width 652 height 412
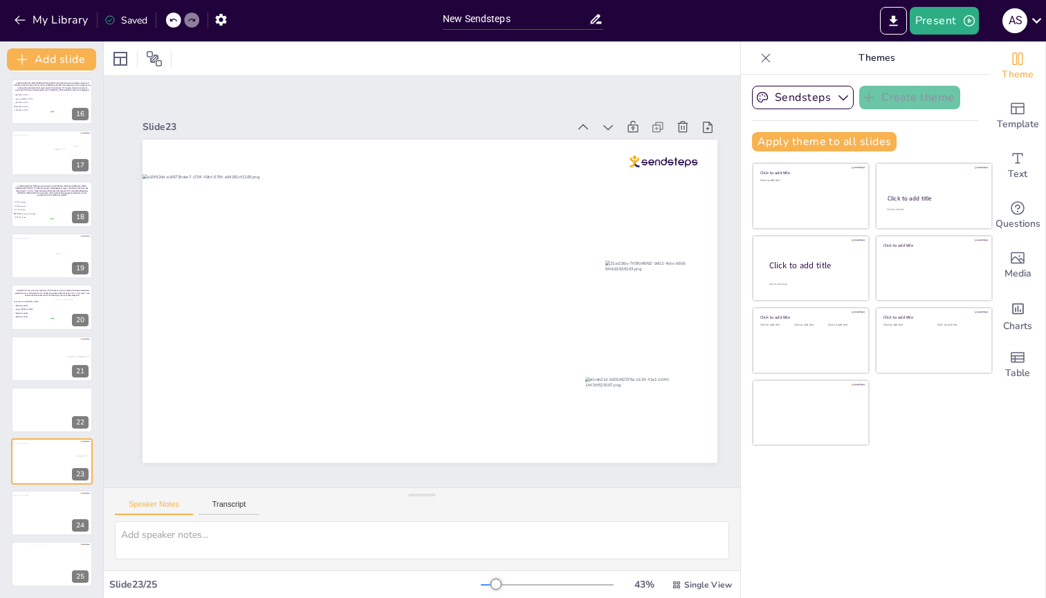
click at [114, 25] on icon at bounding box center [109, 20] width 11 height 11
click at [24, 19] on icon "button" at bounding box center [20, 20] width 14 height 14
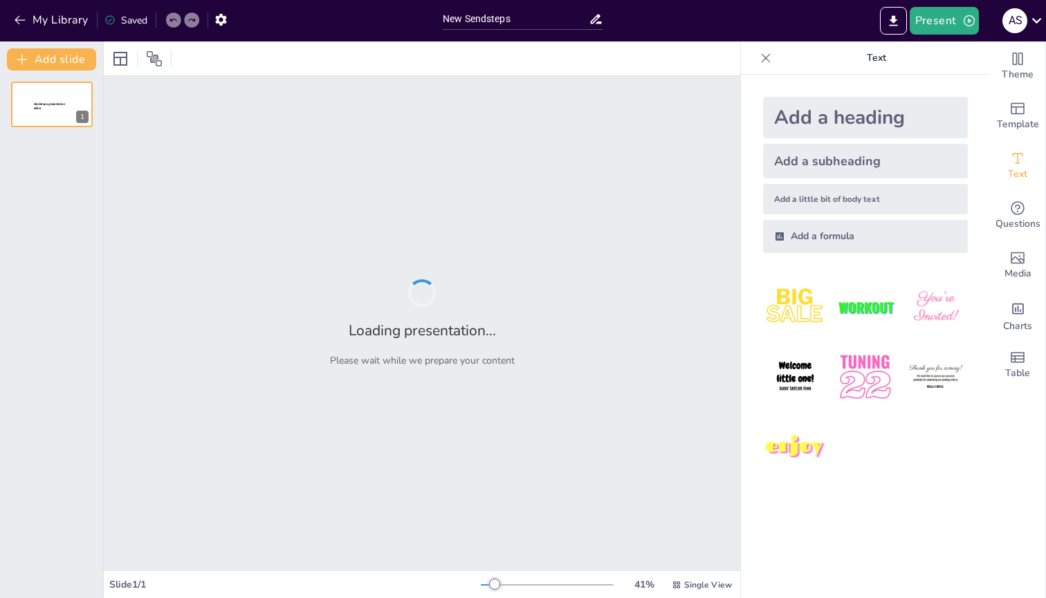
type input "New Sendsteps"
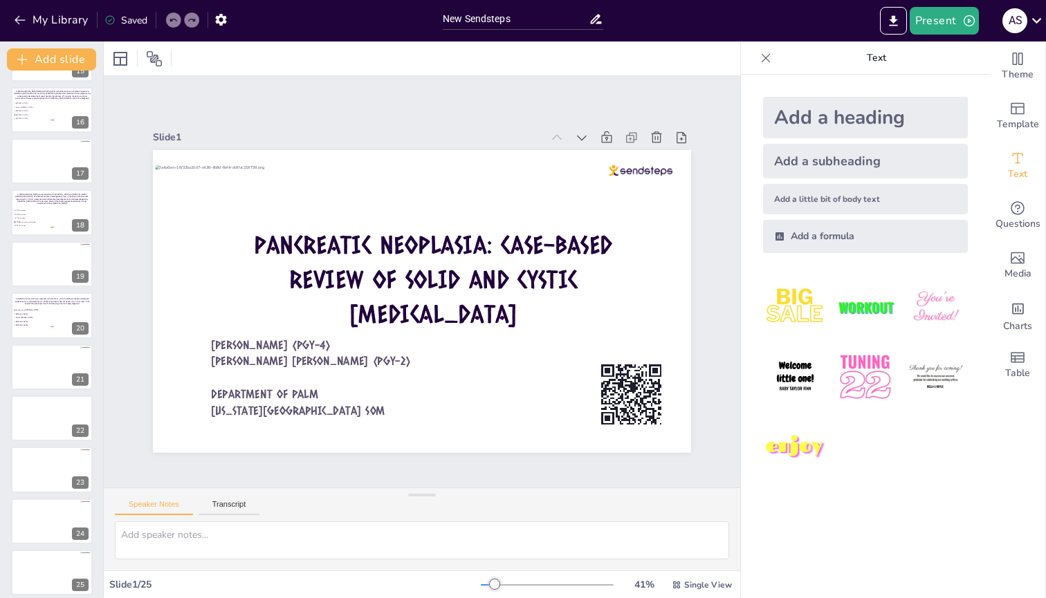
scroll to position [775, 0]
